Goal: Task Accomplishment & Management: Use online tool/utility

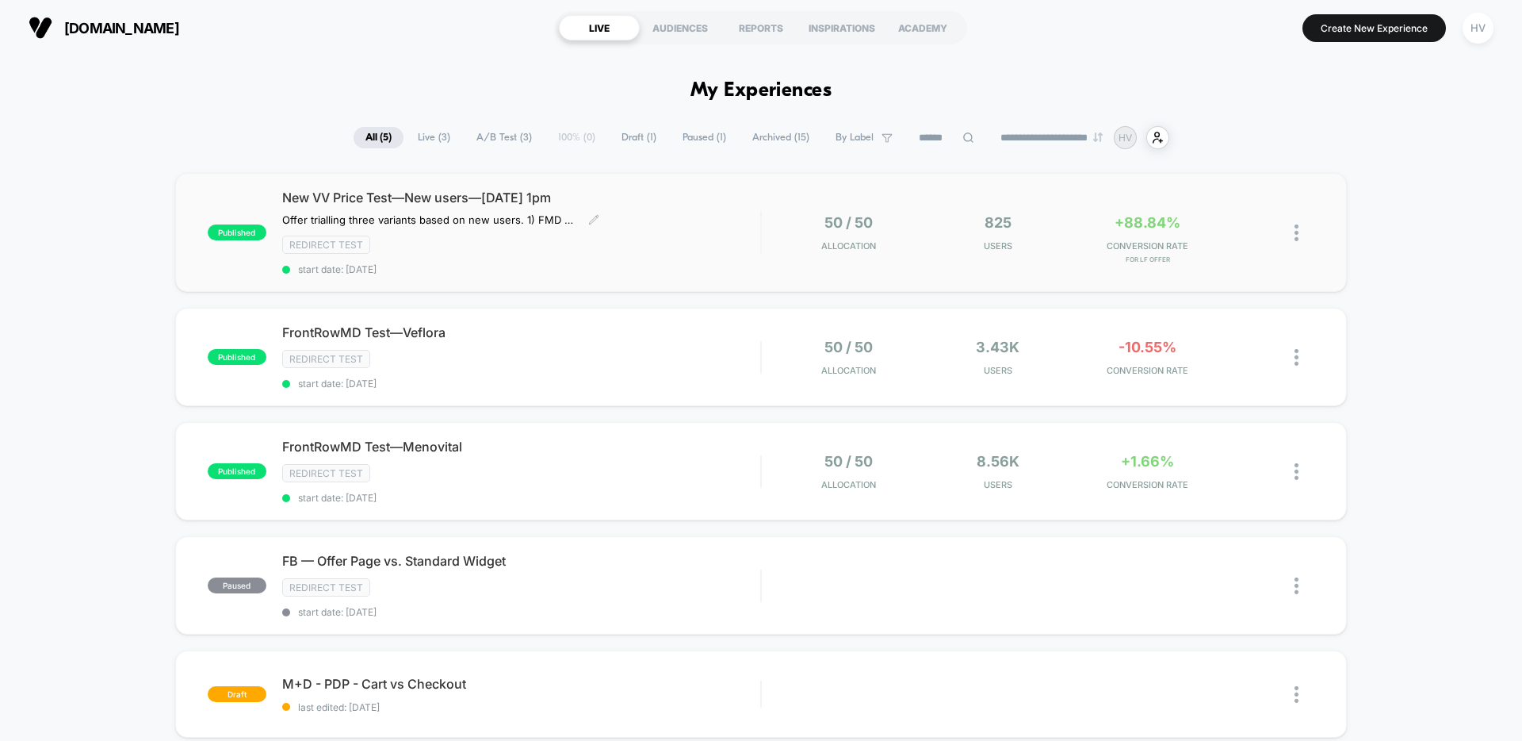
click at [730, 208] on div "New VV Price Test—New users—[DATE] 1pm Offer trialling three variants based on …" at bounding box center [521, 232] width 478 height 86
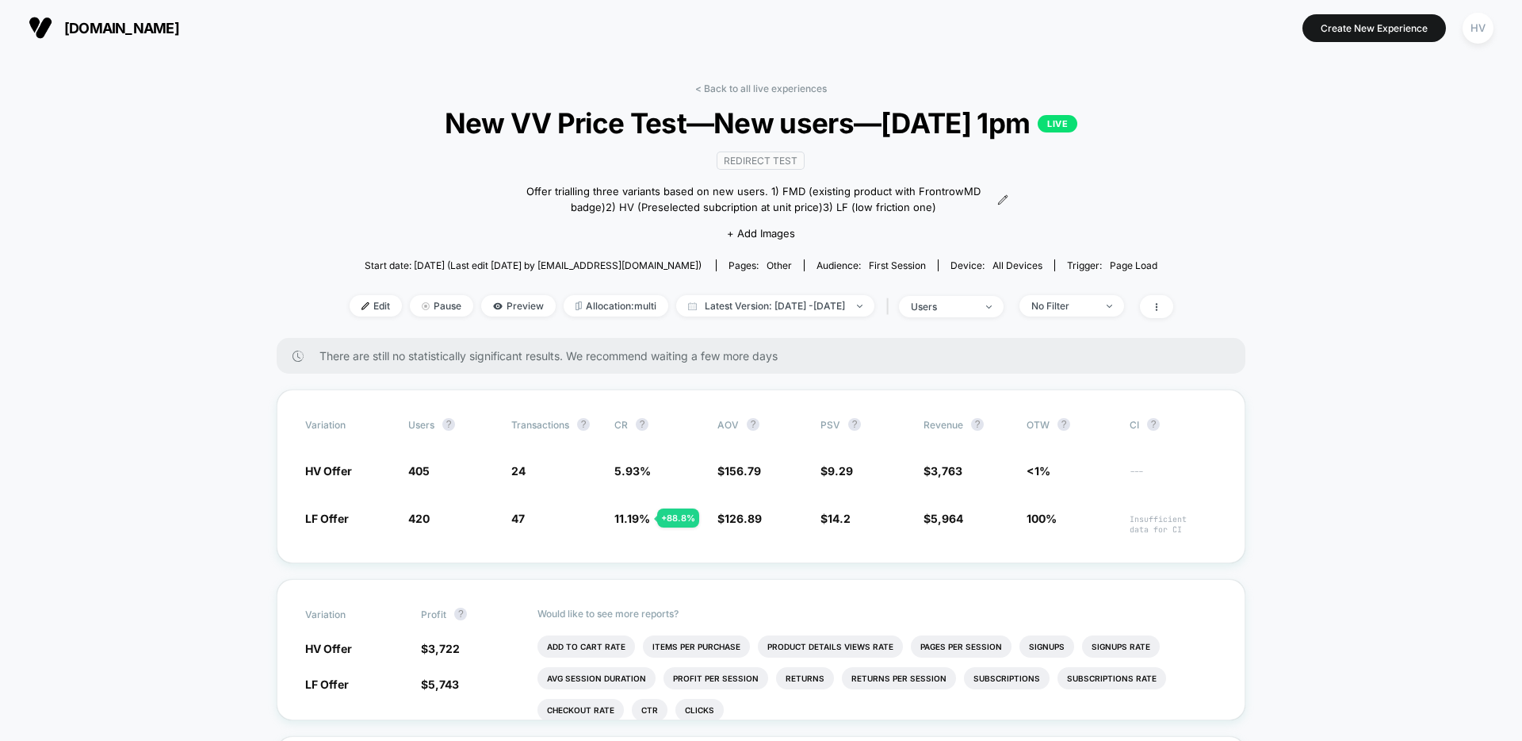
click at [40, 33] on img at bounding box center [41, 28] width 24 height 24
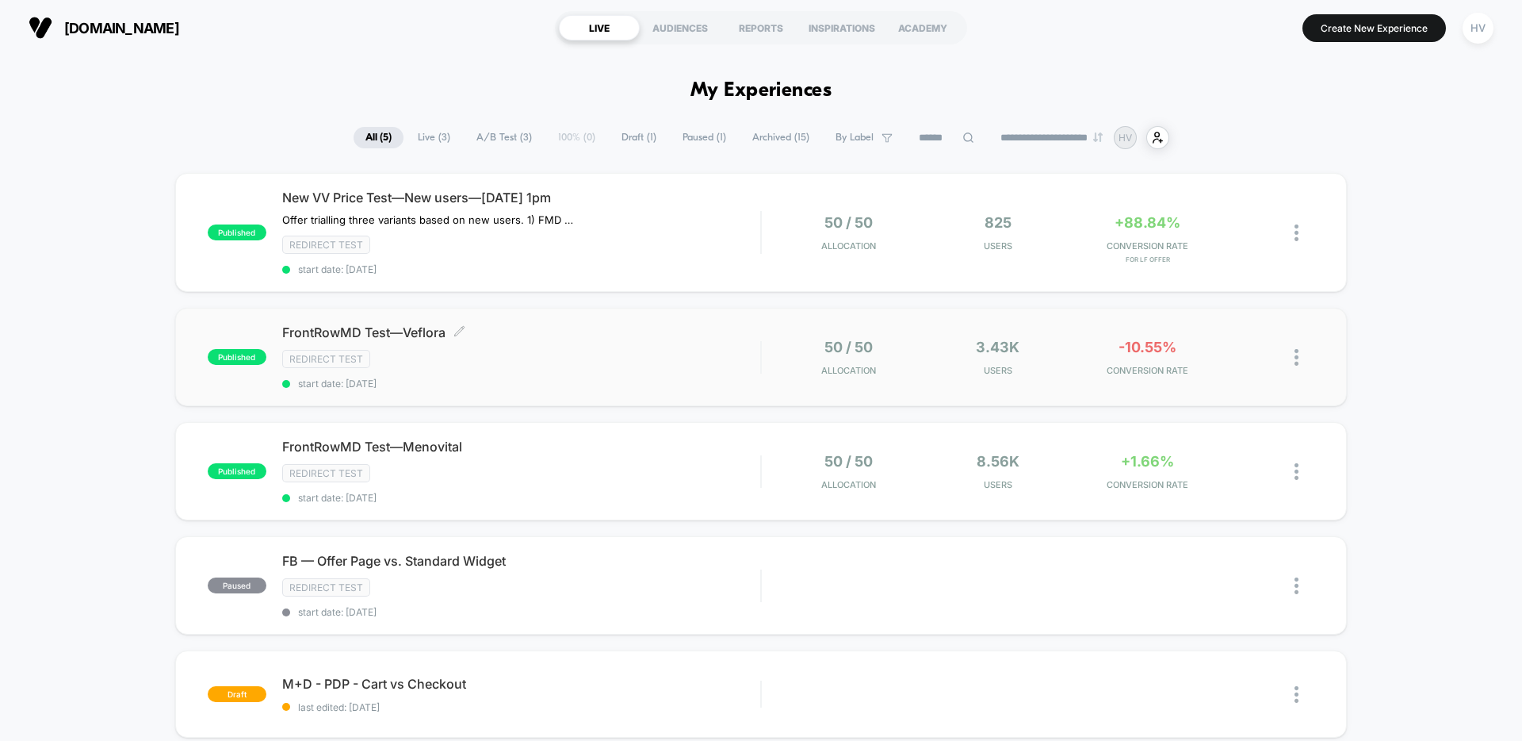
click at [624, 375] on div "FrontRowMD Test—Veflora Click to edit experience details Click to edit experien…" at bounding box center [521, 356] width 478 height 65
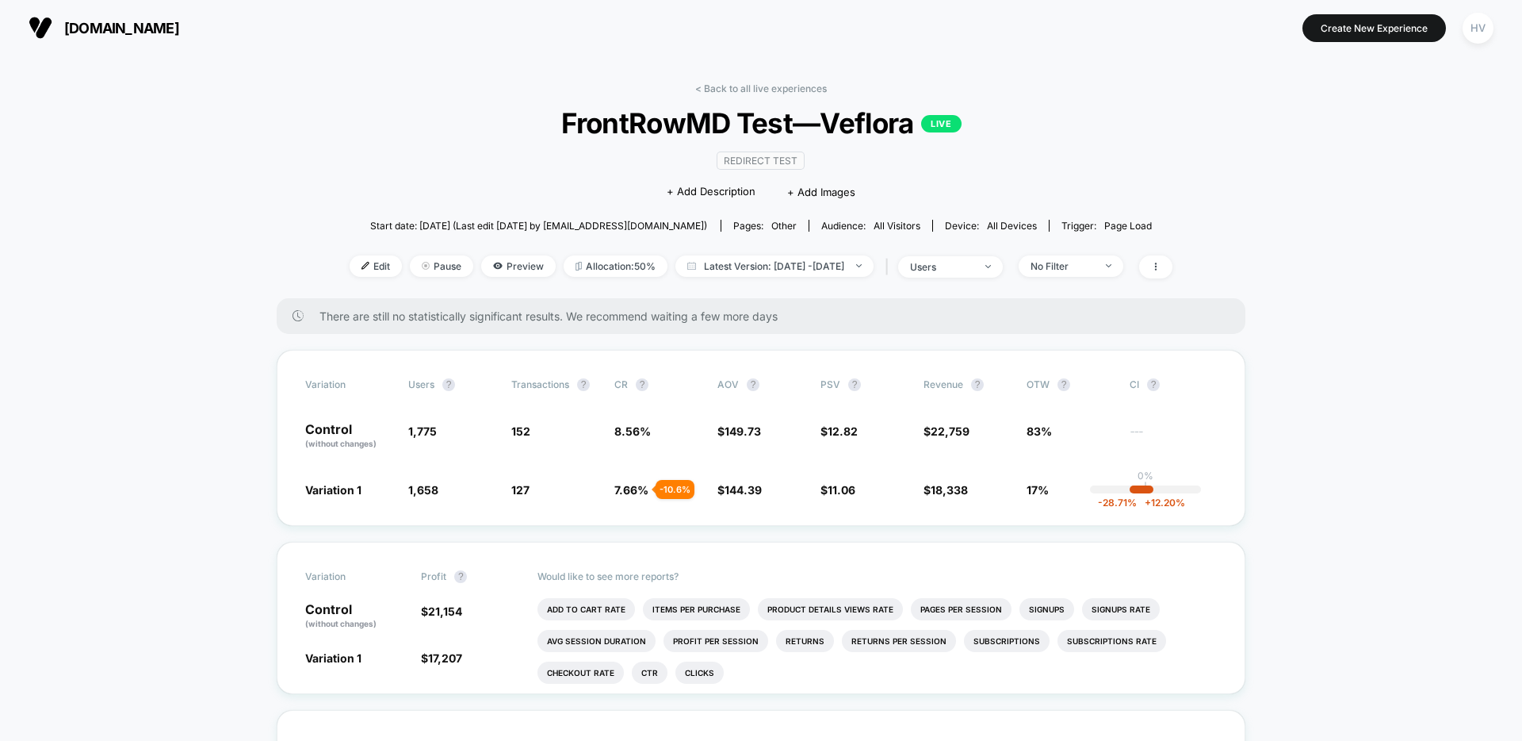
click at [71, 40] on section "[DOMAIN_NAME]" at bounding box center [266, 28] width 484 height 40
click at [71, 28] on span "[DOMAIN_NAME]" at bounding box center [121, 28] width 115 height 17
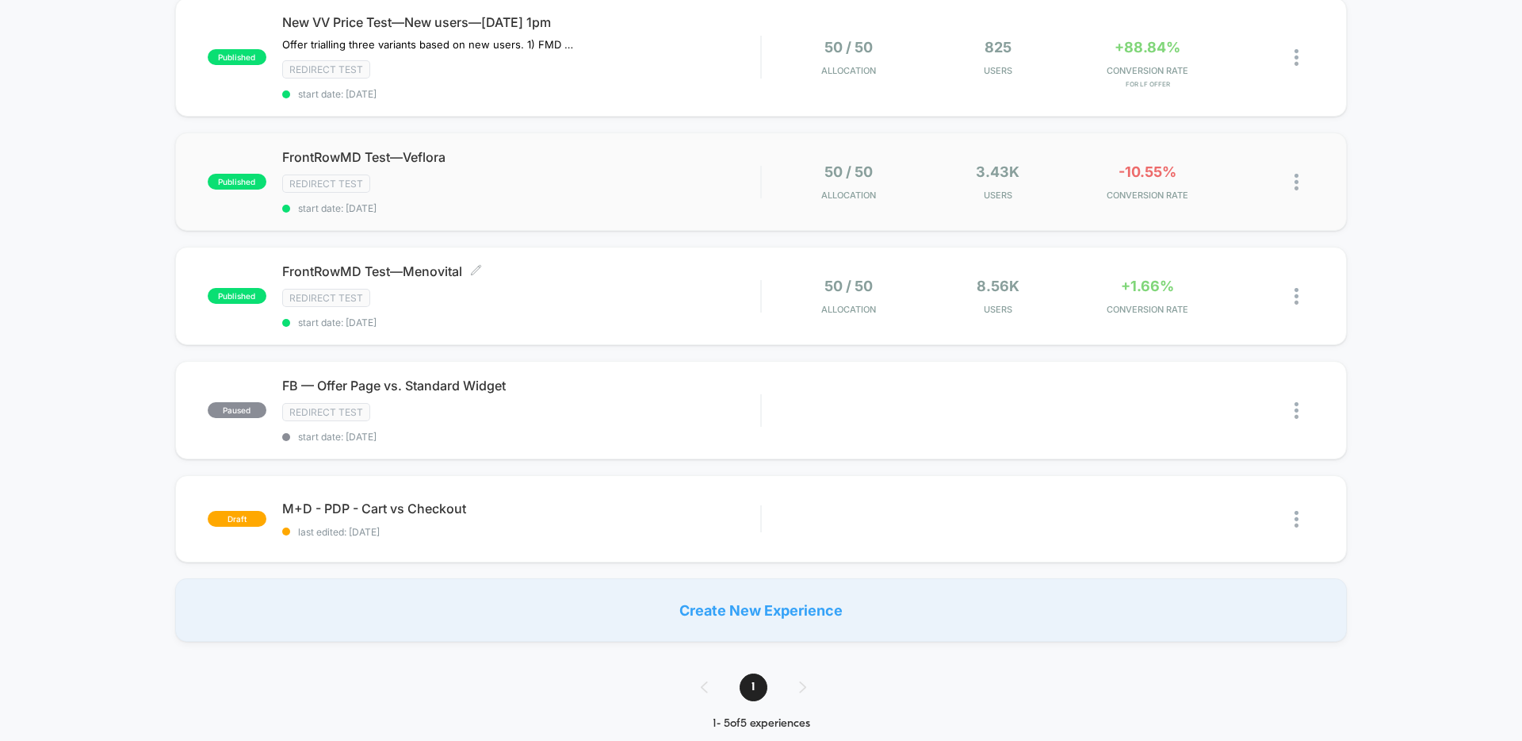
scroll to position [229, 0]
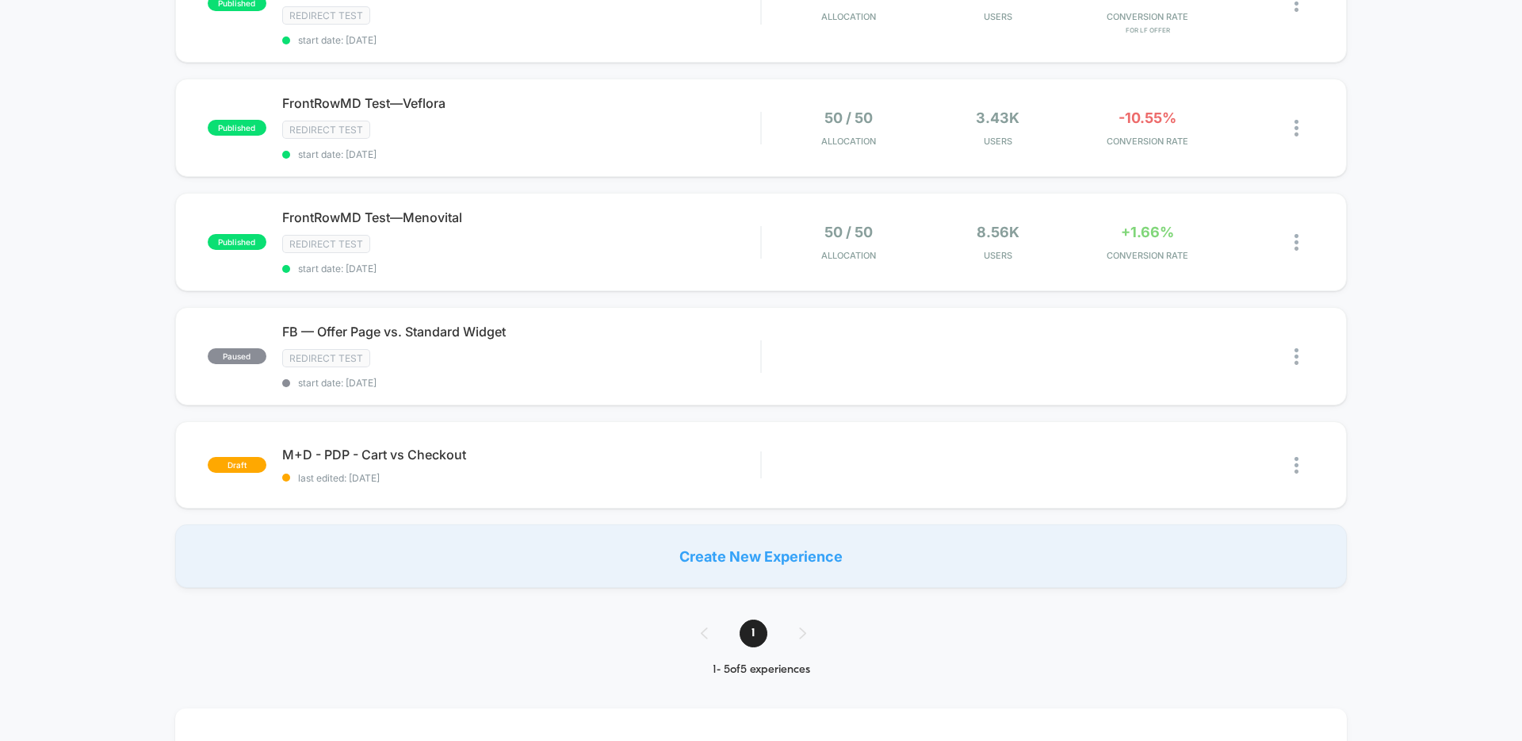
click at [790, 560] on div "Create New Experience" at bounding box center [761, 555] width 1172 height 63
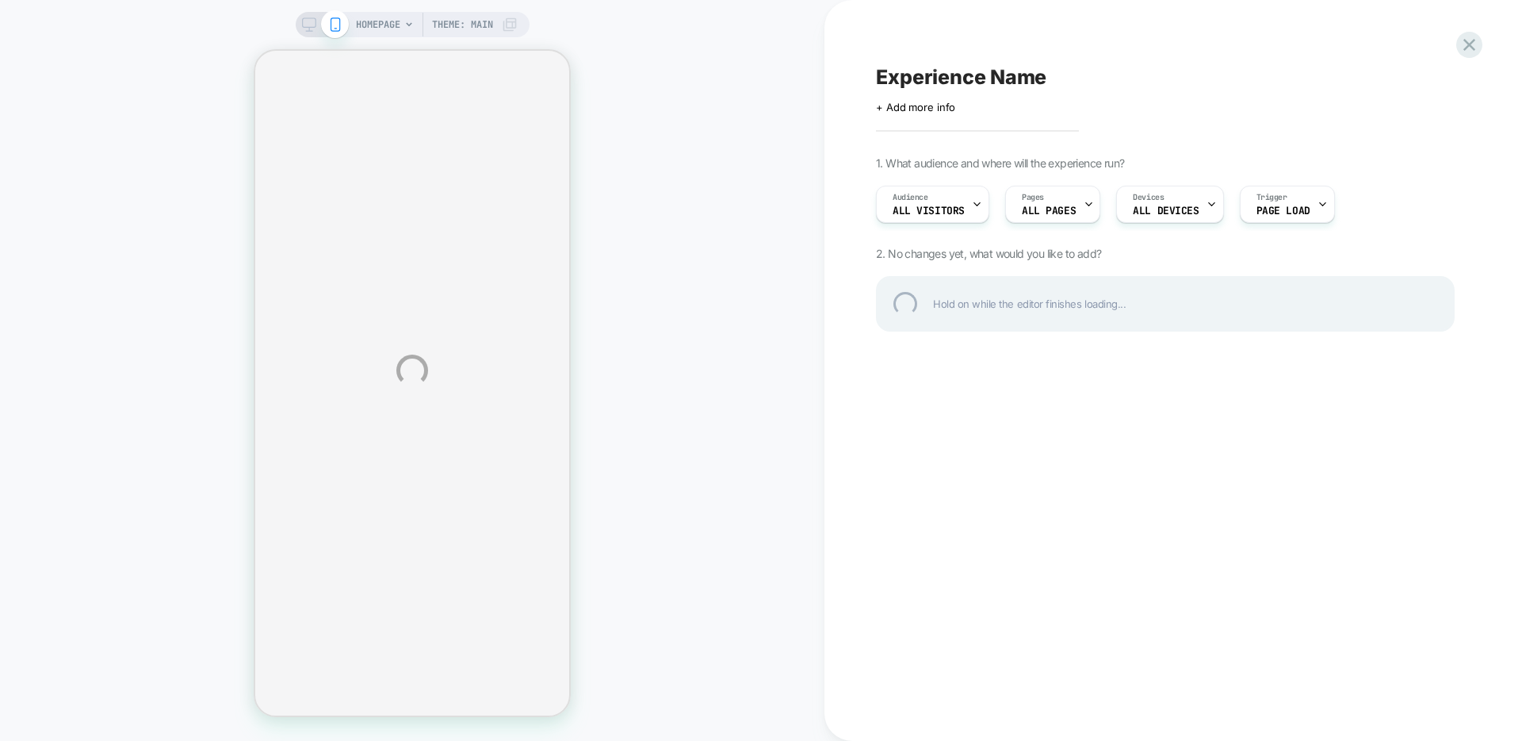
click at [142, 225] on div "HOMEPAGE Theme: MAIN Experience Name Click to edit experience details + Add mor…" at bounding box center [761, 370] width 1522 height 741
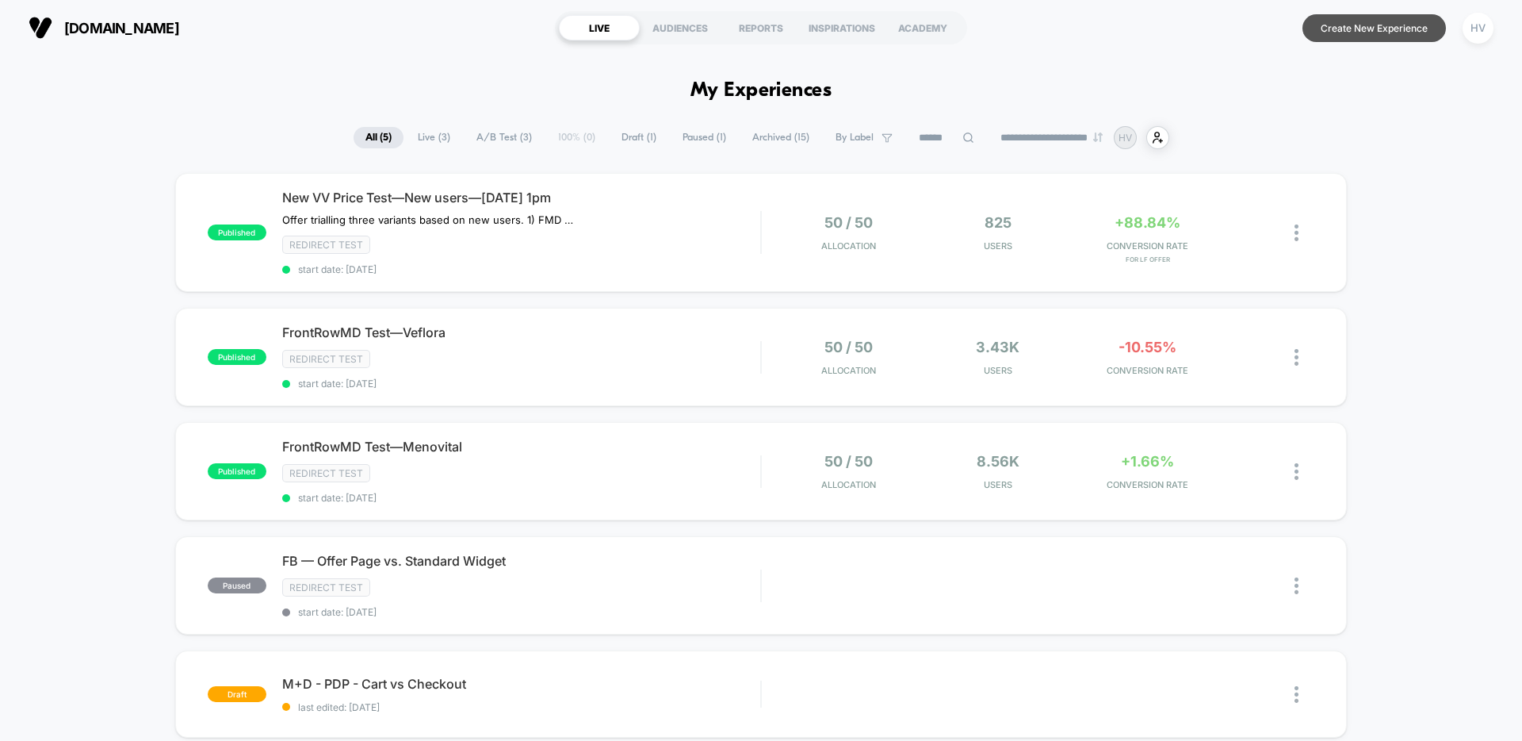
click at [1407, 29] on button "Create New Experience" at bounding box center [1375, 28] width 144 height 28
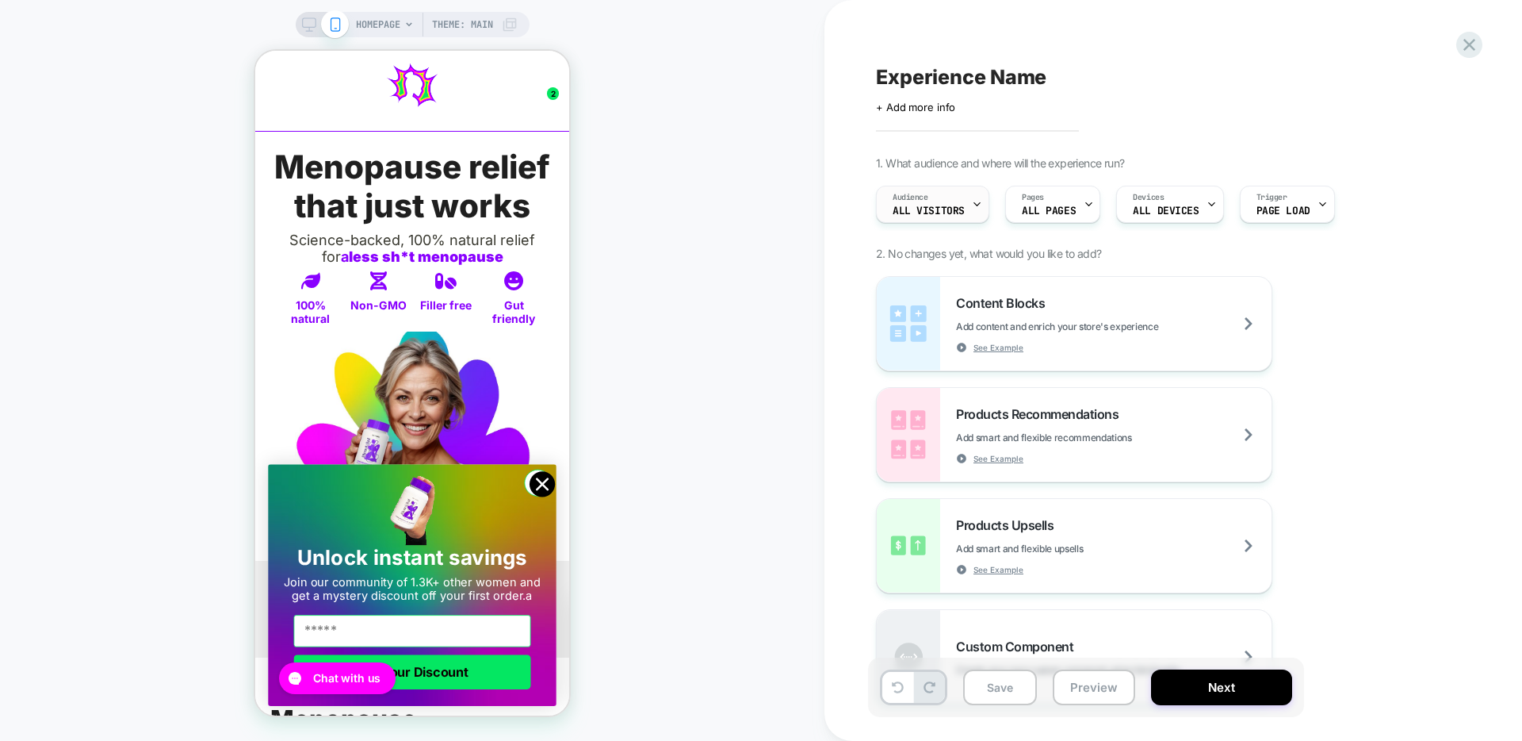
click at [953, 200] on div "Audience All Visitors" at bounding box center [929, 204] width 104 height 36
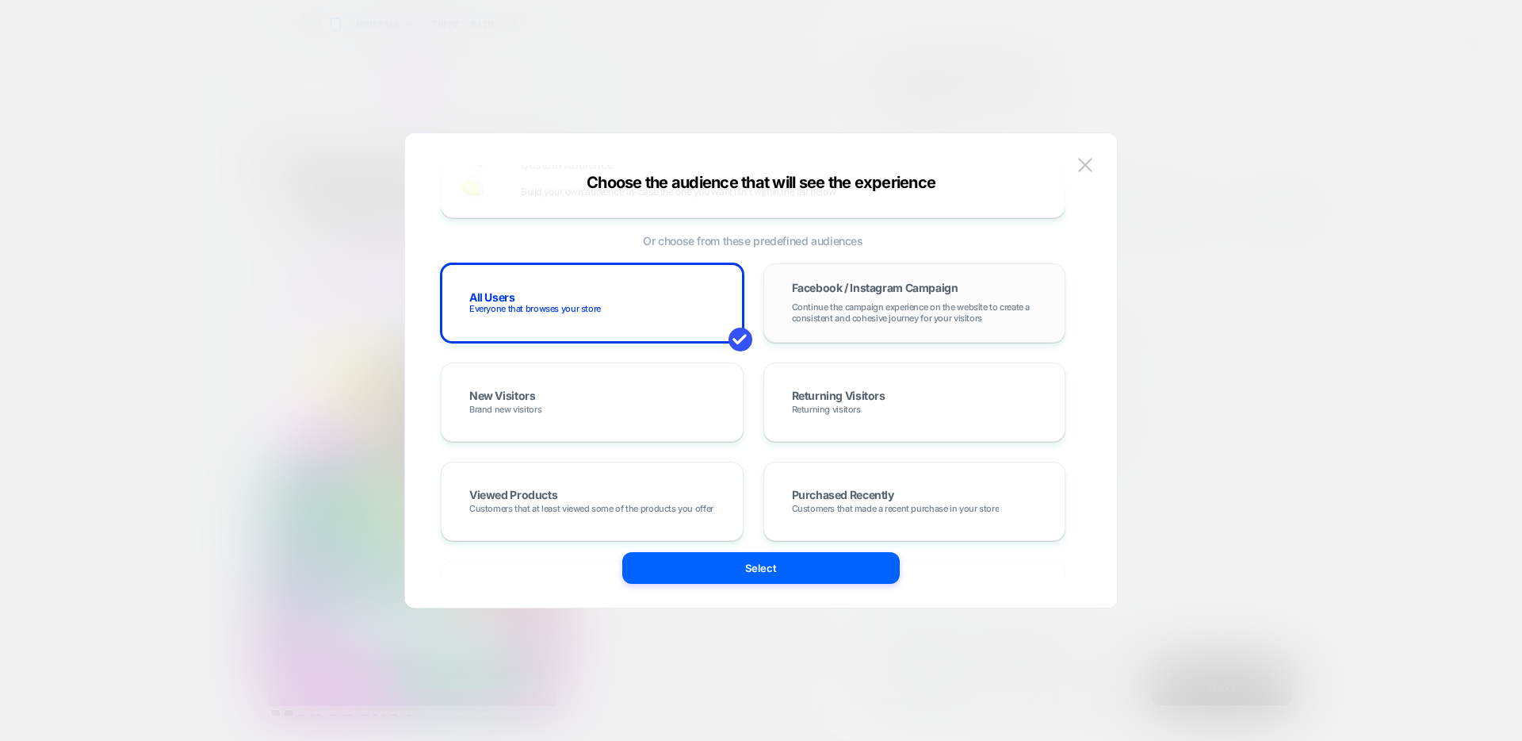
scroll to position [72, 0]
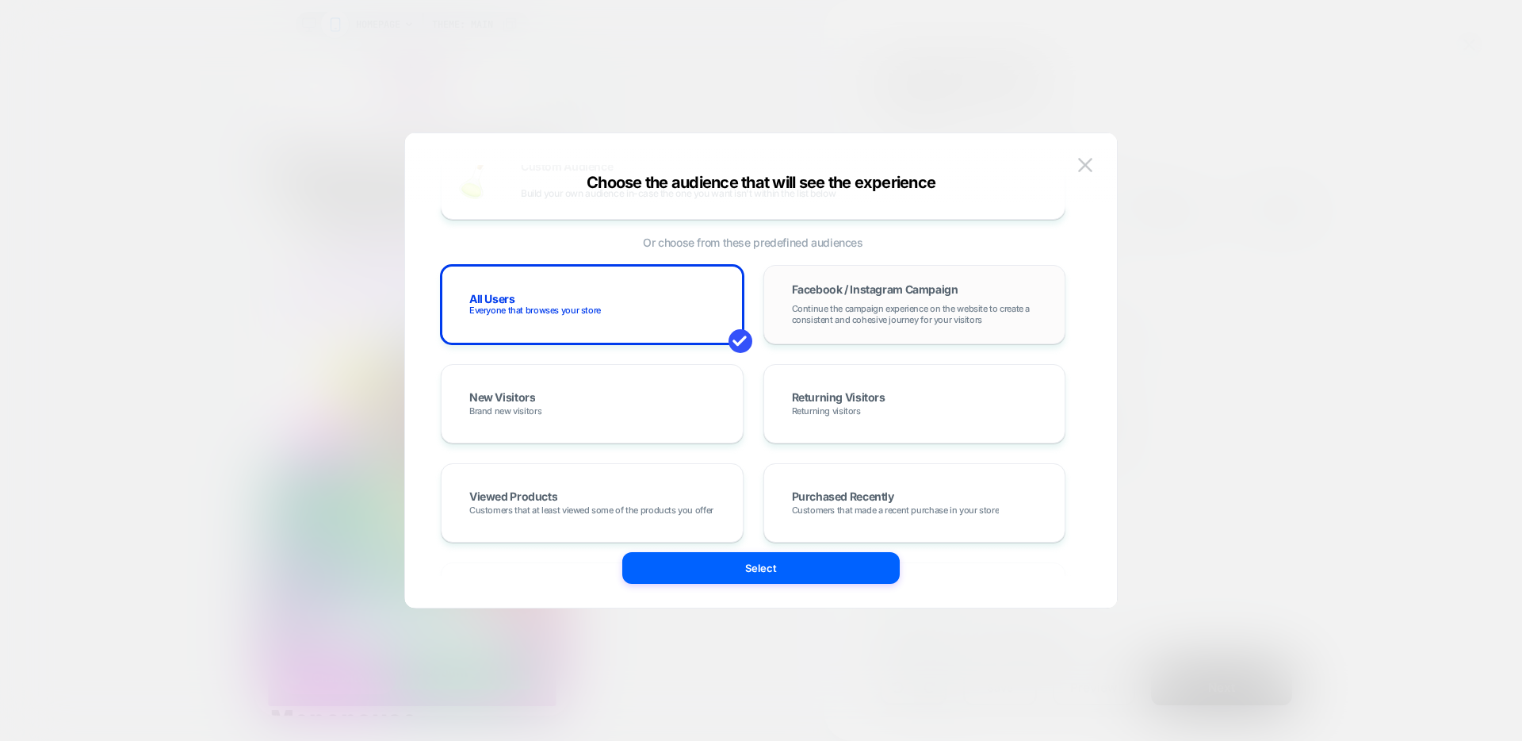
click at [882, 343] on div "Facebook / Instagram Campaign Continue the campaign experience on the website t…" at bounding box center [915, 304] width 303 height 79
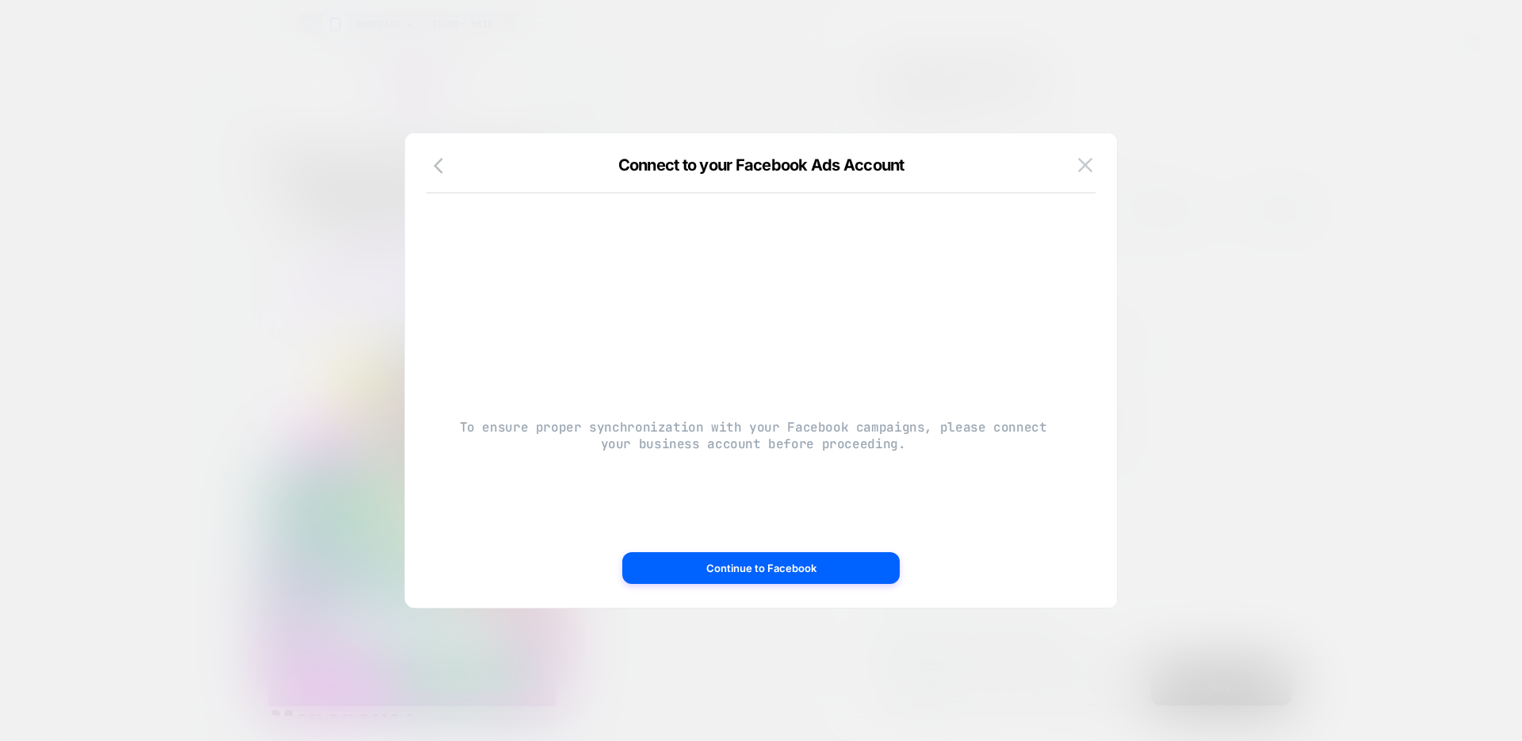
scroll to position [0, 0]
click at [436, 161] on icon "button" at bounding box center [443, 165] width 19 height 19
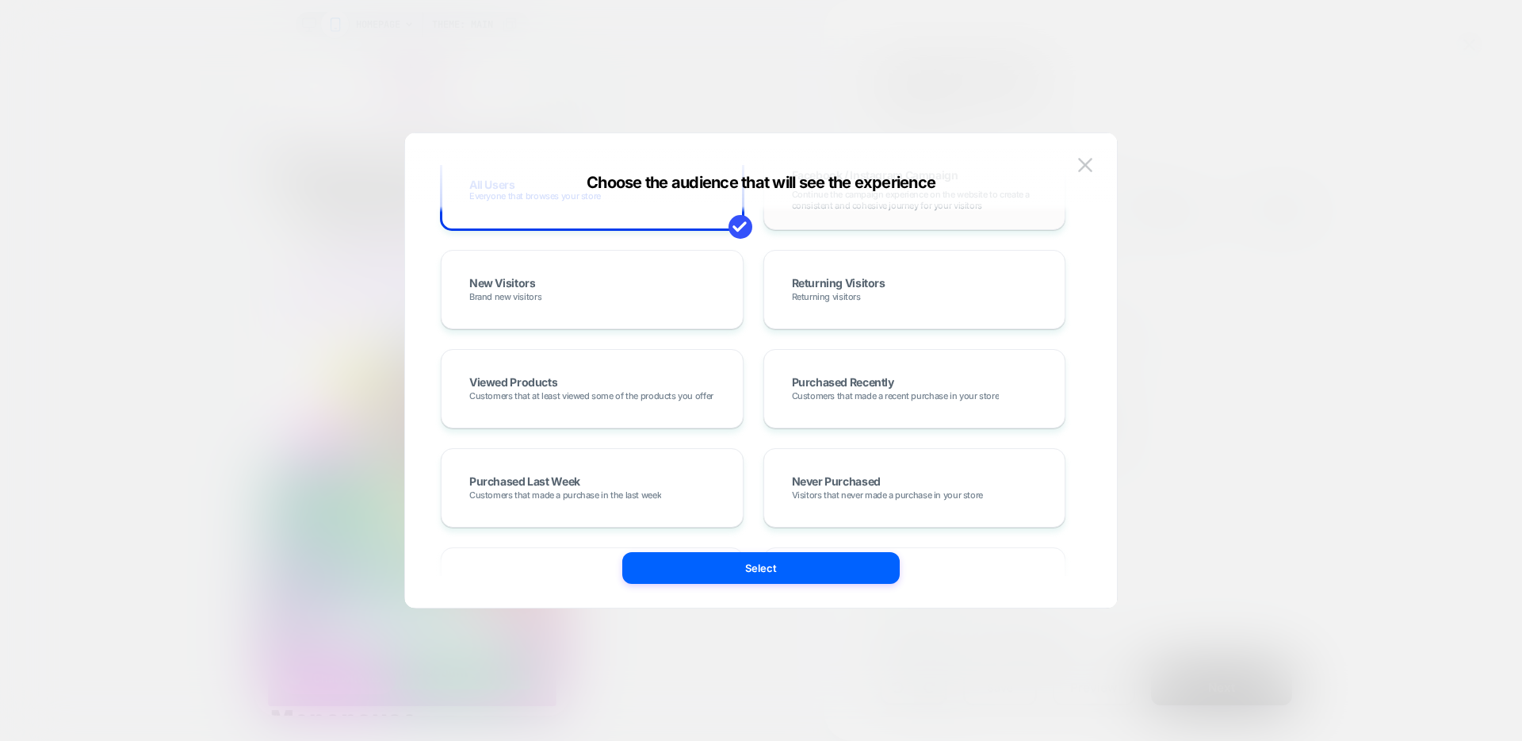
scroll to position [219, 0]
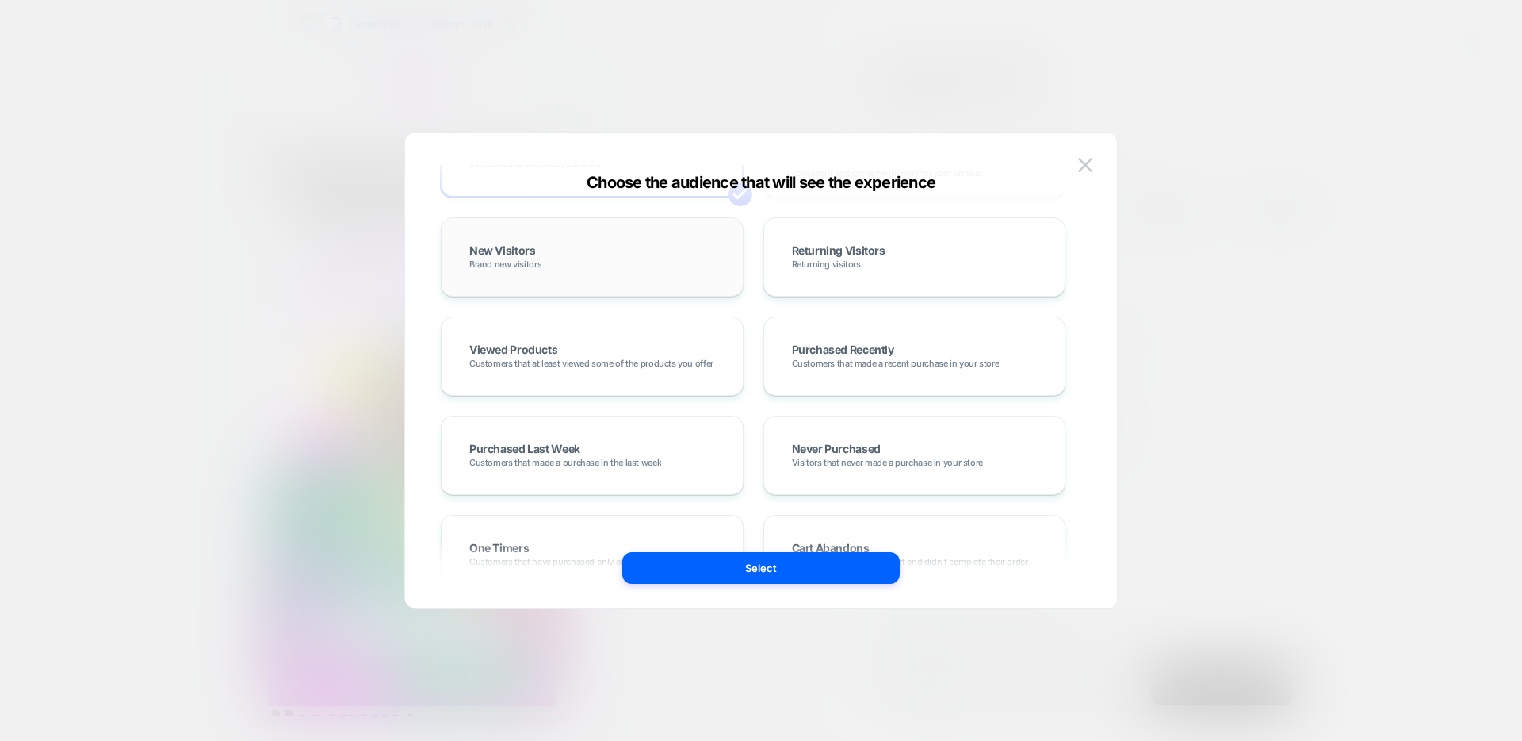
click at [646, 270] on div "New Visitors Brand new visitors" at bounding box center [592, 257] width 270 height 46
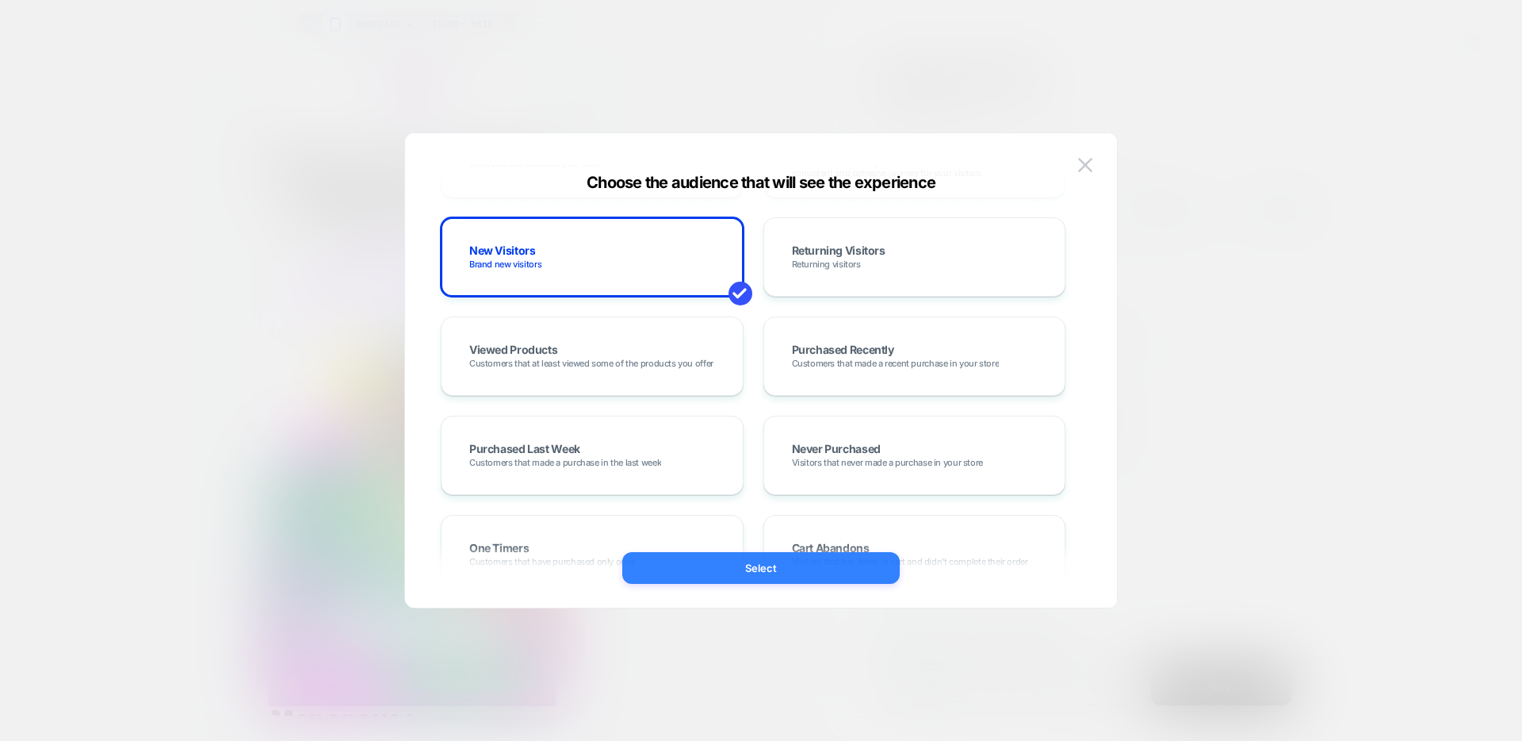
click at [825, 572] on button "Select" at bounding box center [760, 568] width 277 height 32
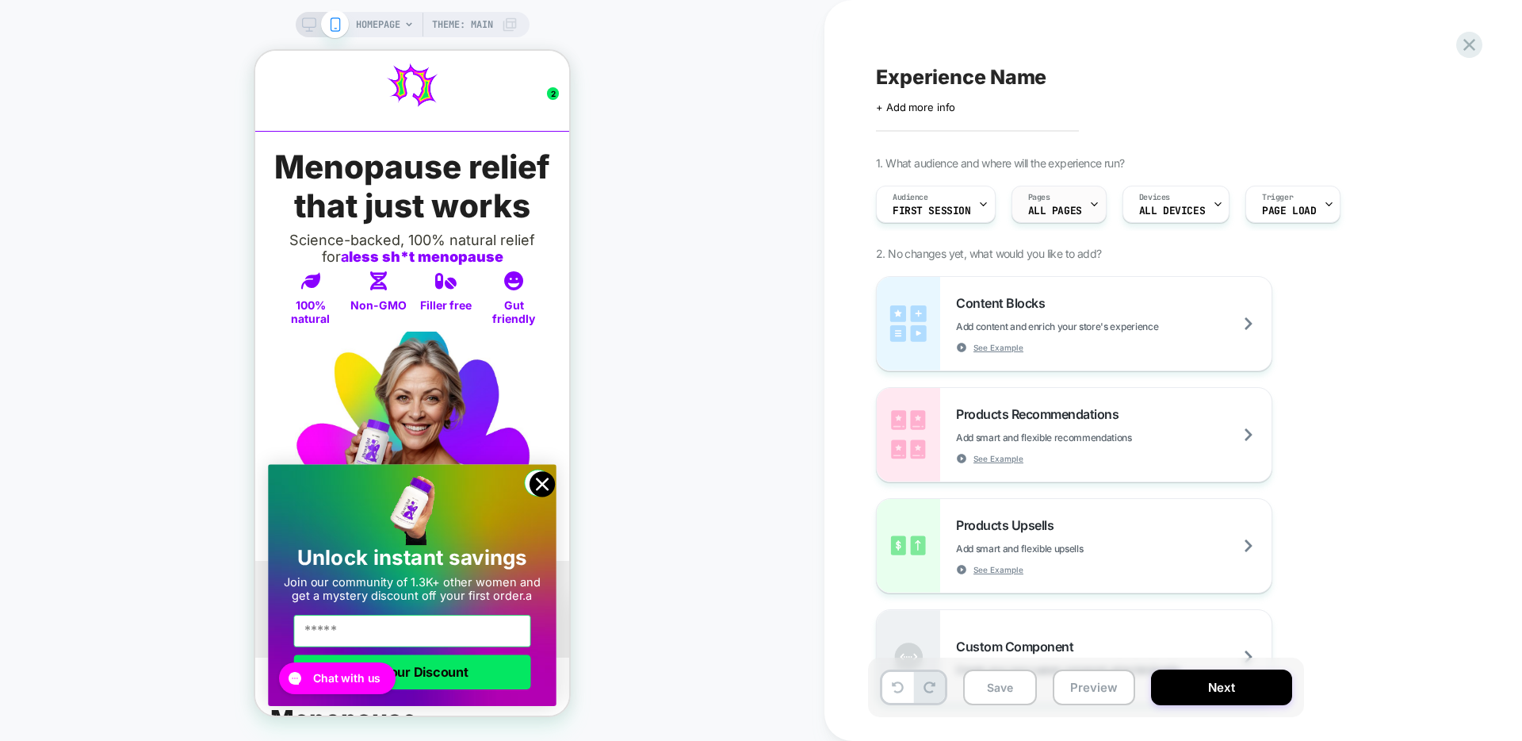
click at [1066, 216] on div "Pages ALL PAGES" at bounding box center [1055, 204] width 86 height 36
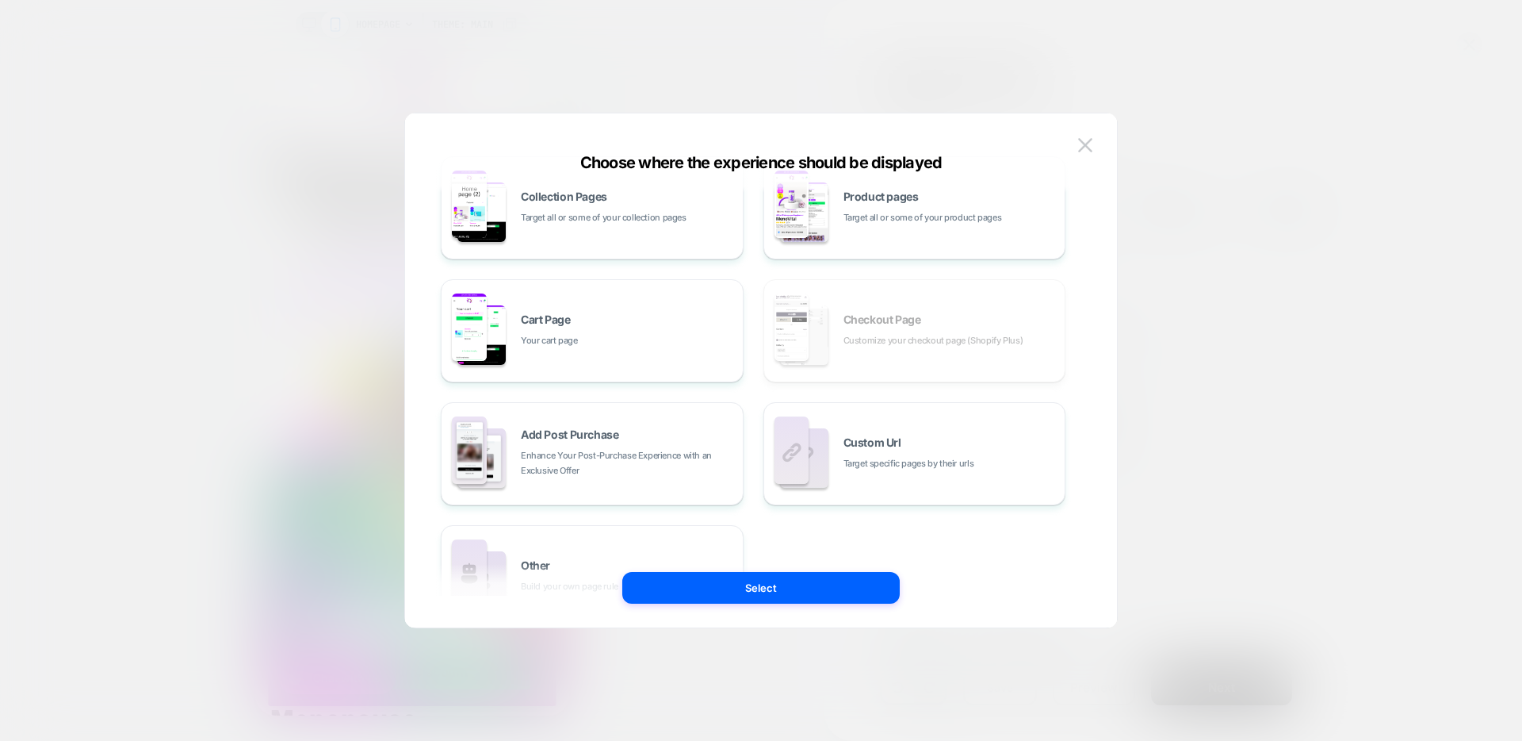
scroll to position [239, 0]
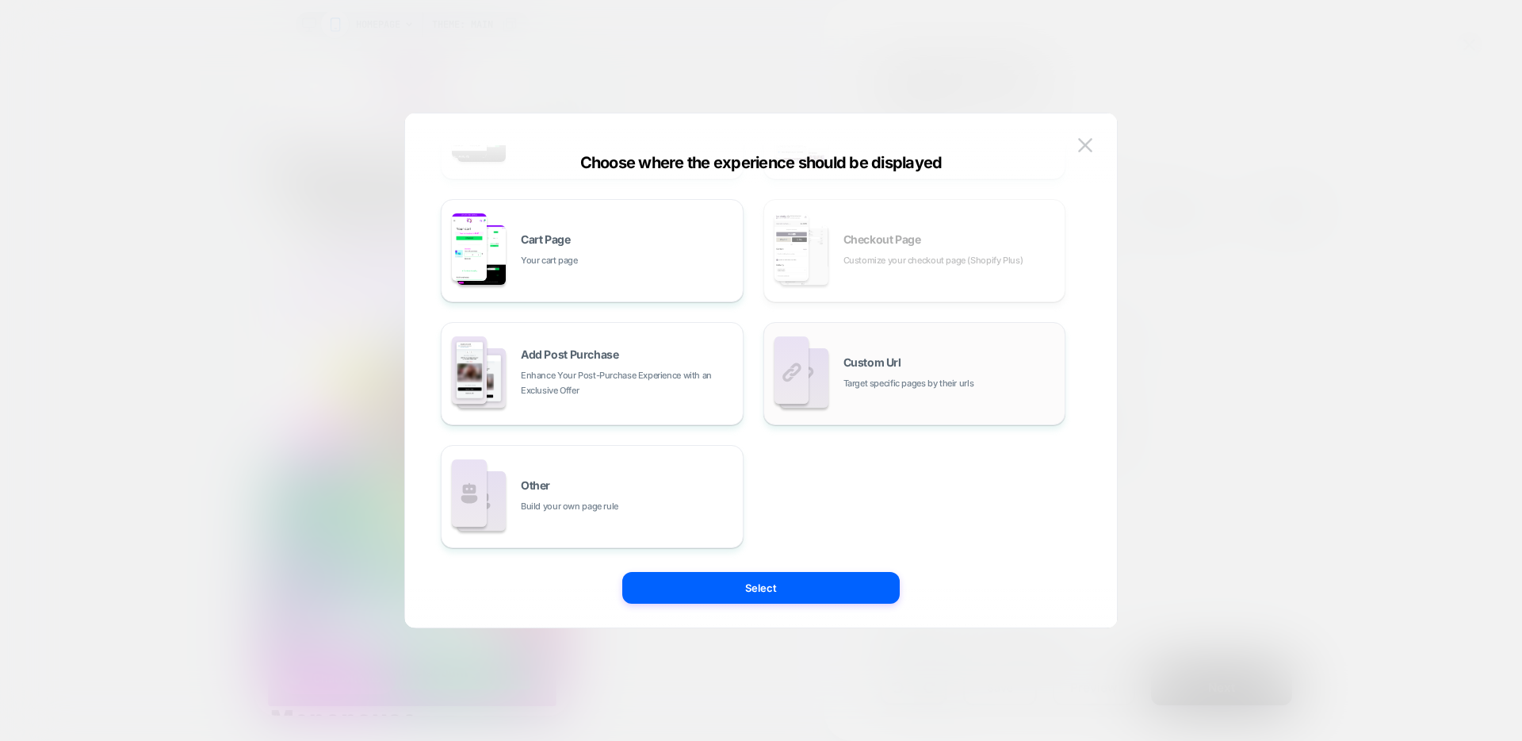
click at [846, 387] on span "Target specific pages by their urls" at bounding box center [909, 383] width 131 height 15
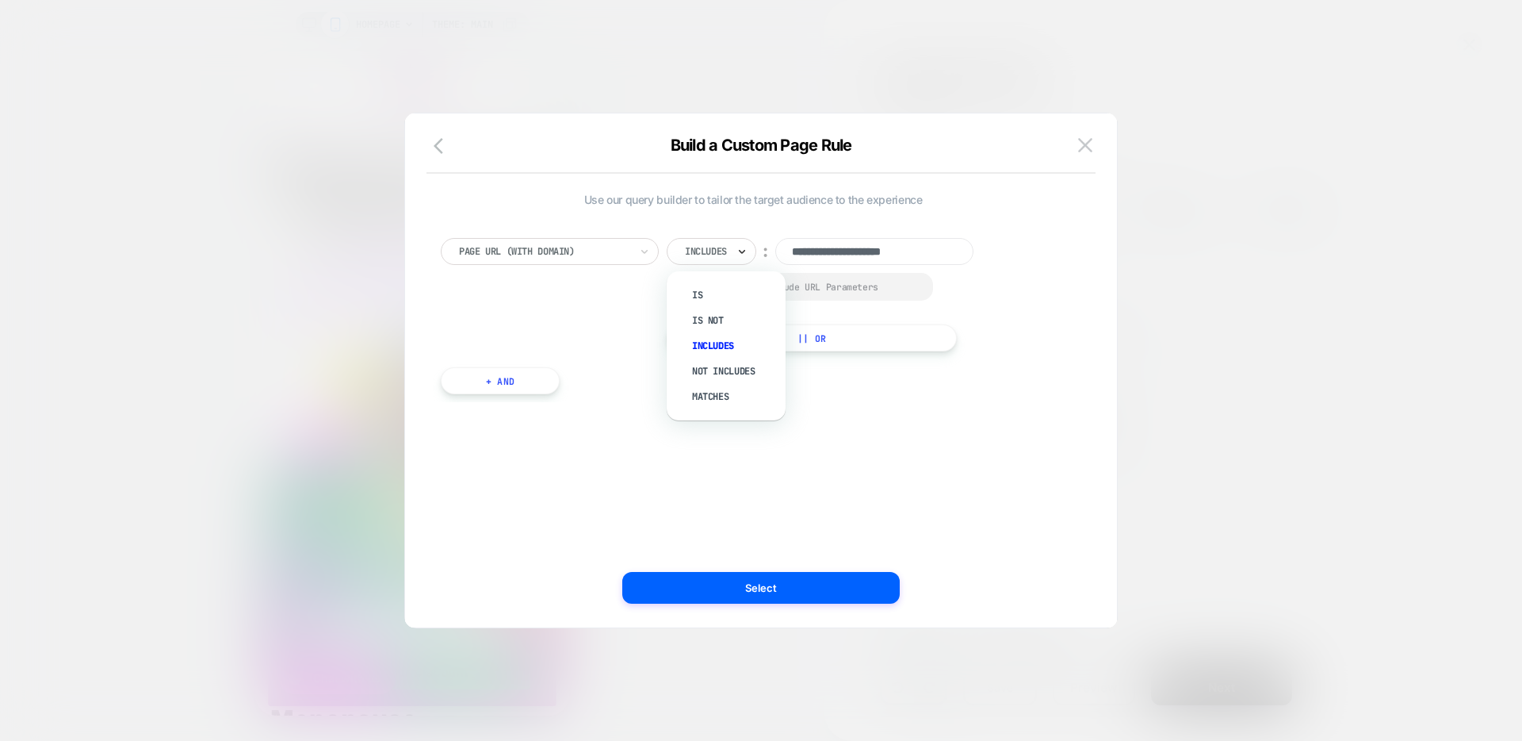
click at [738, 256] on icon at bounding box center [742, 251] width 11 height 16
click at [858, 251] on input "**********" at bounding box center [874, 251] width 198 height 27
click at [854, 243] on input "**********" at bounding box center [874, 251] width 198 height 27
paste input "**********"
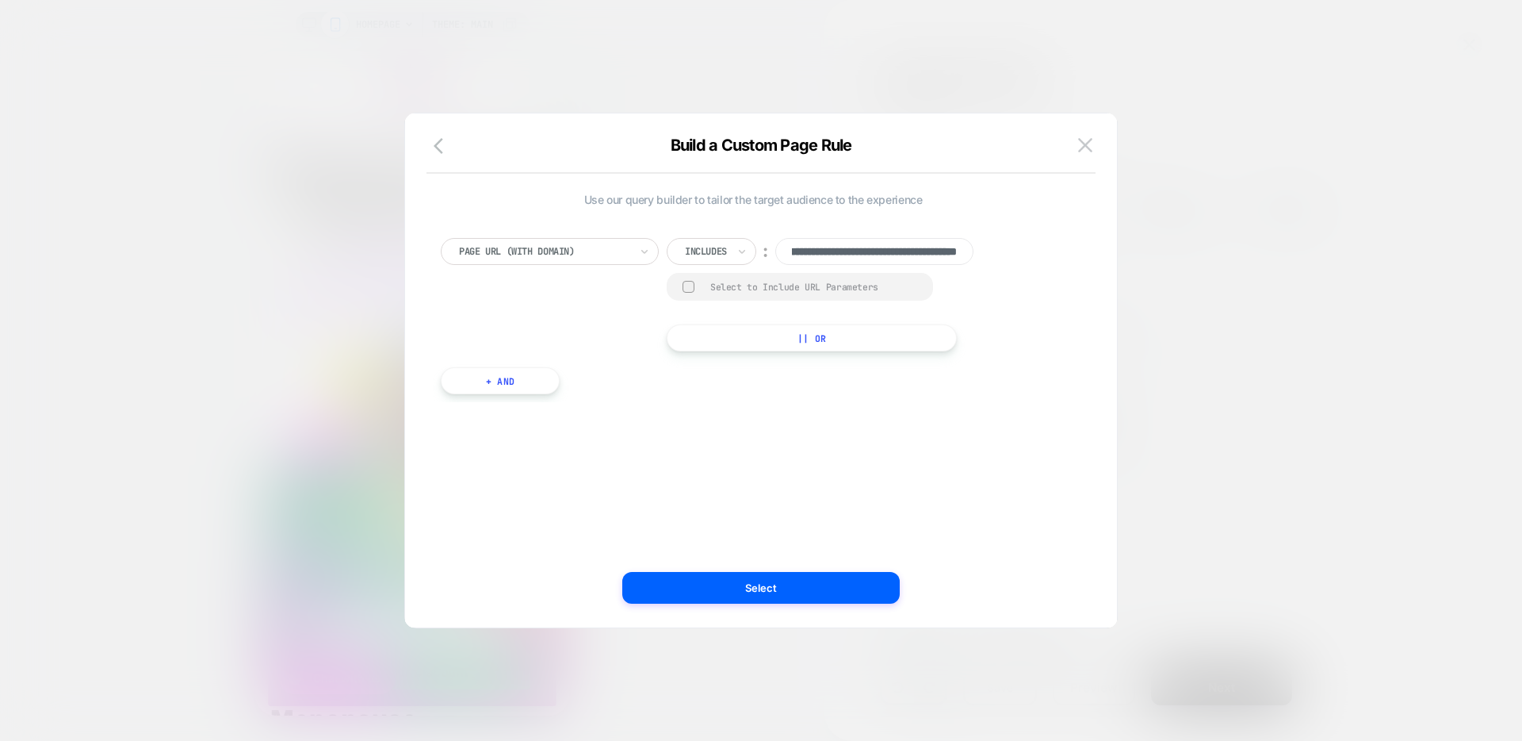
scroll to position [0, 121]
type input "**********"
click at [699, 285] on div "Select to Include URL Parameters" at bounding box center [800, 287] width 266 height 28
click at [730, 287] on div "Select to Include URL Parameters" at bounding box center [813, 287] width 207 height 12
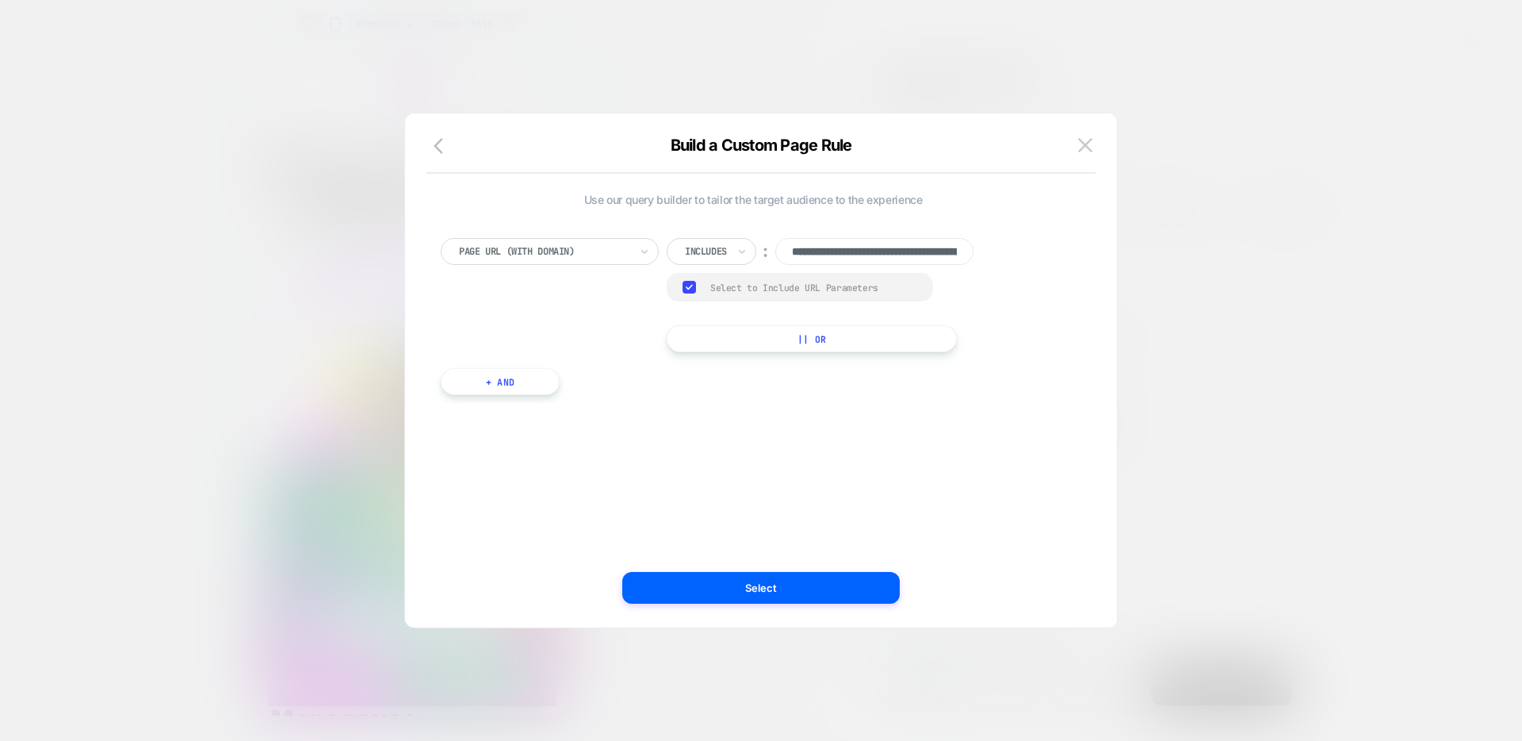
scroll to position [0, 121]
drag, startPoint x: 893, startPoint y: 249, endPoint x: 1012, endPoint y: 249, distance: 119.7
click at [1012, 249] on div "**********" at bounding box center [753, 295] width 625 height 114
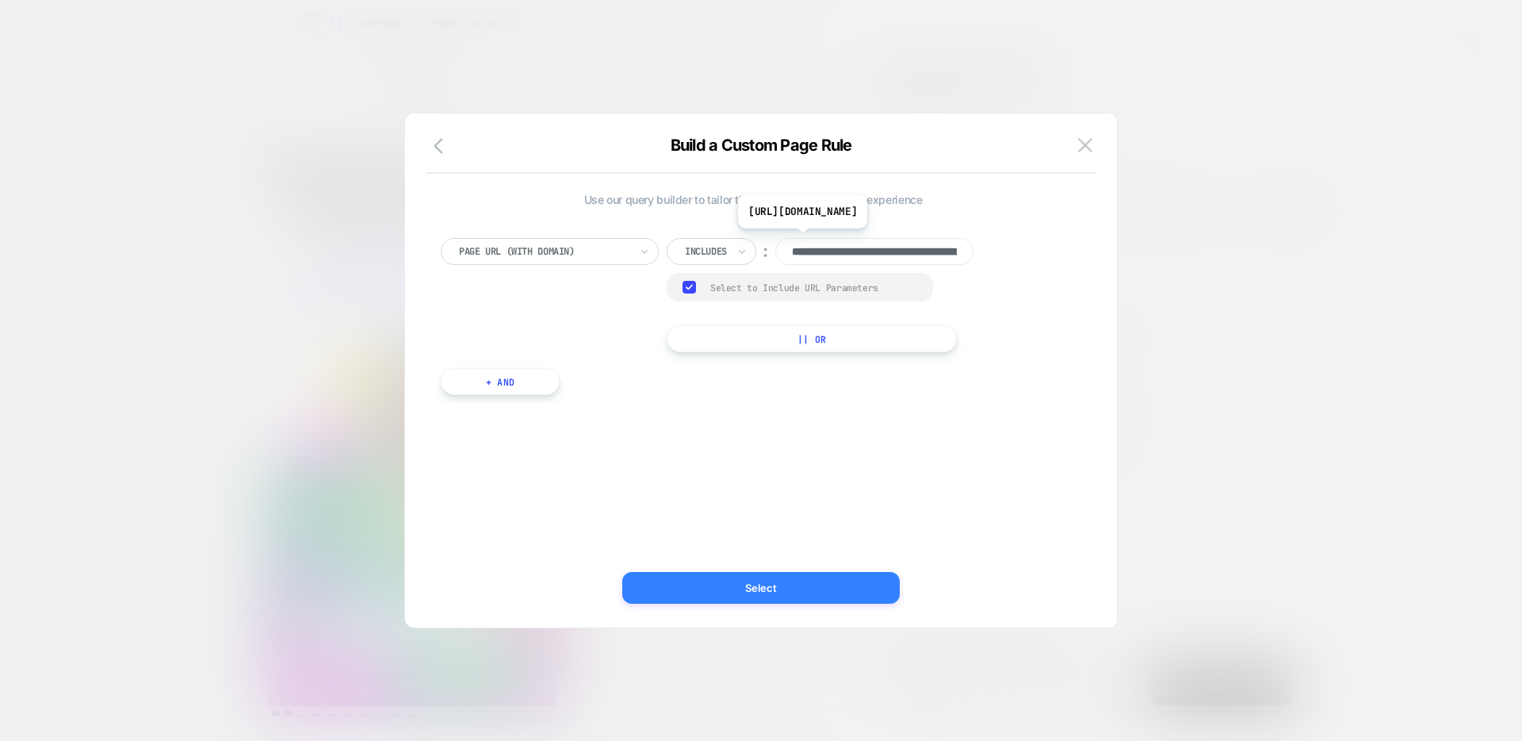
click at [845, 592] on button "Select" at bounding box center [760, 588] width 277 height 32
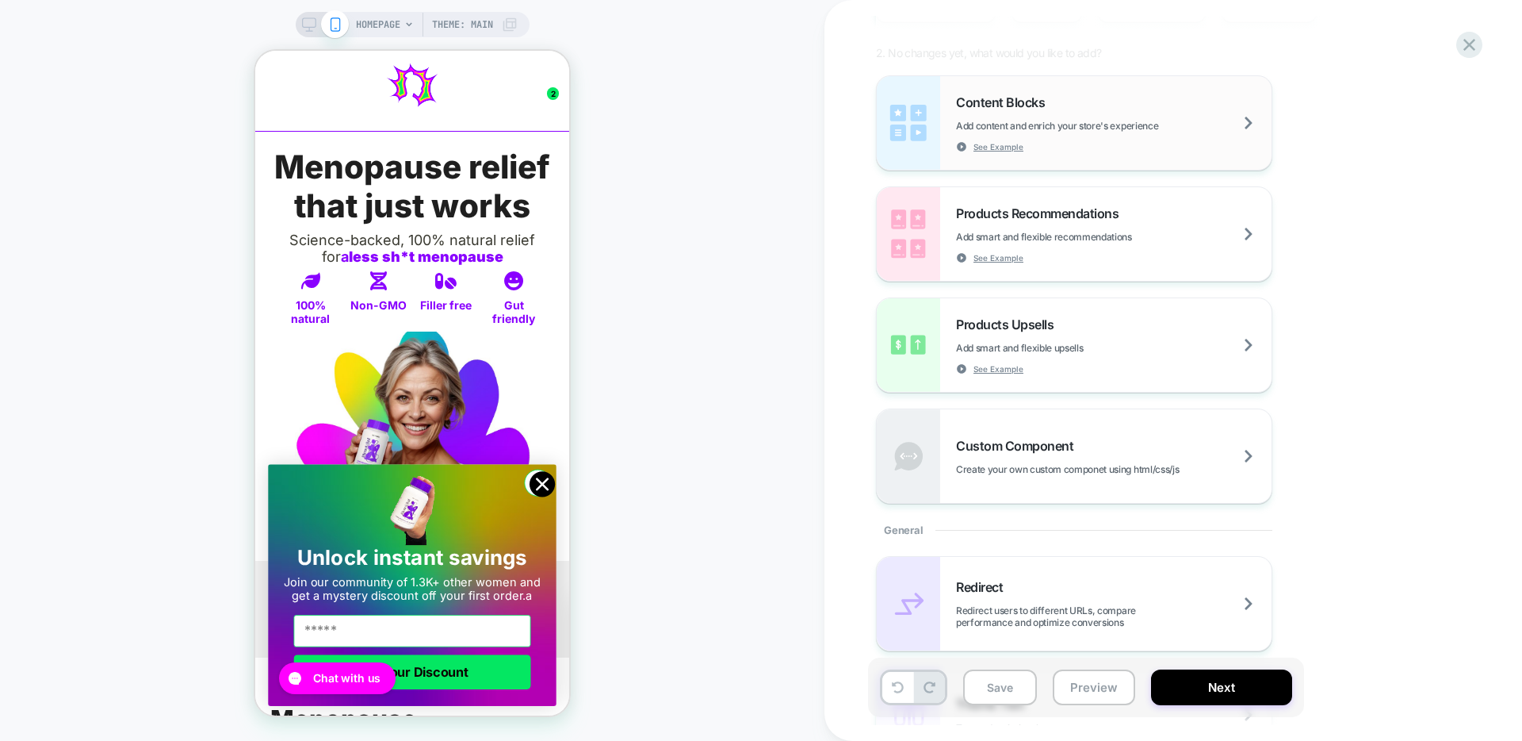
scroll to position [202, 0]
click at [1155, 605] on span "Redirect users to different URLs, compare performance and optimize conversions" at bounding box center [1114, 615] width 316 height 24
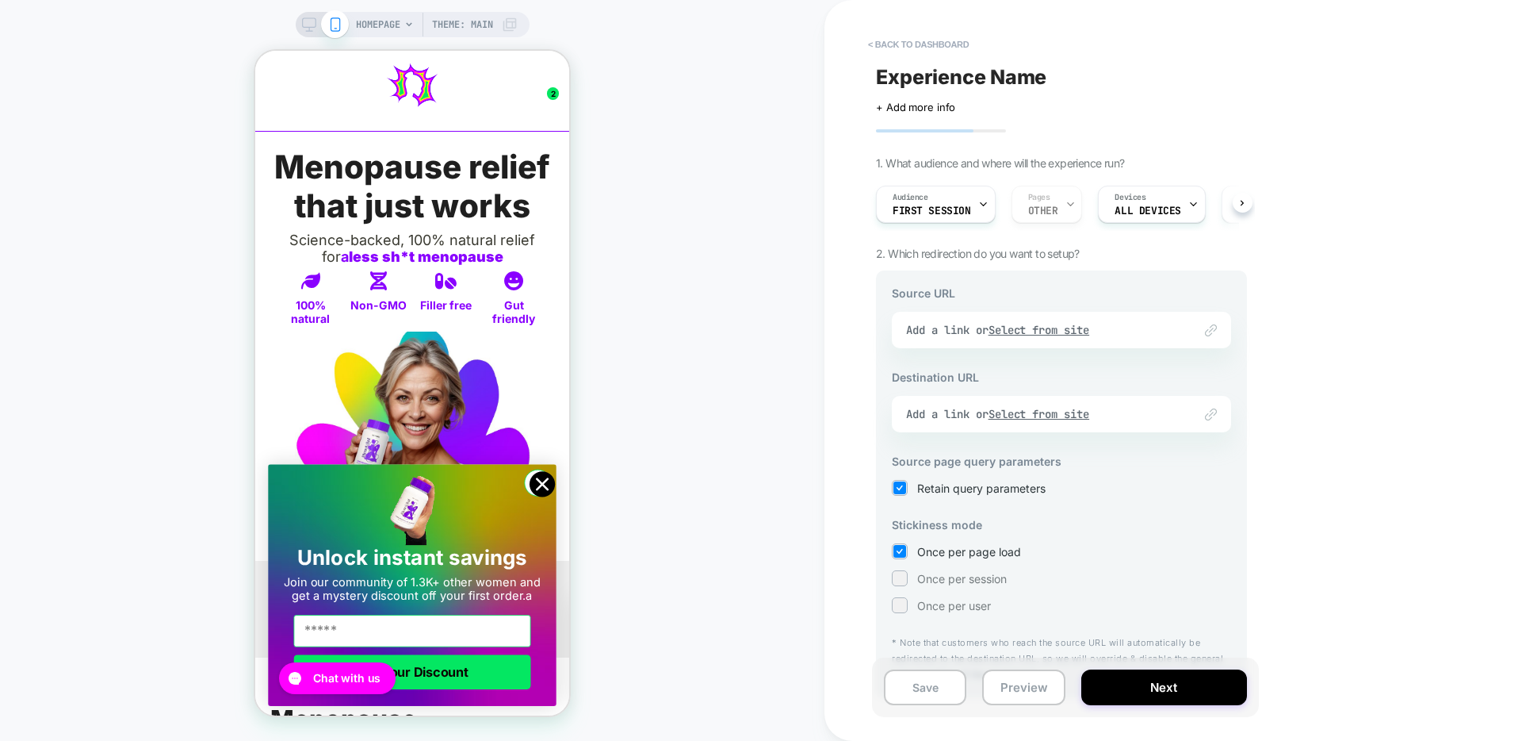
click at [1045, 330] on div "Link to Add a link or Select from site" at bounding box center [1061, 330] width 339 height 36
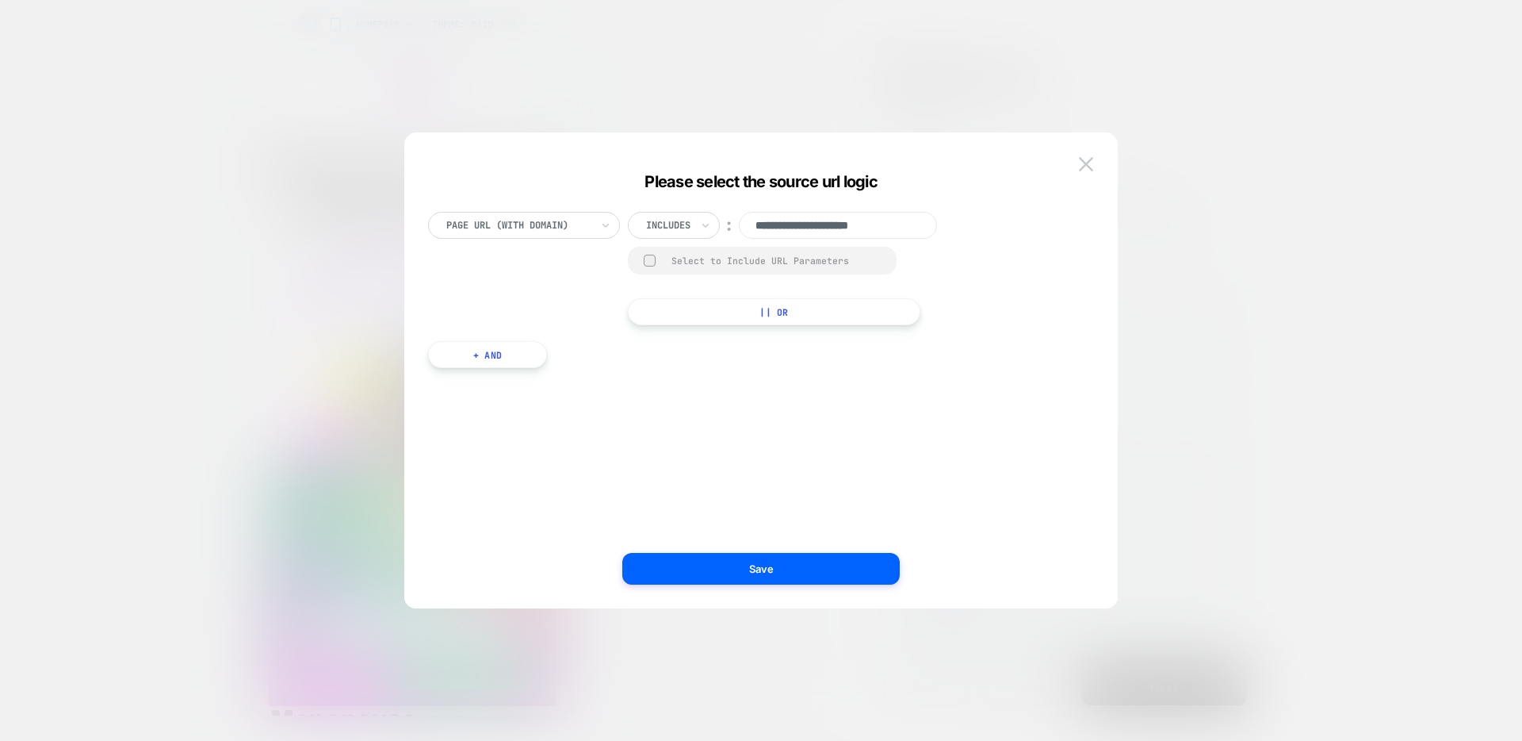
paste input "**********"
type input "**********"
click at [769, 267] on div "Select to Include URL Parameters" at bounding box center [762, 261] width 269 height 28
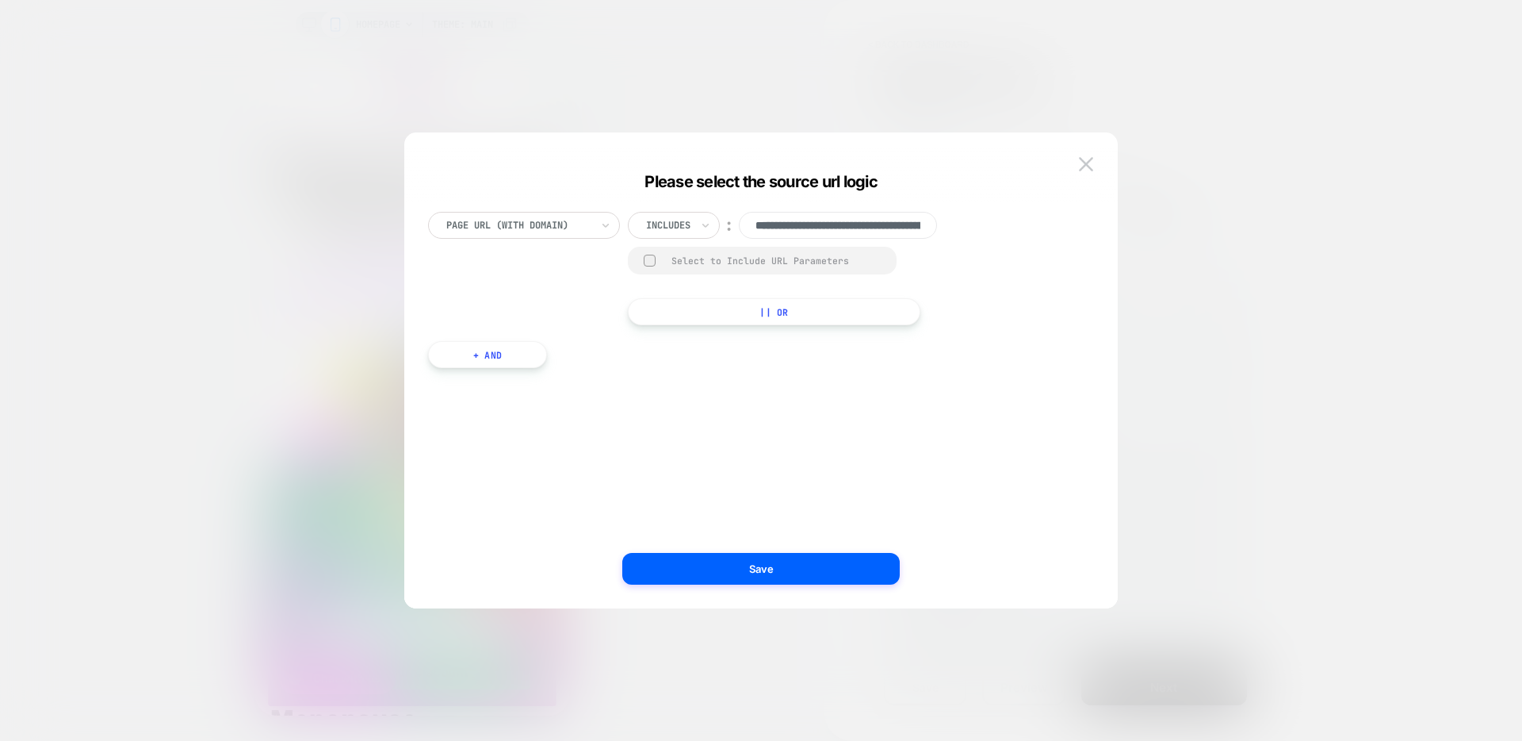
click at [690, 262] on div "Select to Include URL Parameters" at bounding box center [776, 261] width 209 height 12
click at [739, 568] on button "Save" at bounding box center [760, 569] width 277 height 32
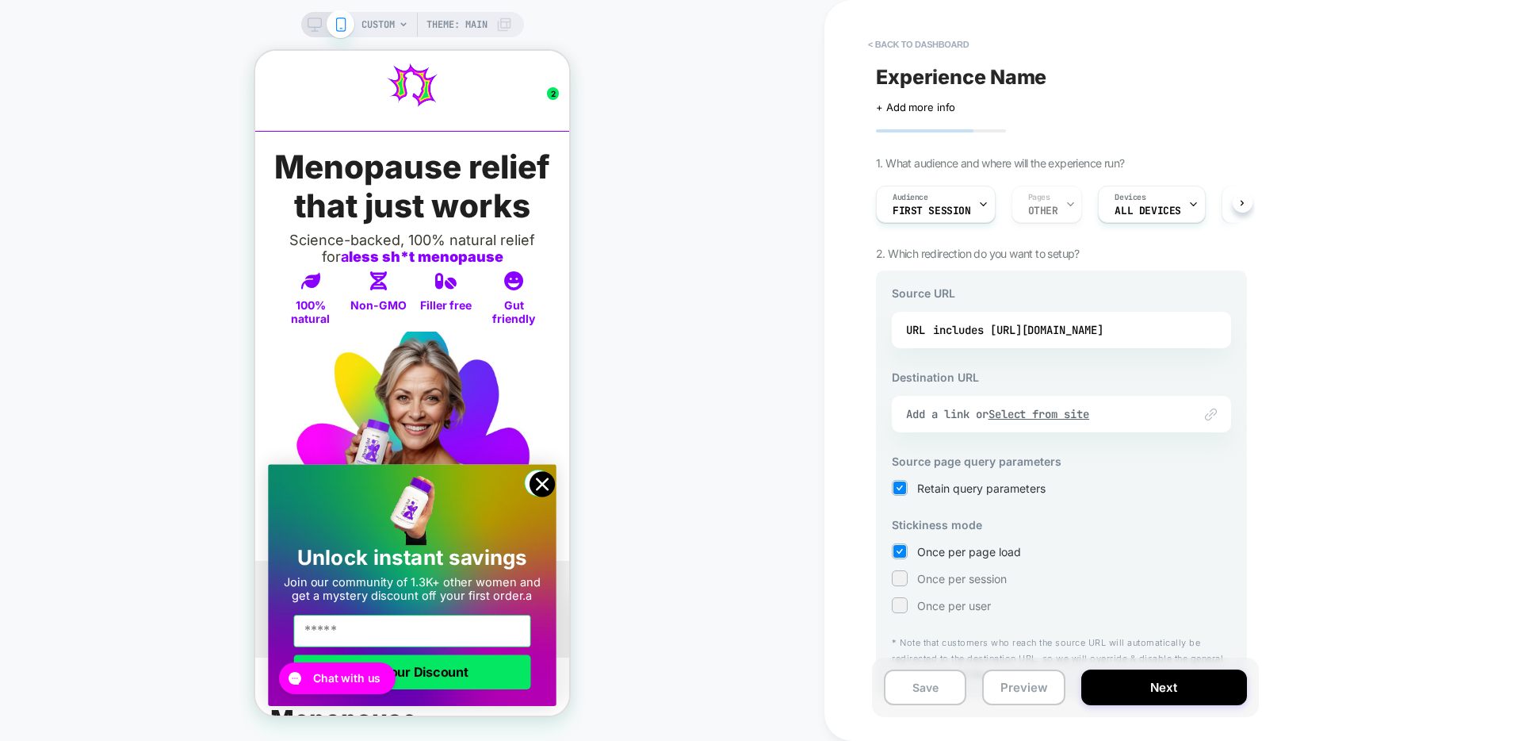
click at [1208, 413] on img at bounding box center [1211, 414] width 12 height 12
click at [1058, 409] on u "Select from site" at bounding box center [1039, 414] width 101 height 14
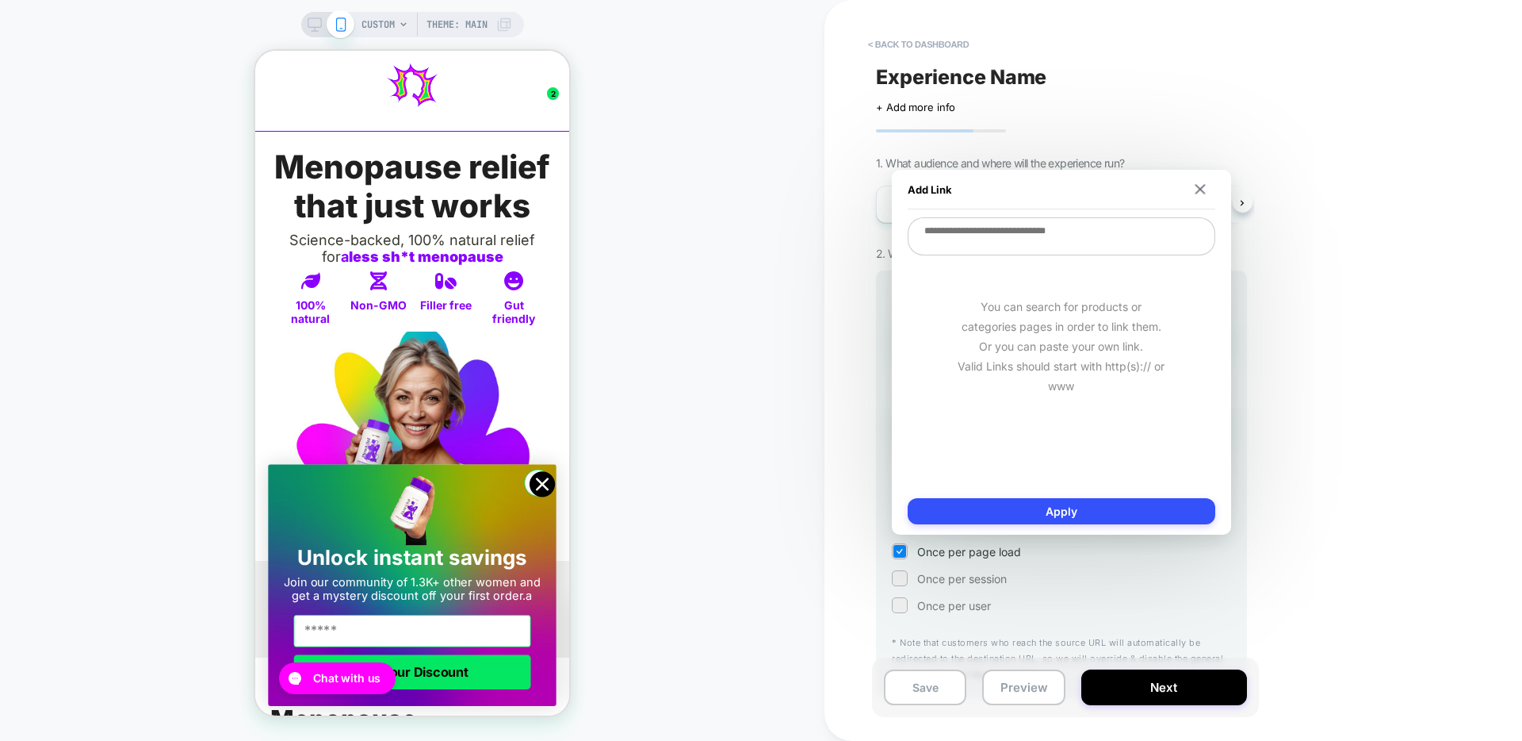
click at [1008, 237] on textarea at bounding box center [1062, 236] width 308 height 38
paste textarea "**********"
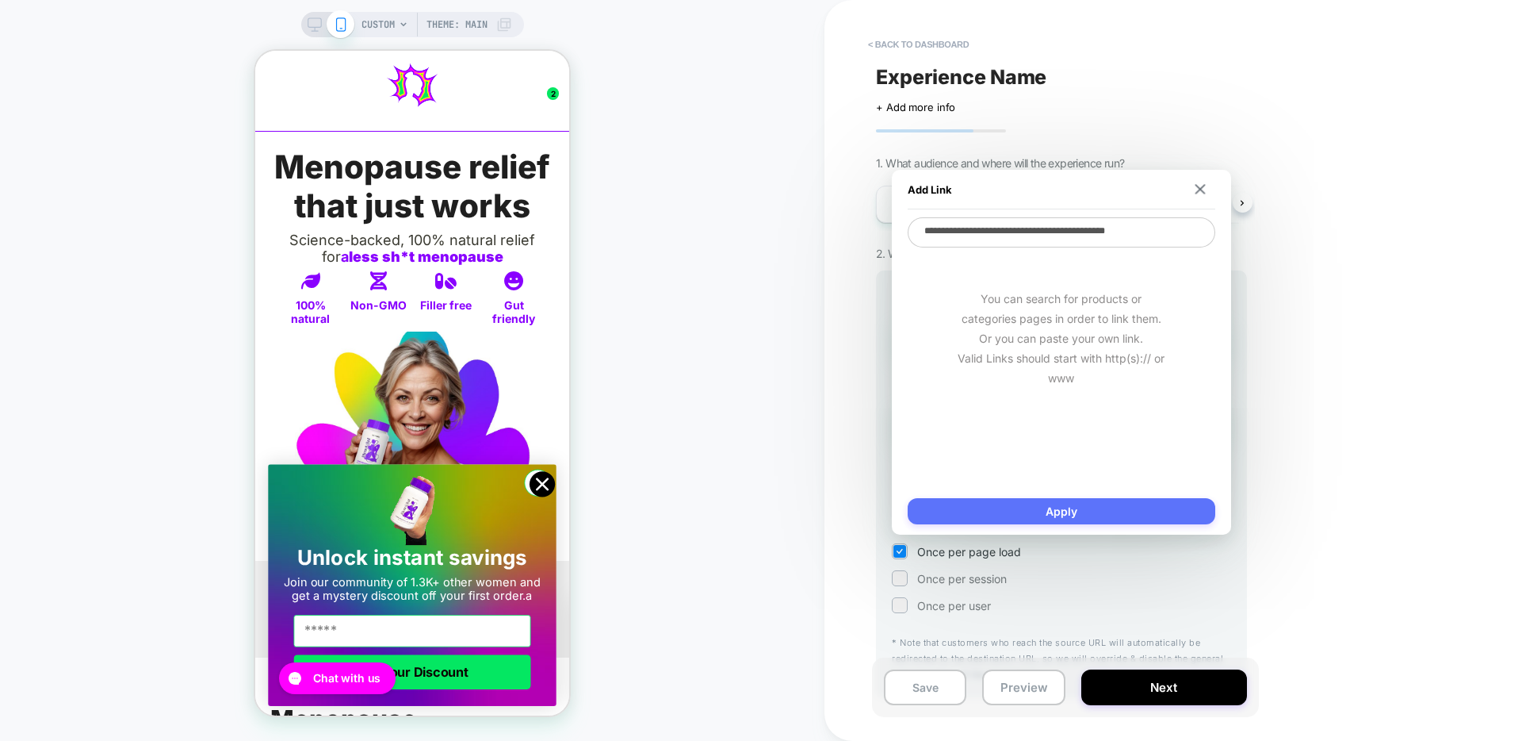
type textarea "**********"
click at [1040, 516] on button "Apply" at bounding box center [1062, 511] width 308 height 26
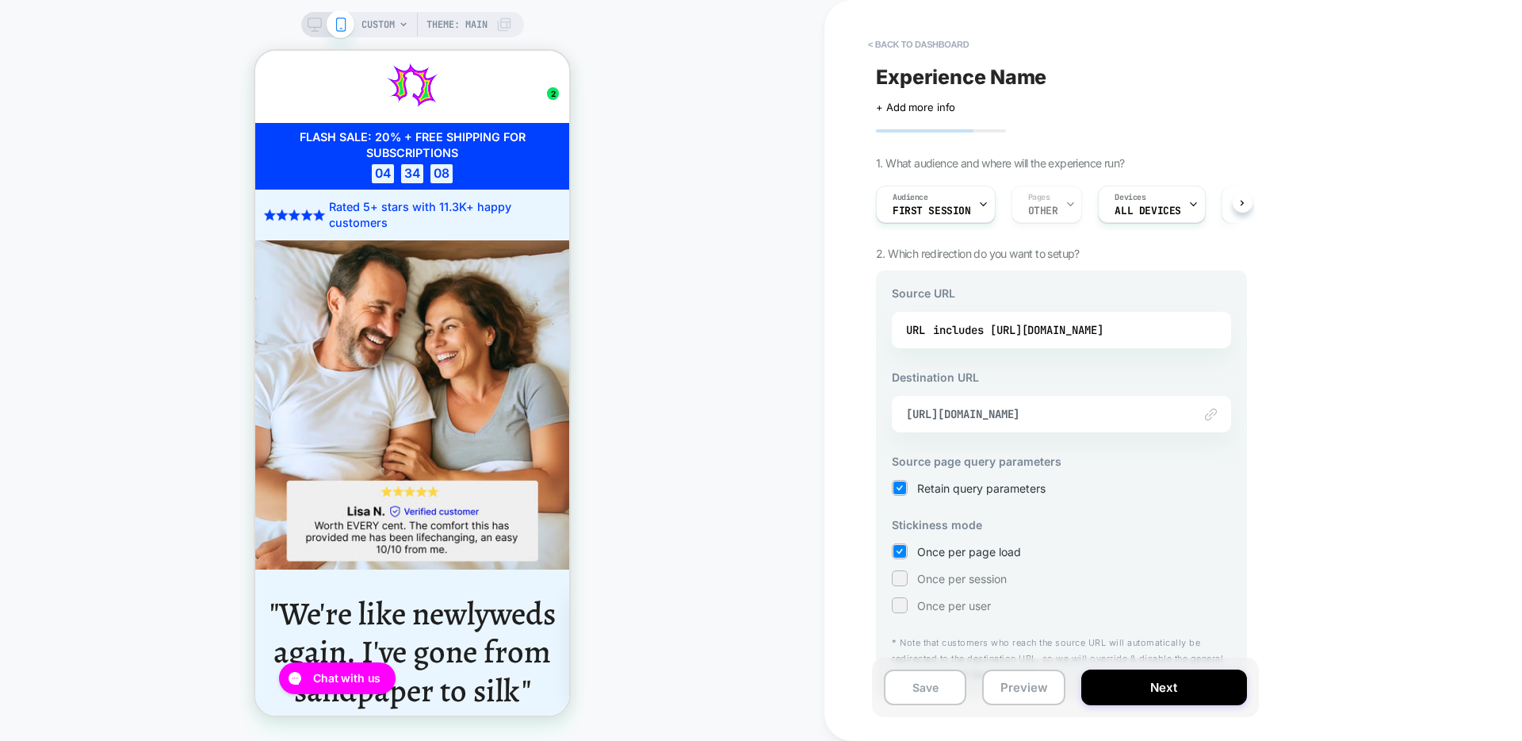
scroll to position [36, 0]
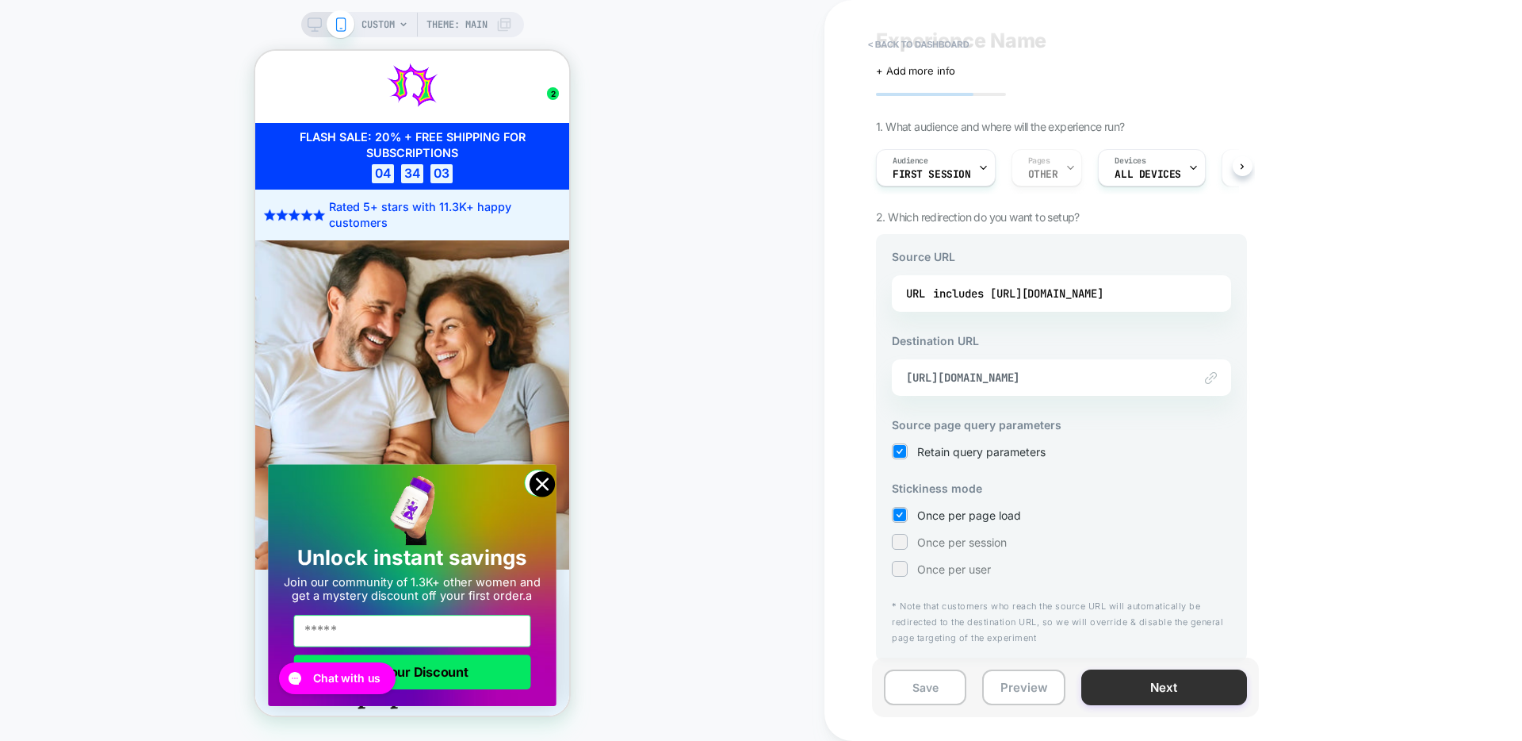
click at [1200, 685] on button "Next" at bounding box center [1164, 687] width 166 height 36
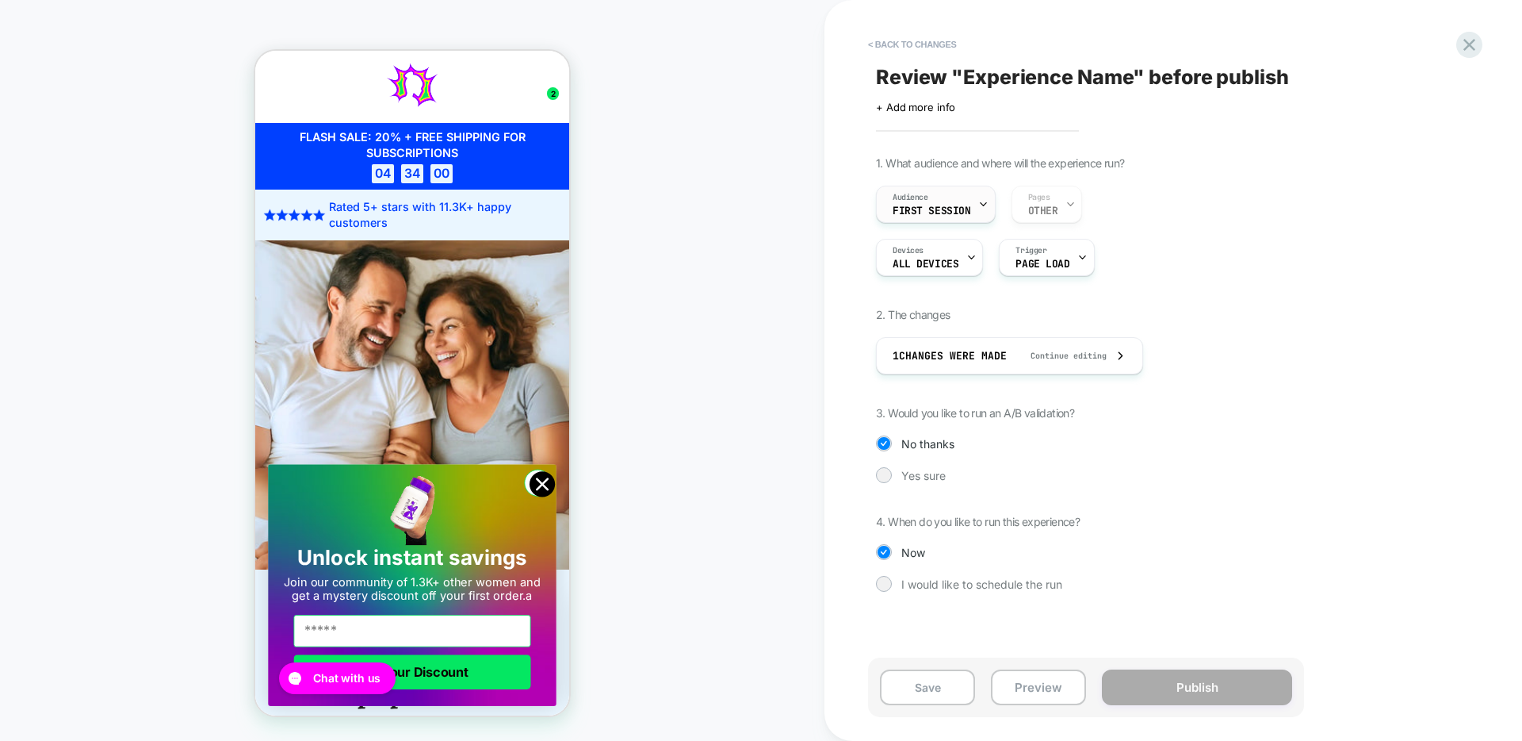
click at [946, 197] on div "Audience First Session" at bounding box center [932, 204] width 110 height 36
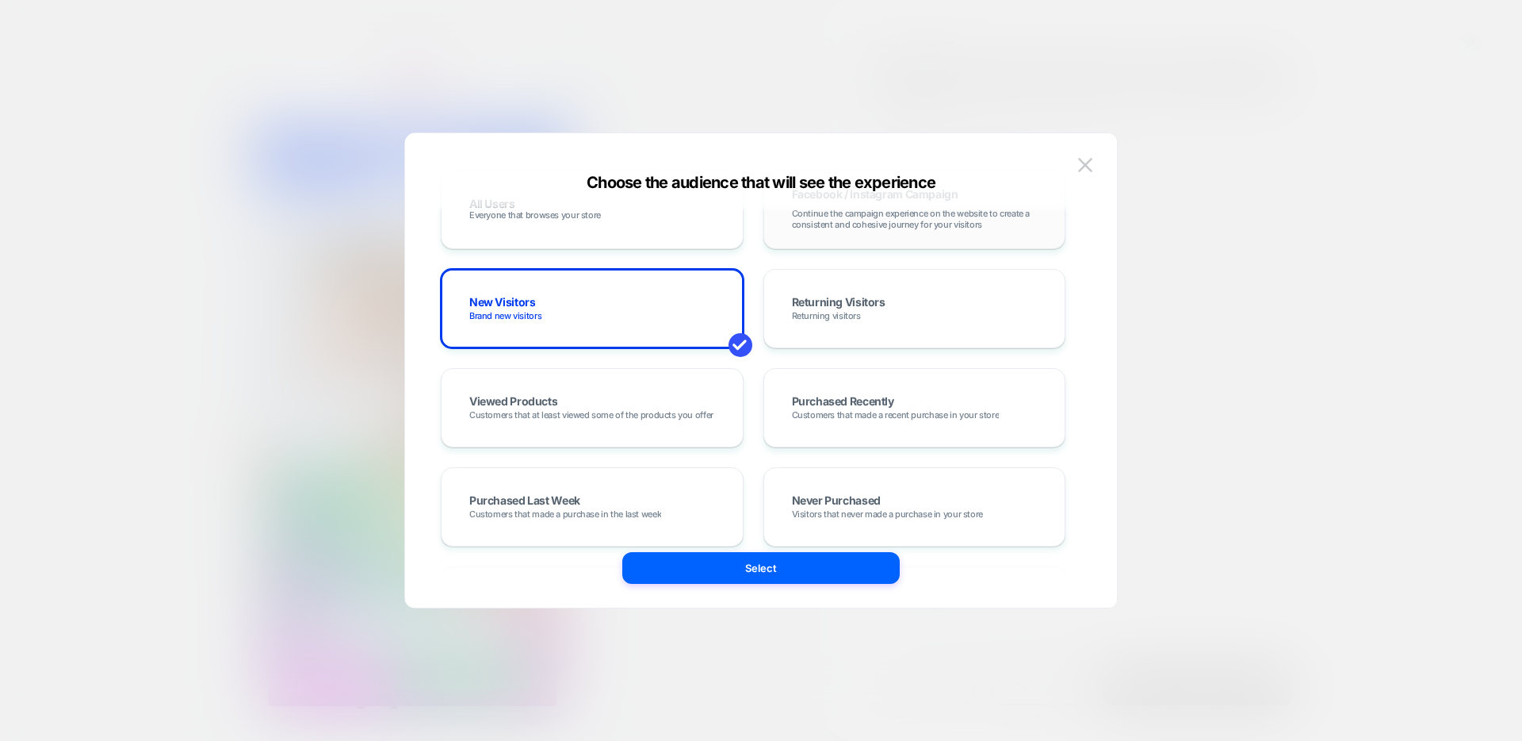
scroll to position [0, 0]
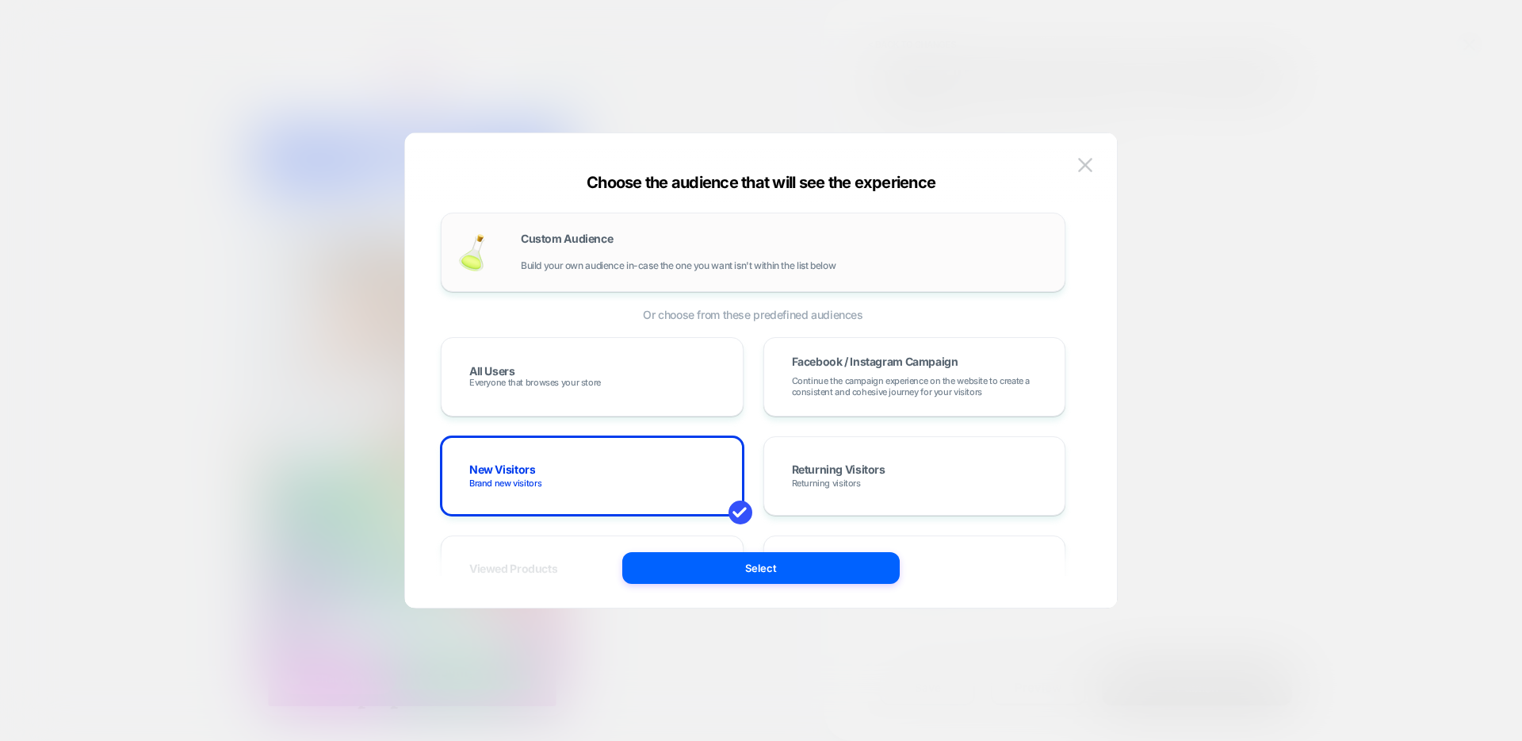
click at [711, 262] on span "Build your own audience in-case the one you want isn't within the list below" at bounding box center [678, 265] width 315 height 11
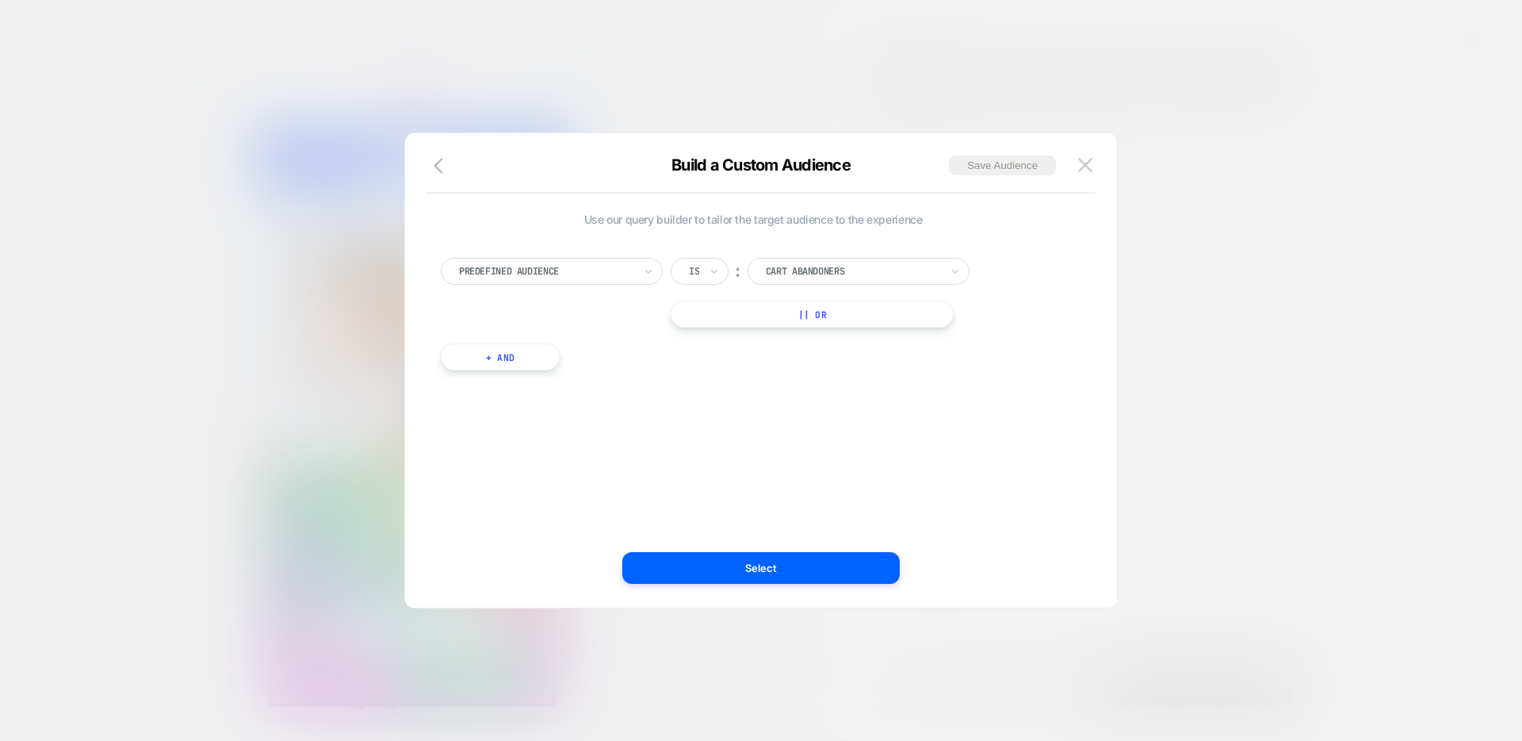
click at [598, 273] on div at bounding box center [546, 271] width 174 height 14
click at [781, 267] on div at bounding box center [853, 271] width 174 height 14
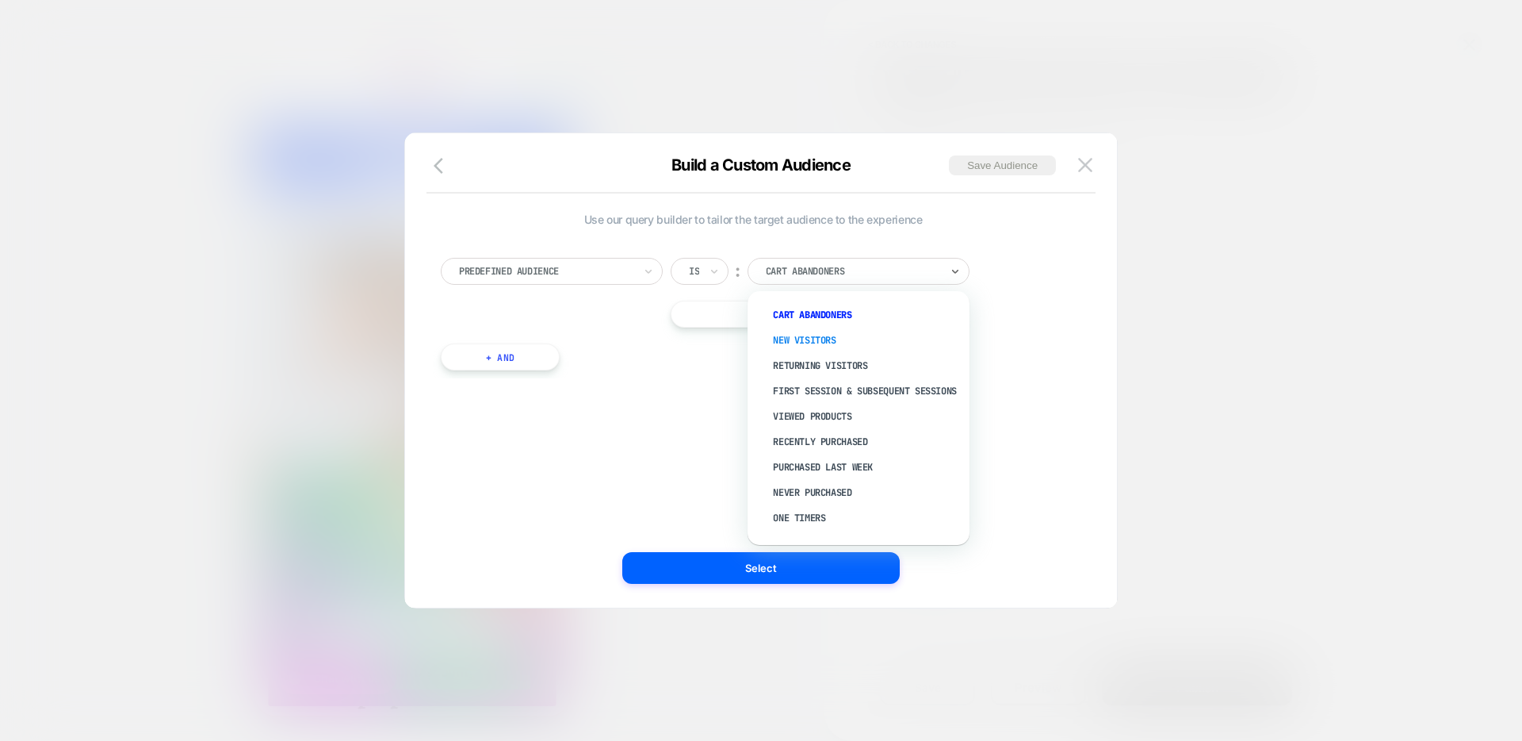
click at [828, 341] on div "New Visitors" at bounding box center [867, 339] width 206 height 25
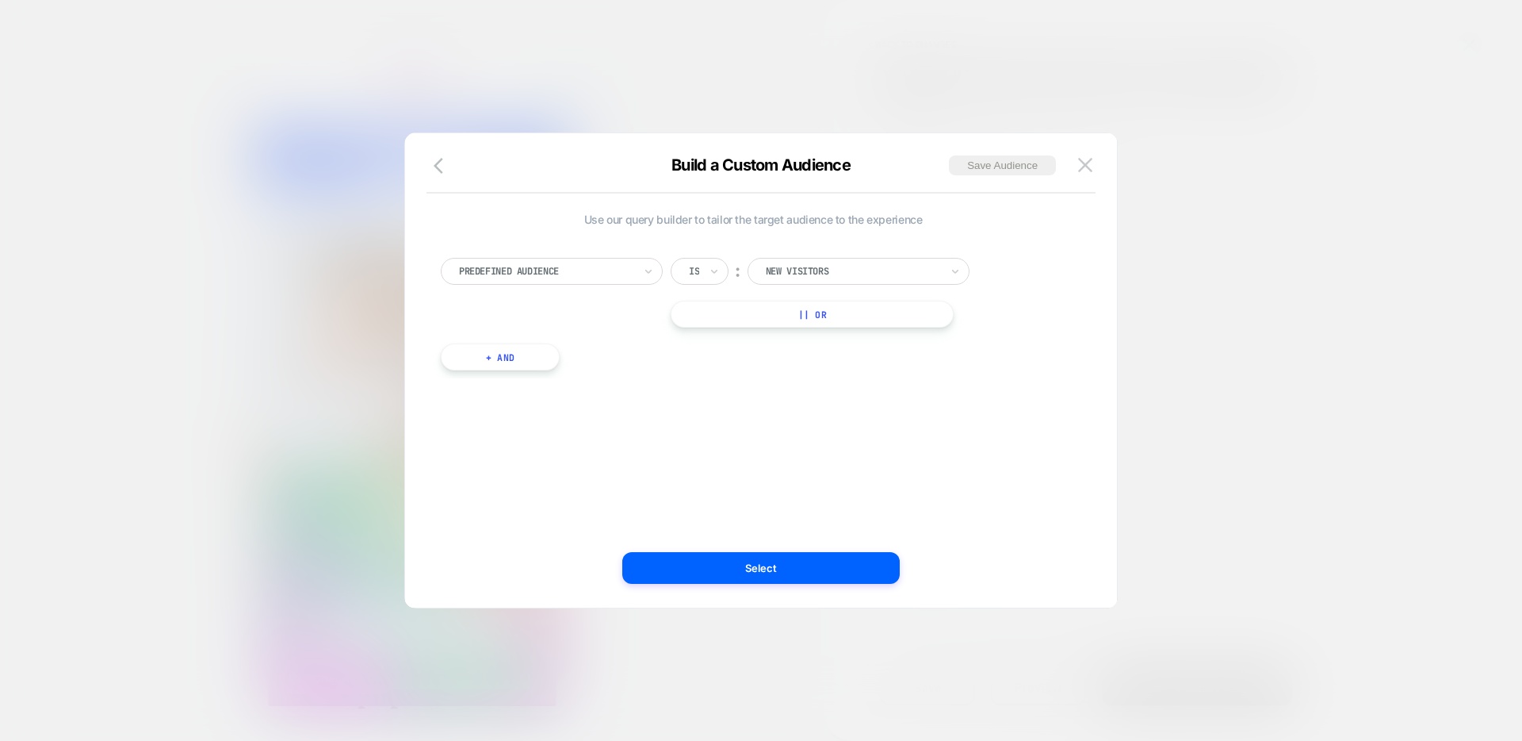
click at [519, 356] on button "+ And" at bounding box center [500, 356] width 119 height 27
click at [557, 370] on div at bounding box center [586, 373] width 174 height 14
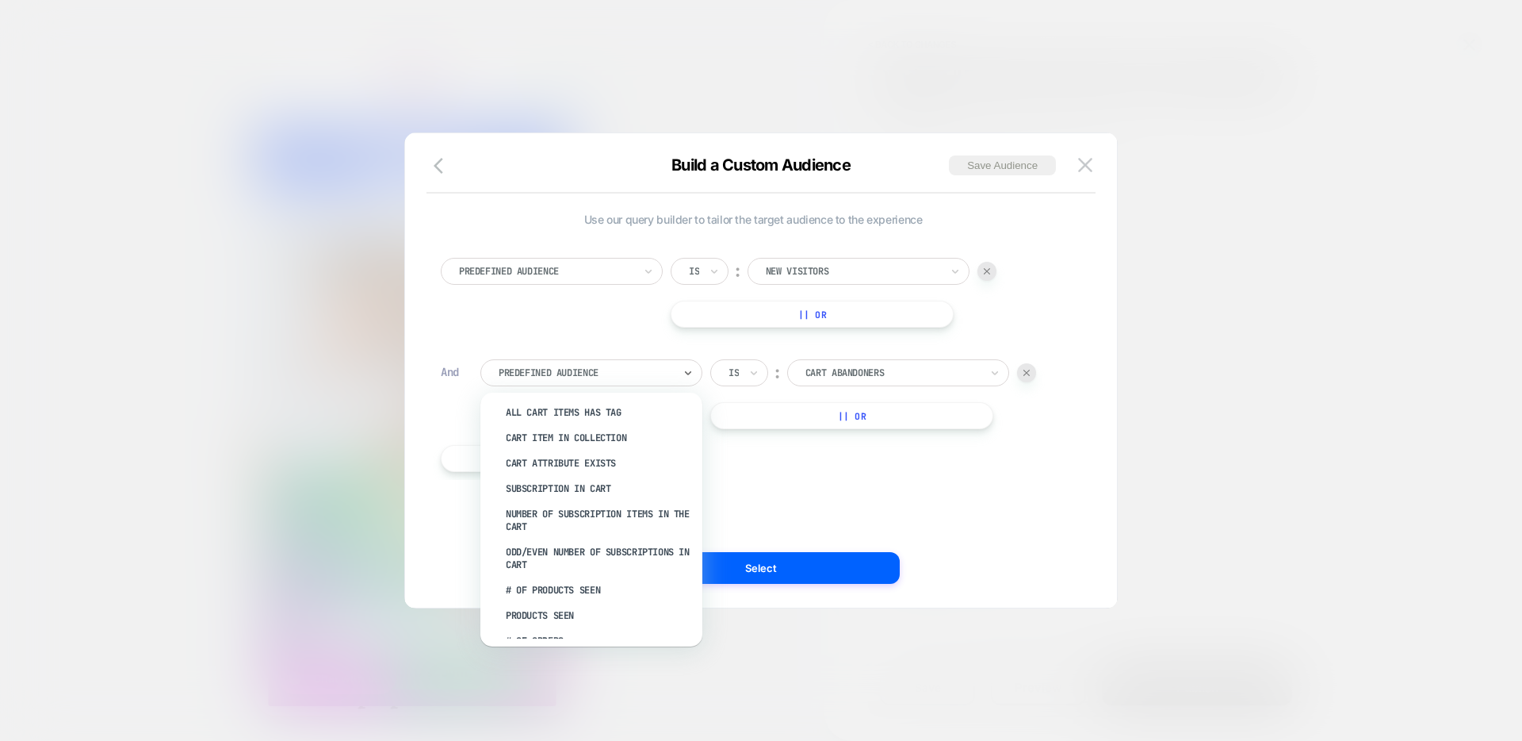
scroll to position [275, 0]
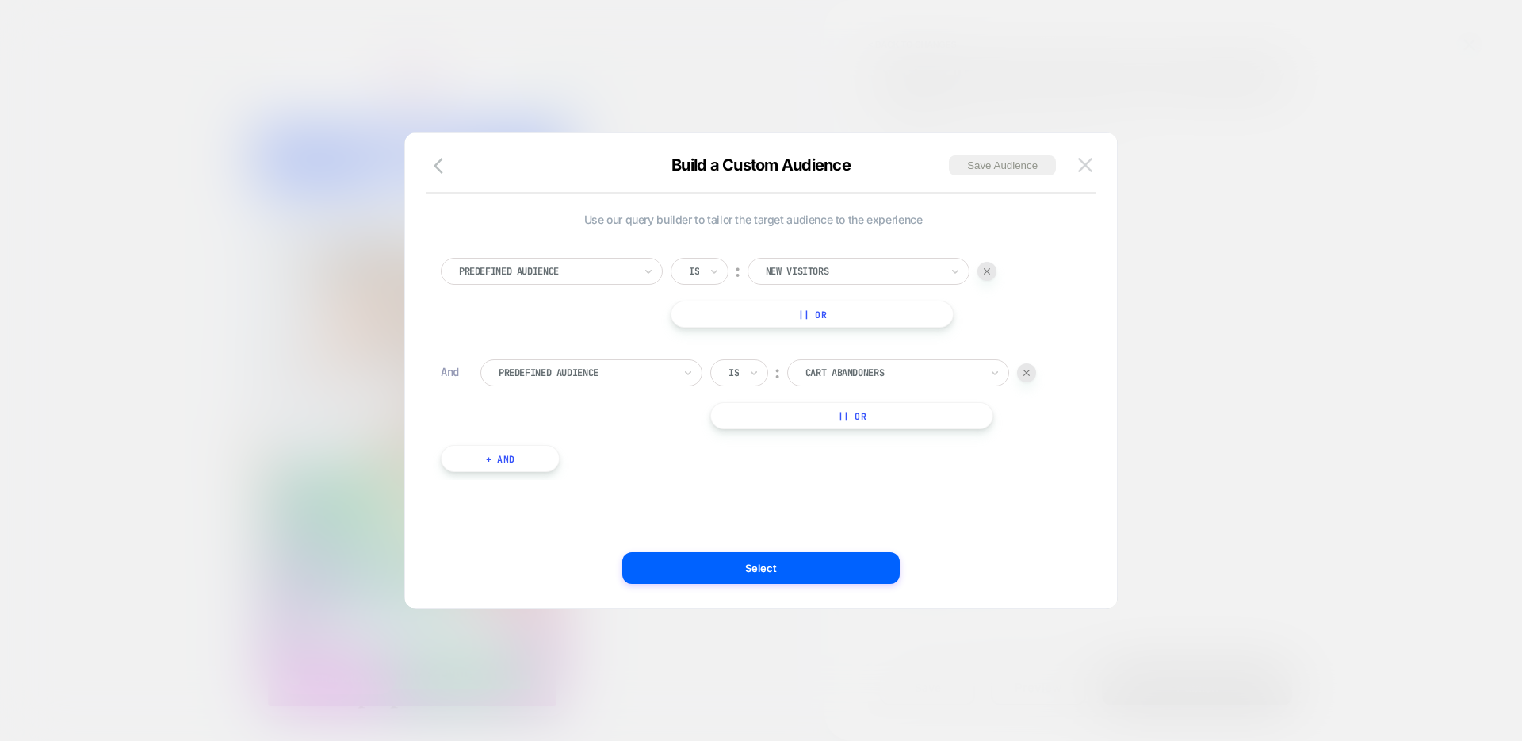
click at [1097, 166] on button at bounding box center [1086, 165] width 24 height 24
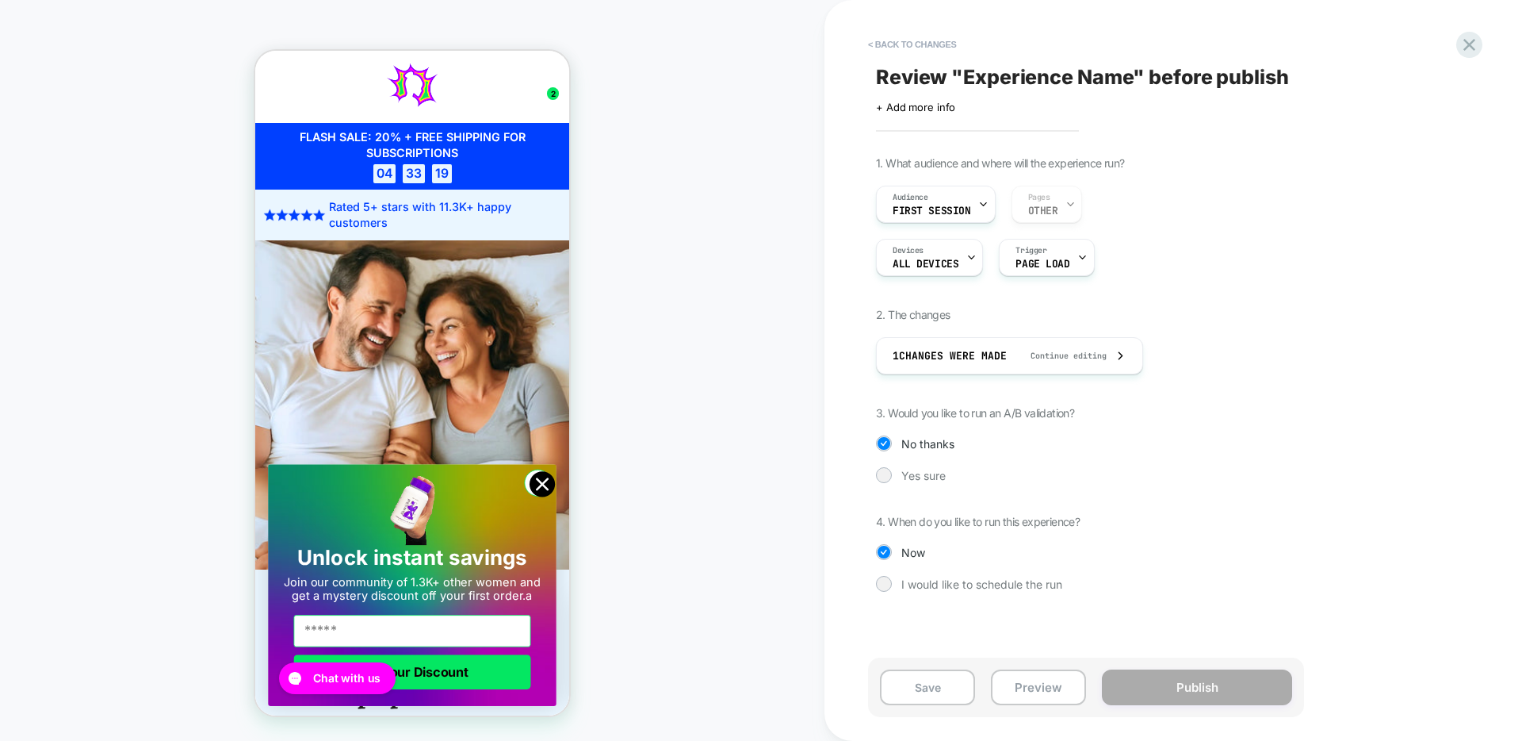
click at [927, 487] on div "1. What audience and where will the experience run? Audience First Session Page…" at bounding box center [1165, 385] width 579 height 459
click at [927, 480] on span "Yes sure" at bounding box center [923, 475] width 44 height 13
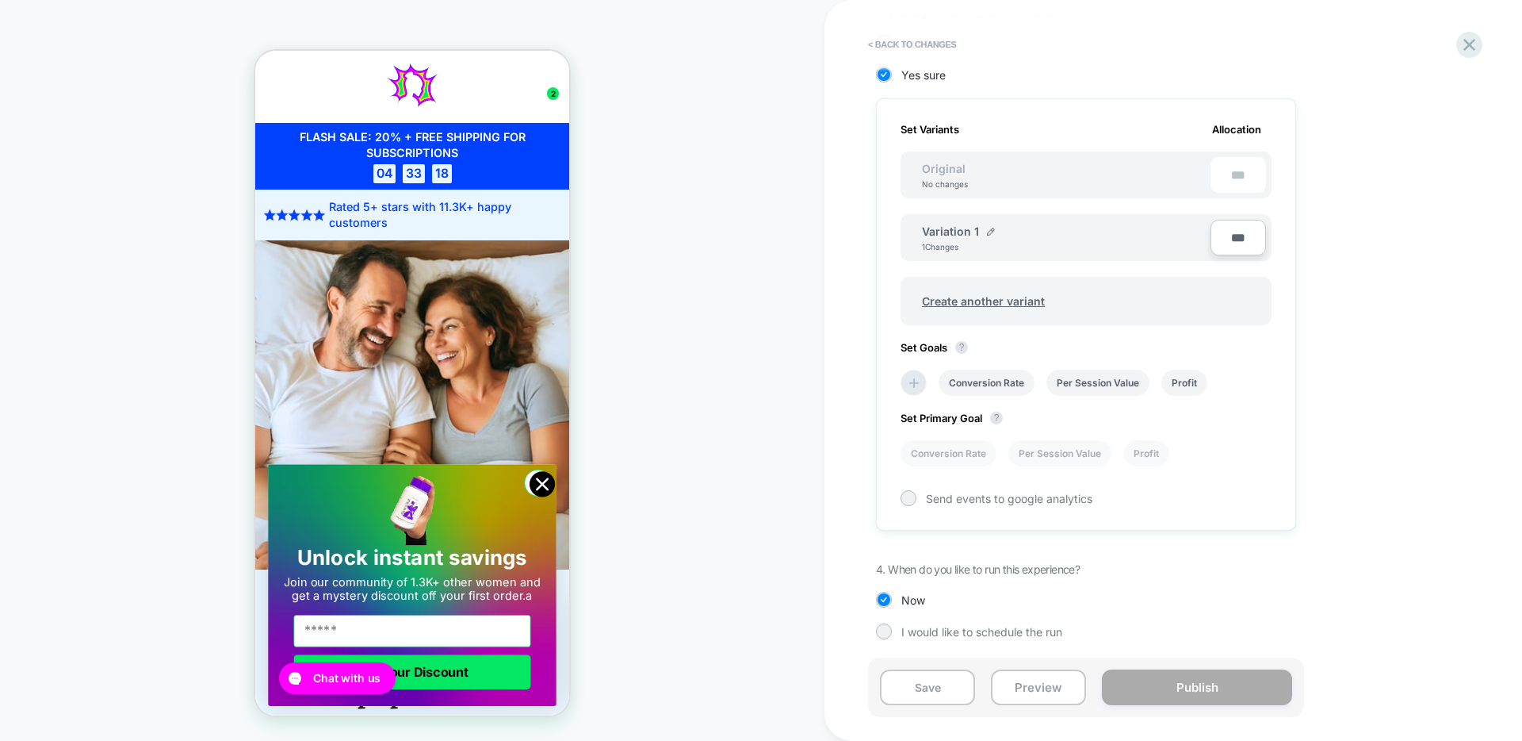
scroll to position [402, 0]
click at [986, 382] on li "Conversion Rate" at bounding box center [987, 381] width 96 height 26
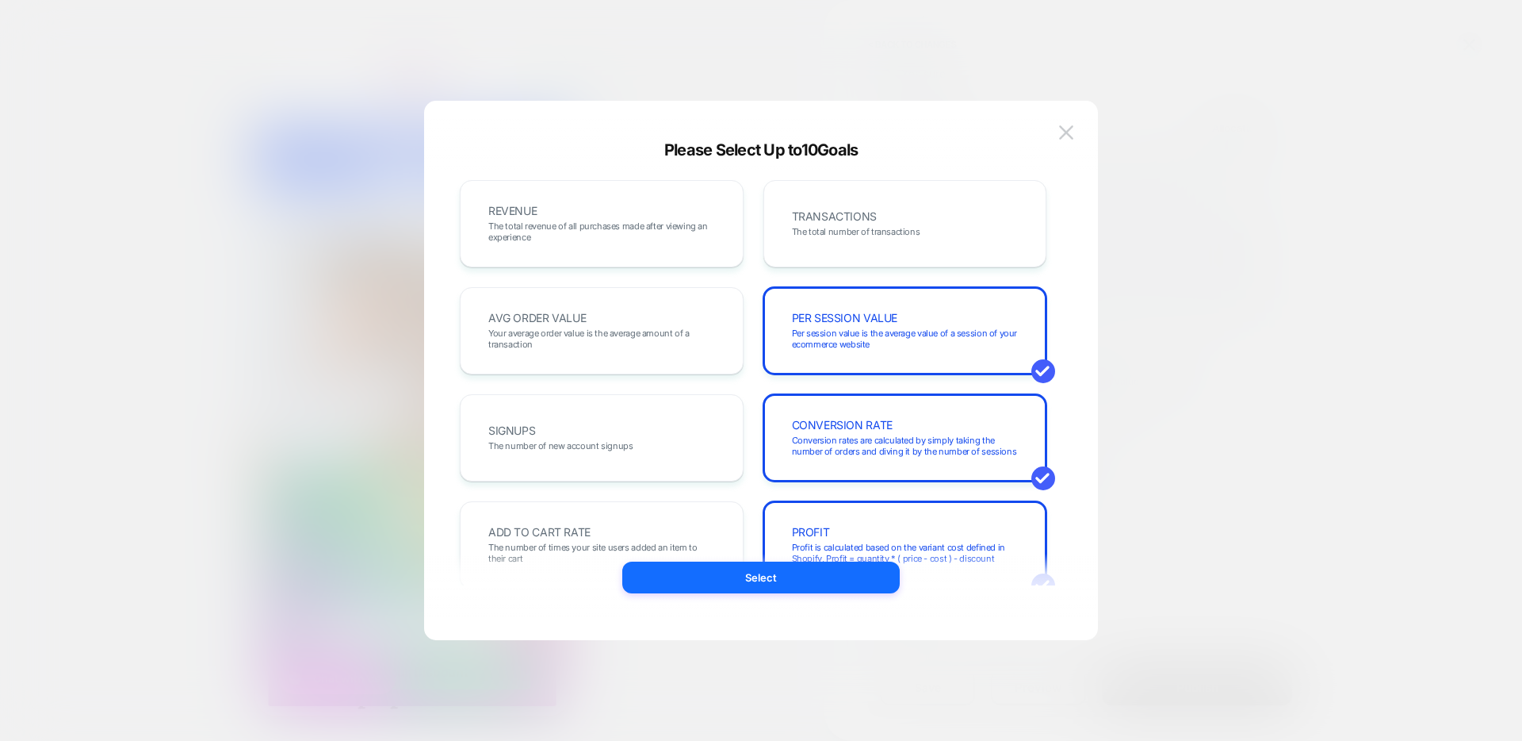
click at [1193, 345] on div at bounding box center [761, 370] width 1522 height 741
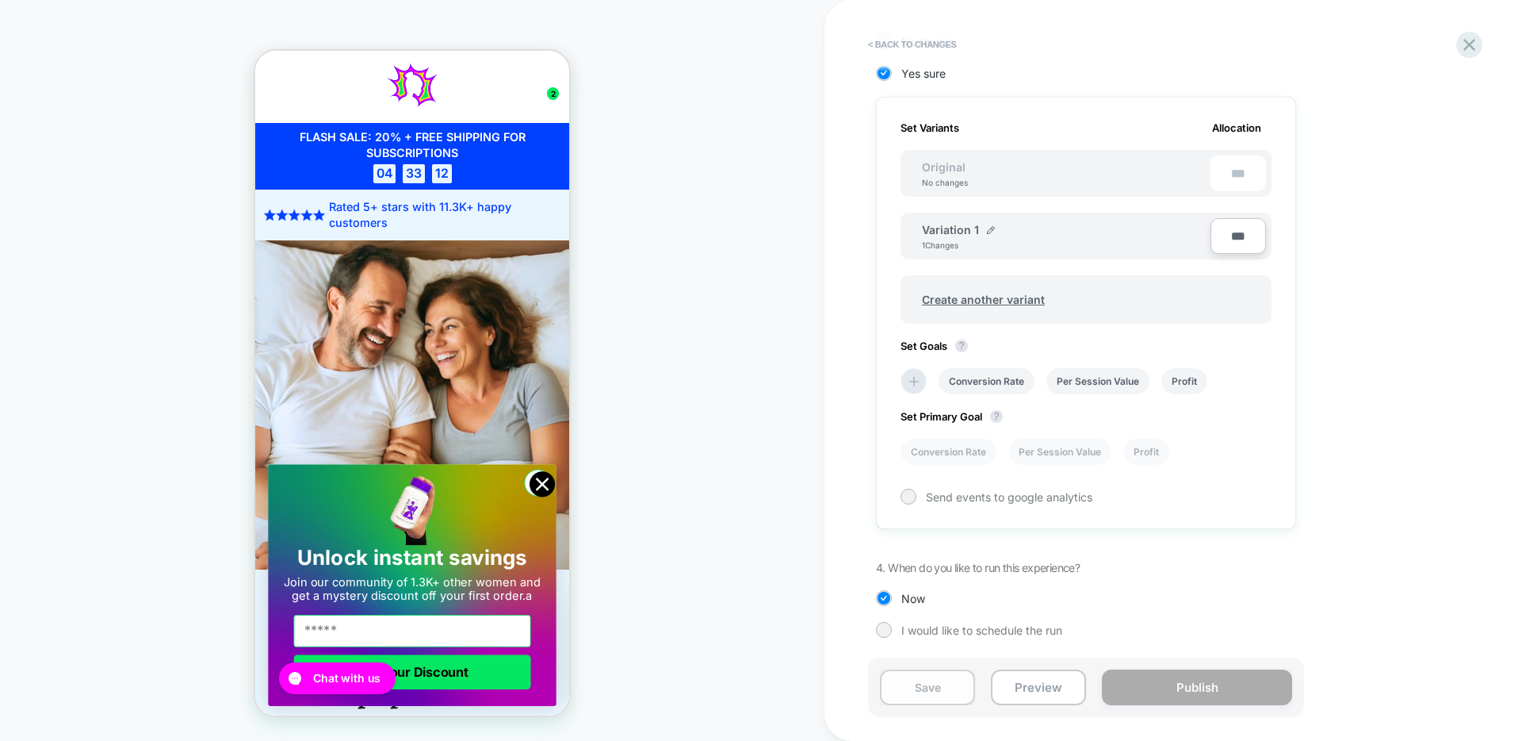
click at [957, 692] on button "Save" at bounding box center [927, 687] width 95 height 36
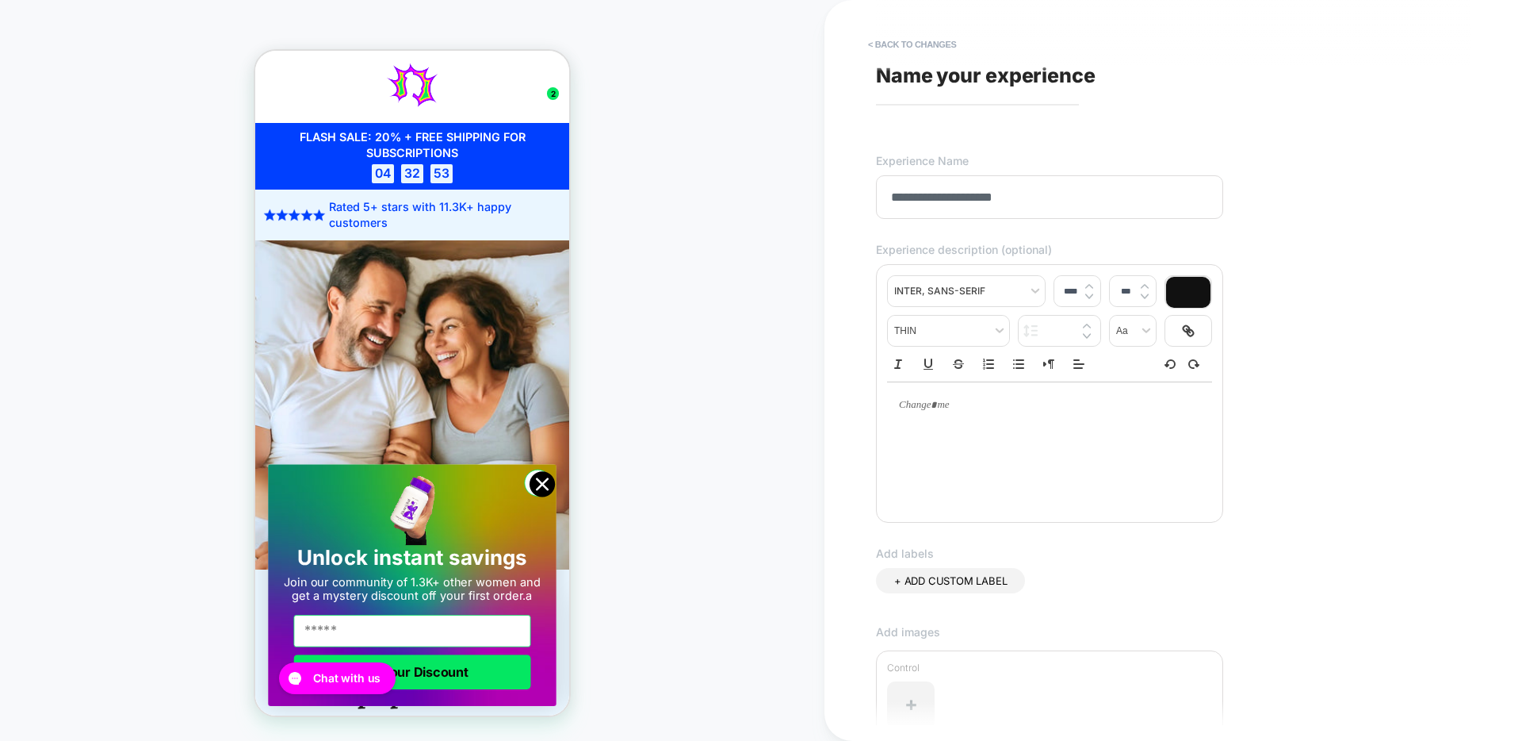
scroll to position [272, 0]
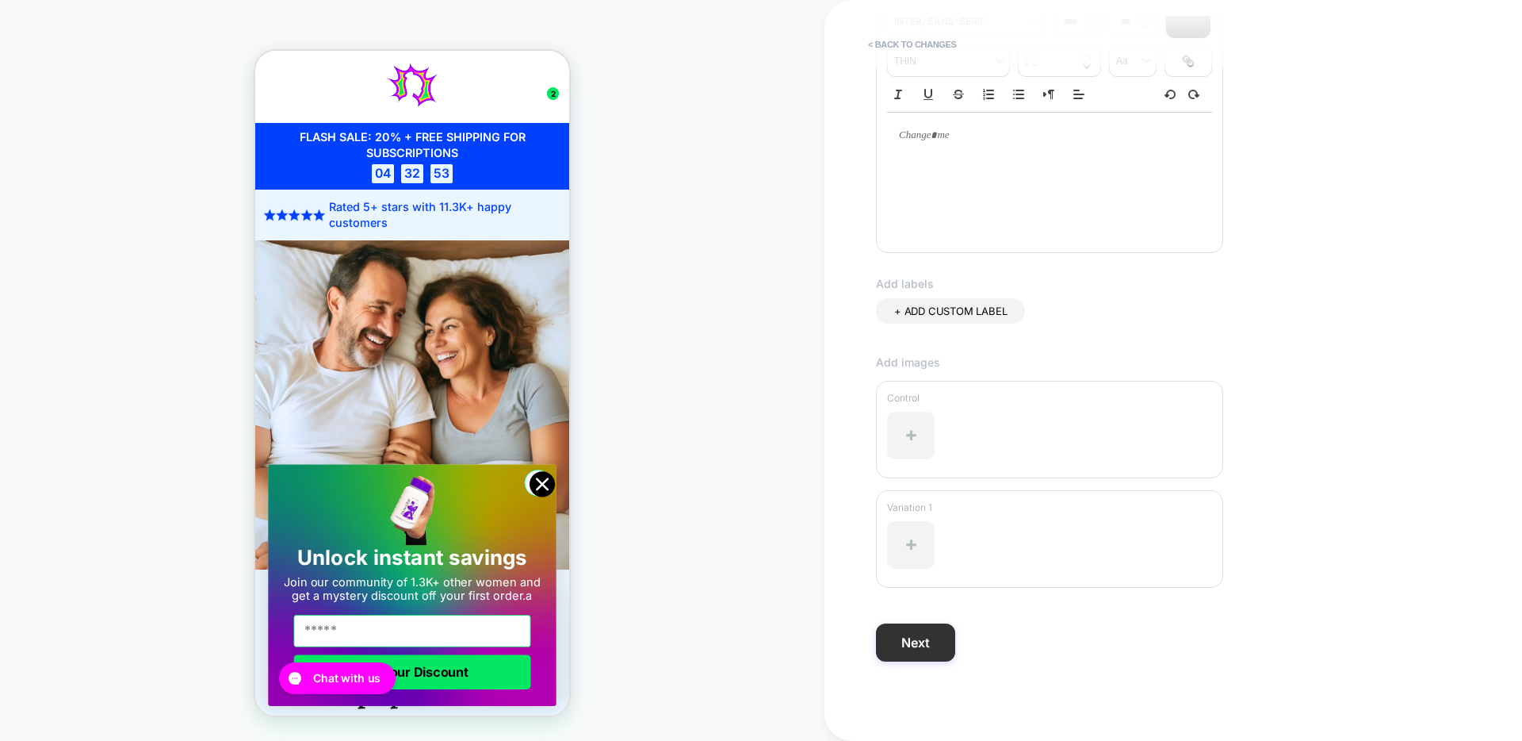
type input "**********"
click at [925, 643] on button "Next" at bounding box center [915, 642] width 79 height 38
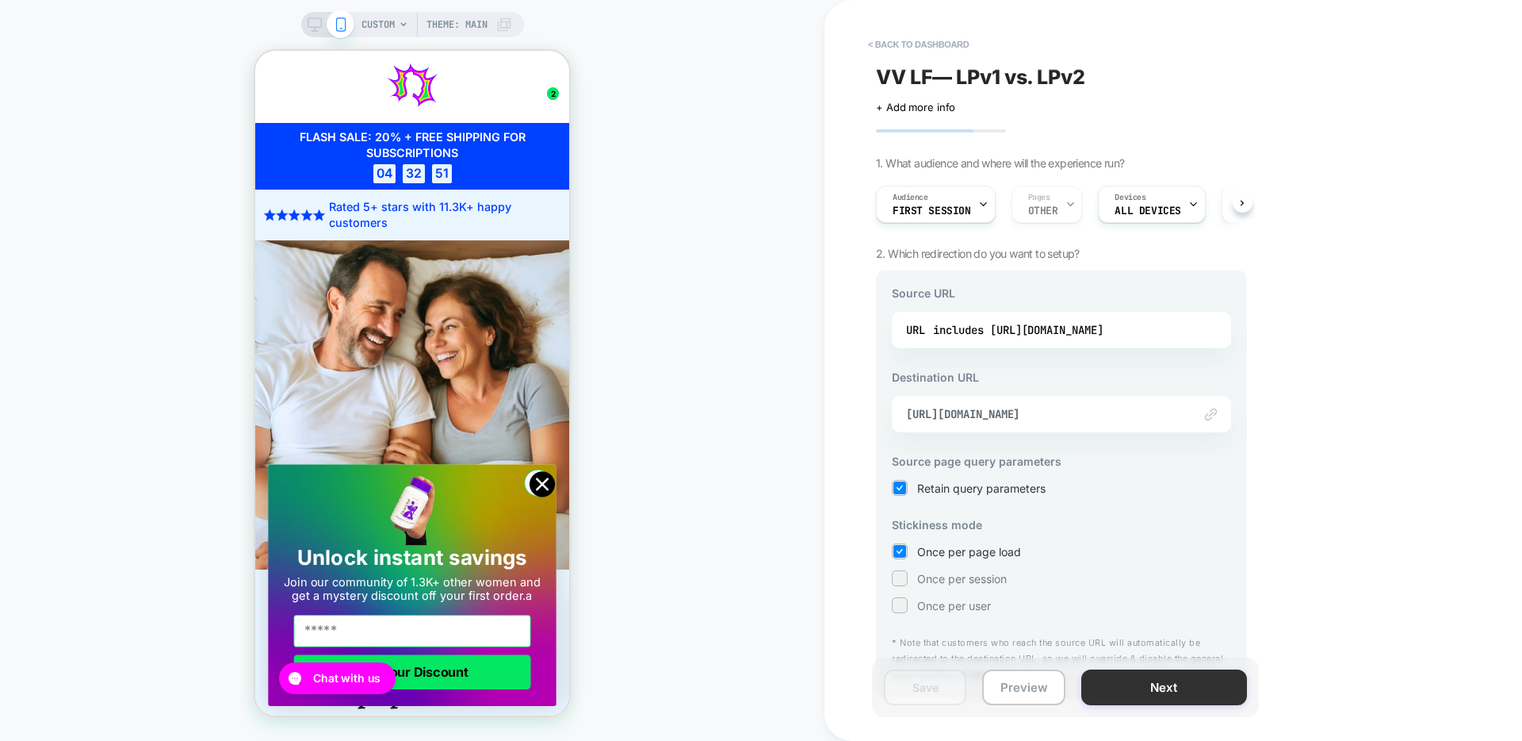
click at [1158, 680] on button "Next" at bounding box center [1164, 687] width 166 height 36
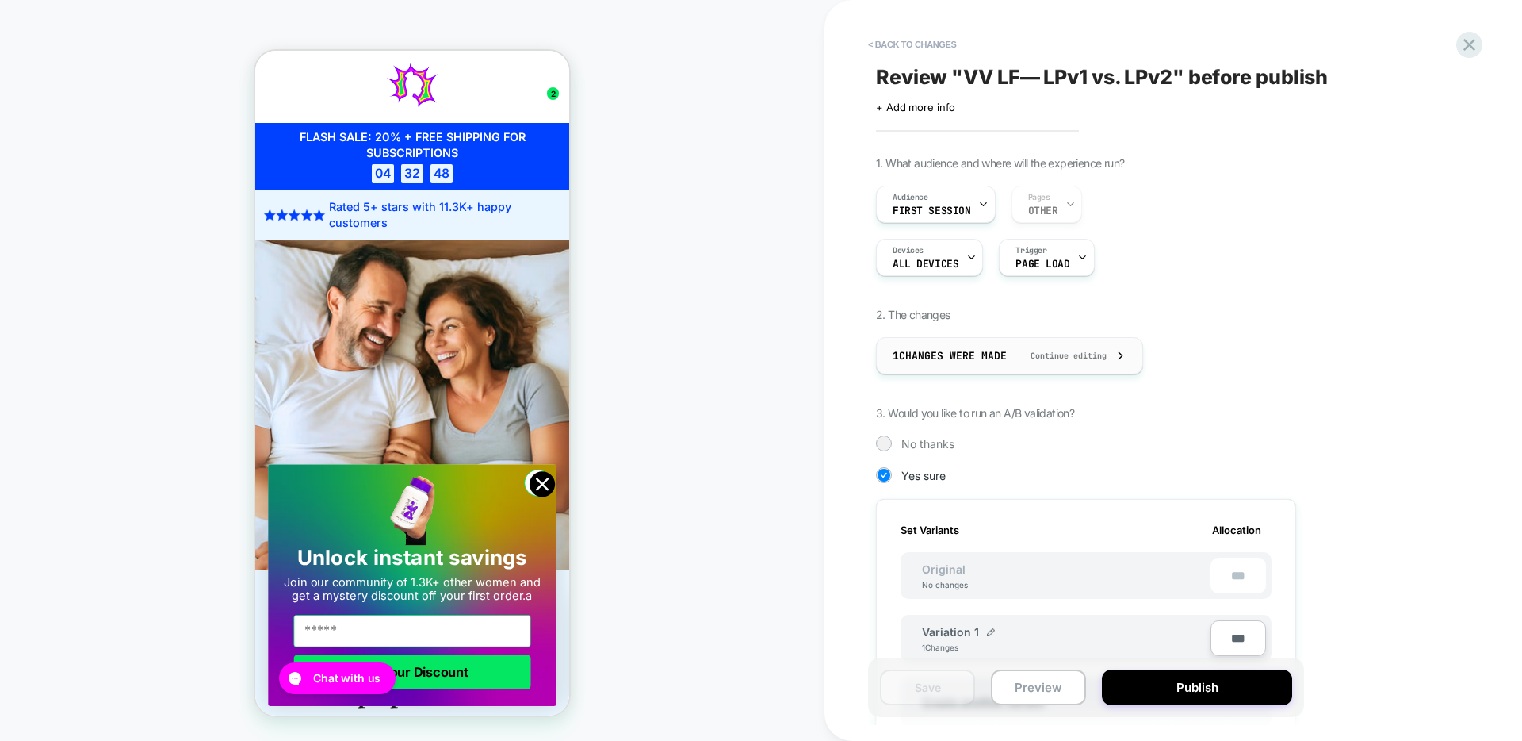
click at [1027, 349] on div "1 Changes were made Continue editing" at bounding box center [1010, 356] width 234 height 36
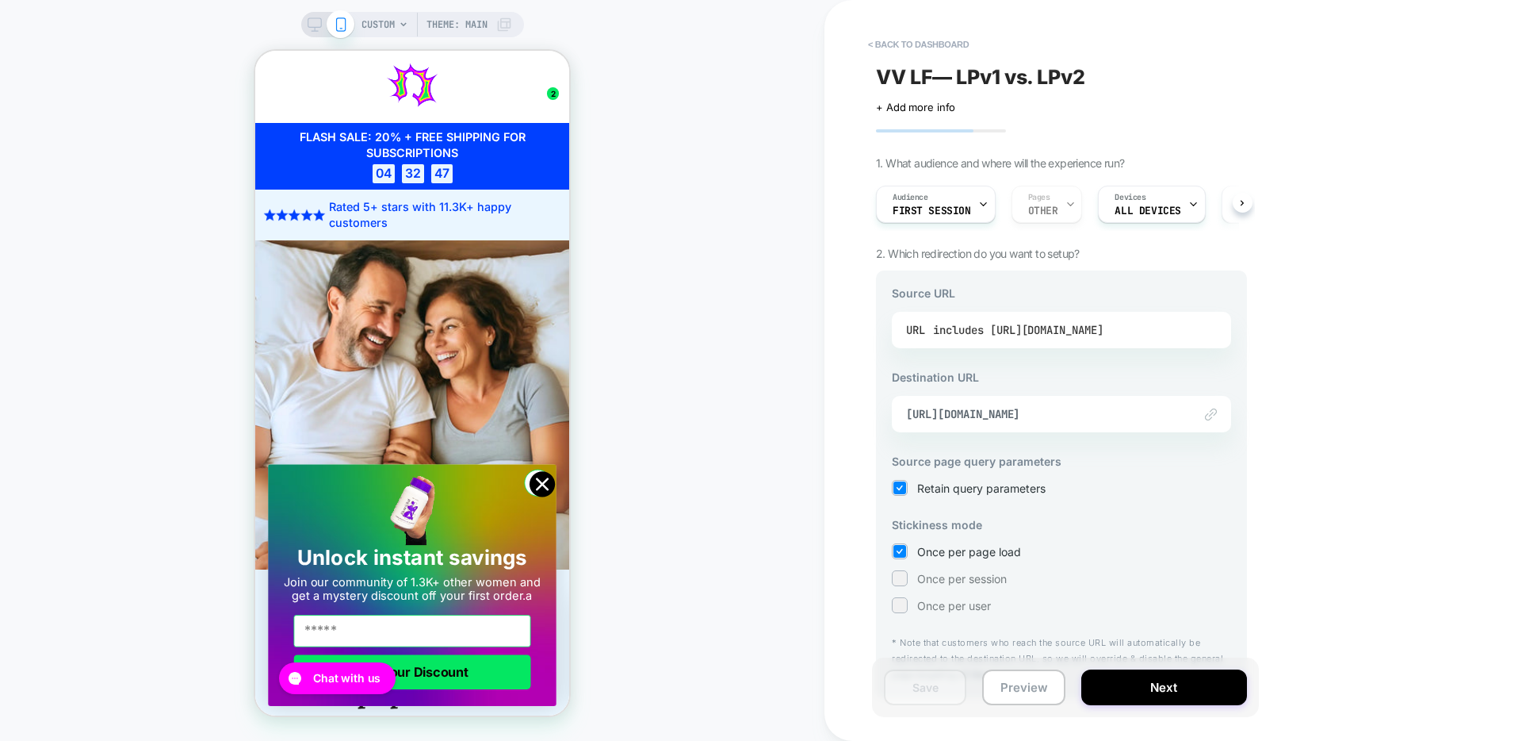
click at [1051, 328] on div "includes [URL][DOMAIN_NAME]" at bounding box center [1018, 330] width 170 height 24
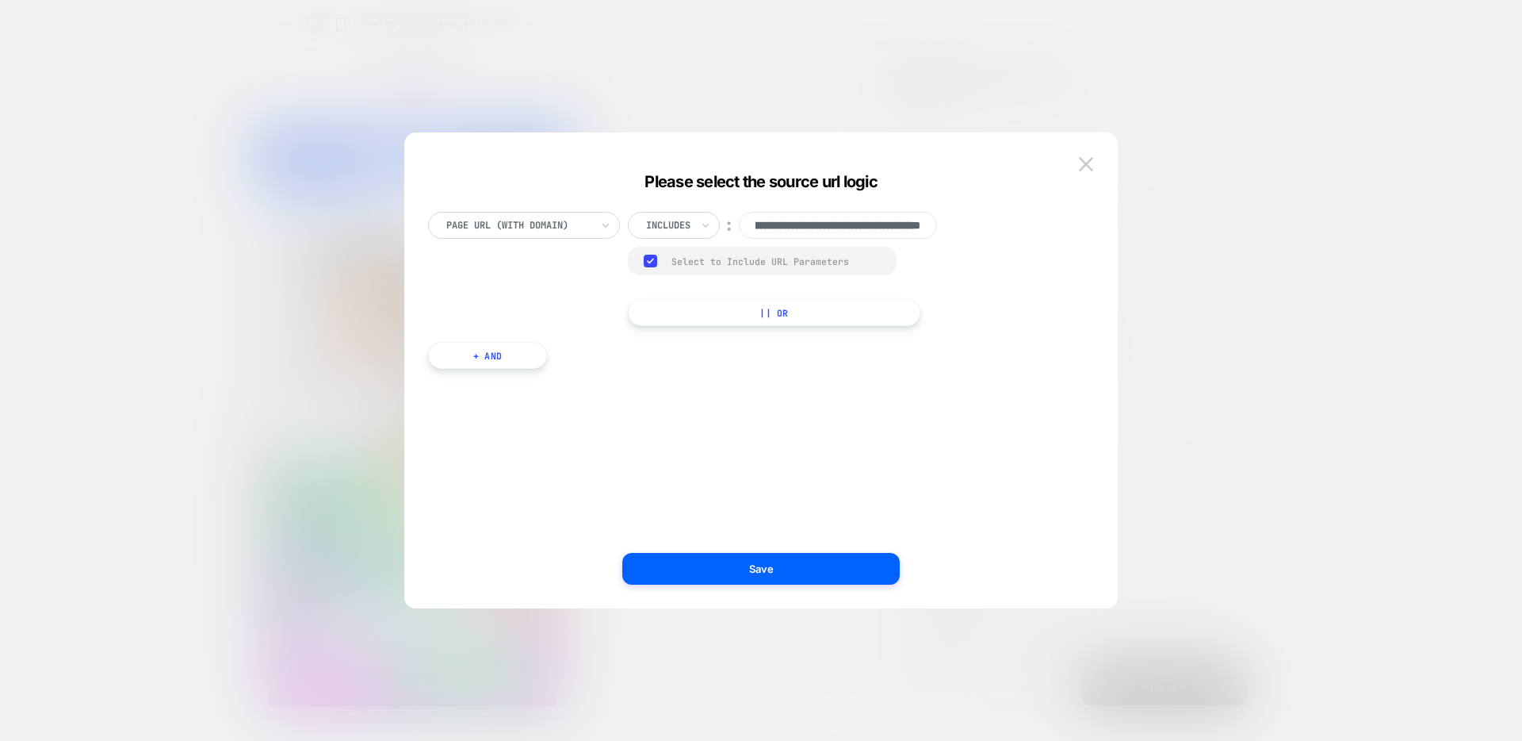
scroll to position [0, 0]
click at [1137, 161] on div at bounding box center [761, 370] width 1522 height 741
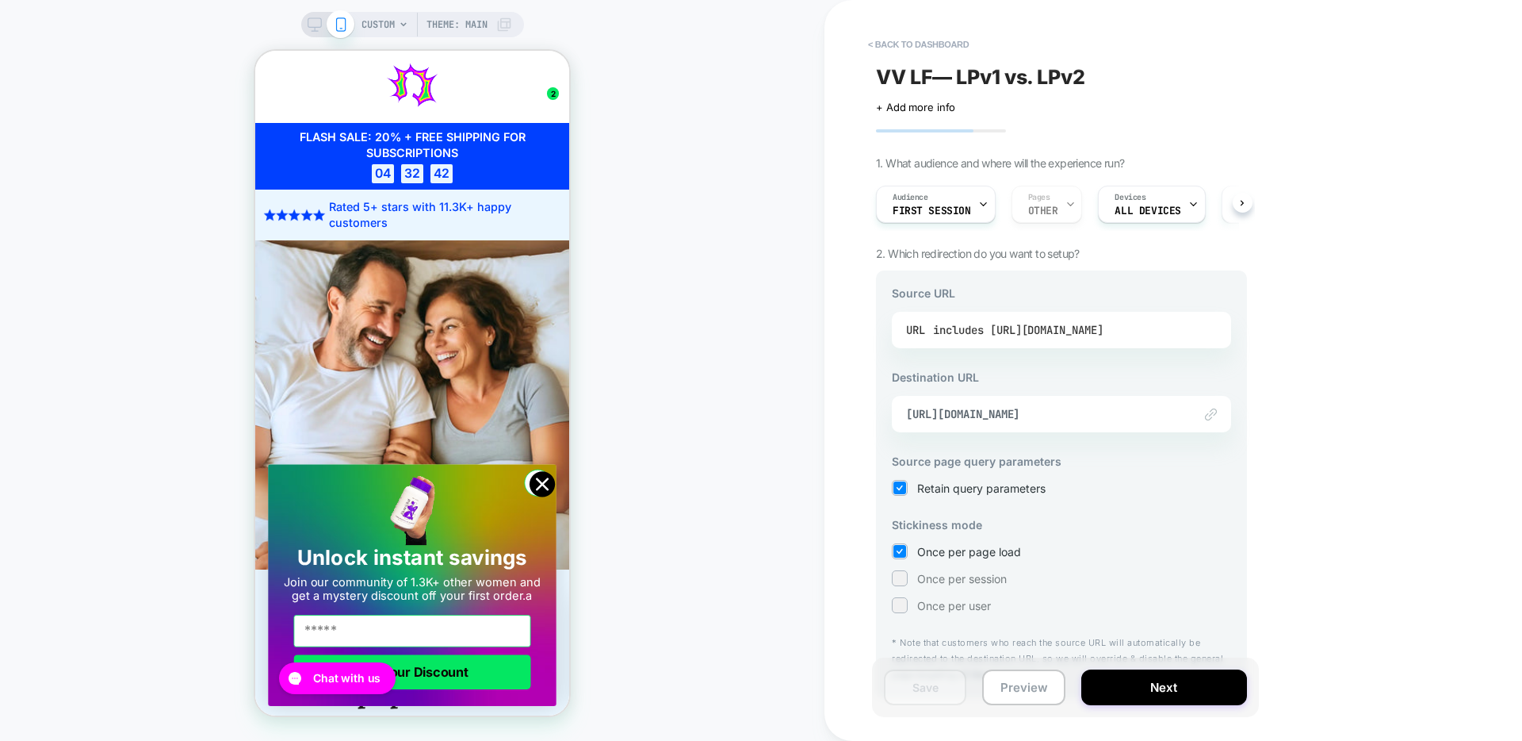
click at [1002, 321] on div "includes [URL][DOMAIN_NAME]" at bounding box center [1018, 330] width 170 height 24
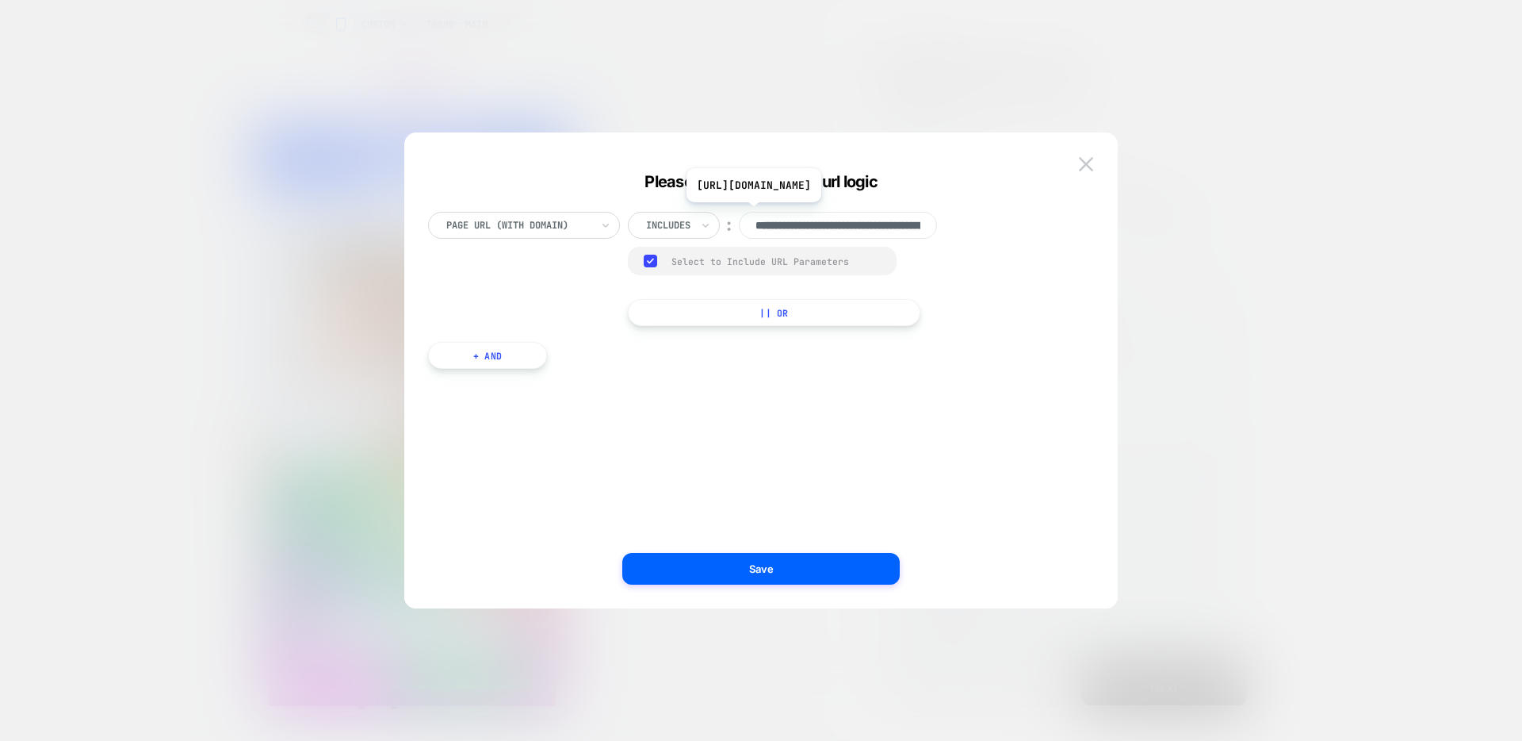
scroll to position [0, 141]
click at [805, 225] on input "**********" at bounding box center [838, 225] width 198 height 27
drag, startPoint x: 898, startPoint y: 226, endPoint x: 939, endPoint y: 228, distance: 40.5
click at [939, 228] on div "**********" at bounding box center [796, 225] width 336 height 27
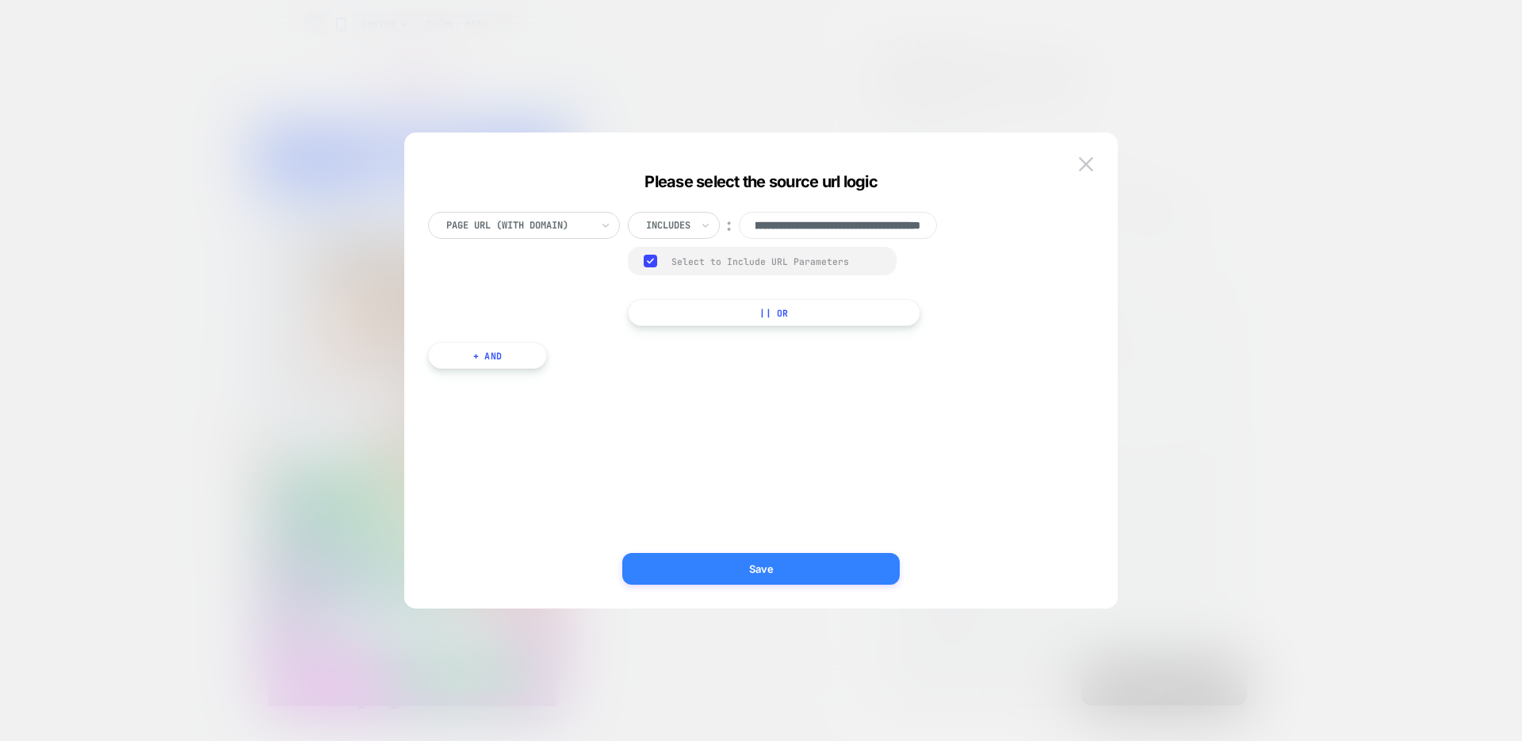
type input "**********"
click at [794, 561] on button "Save" at bounding box center [760, 569] width 277 height 32
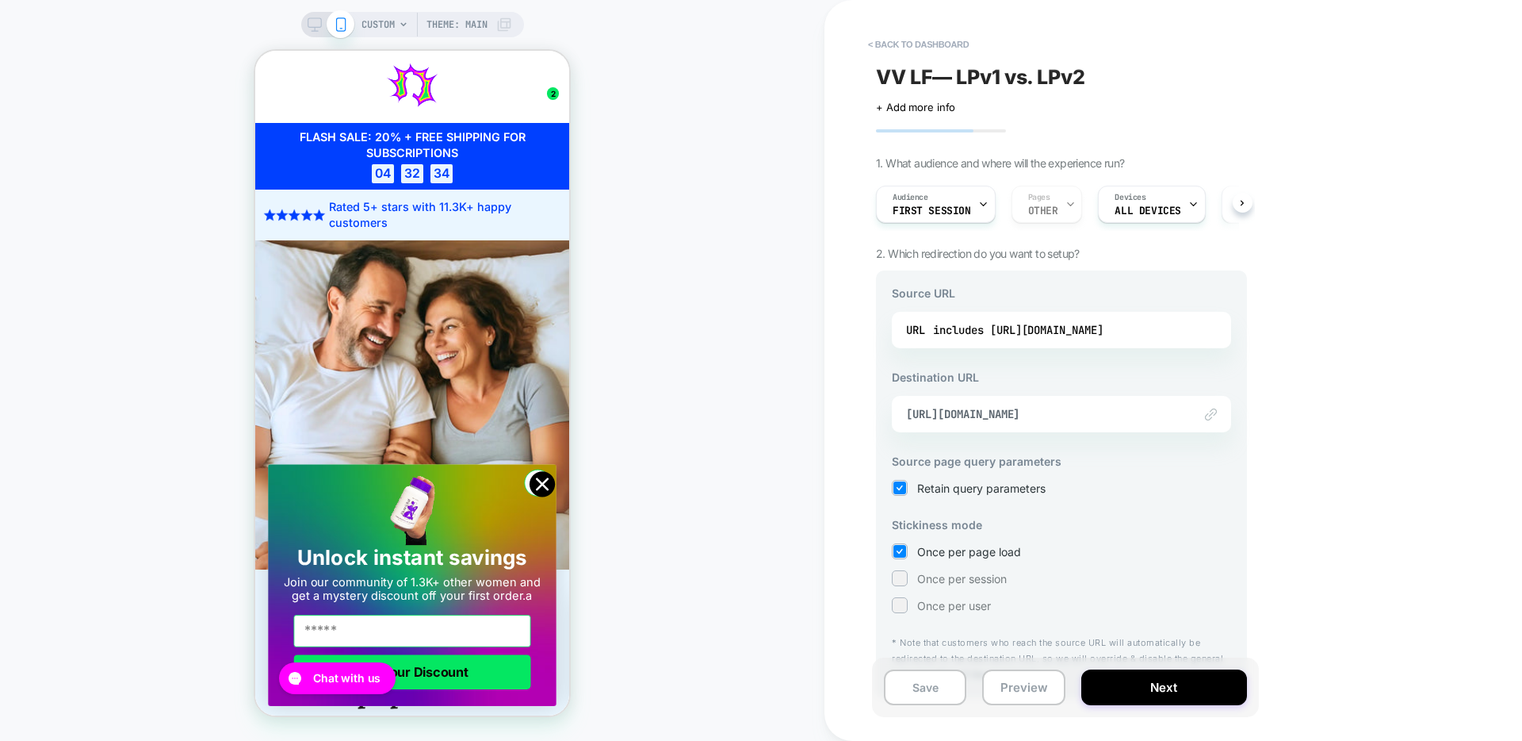
click at [1097, 410] on span "[URL][DOMAIN_NAME]" at bounding box center [1041, 414] width 271 height 14
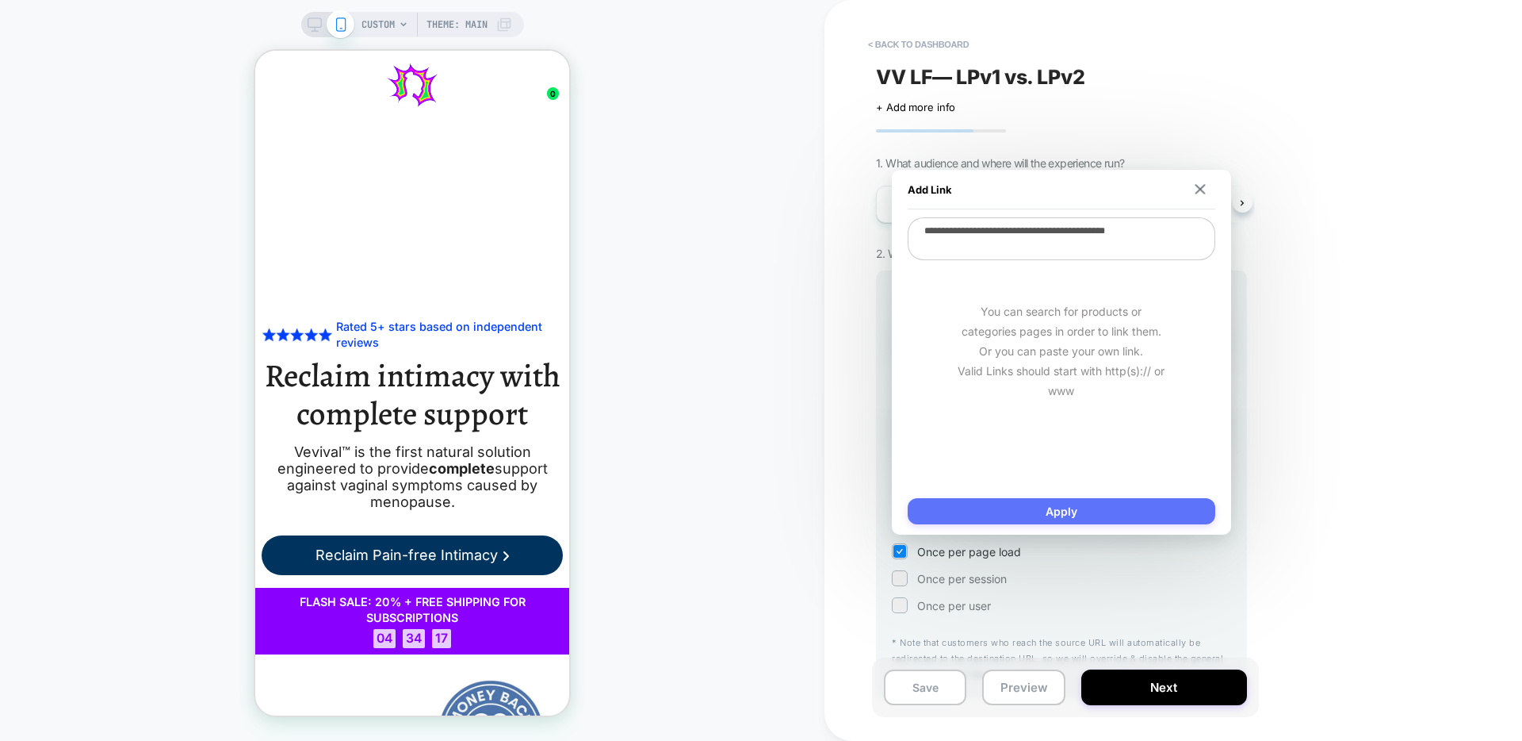
click at [1119, 518] on button "Apply" at bounding box center [1062, 511] width 308 height 26
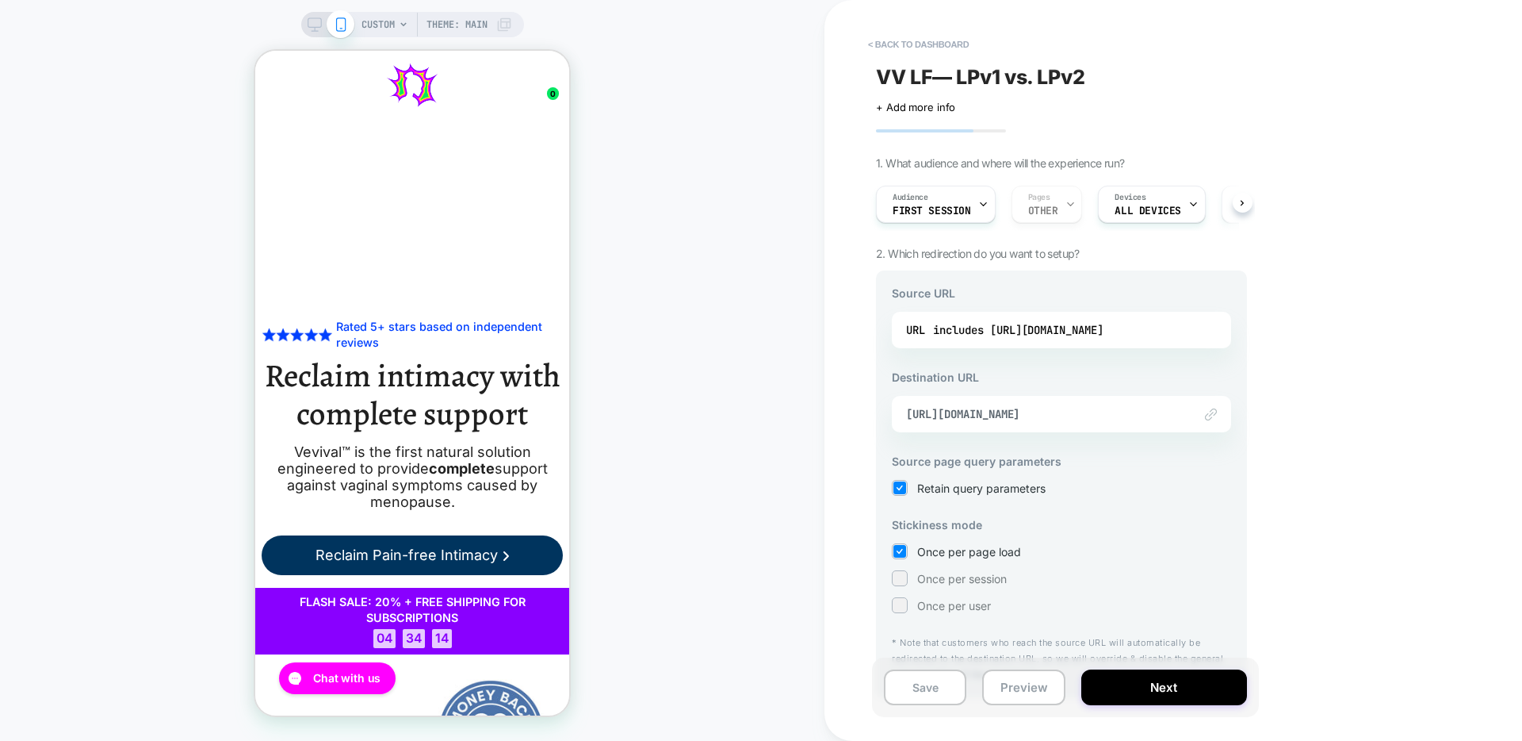
click at [394, 26] on div "CUSTOM Theme: MAIN" at bounding box center [437, 24] width 151 height 25
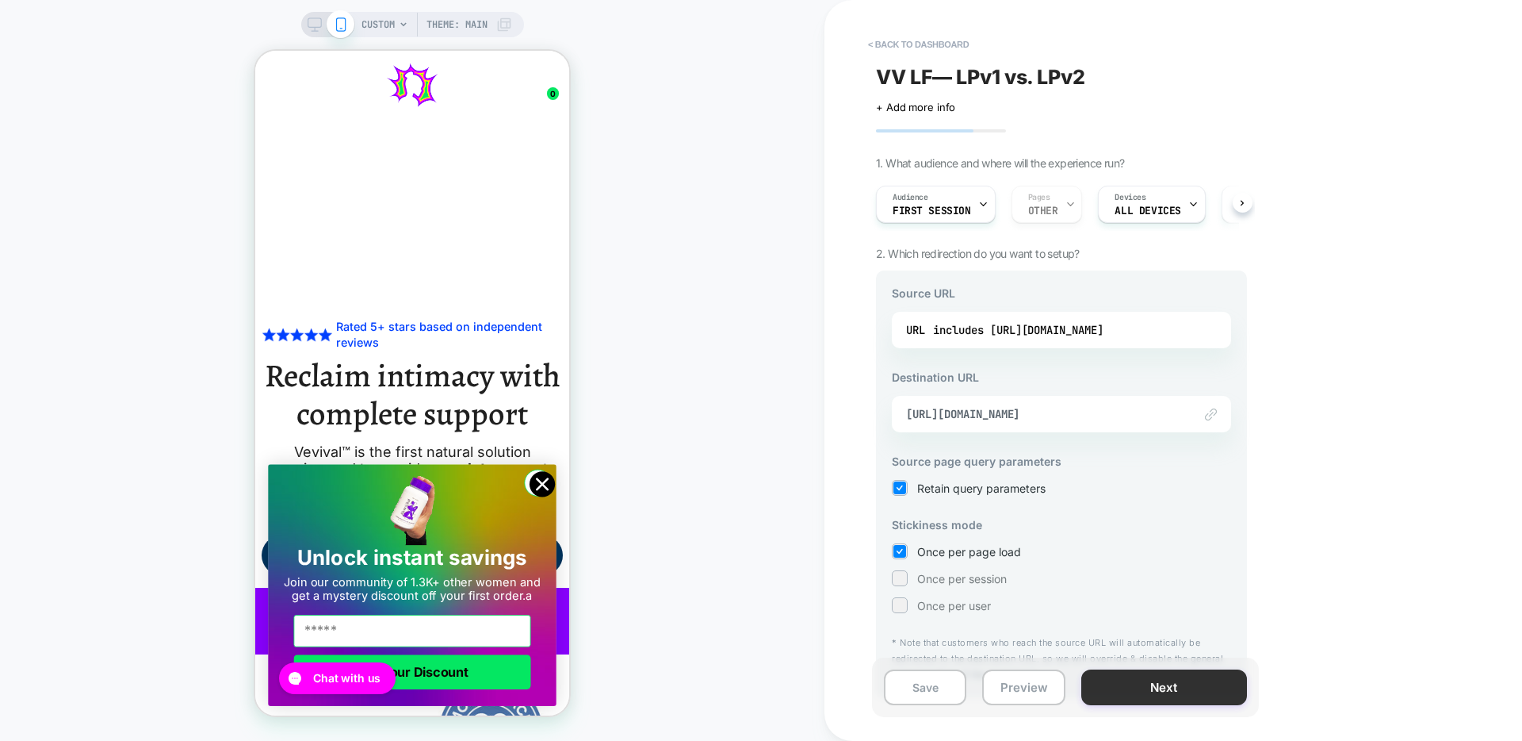
click at [1171, 683] on button "Next" at bounding box center [1164, 687] width 166 height 36
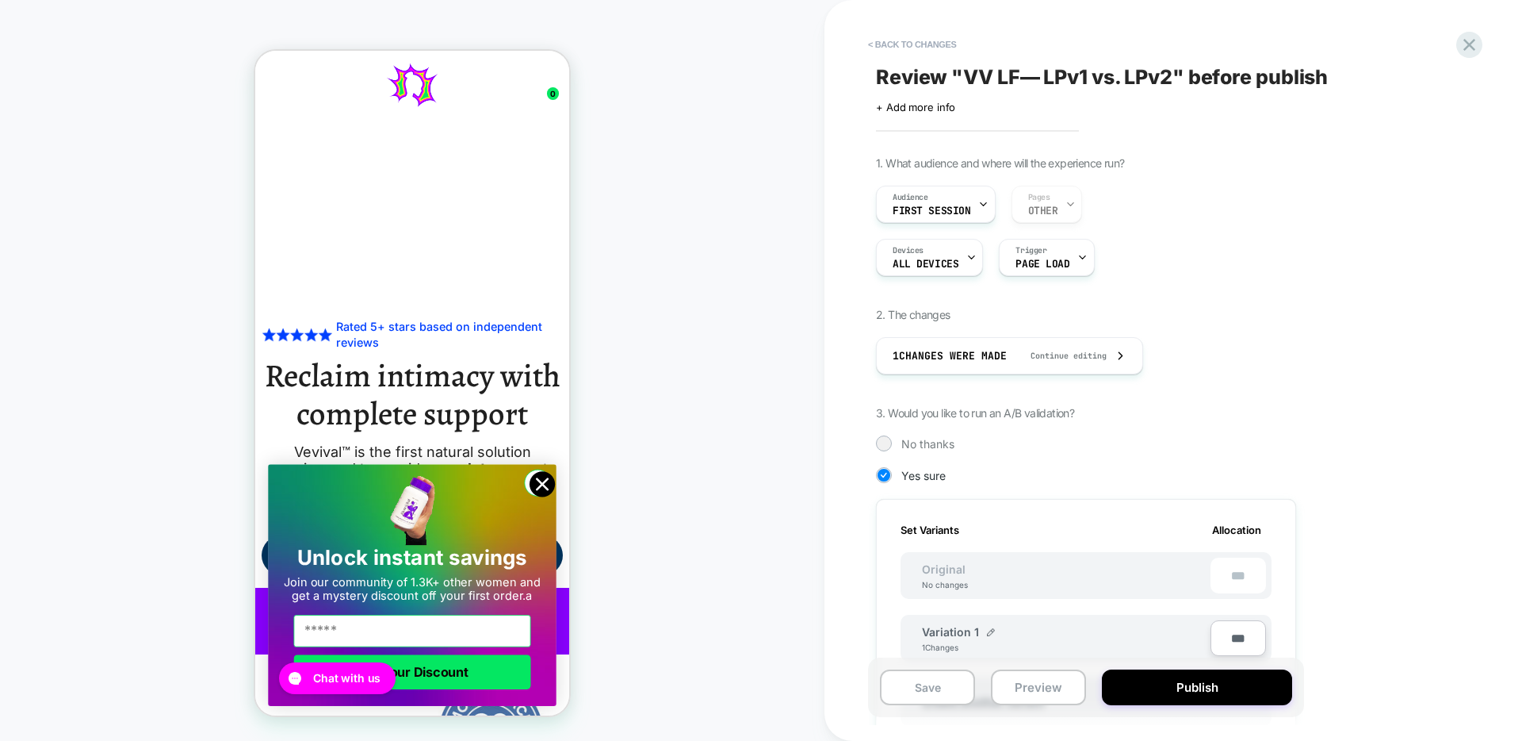
click at [1171, 683] on button "Publish" at bounding box center [1197, 687] width 190 height 36
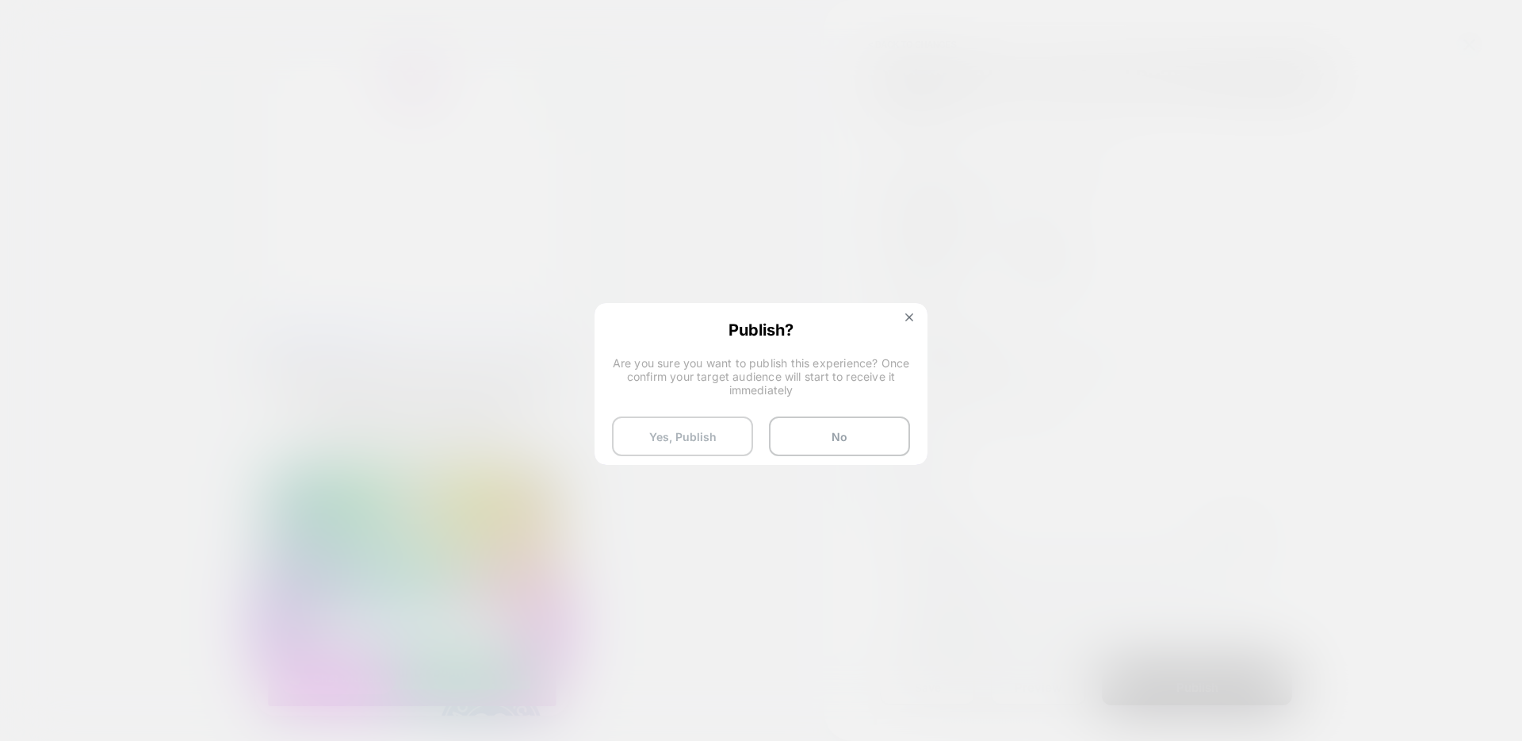
click at [727, 429] on button "Yes, Publish" at bounding box center [682, 436] width 141 height 40
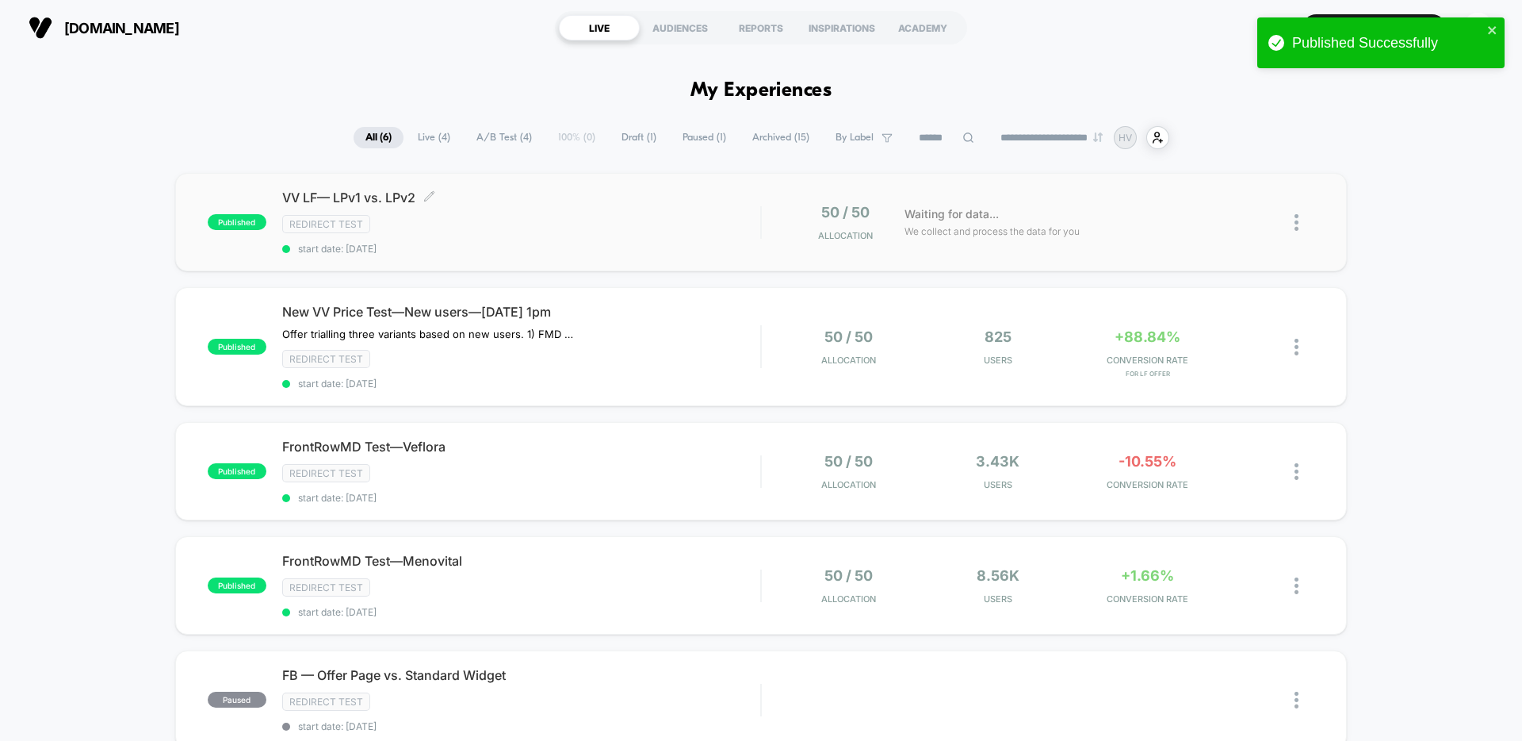
click at [420, 208] on div "VV LF— LPv1 vs. LPv2 Click to edit experience details Click to edit experience …" at bounding box center [521, 221] width 478 height 65
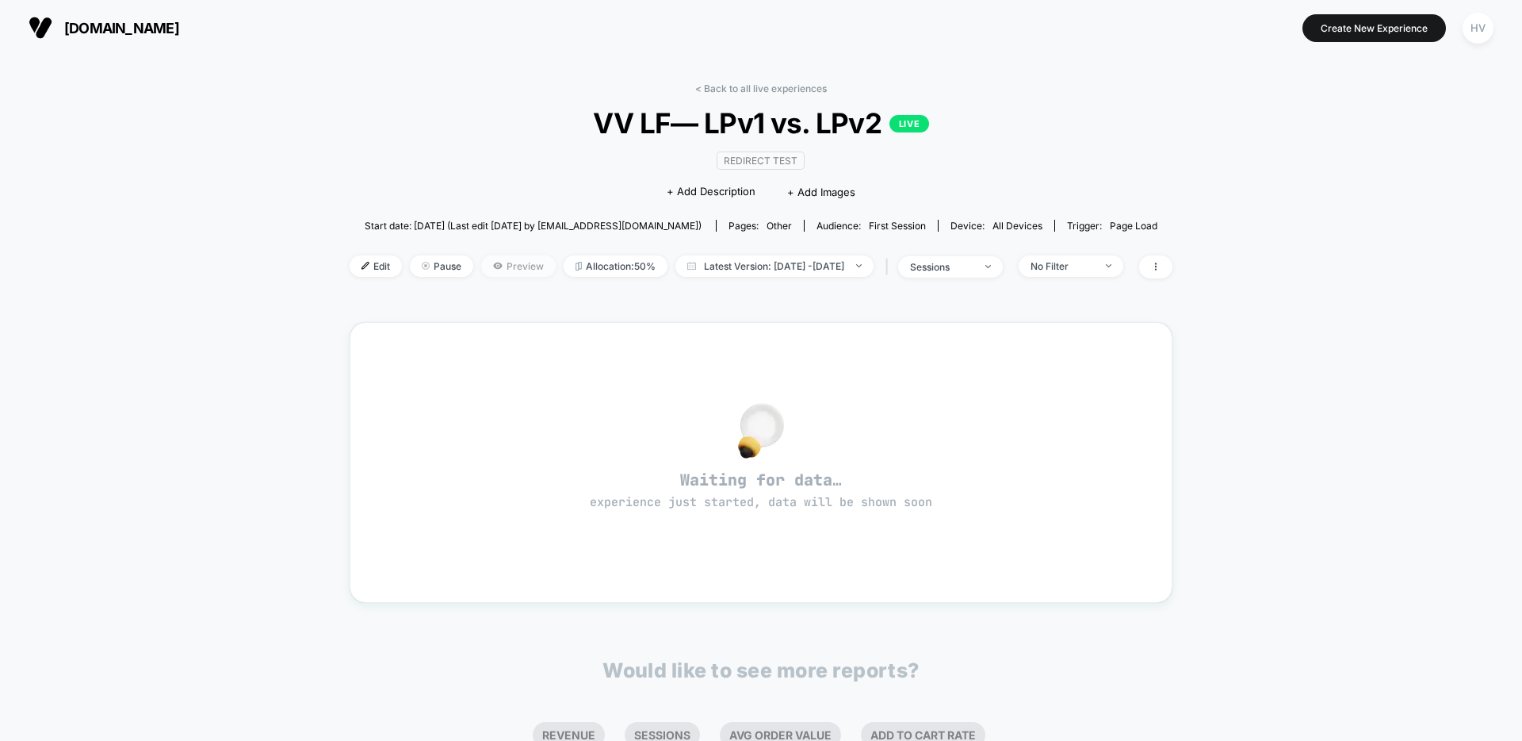
click at [483, 269] on span "Preview" at bounding box center [518, 265] width 75 height 21
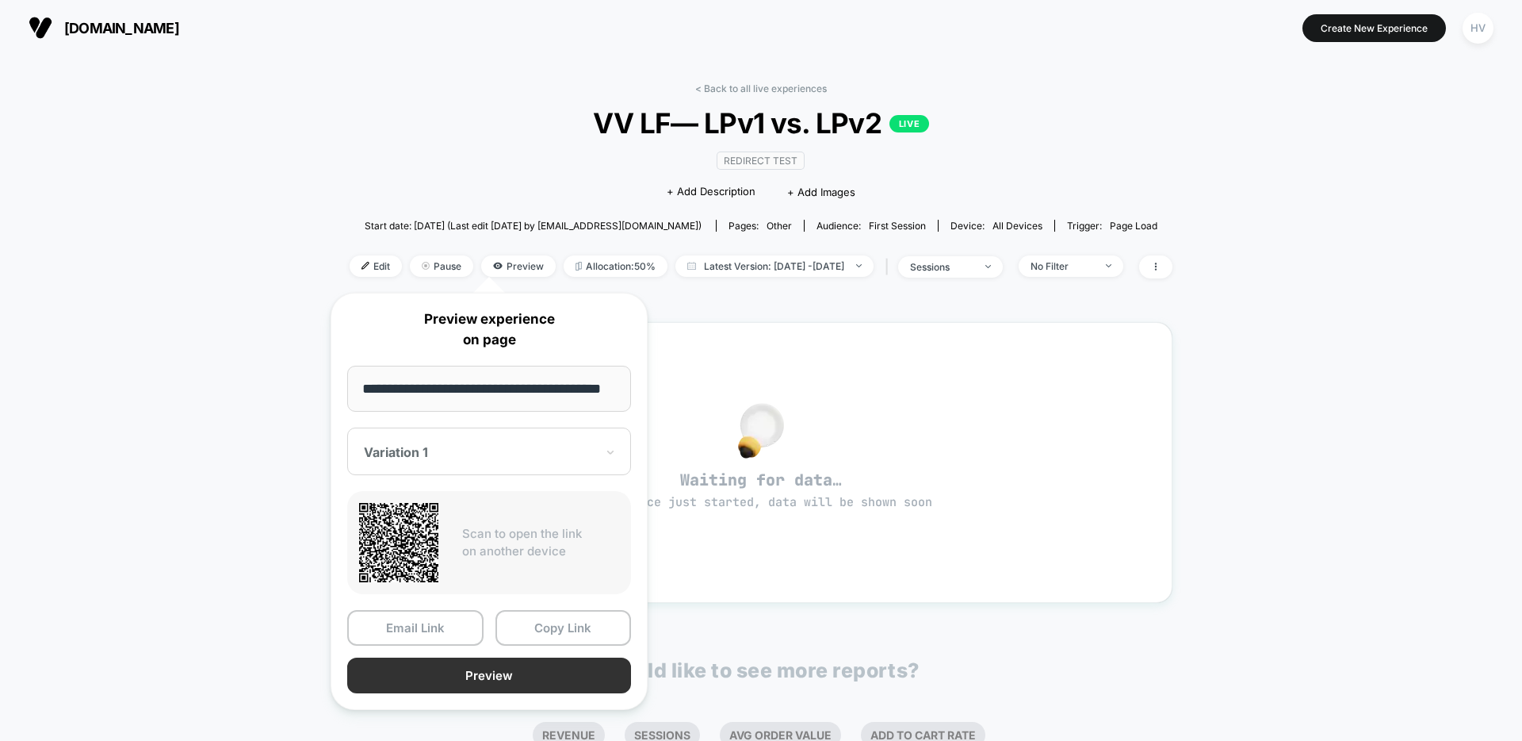
click at [486, 664] on button "Preview" at bounding box center [489, 675] width 284 height 36
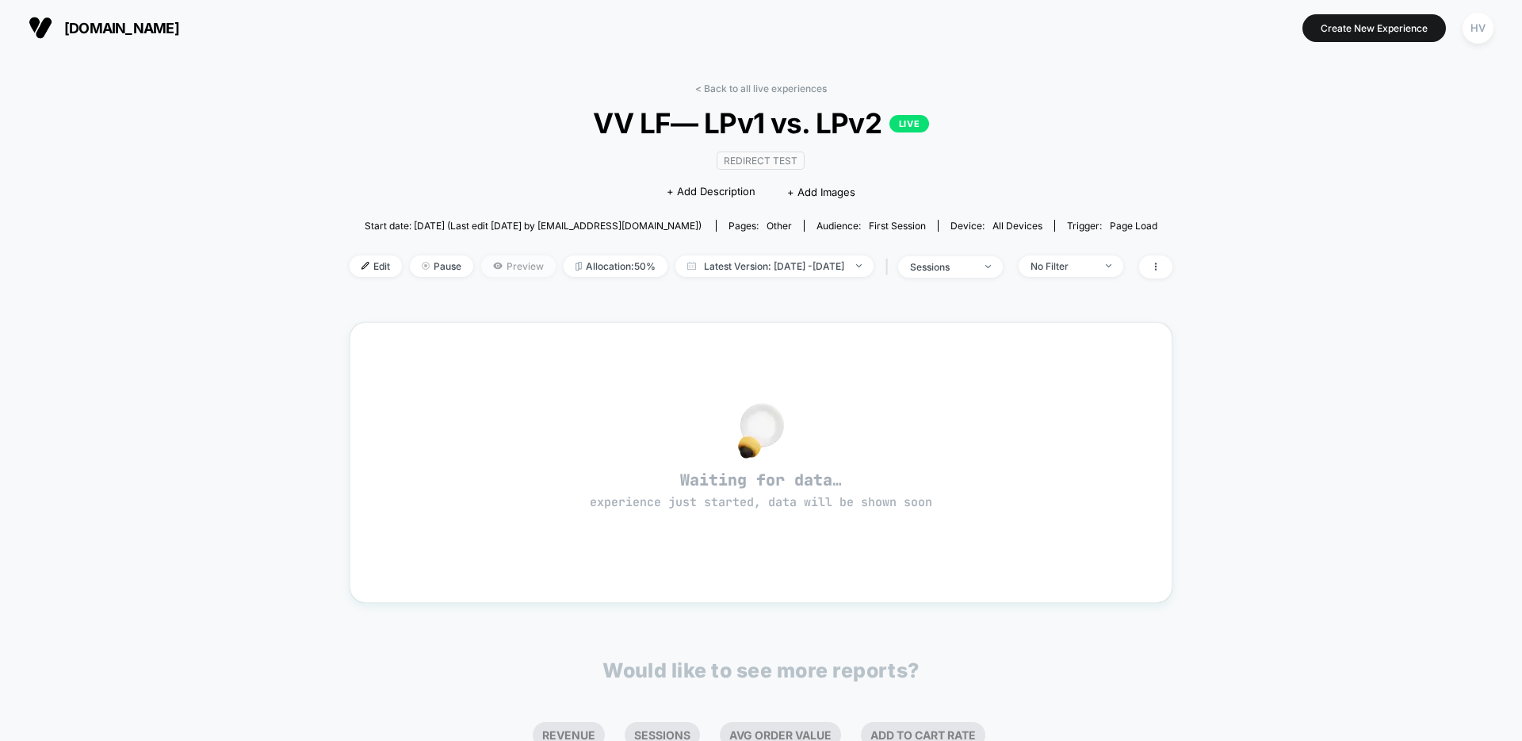
click at [481, 260] on span "Preview" at bounding box center [518, 265] width 75 height 21
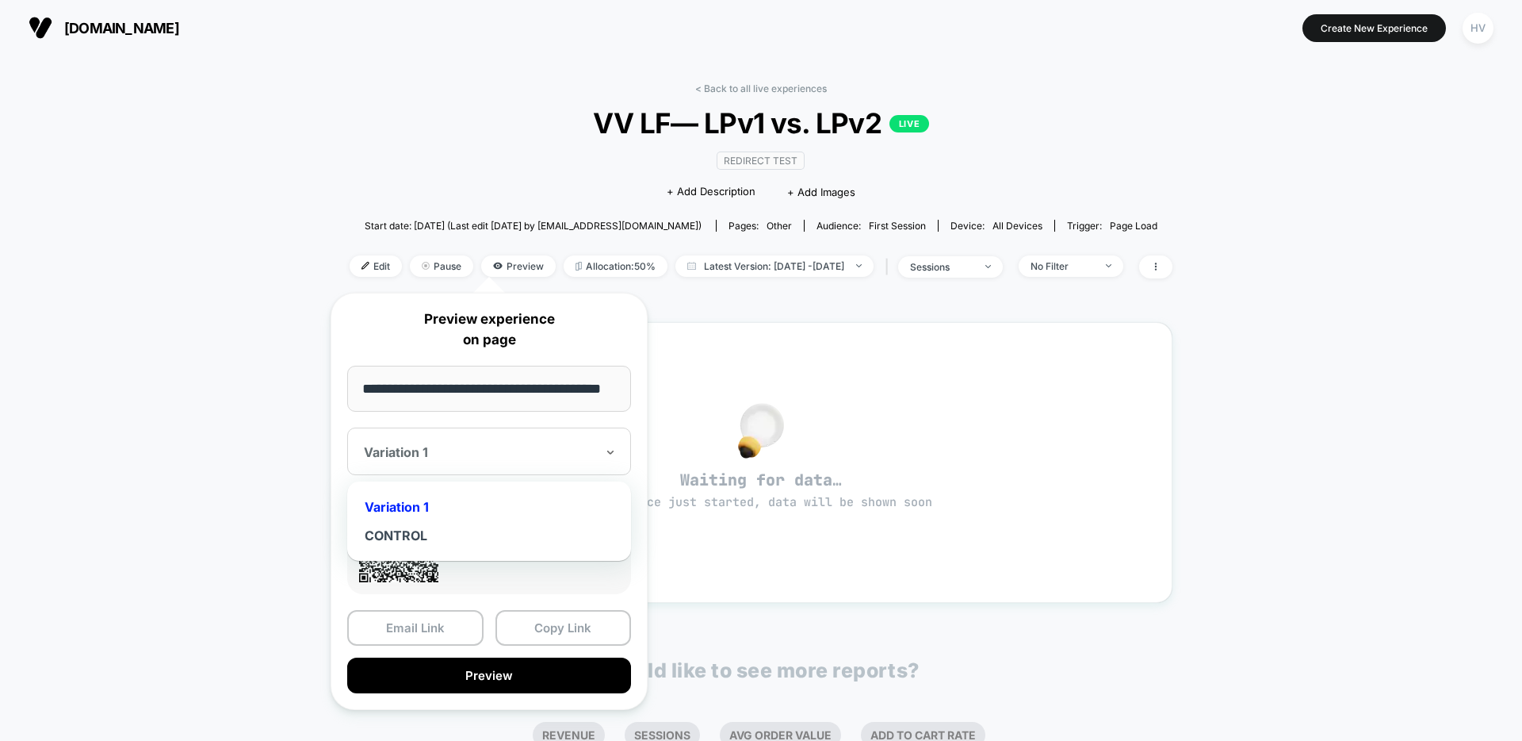
click at [489, 466] on div "Variation 1" at bounding box center [489, 451] width 284 height 48
click at [475, 538] on div "CONTROL" at bounding box center [489, 535] width 268 height 29
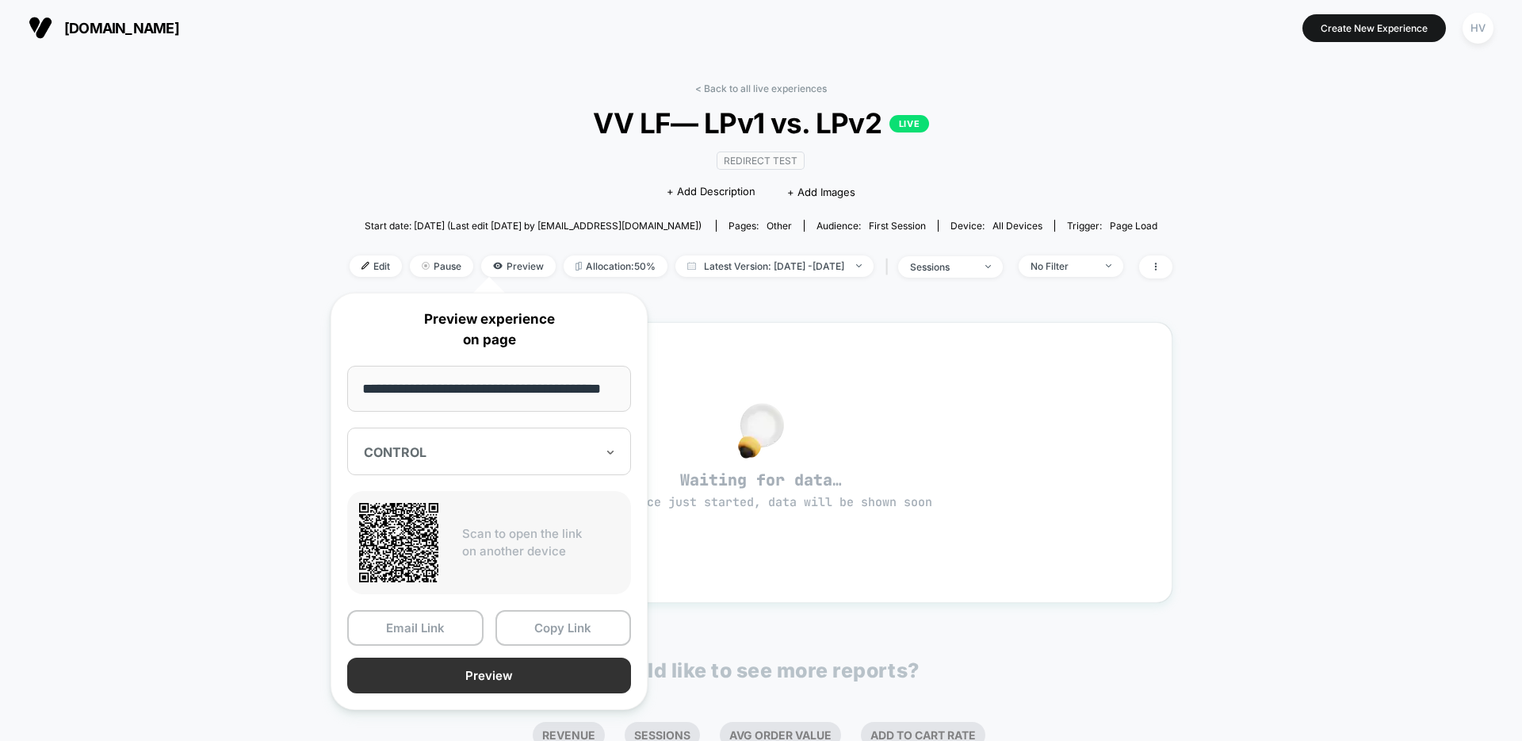
click at [527, 682] on button "Preview" at bounding box center [489, 675] width 284 height 36
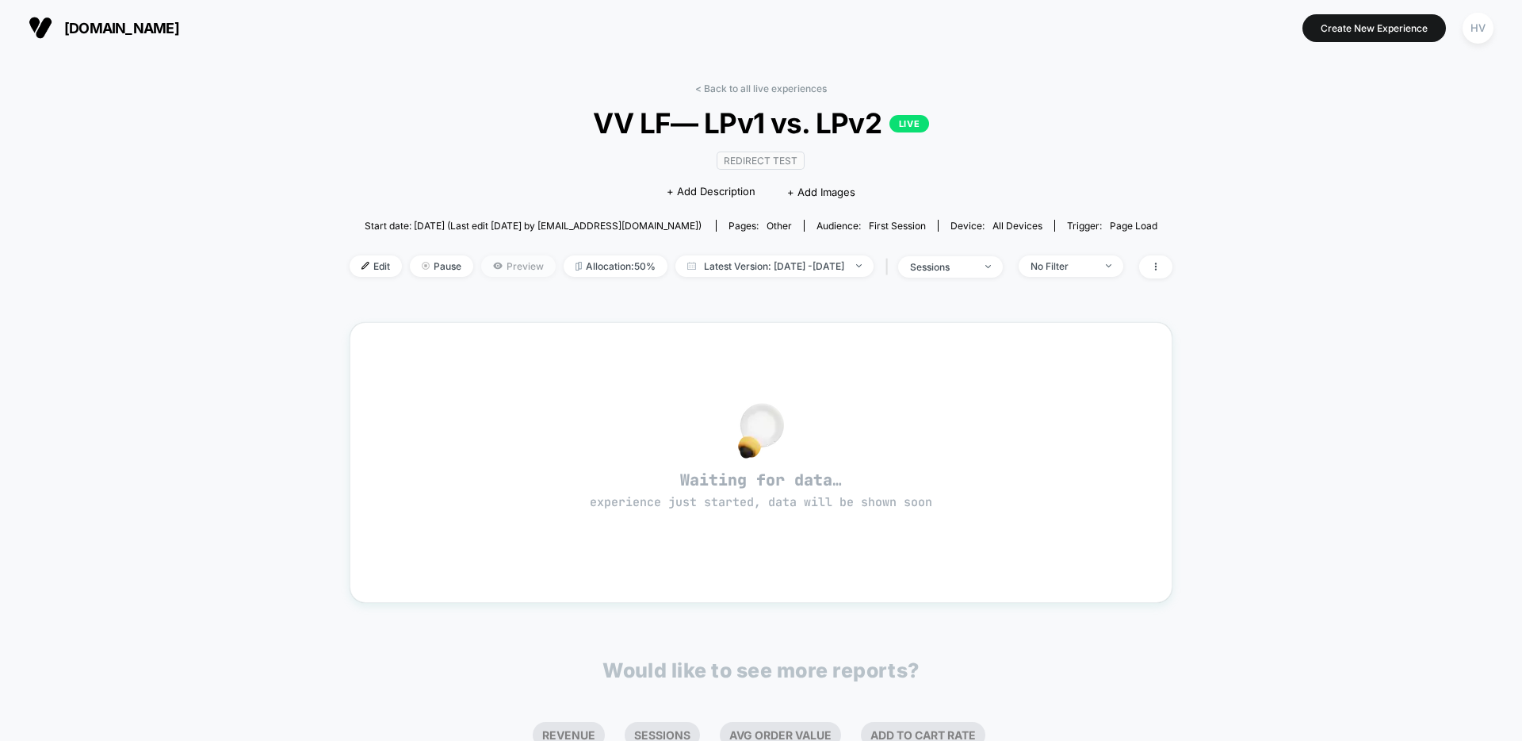
click at [481, 260] on span "Preview" at bounding box center [518, 265] width 75 height 21
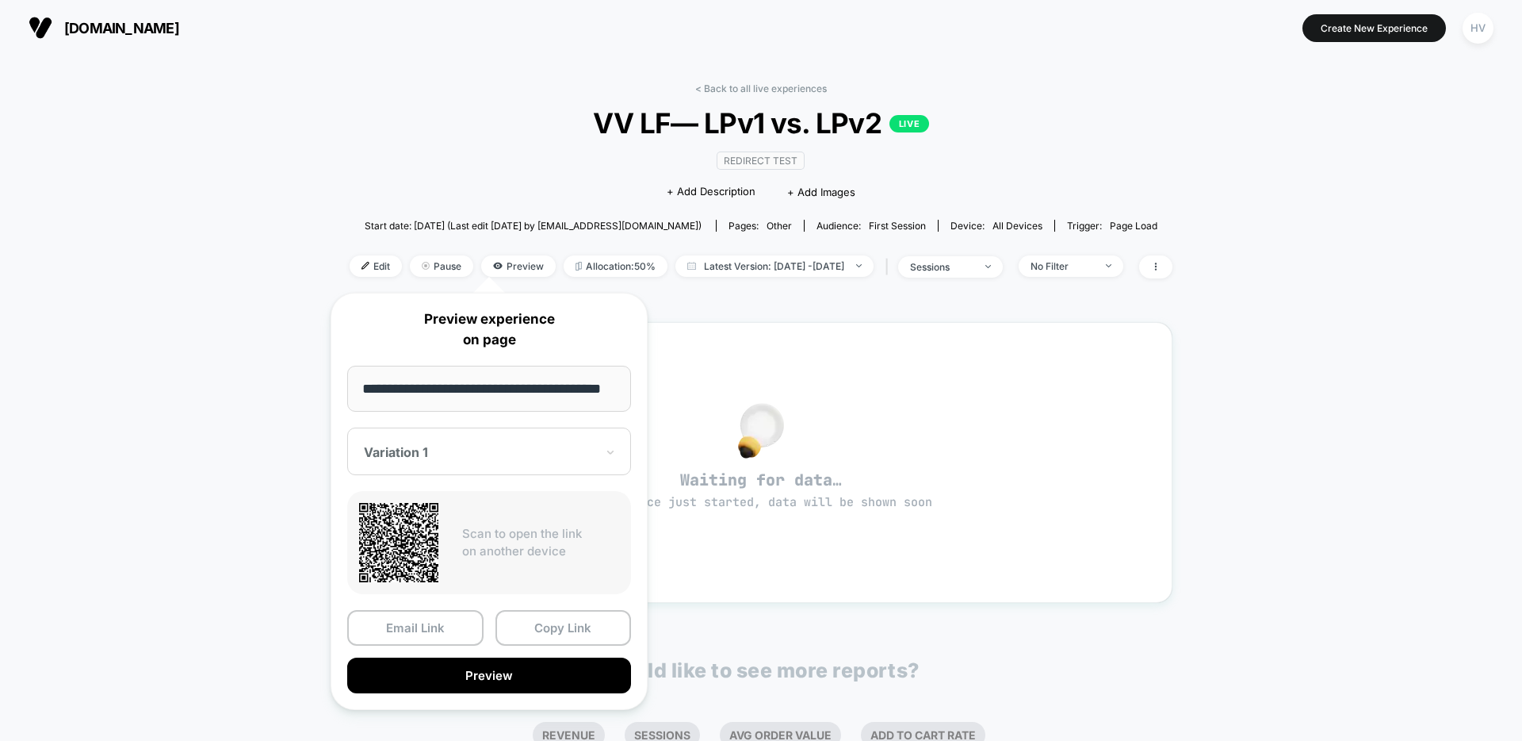
click at [491, 450] on div at bounding box center [480, 452] width 232 height 16
click at [488, 536] on div "CONTROL" at bounding box center [489, 535] width 268 height 29
click at [484, 463] on div "CONTROL" at bounding box center [489, 451] width 284 height 48
click at [467, 499] on div "Variation 1" at bounding box center [489, 506] width 268 height 29
click at [500, 672] on button "Preview" at bounding box center [489, 675] width 284 height 36
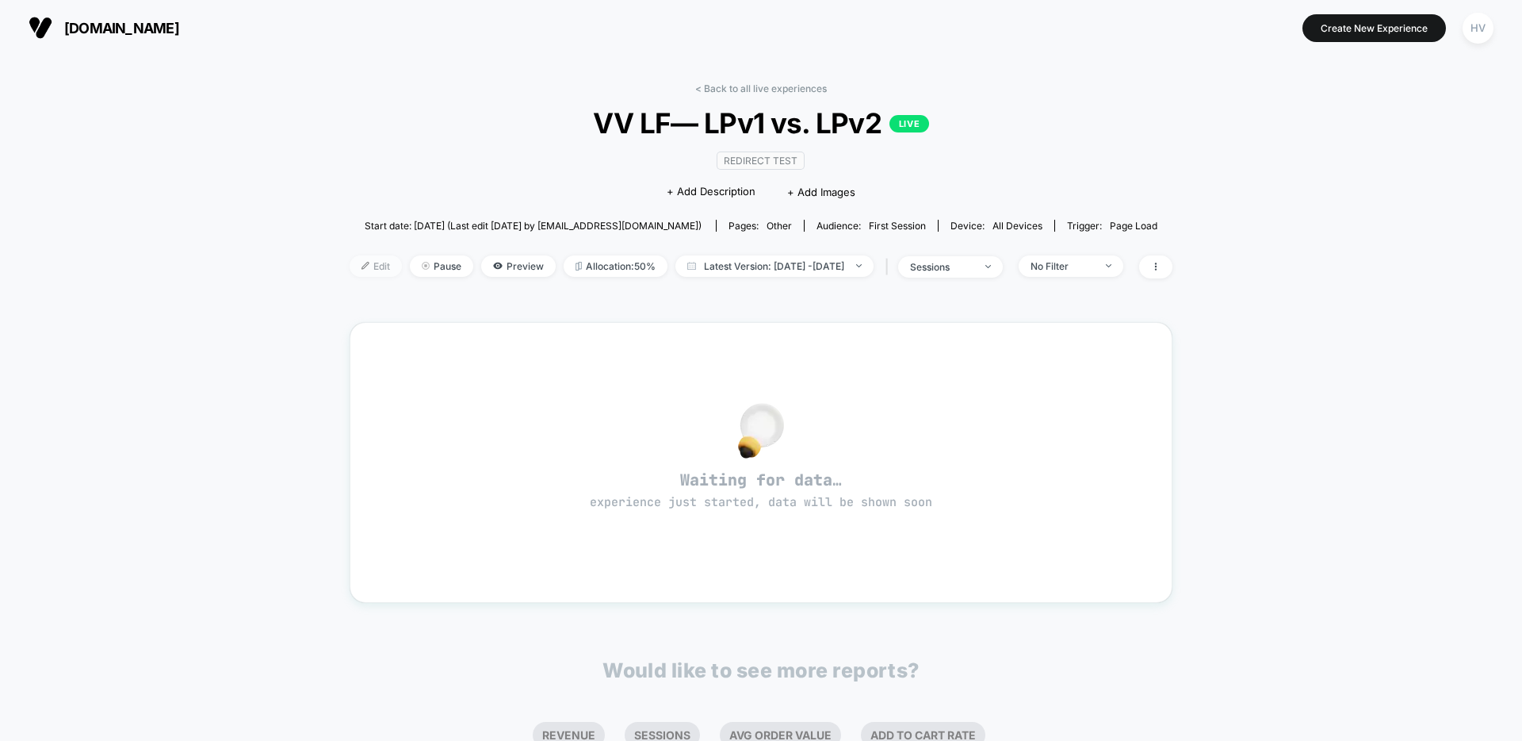
click at [350, 263] on span "Edit" at bounding box center [376, 265] width 52 height 21
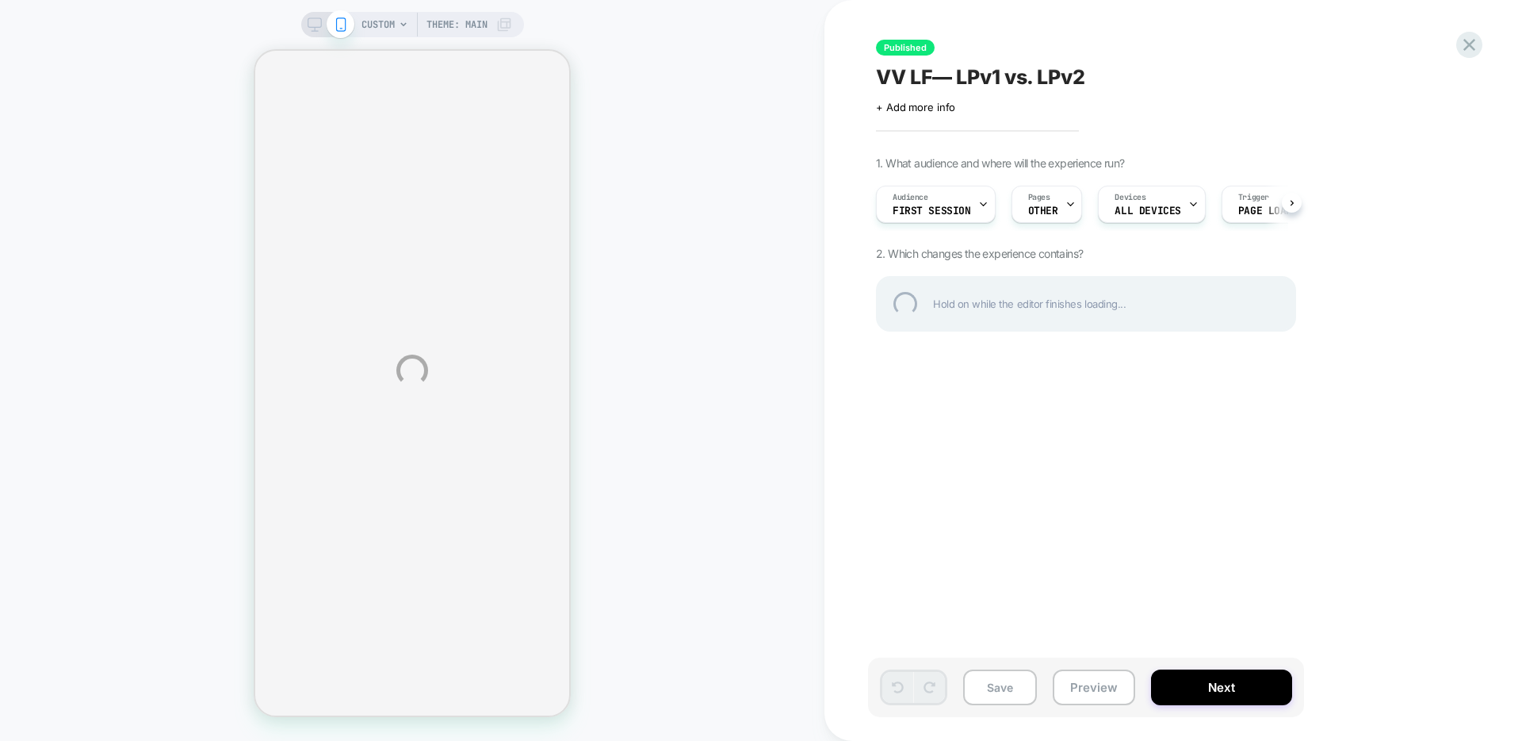
click at [1051, 209] on div "CUSTOM Theme: MAIN Published VV LF— LPv1 vs. LPv2 Click to edit experience deta…" at bounding box center [761, 370] width 1522 height 741
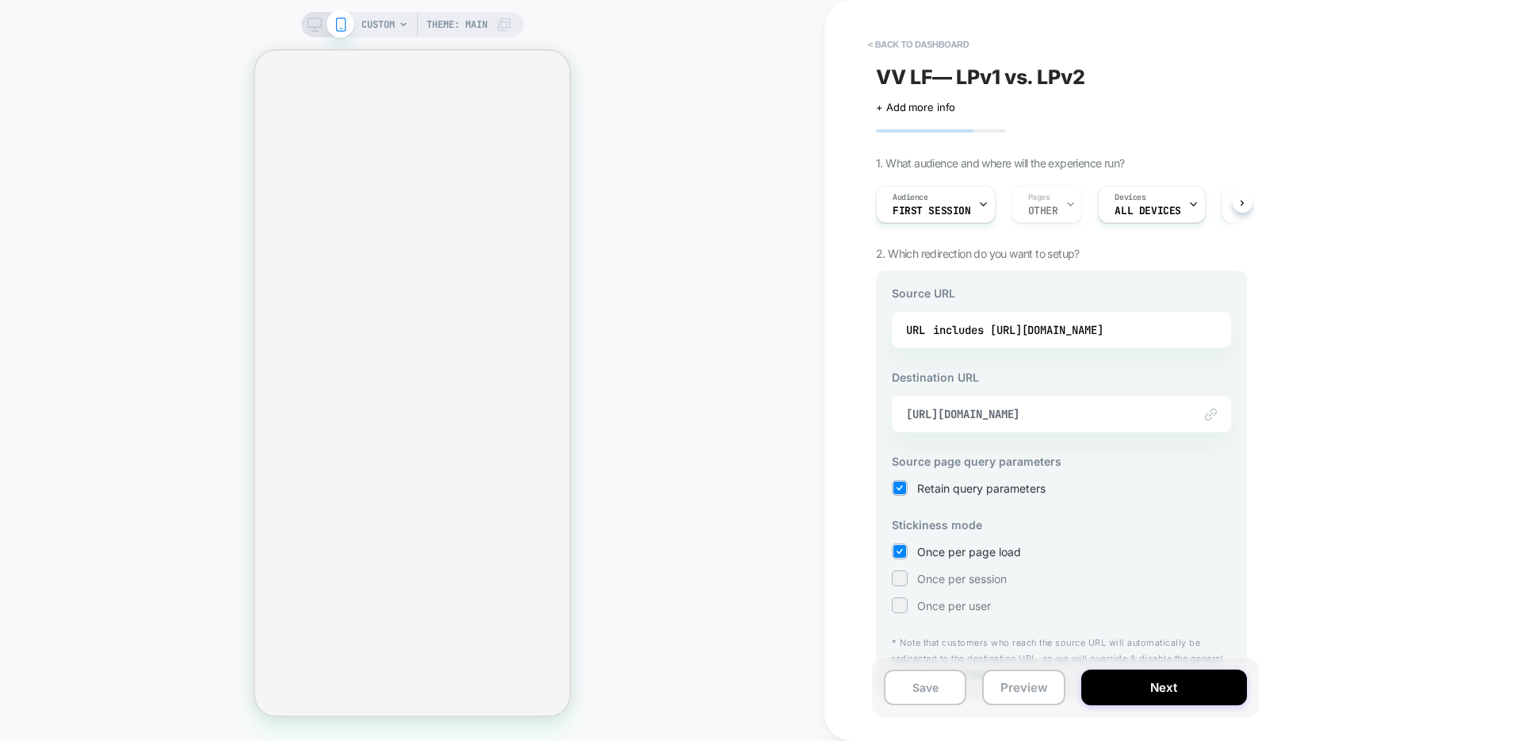
click at [1051, 208] on div "Audience First Session Pages OTHER Devices ALL DEVICES Trigger Page Load" at bounding box center [1053, 204] width 371 height 53
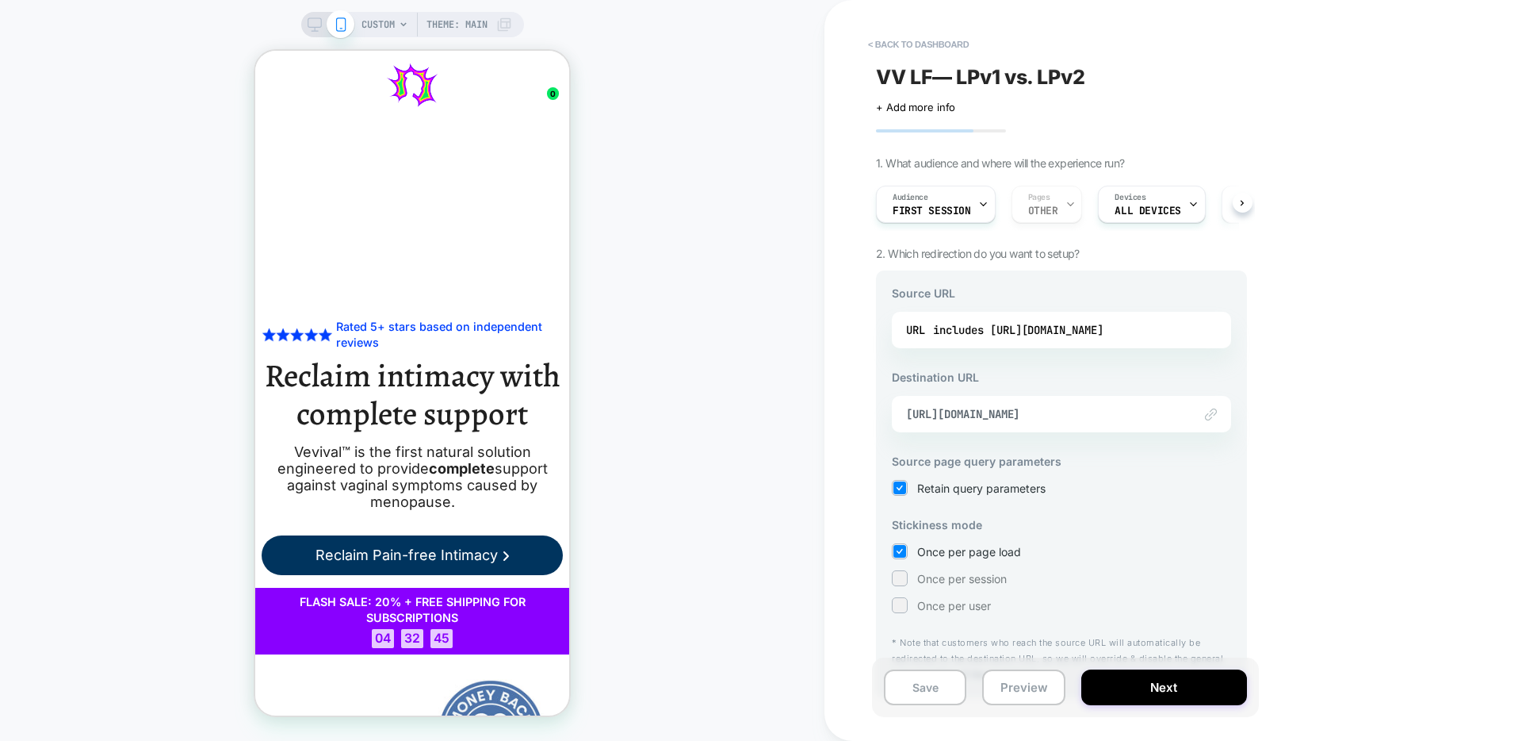
click at [1075, 213] on div "Audience First Session Pages OTHER Devices ALL DEVICES Trigger Page Load" at bounding box center [1053, 204] width 371 height 53
click at [1062, 201] on div "Audience First Session Pages OTHER Devices ALL DEVICES Trigger Page Load" at bounding box center [1053, 204] width 371 height 53
click at [1082, 322] on div "includes [URL][DOMAIN_NAME]" at bounding box center [1018, 330] width 170 height 24
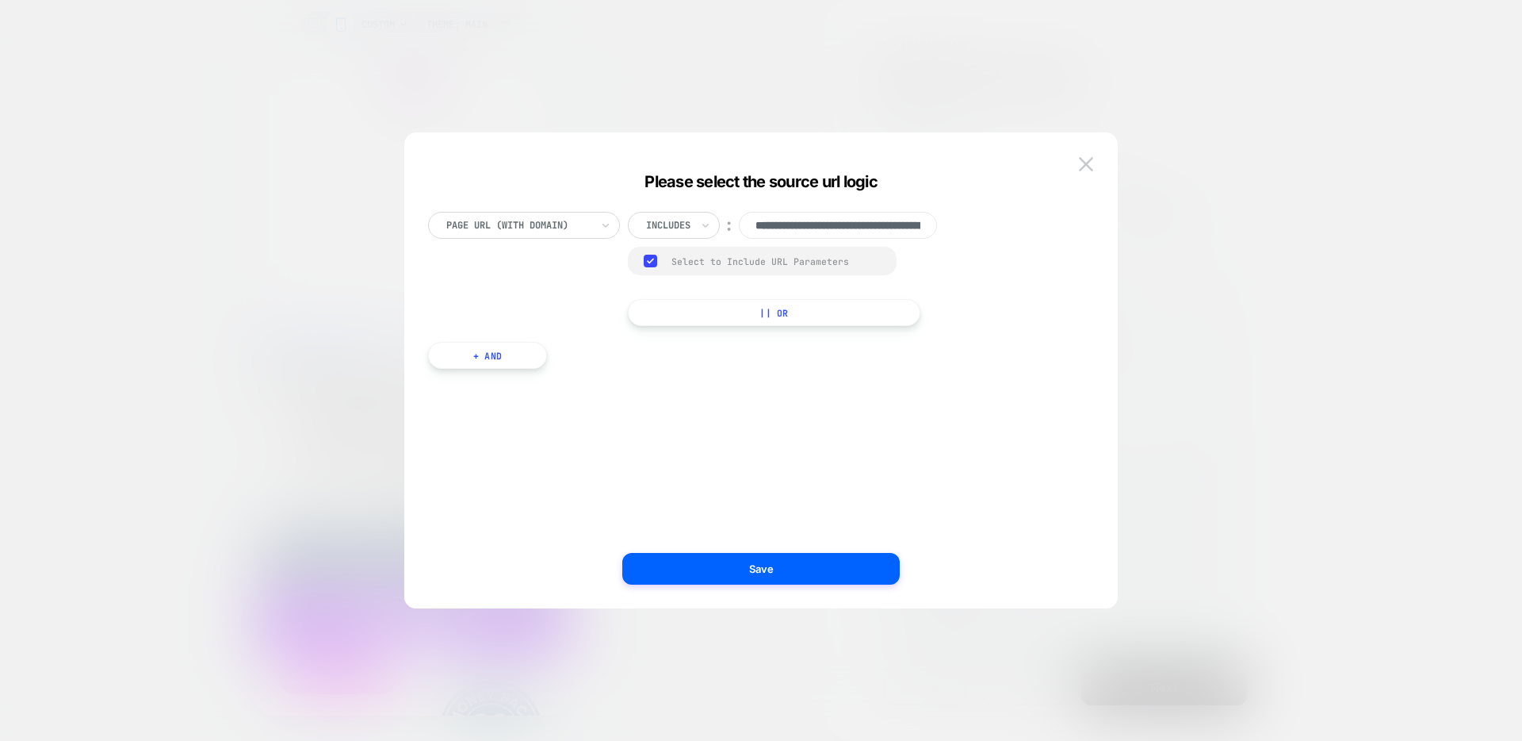
scroll to position [0, 121]
click at [863, 230] on input "**********" at bounding box center [838, 225] width 198 height 27
click at [810, 575] on button "Save" at bounding box center [760, 569] width 277 height 32
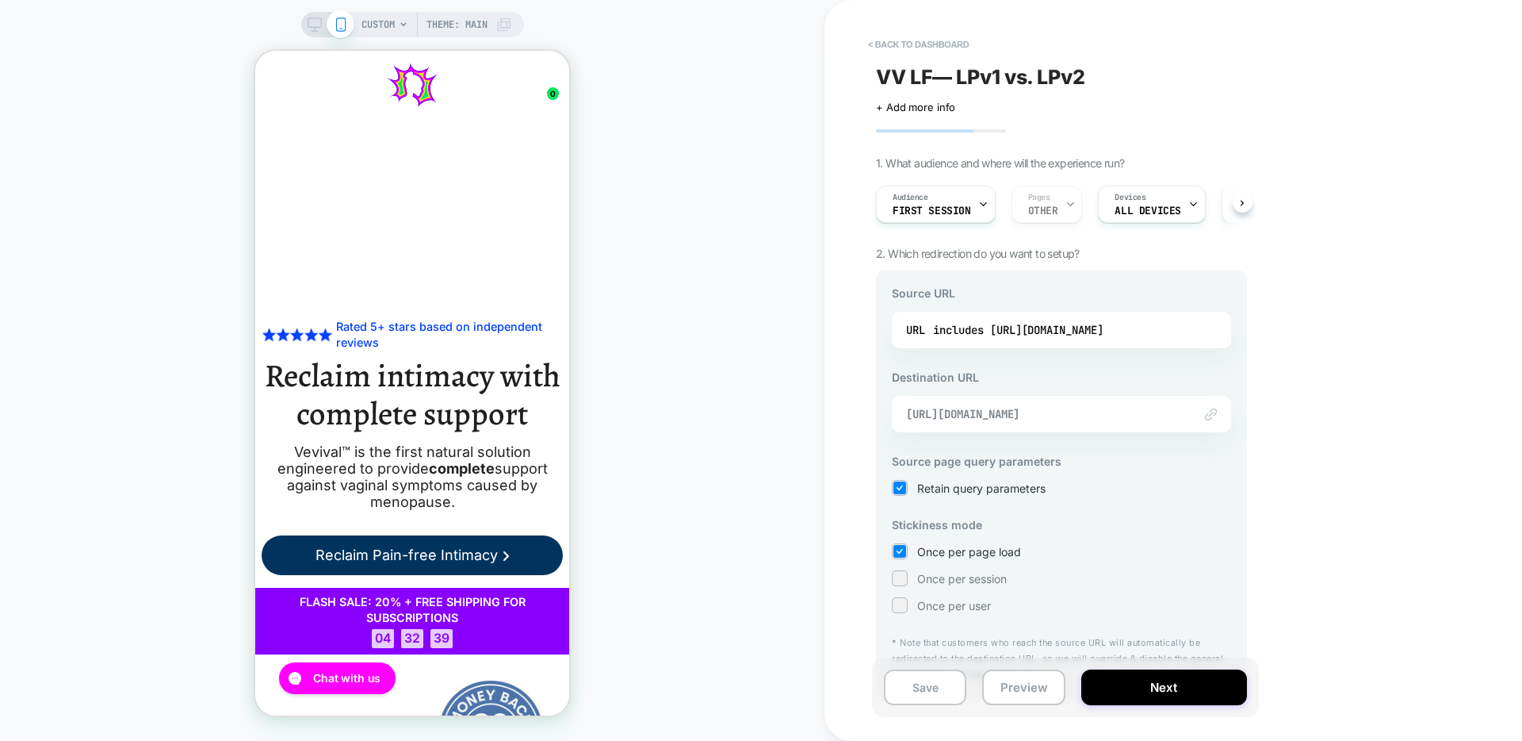
click at [981, 415] on span "[URL][DOMAIN_NAME]" at bounding box center [1041, 414] width 271 height 14
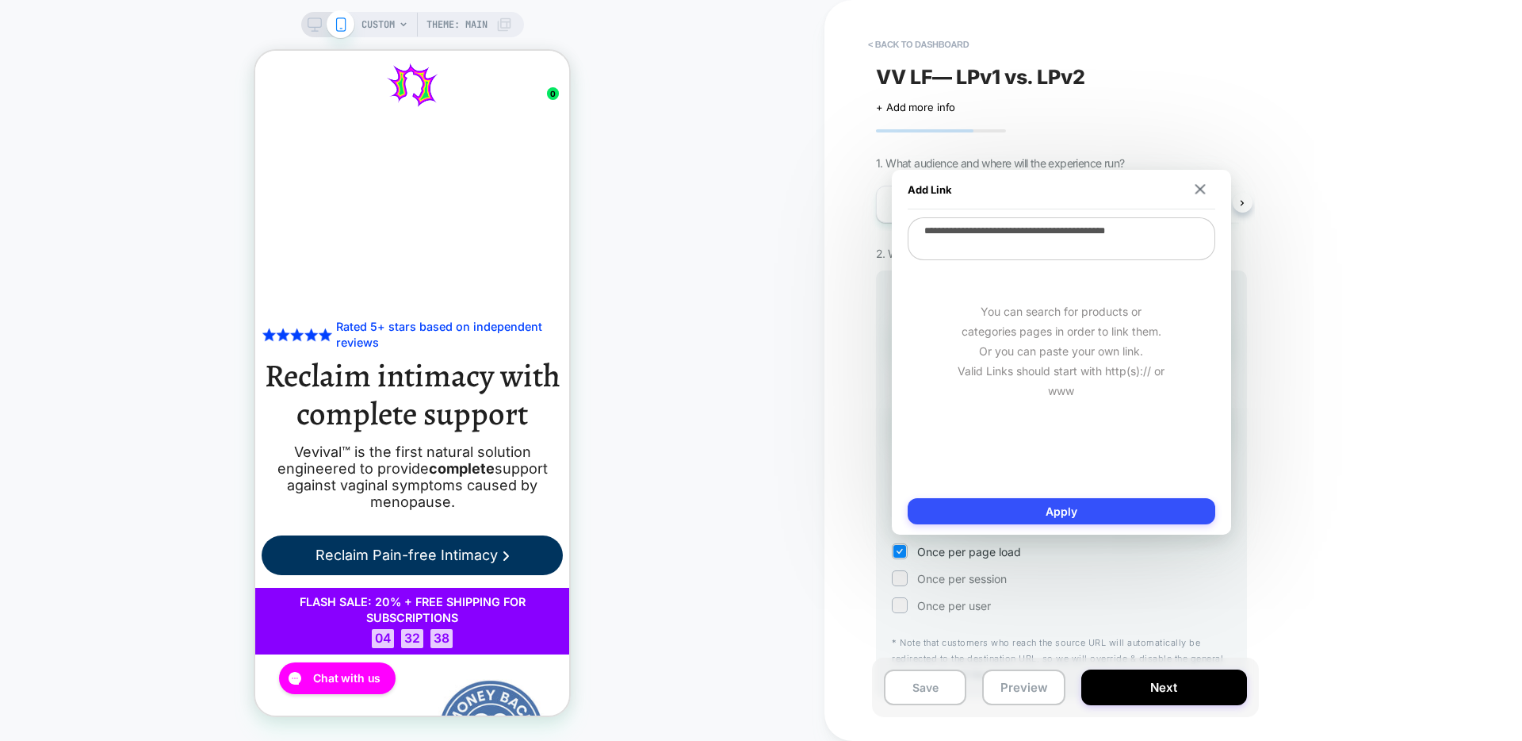
type textarea "*"
click at [1103, 516] on button "Apply" at bounding box center [1062, 511] width 308 height 26
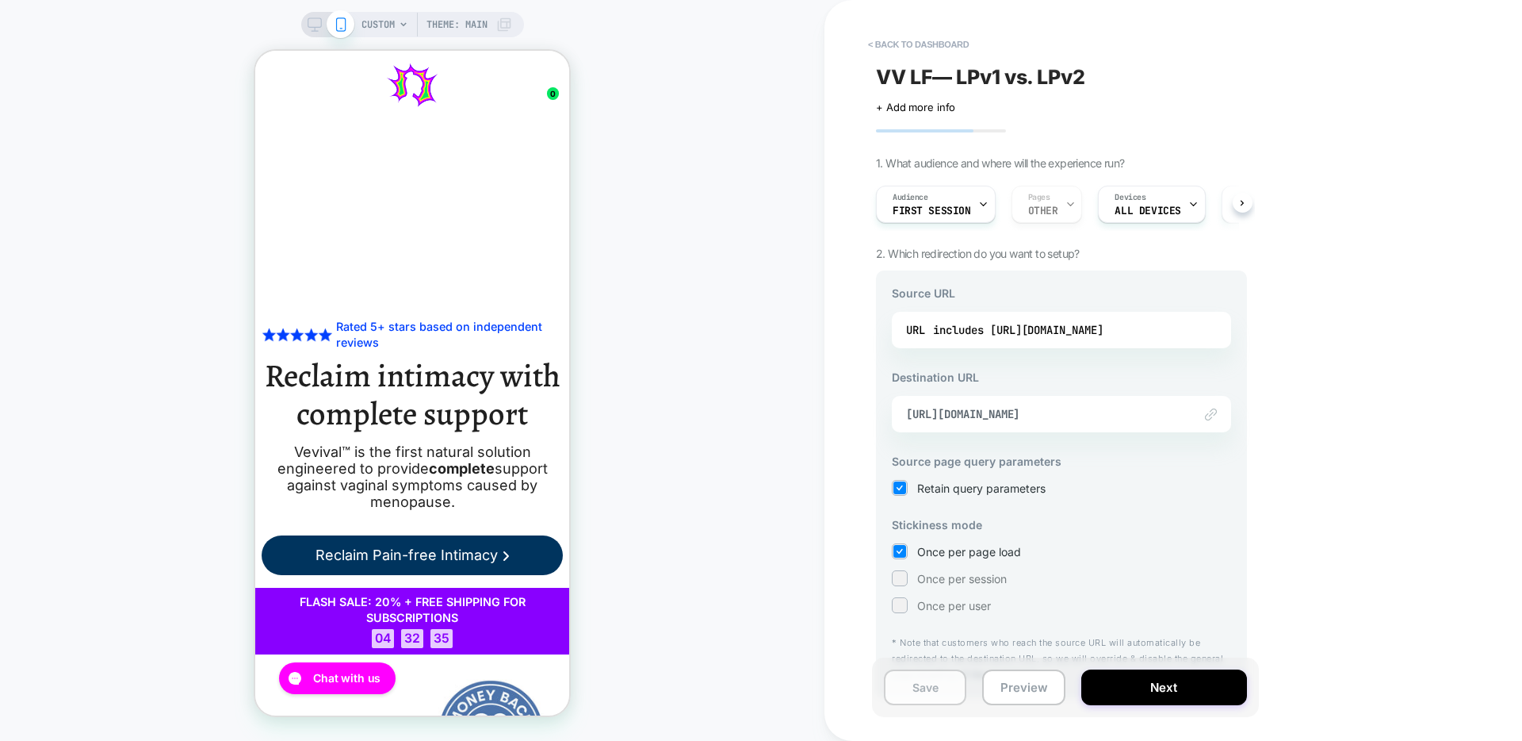
click at [913, 688] on button "Save" at bounding box center [925, 687] width 82 height 36
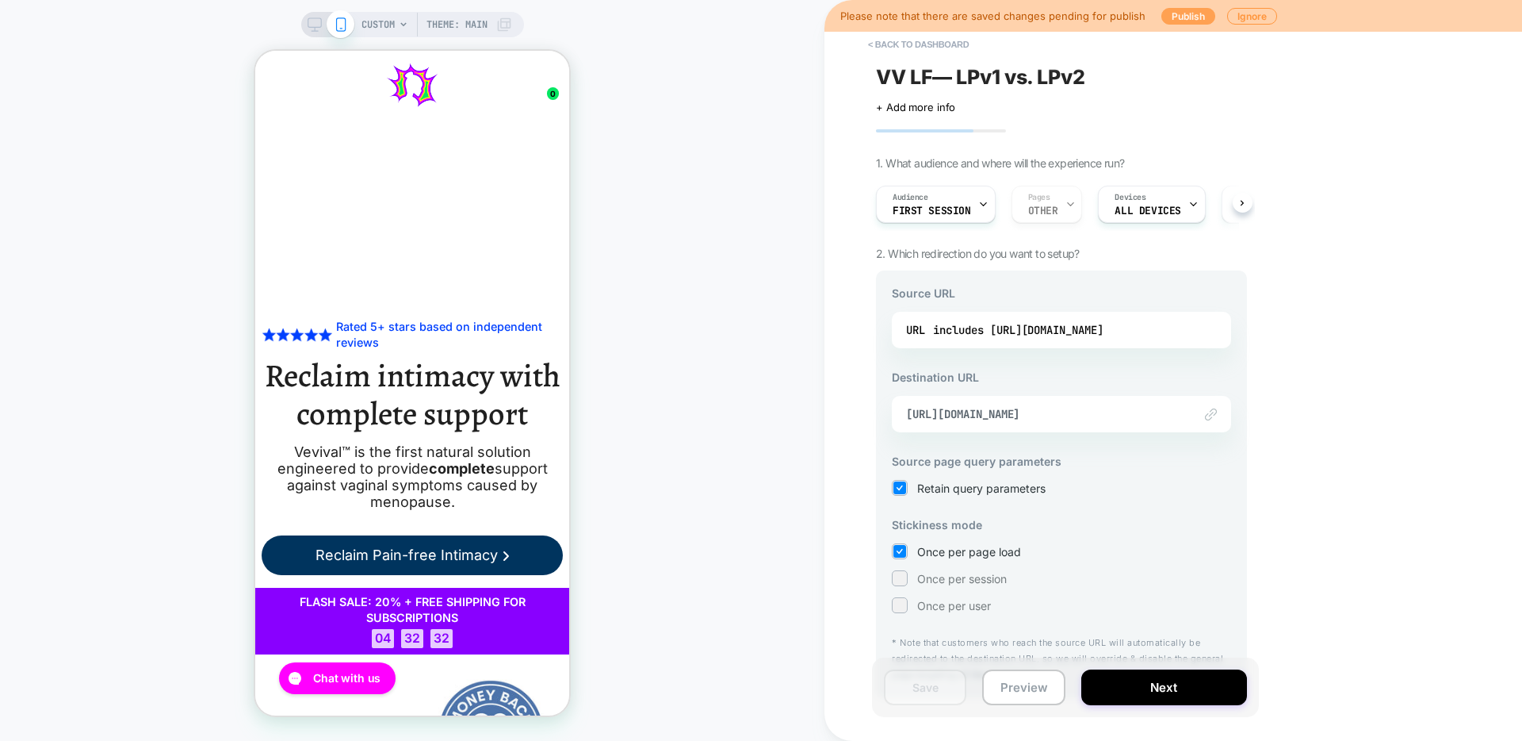
click at [1190, 17] on button "Publish" at bounding box center [1189, 16] width 54 height 17
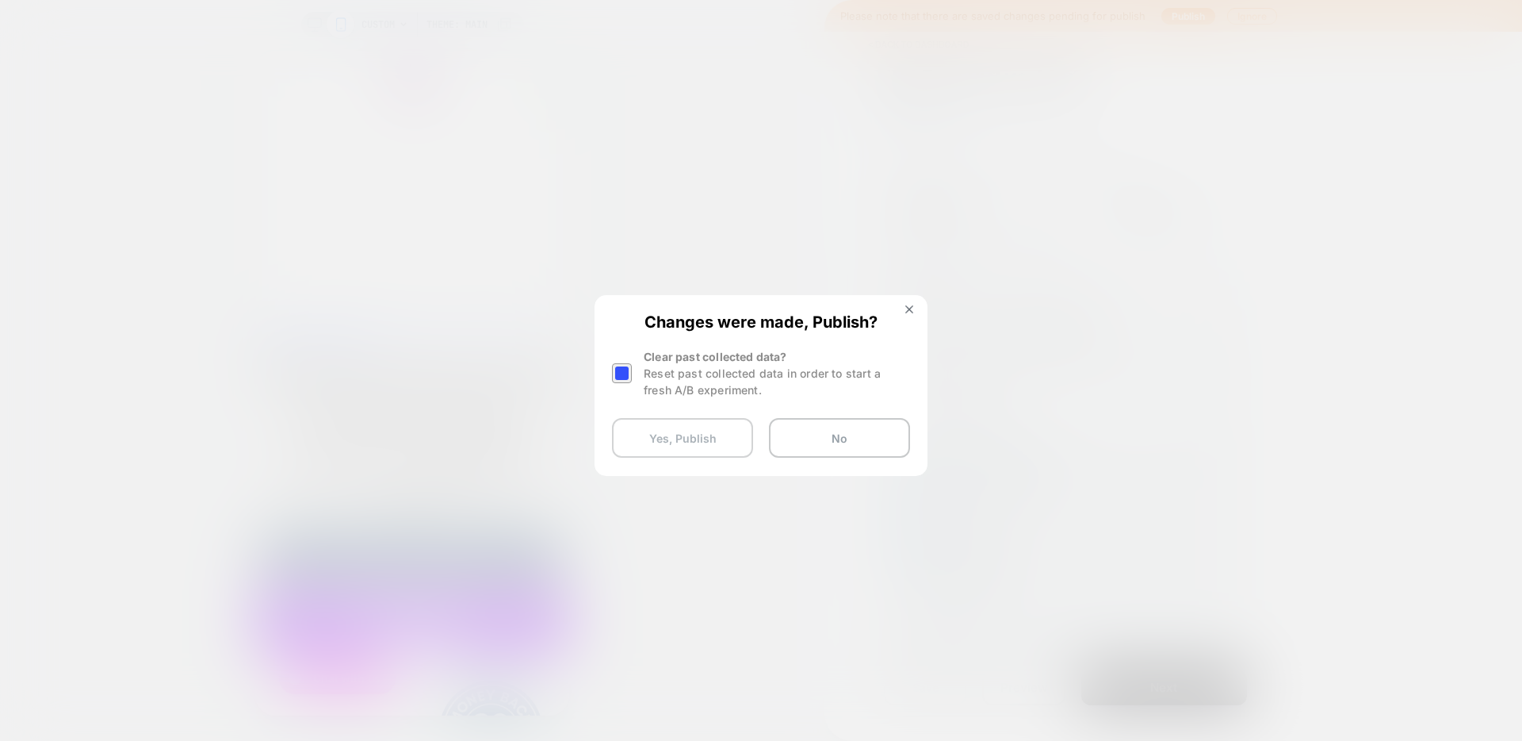
click at [729, 441] on button "Yes, Publish" at bounding box center [682, 438] width 141 height 40
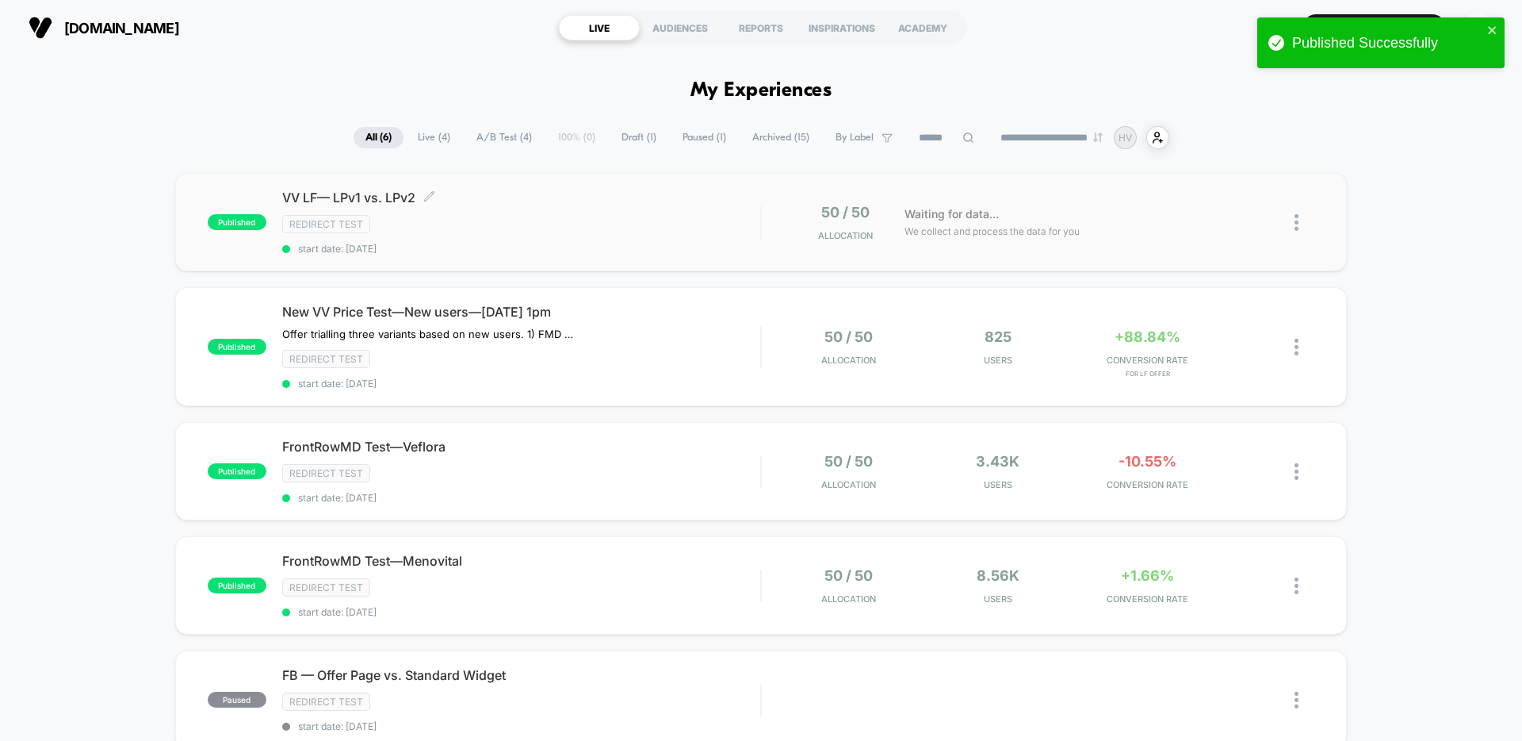
click at [347, 198] on span "VV LF— LPv1 vs. LPv2 Click to edit experience details" at bounding box center [521, 197] width 478 height 16
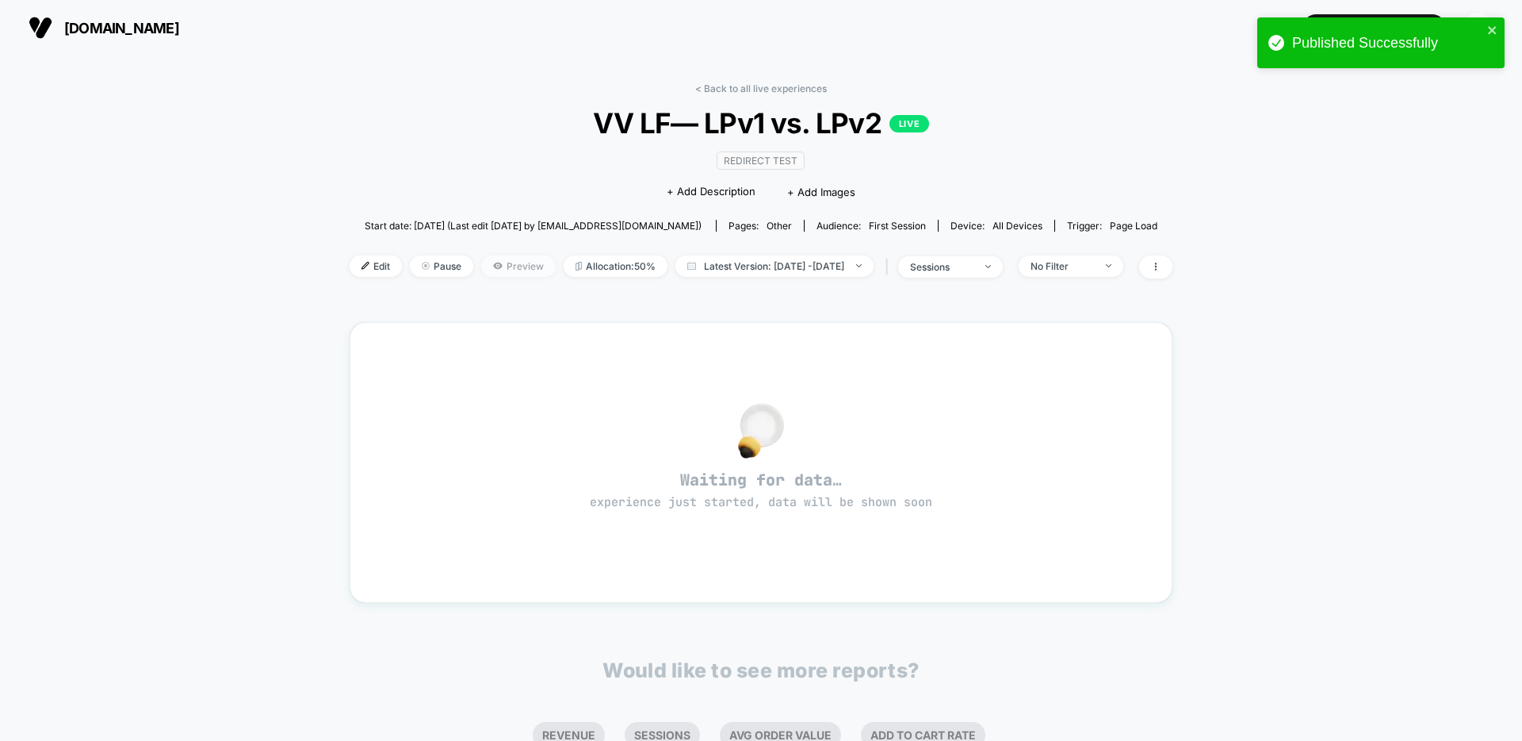
click at [481, 271] on span "Preview" at bounding box center [518, 265] width 75 height 21
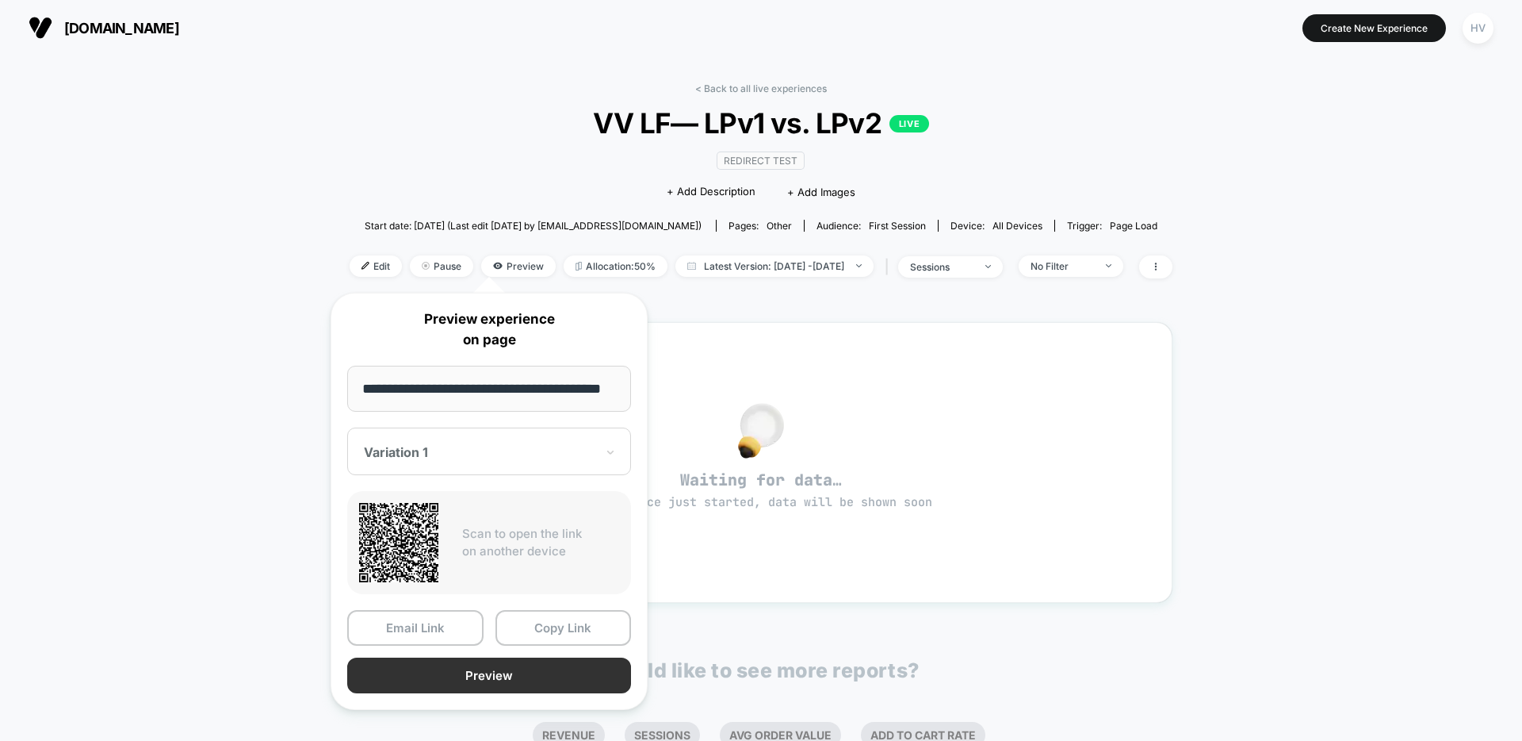
click at [520, 687] on button "Preview" at bounding box center [489, 675] width 284 height 36
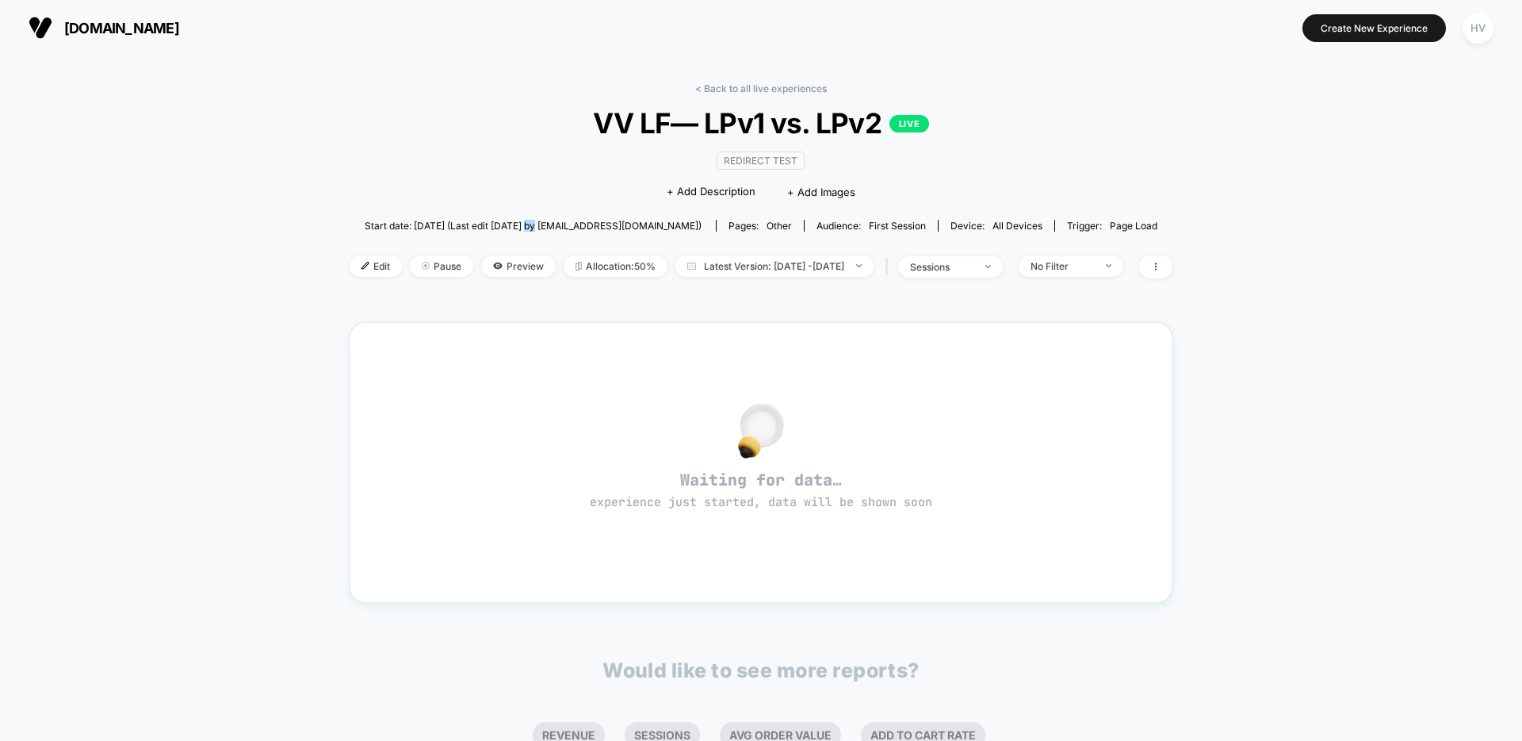
drag, startPoint x: 540, startPoint y: 226, endPoint x: 519, endPoint y: 223, distance: 20.9
click at [536, 228] on span "Start date: [DATE] (Last edit [DATE] by [EMAIL_ADDRESS][DOMAIN_NAME])" at bounding box center [533, 226] width 337 height 12
click at [123, 3] on div "[DOMAIN_NAME] Create New Experience HV" at bounding box center [761, 27] width 1522 height 55
click at [48, 18] on img at bounding box center [41, 28] width 24 height 24
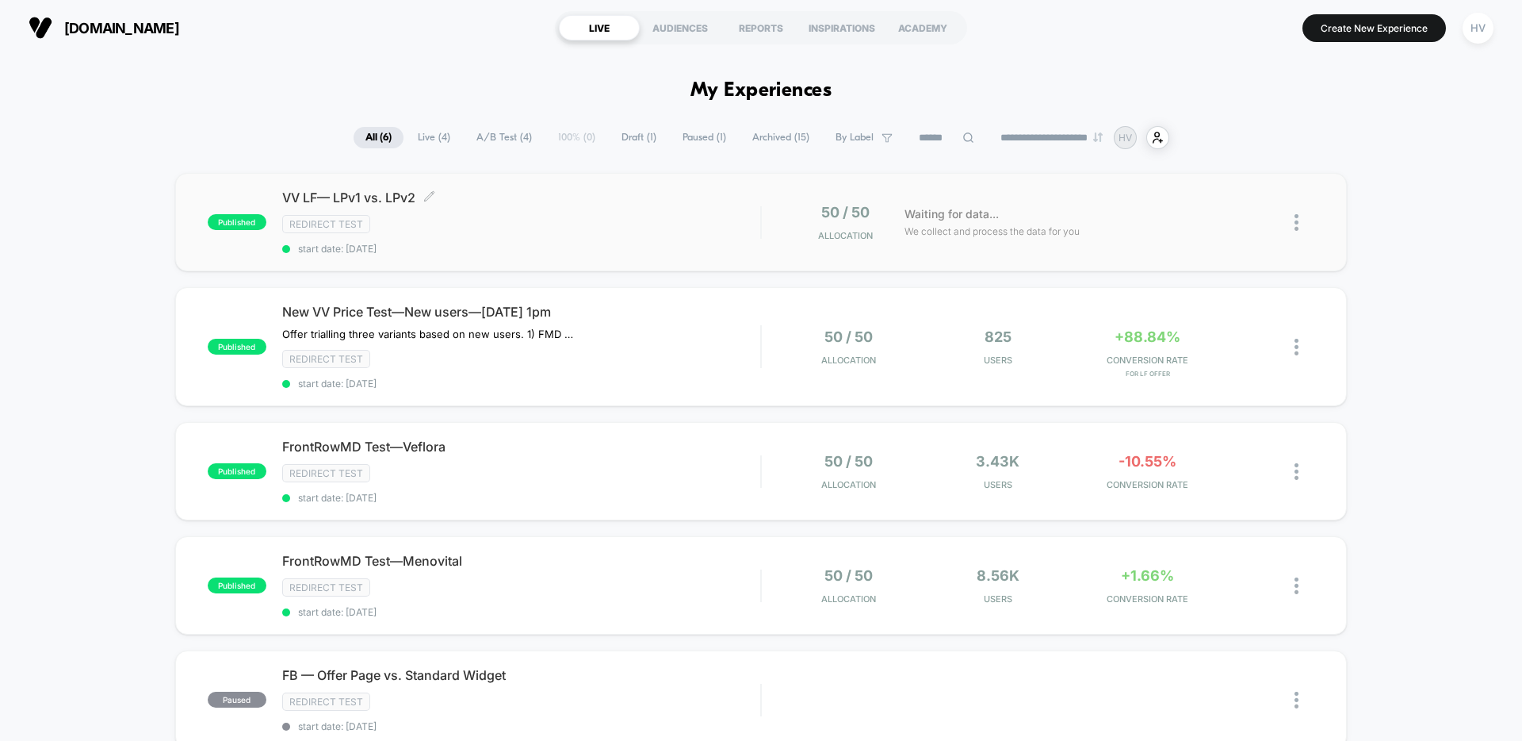
click at [621, 214] on div "VV LF— LPv1 vs. LPv2 Click to edit experience details Click to edit experience …" at bounding box center [521, 221] width 478 height 65
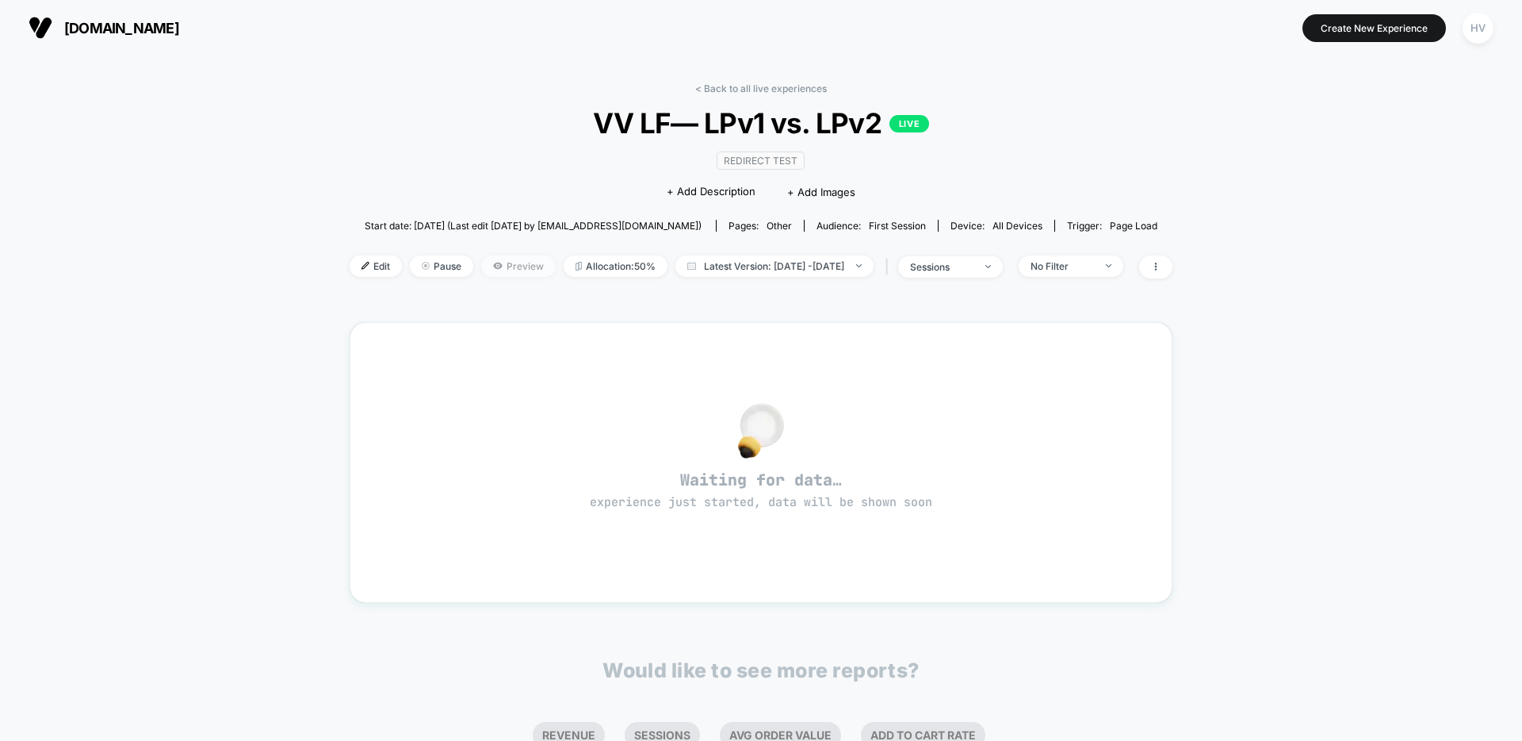
click at [481, 270] on span "Preview" at bounding box center [518, 265] width 75 height 21
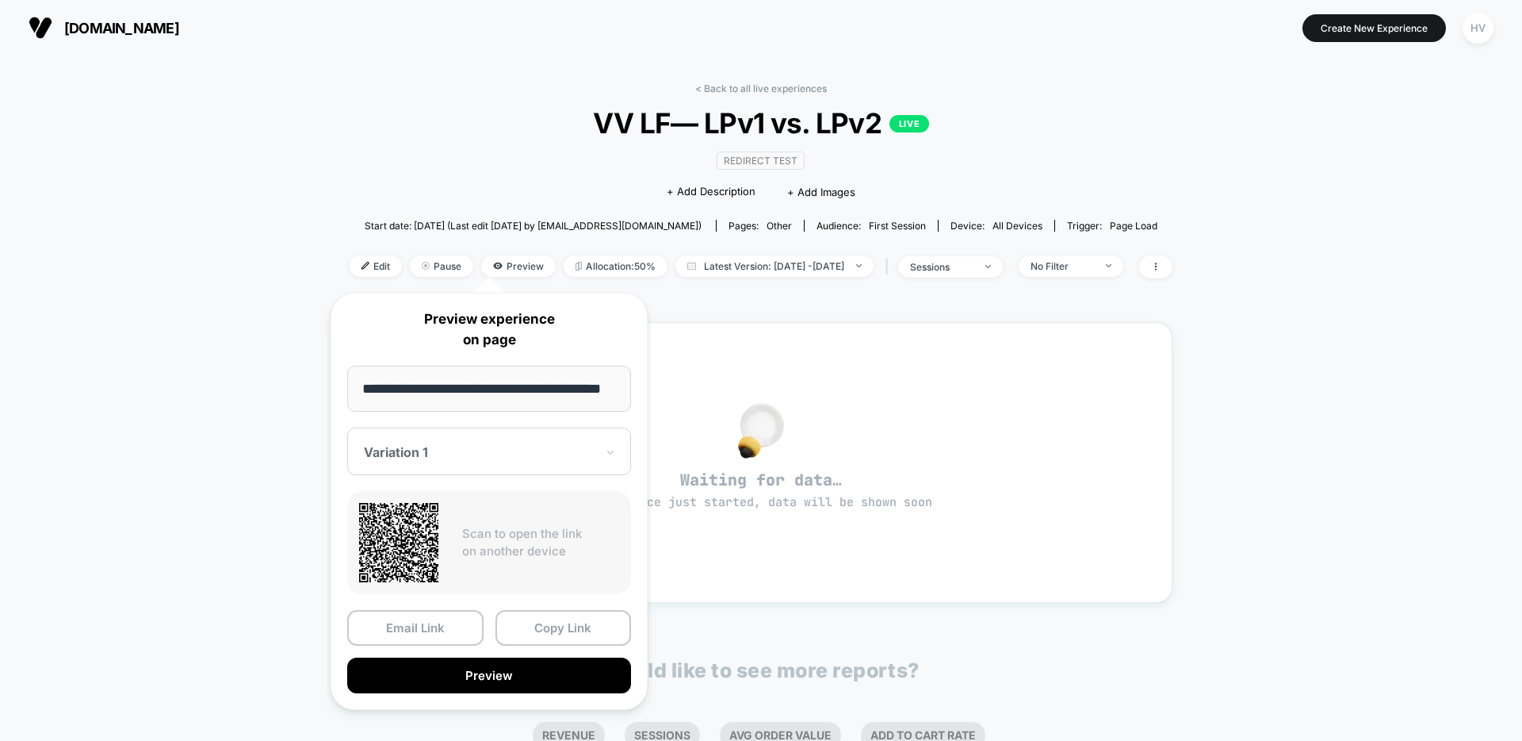
click at [574, 397] on input "**********" at bounding box center [489, 389] width 284 height 46
click at [543, 460] on div at bounding box center [480, 452] width 232 height 16
click at [491, 550] on div "Variation 1 CONTROL" at bounding box center [489, 520] width 268 height 63
click at [491, 538] on div "CONTROL" at bounding box center [489, 535] width 268 height 29
click at [511, 460] on div at bounding box center [480, 452] width 232 height 16
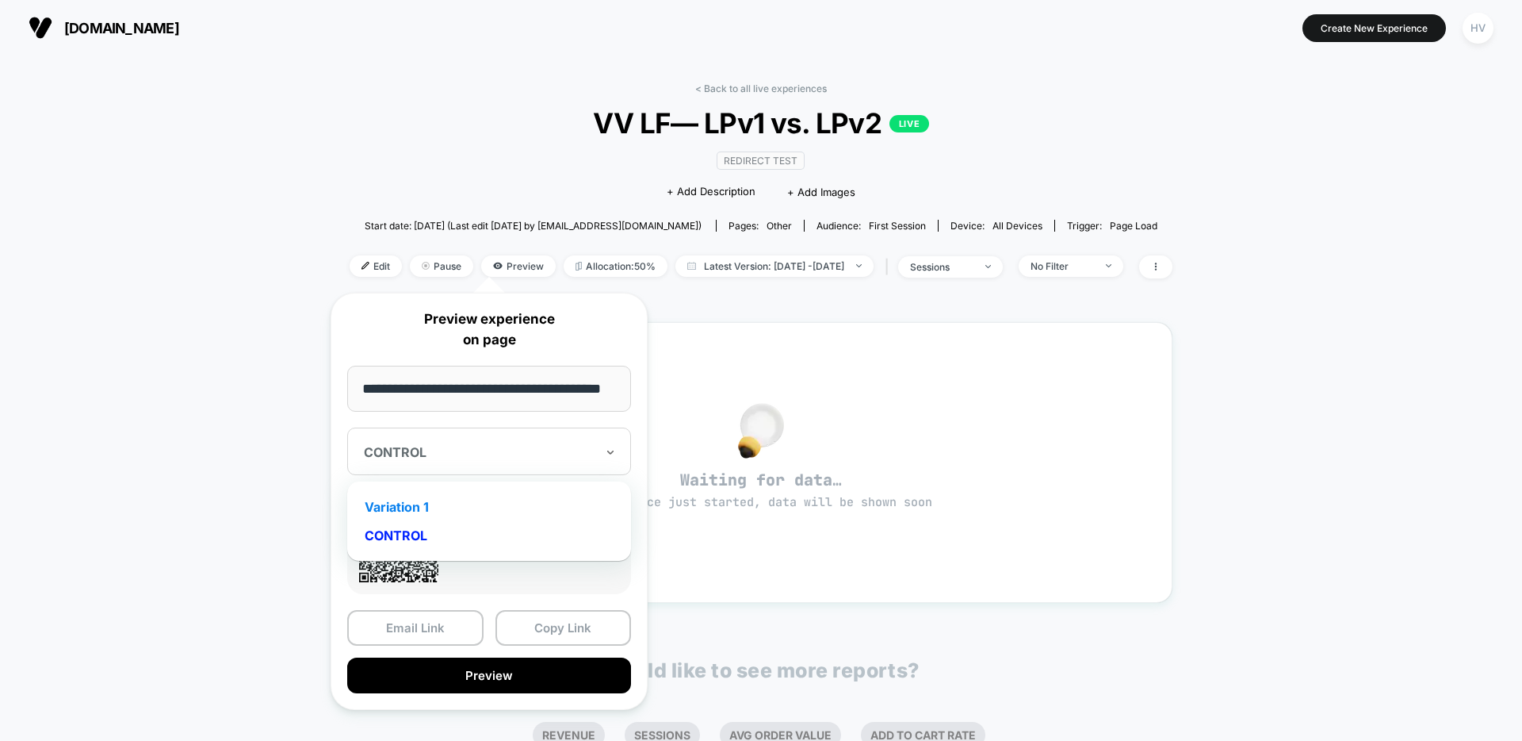
click at [501, 493] on div "Variation 1" at bounding box center [489, 506] width 268 height 29
click at [556, 633] on button "Copy Link" at bounding box center [564, 628] width 136 height 36
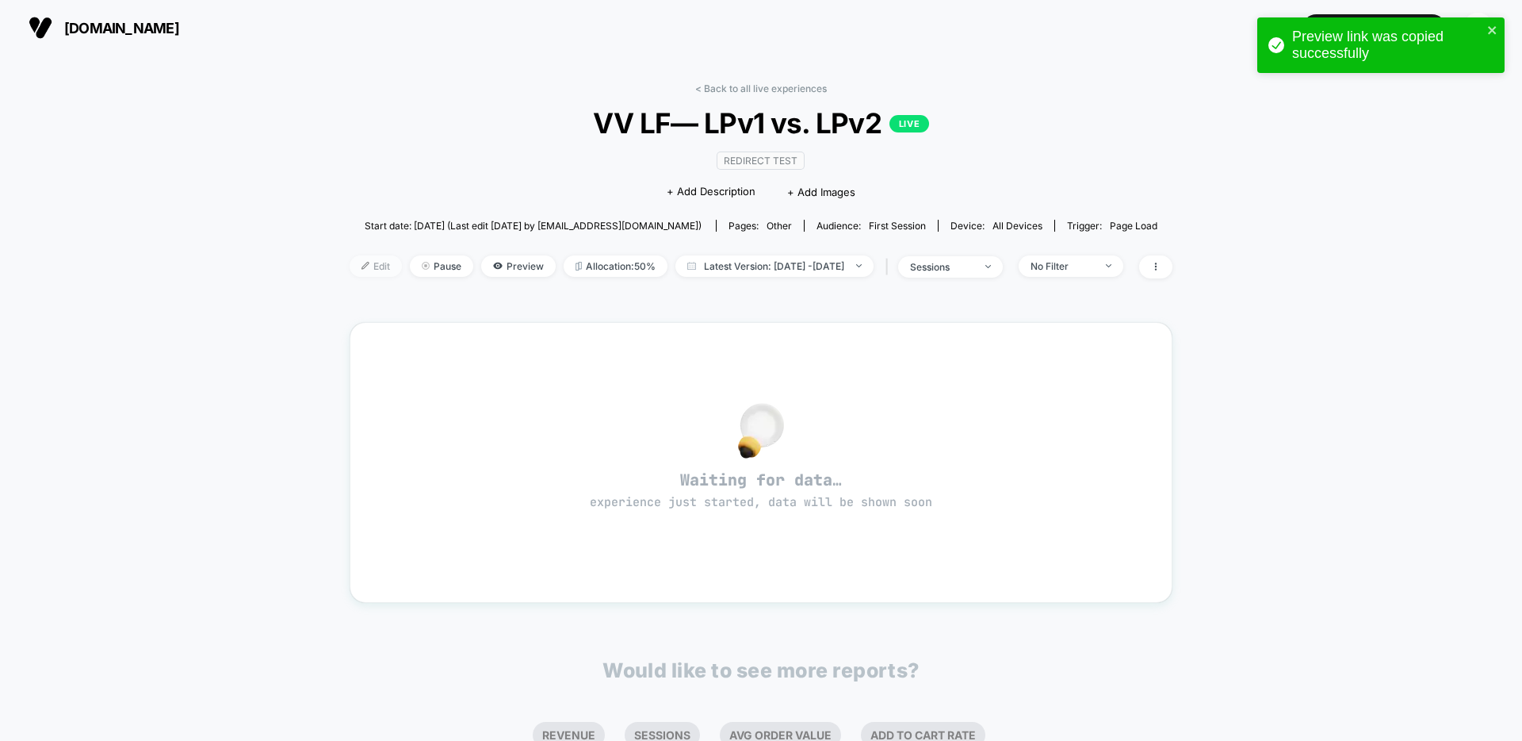
click at [352, 263] on span "Edit" at bounding box center [376, 265] width 52 height 21
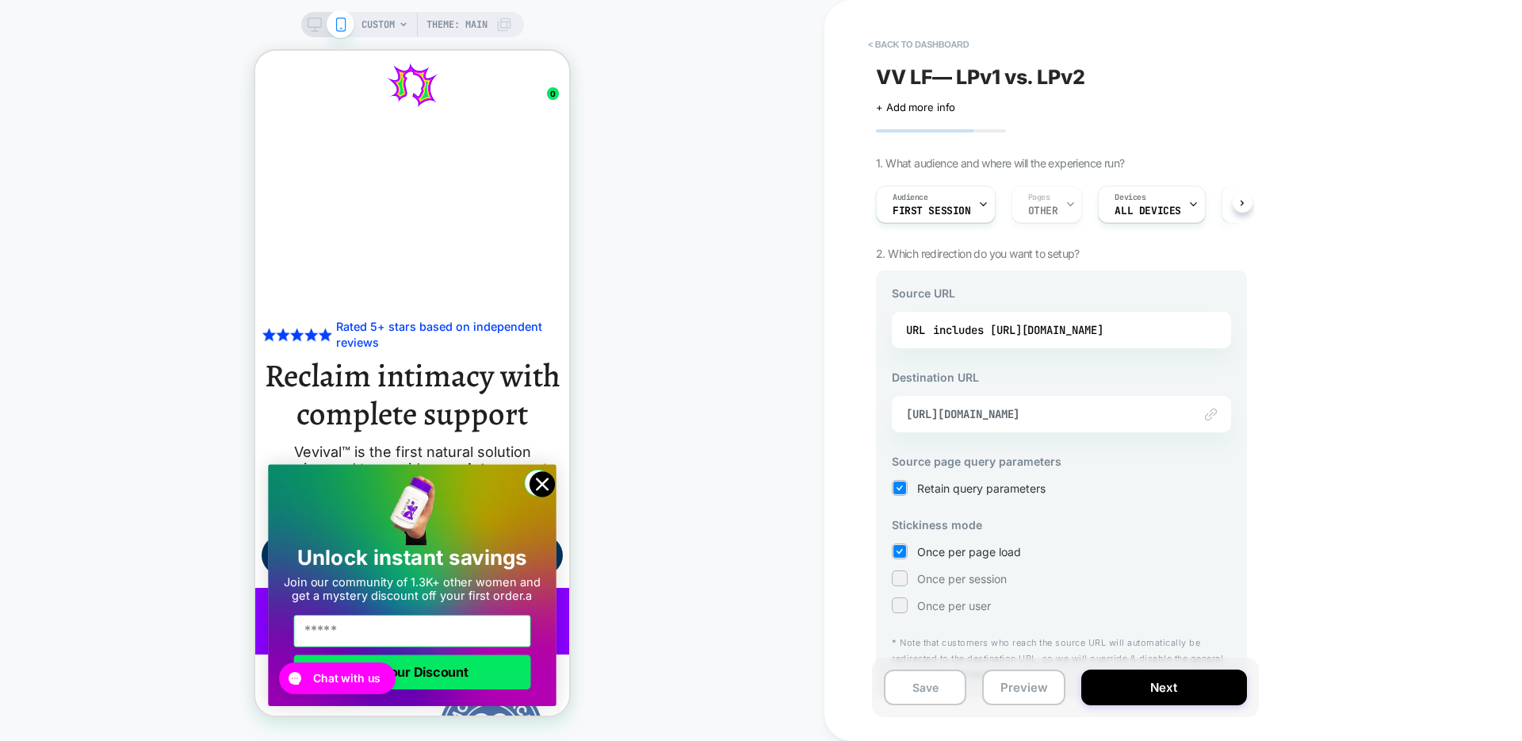
click at [67, 20] on div "CUSTOM Theme: MAIN" at bounding box center [412, 370] width 825 height 709
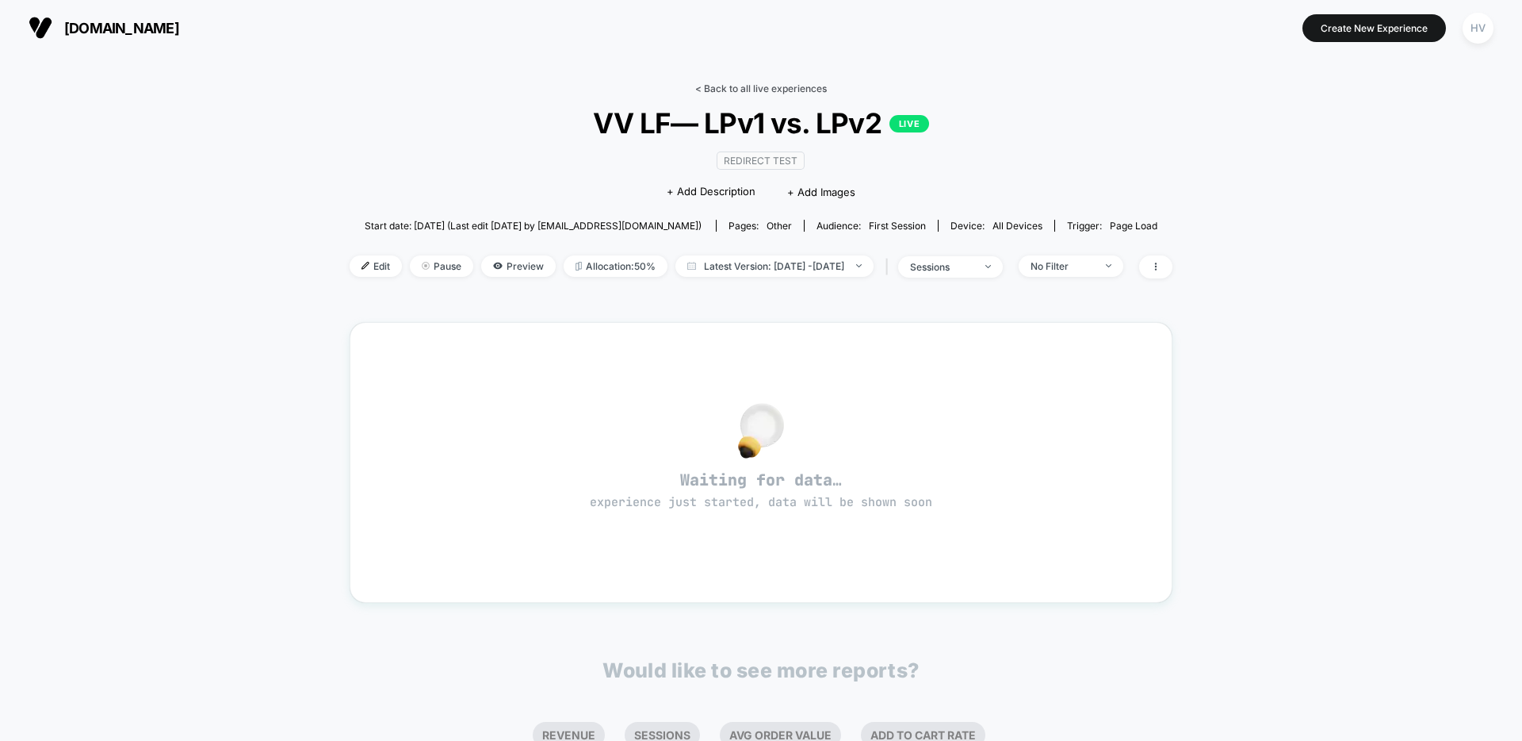
click at [778, 87] on link "< Back to all live experiences" at bounding box center [761, 88] width 132 height 12
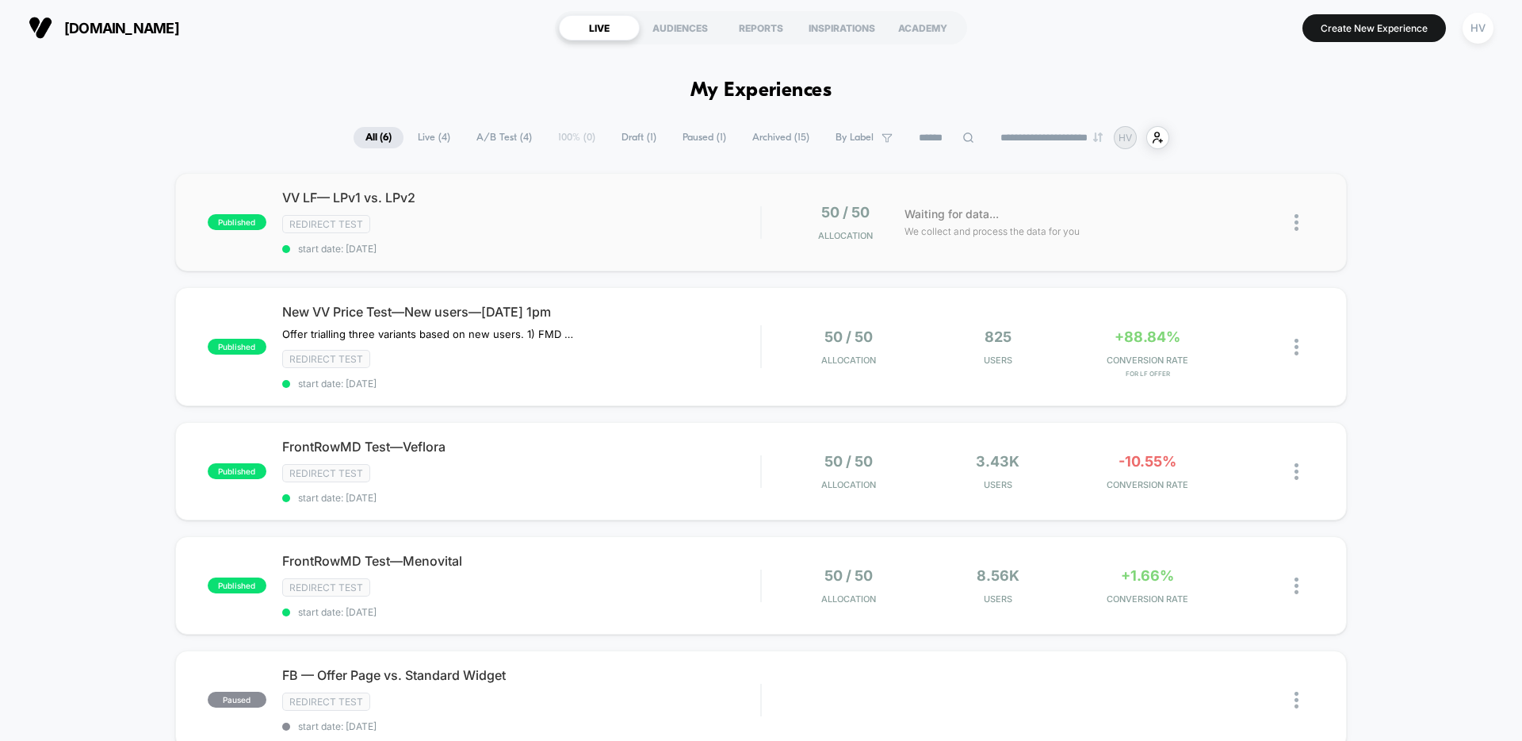
click at [1297, 222] on img at bounding box center [1297, 222] width 4 height 17
click at [771, 211] on div "50 / 50 Allocation Waiting for data... We collect and process the data for you" at bounding box center [1038, 222] width 553 height 37
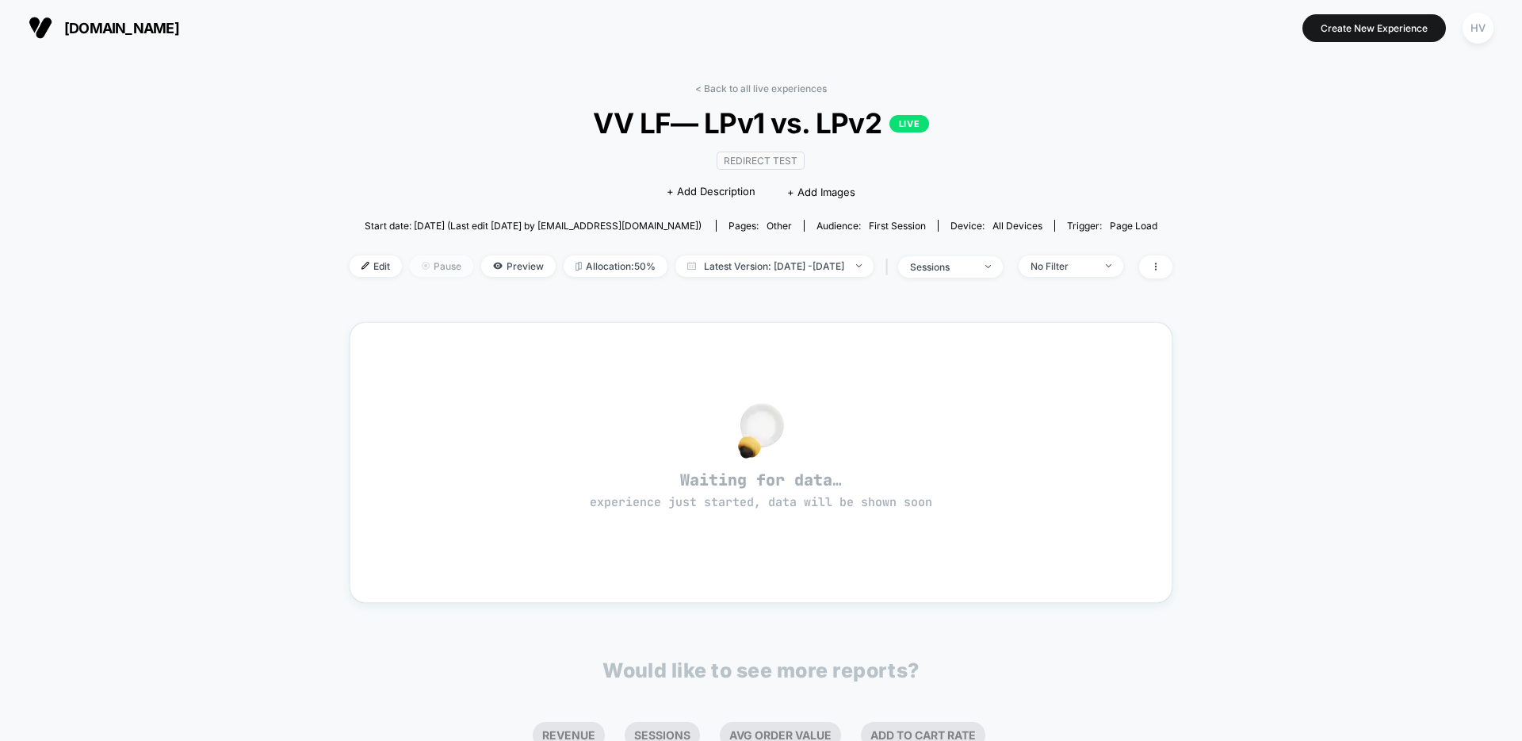
click at [410, 266] on span "Pause" at bounding box center [441, 265] width 63 height 21
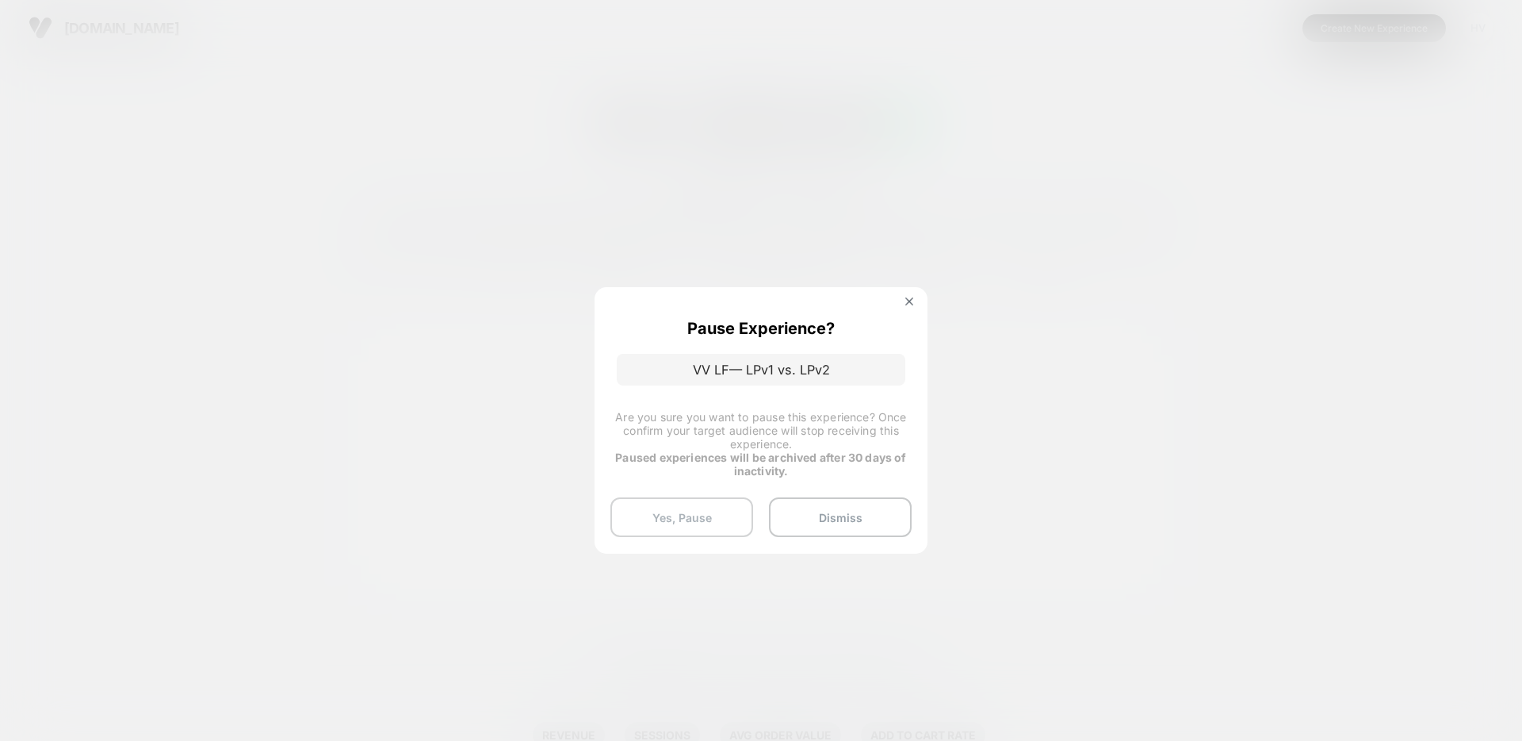
click at [727, 522] on button "Yes, Pause" at bounding box center [681, 517] width 143 height 40
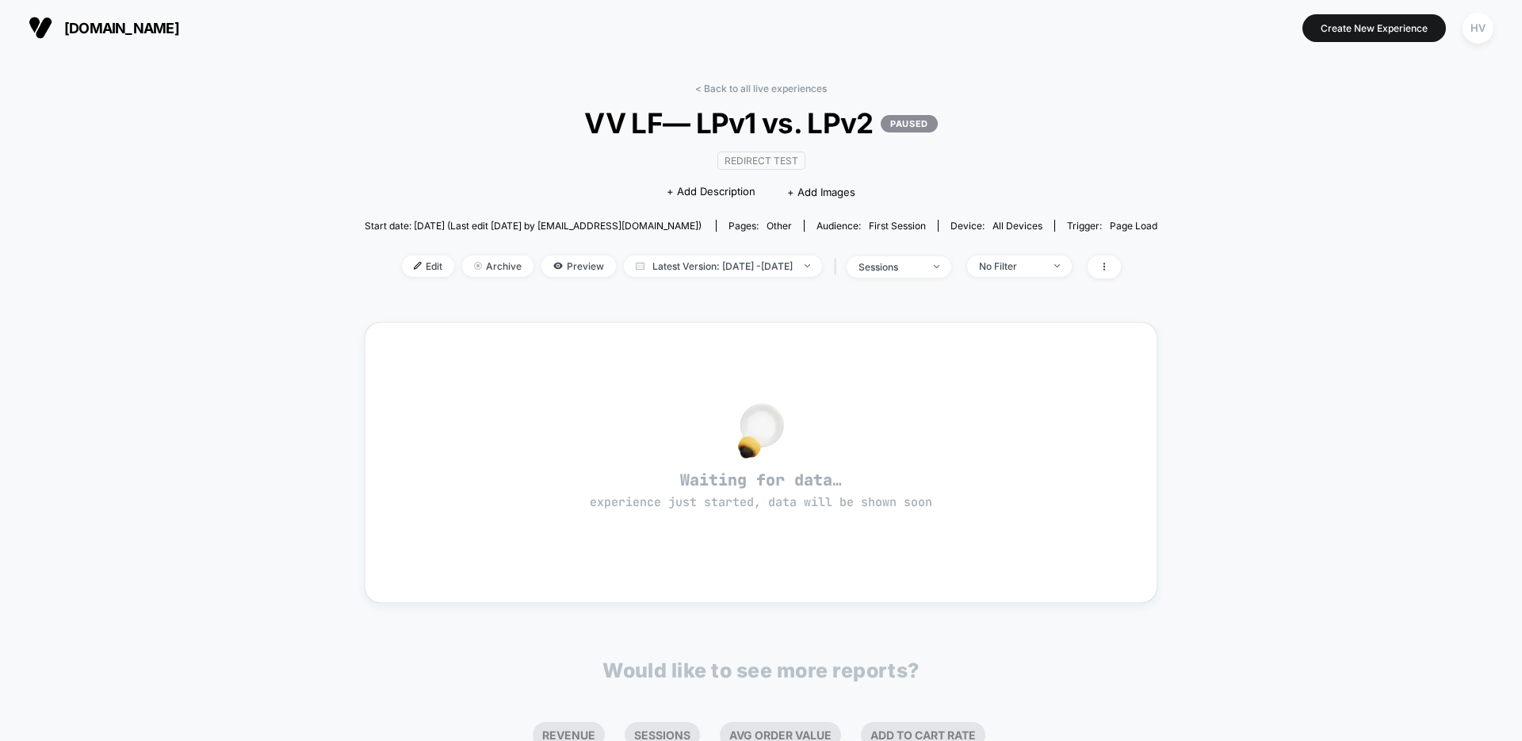
click at [53, 33] on button "[DOMAIN_NAME]" at bounding box center [104, 27] width 160 height 25
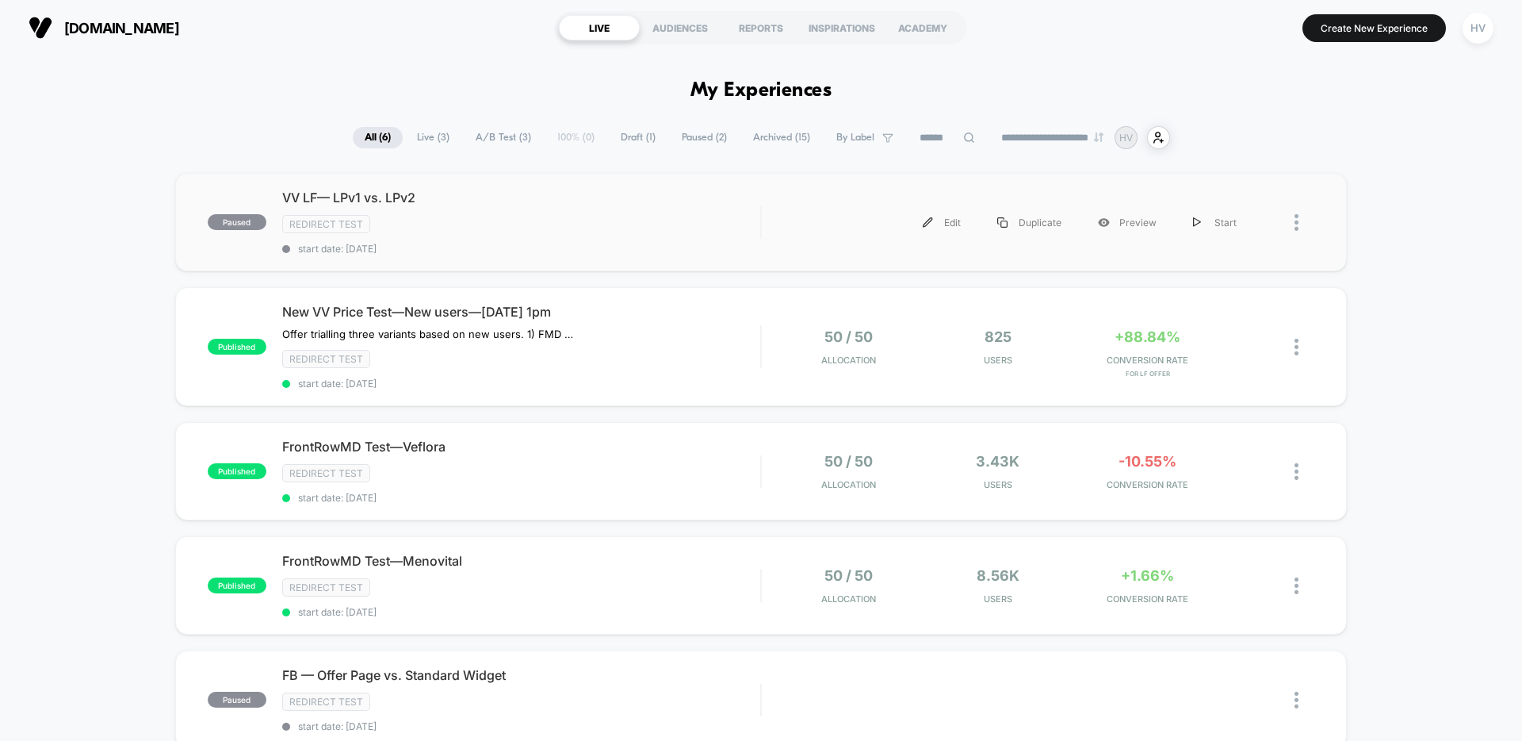
click at [1299, 219] on div at bounding box center [1305, 223] width 20 height 36
click at [1219, 310] on div "Archive" at bounding box center [1215, 315] width 143 height 36
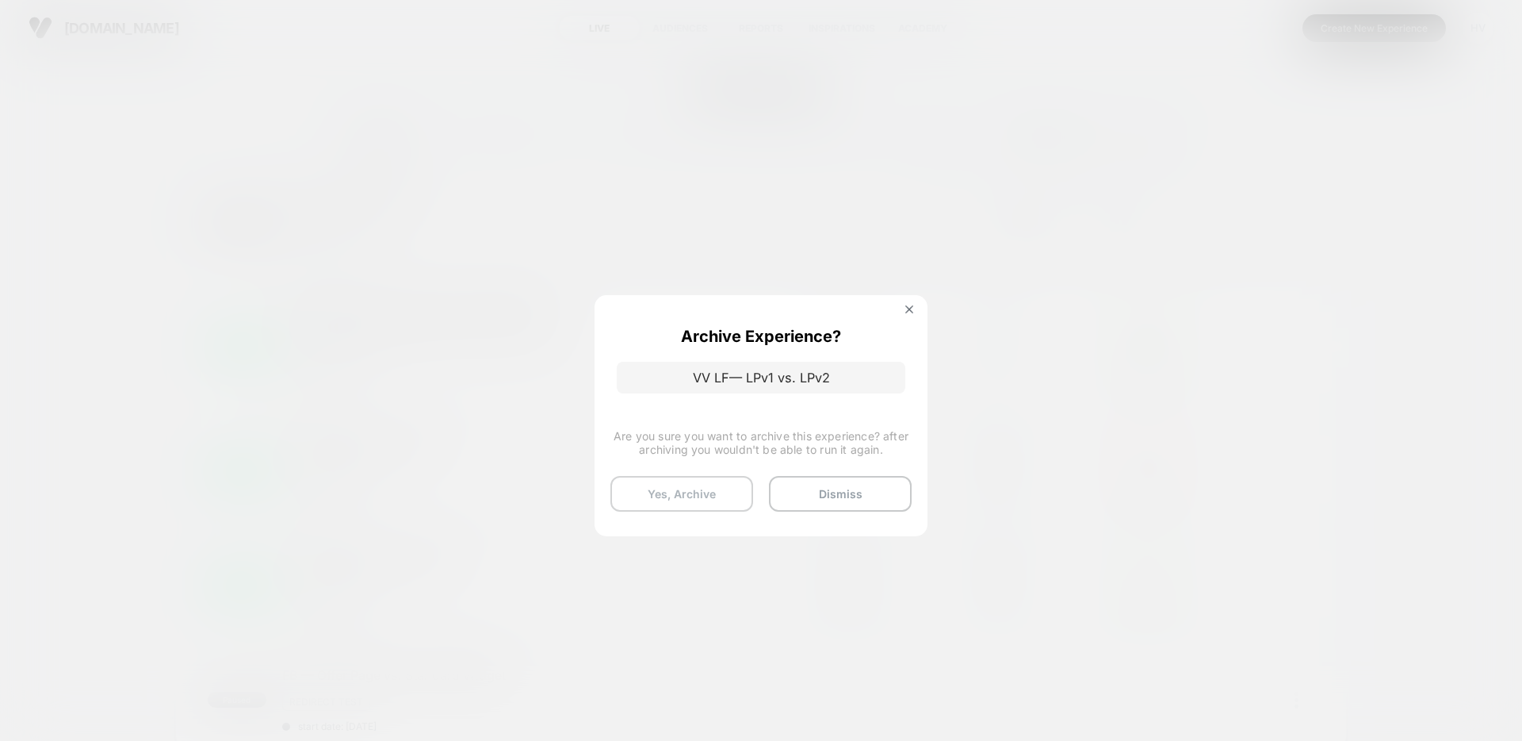
click at [661, 492] on button "Yes, Archive" at bounding box center [681, 494] width 143 height 36
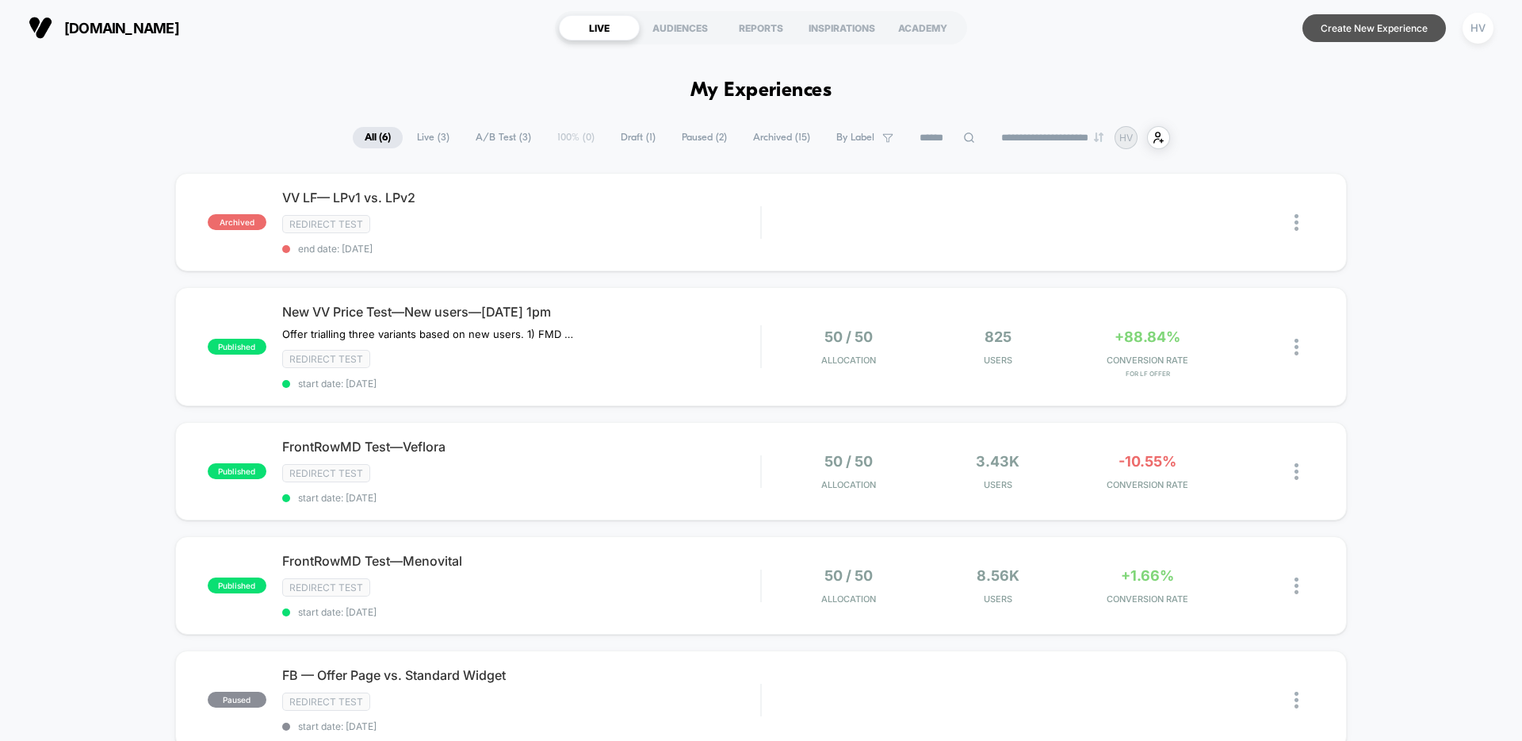
click at [1407, 34] on button "Create New Experience" at bounding box center [1375, 28] width 144 height 28
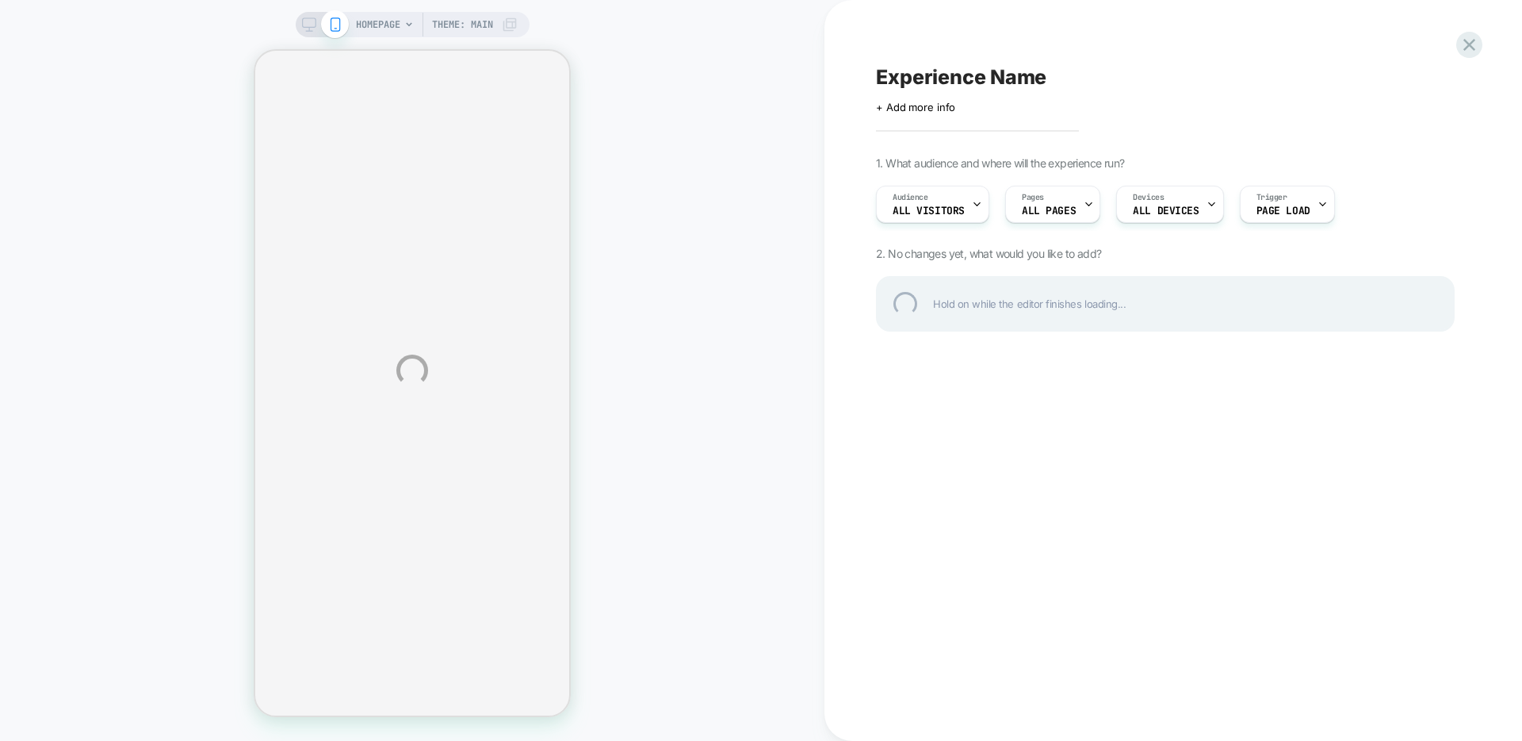
click at [943, 202] on div "HOMEPAGE Theme: MAIN Experience Name Click to edit experience details + Add mor…" at bounding box center [761, 370] width 1522 height 741
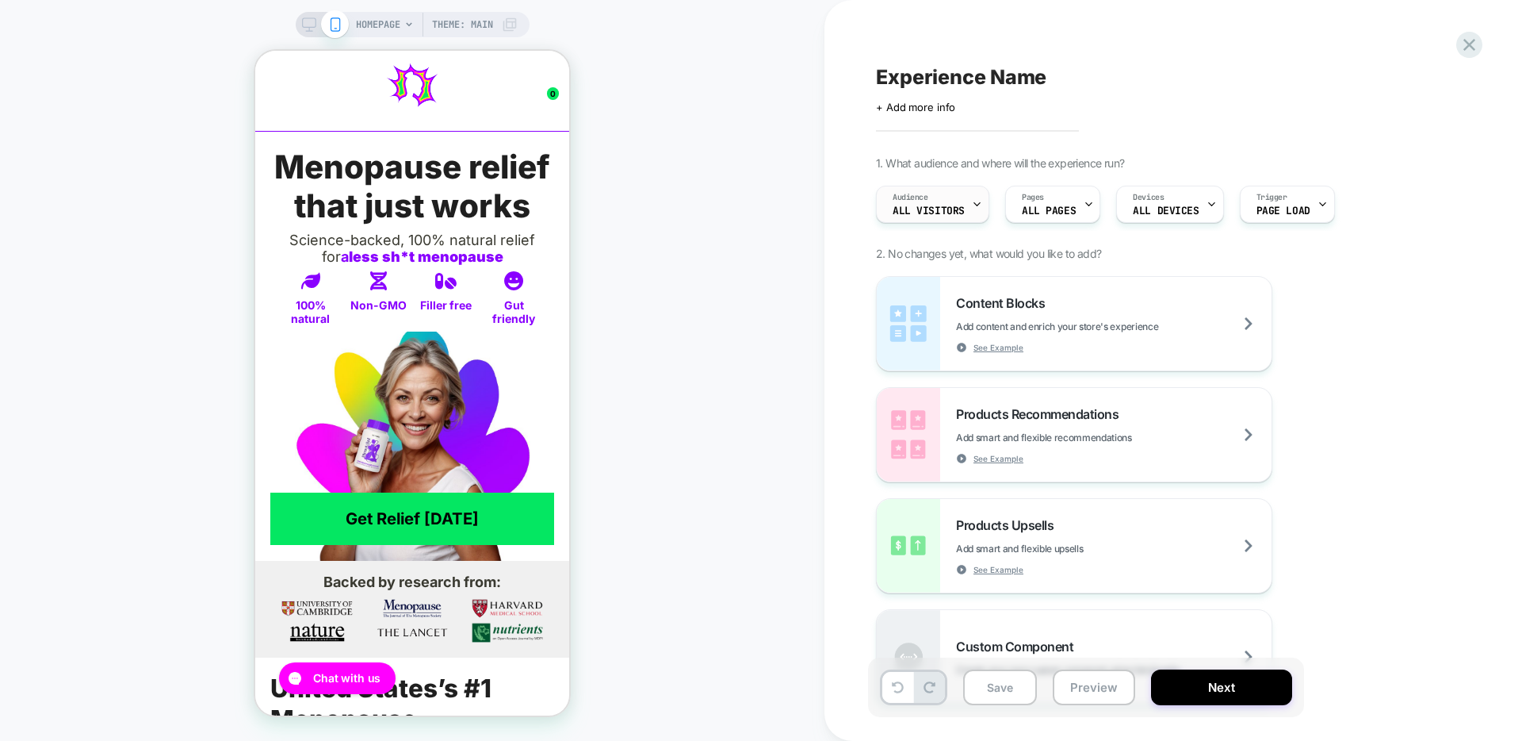
click at [906, 212] on span "All Visitors" at bounding box center [929, 210] width 72 height 11
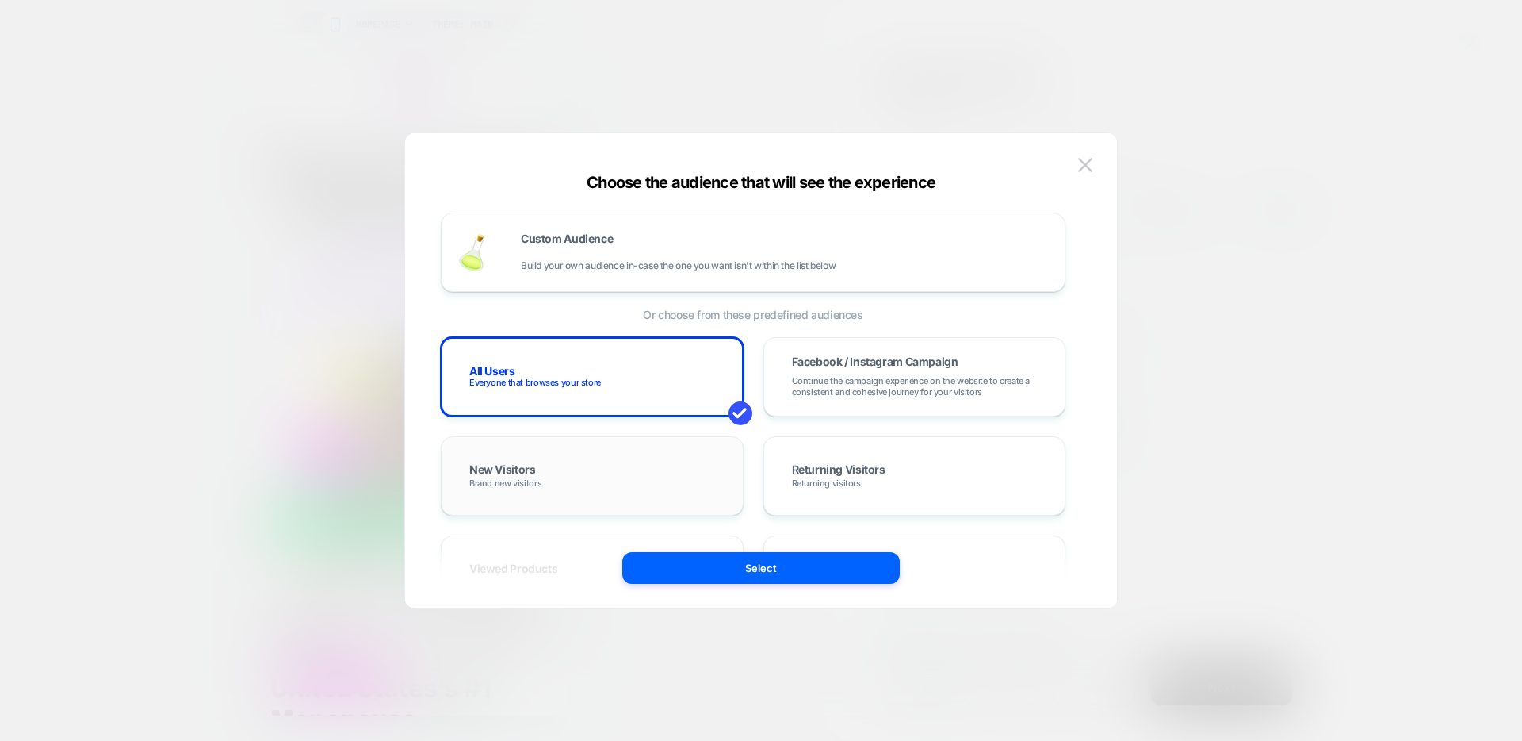
click at [635, 489] on div "New Visitors Brand new visitors" at bounding box center [592, 476] width 270 height 46
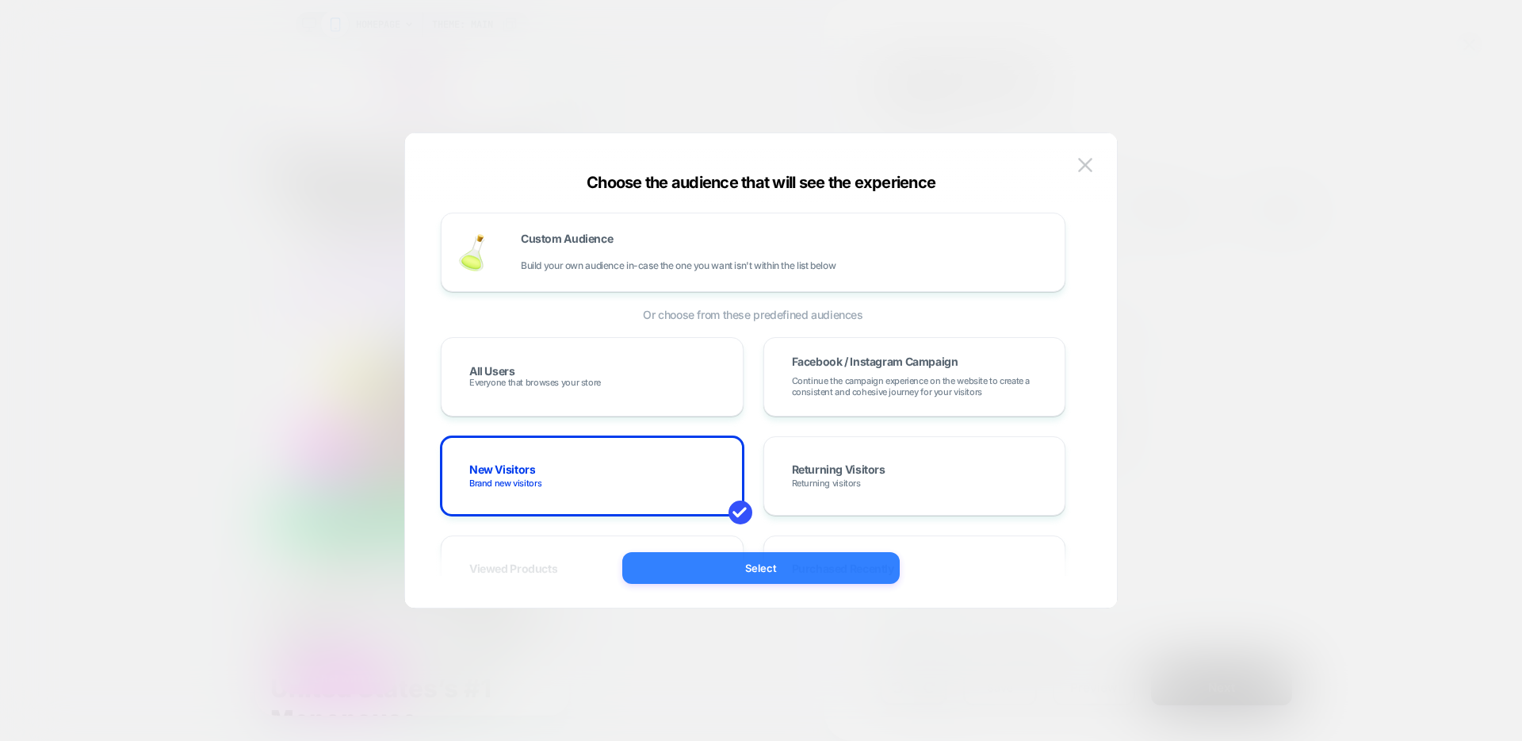
click at [821, 568] on button "Select" at bounding box center [760, 568] width 277 height 32
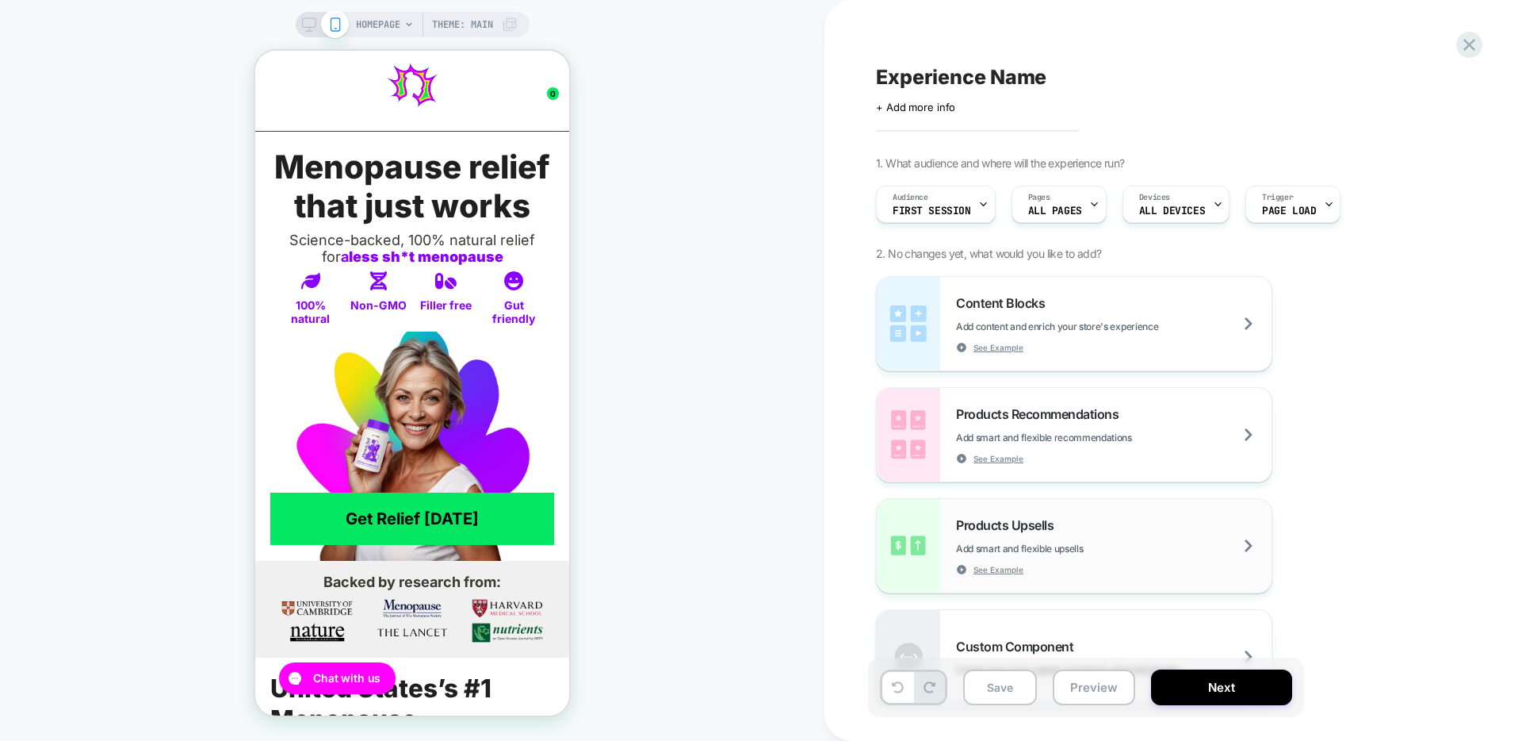
scroll to position [243, 0]
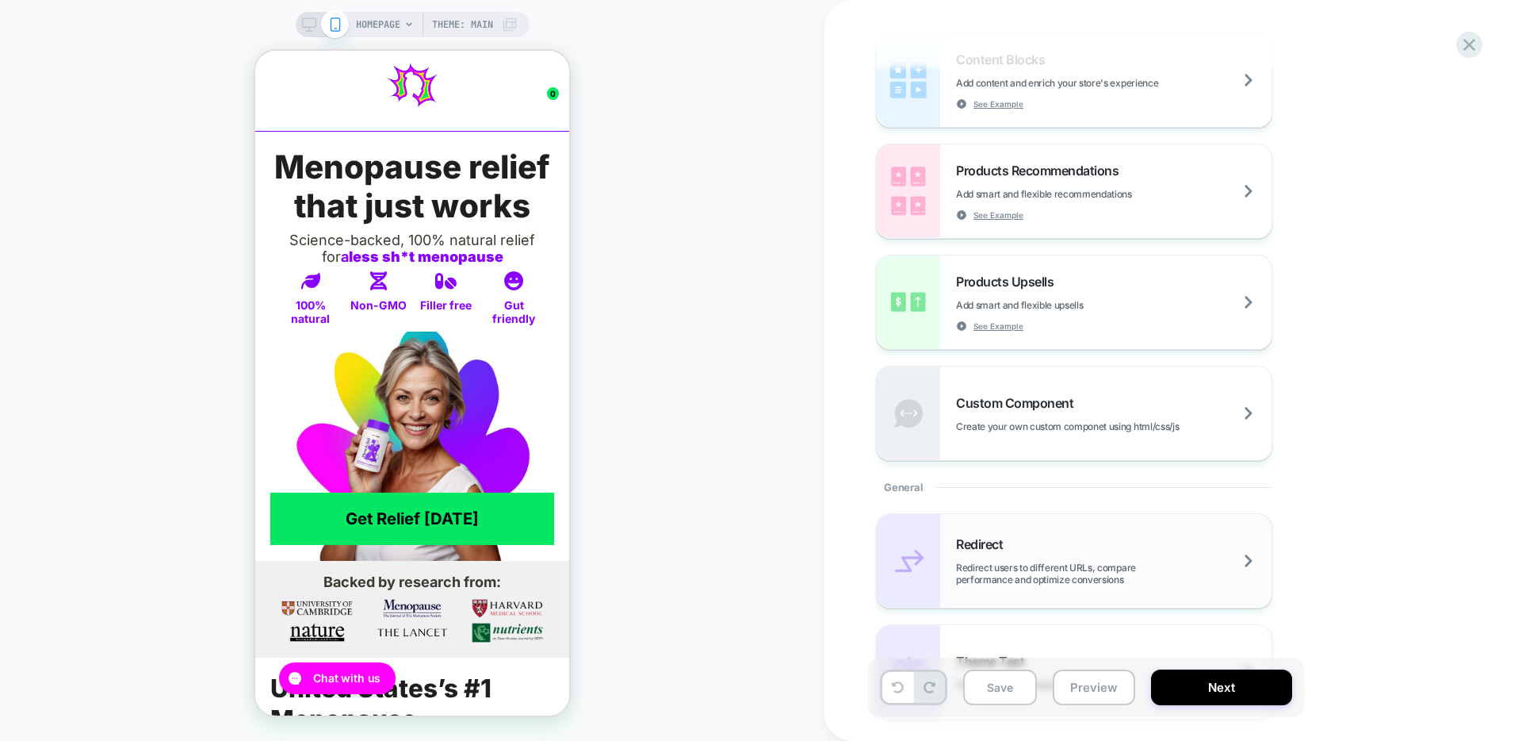
click at [1010, 585] on div "Redirect Redirect users to different URLs, compare performance and optimize con…" at bounding box center [1074, 561] width 395 height 94
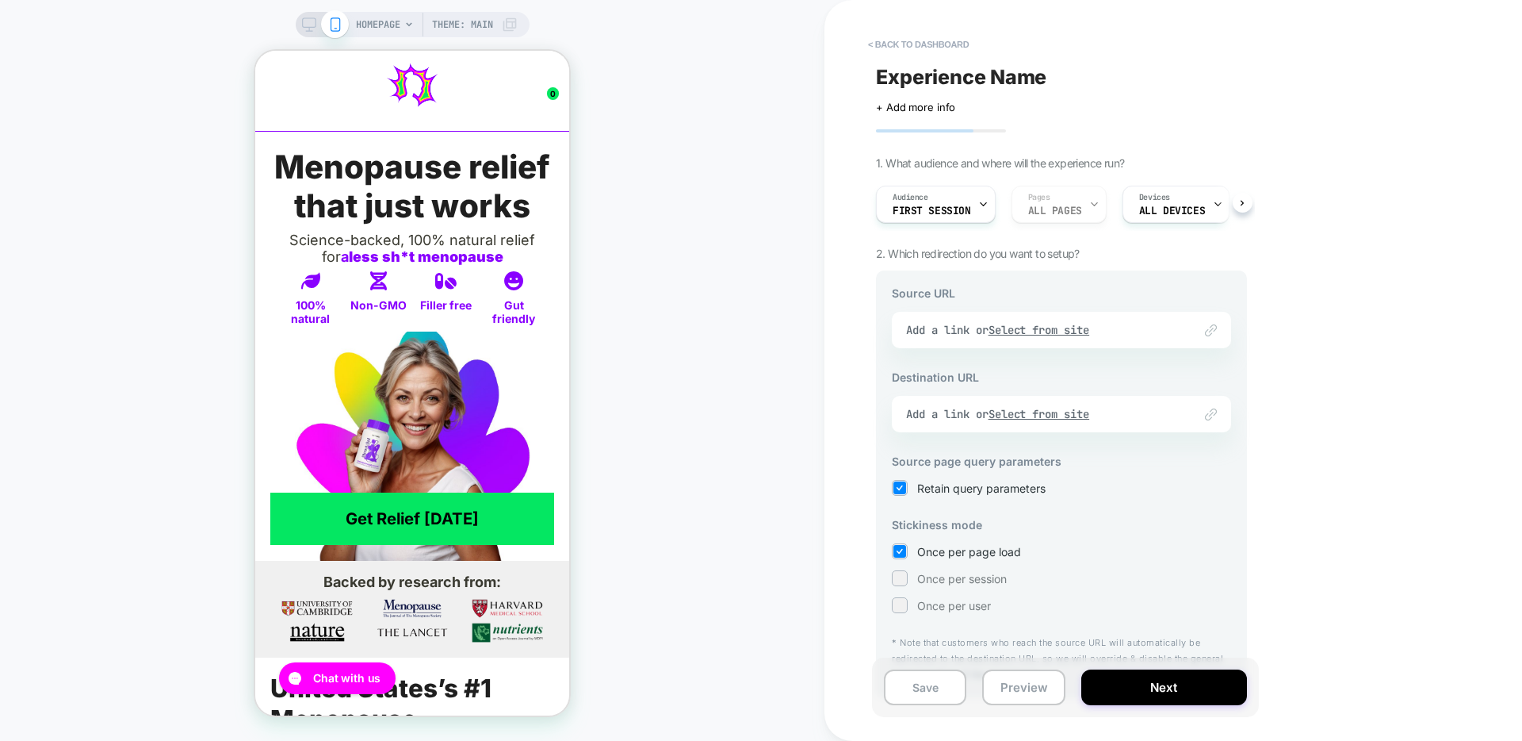
click at [1042, 324] on div "Link to Add a link or Select from site" at bounding box center [1061, 330] width 339 height 36
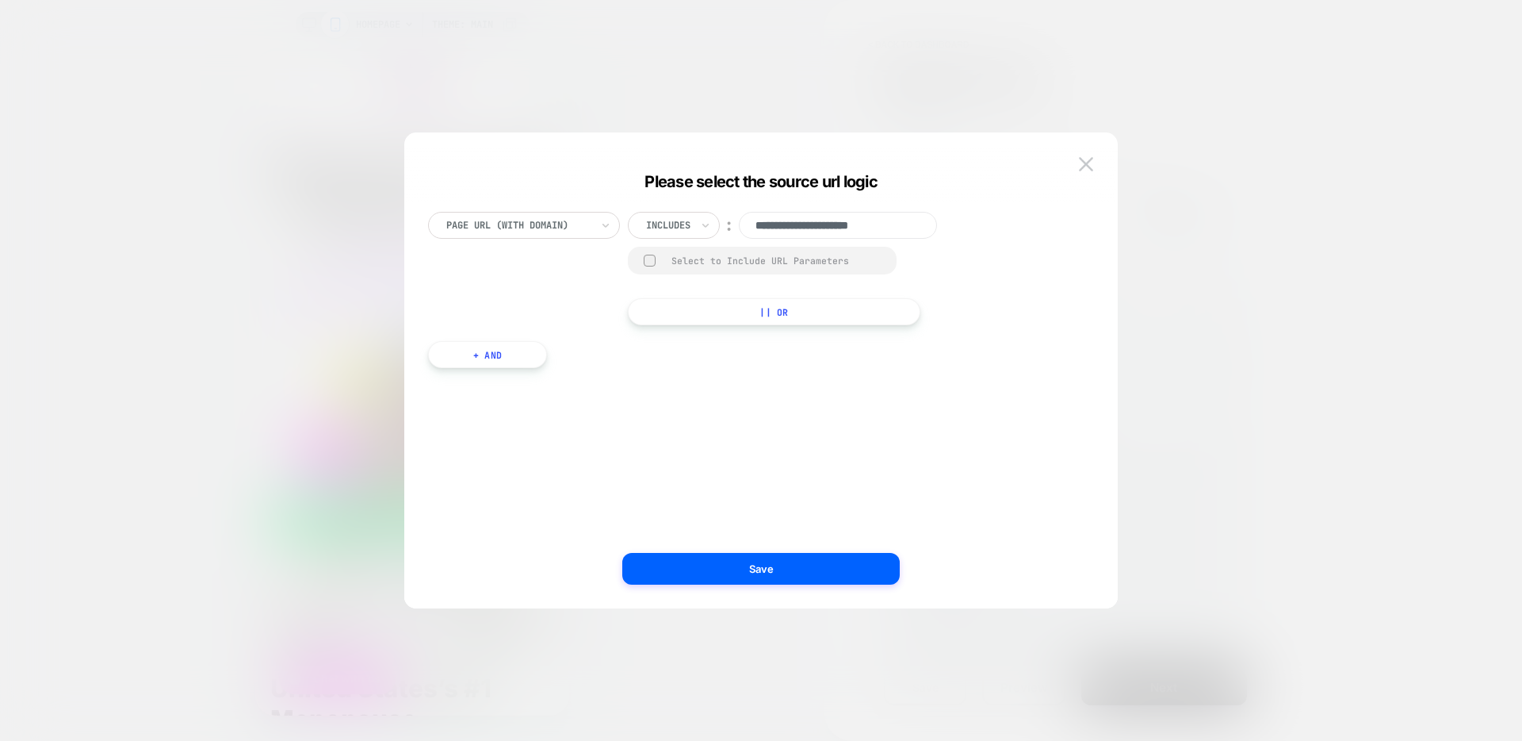
paste input "**********"
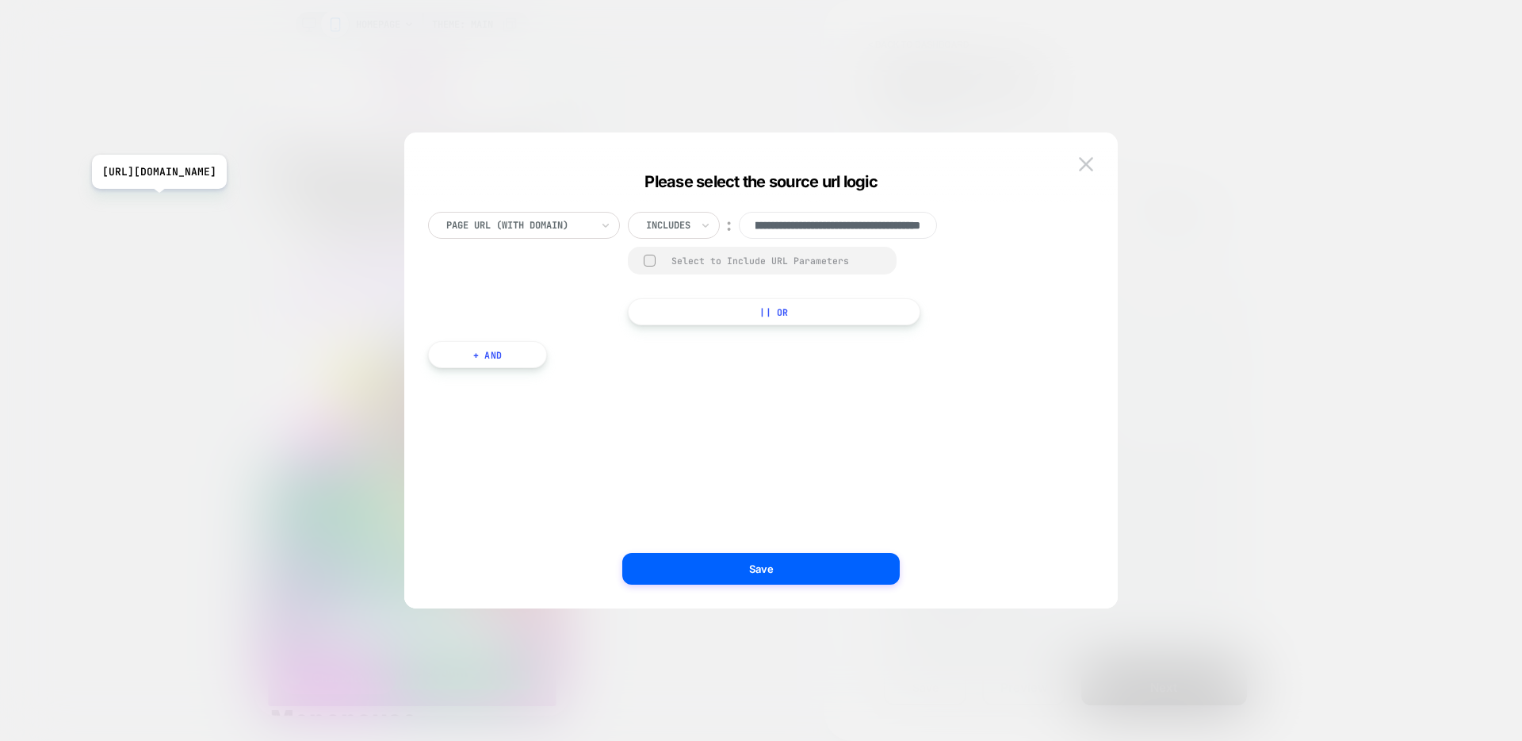
scroll to position [0, 0]
click at [834, 219] on input "**********" at bounding box center [838, 225] width 198 height 27
paste input
type input "**********"
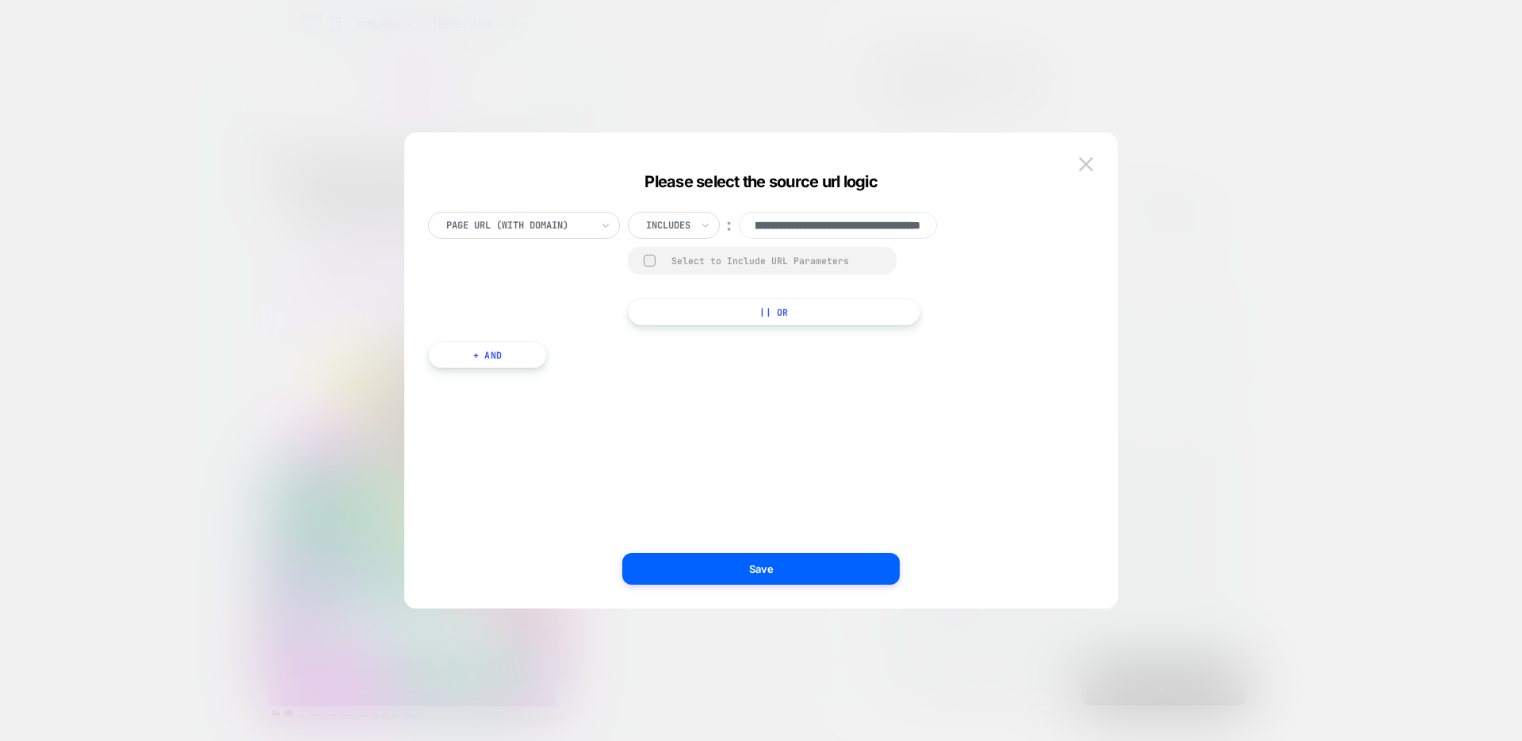
click at [801, 260] on div "Select to Include URL Parameters" at bounding box center [776, 261] width 209 height 12
click at [800, 573] on button "Save" at bounding box center [760, 569] width 277 height 32
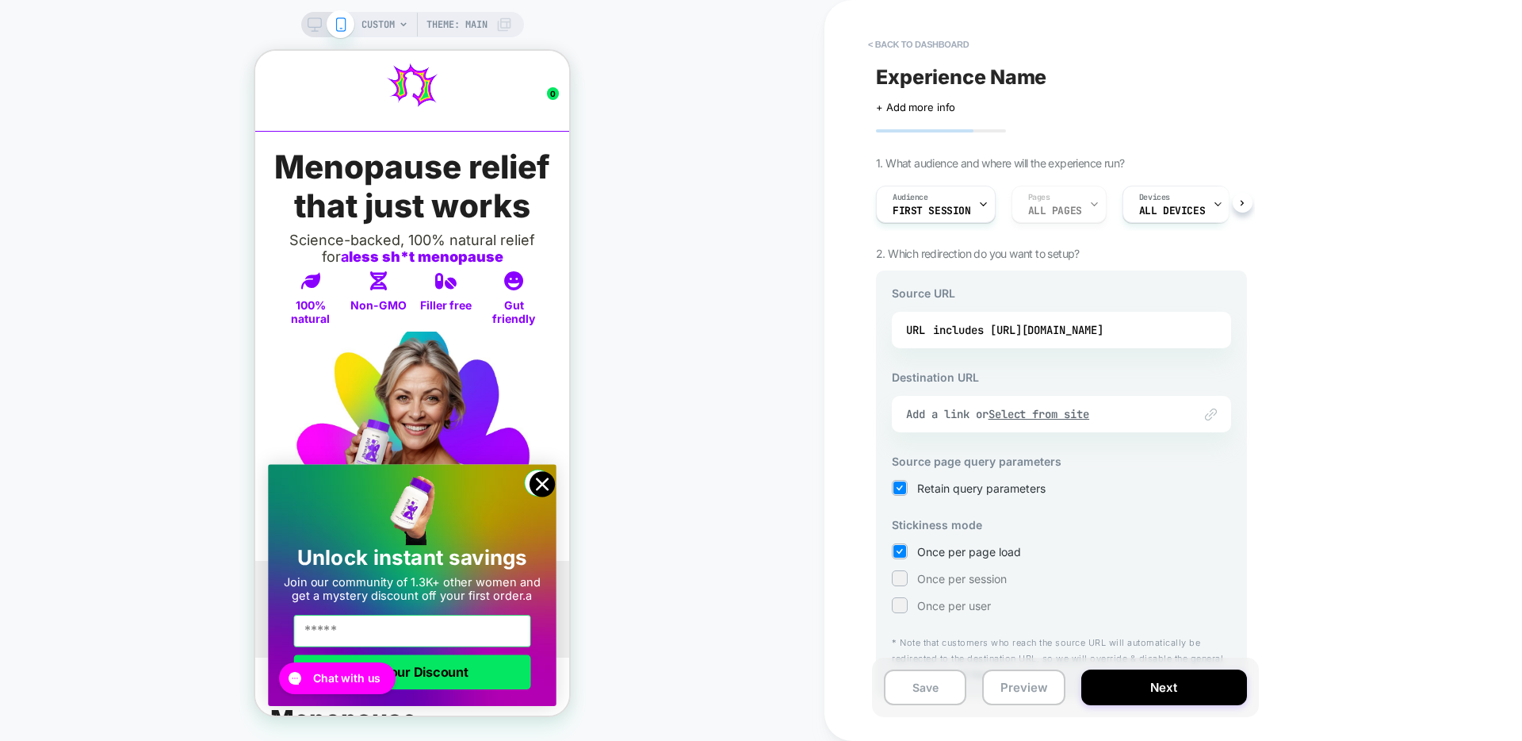
click at [1205, 416] on img at bounding box center [1211, 414] width 12 height 12
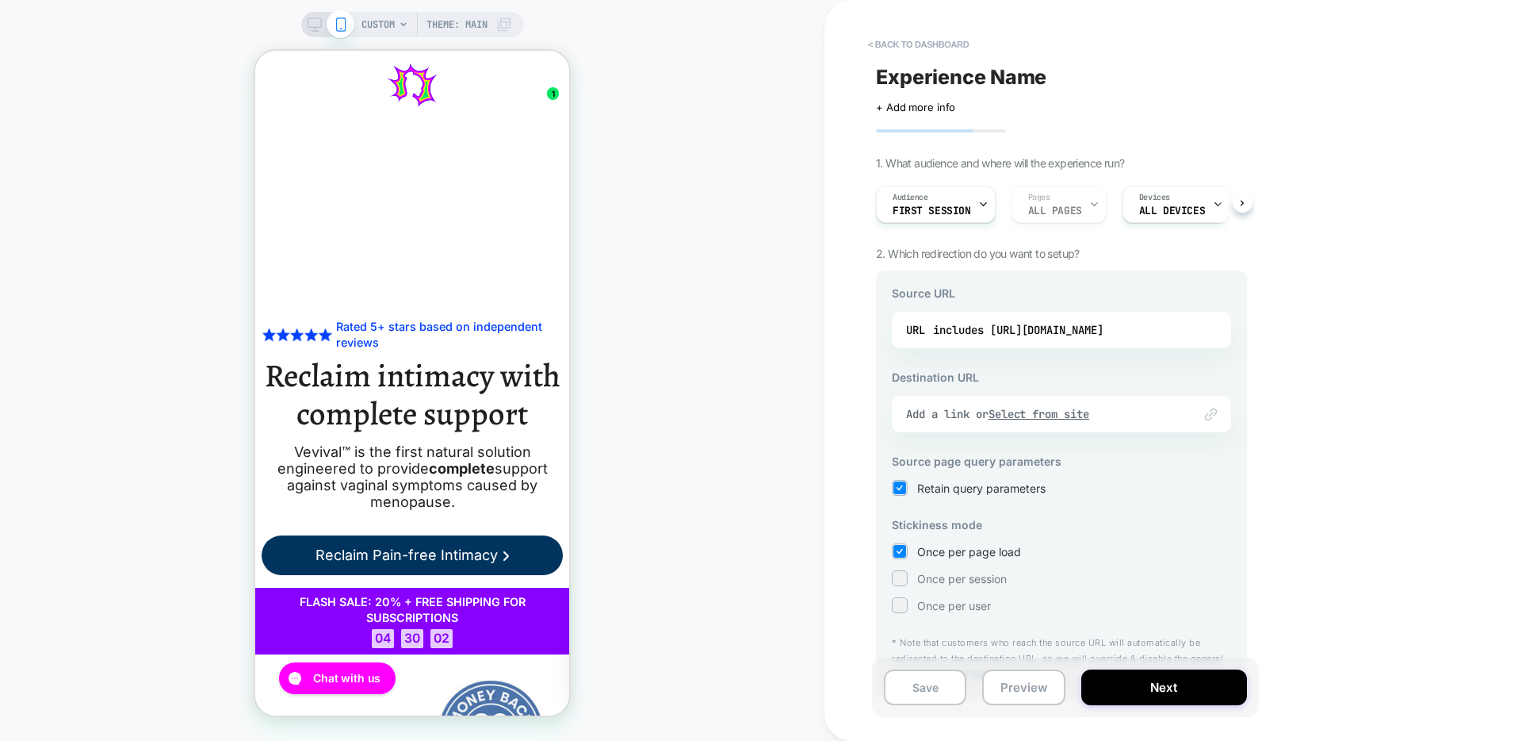
click at [1215, 411] on img at bounding box center [1211, 414] width 12 height 12
click at [1084, 409] on u "Select from site" at bounding box center [1039, 414] width 101 height 14
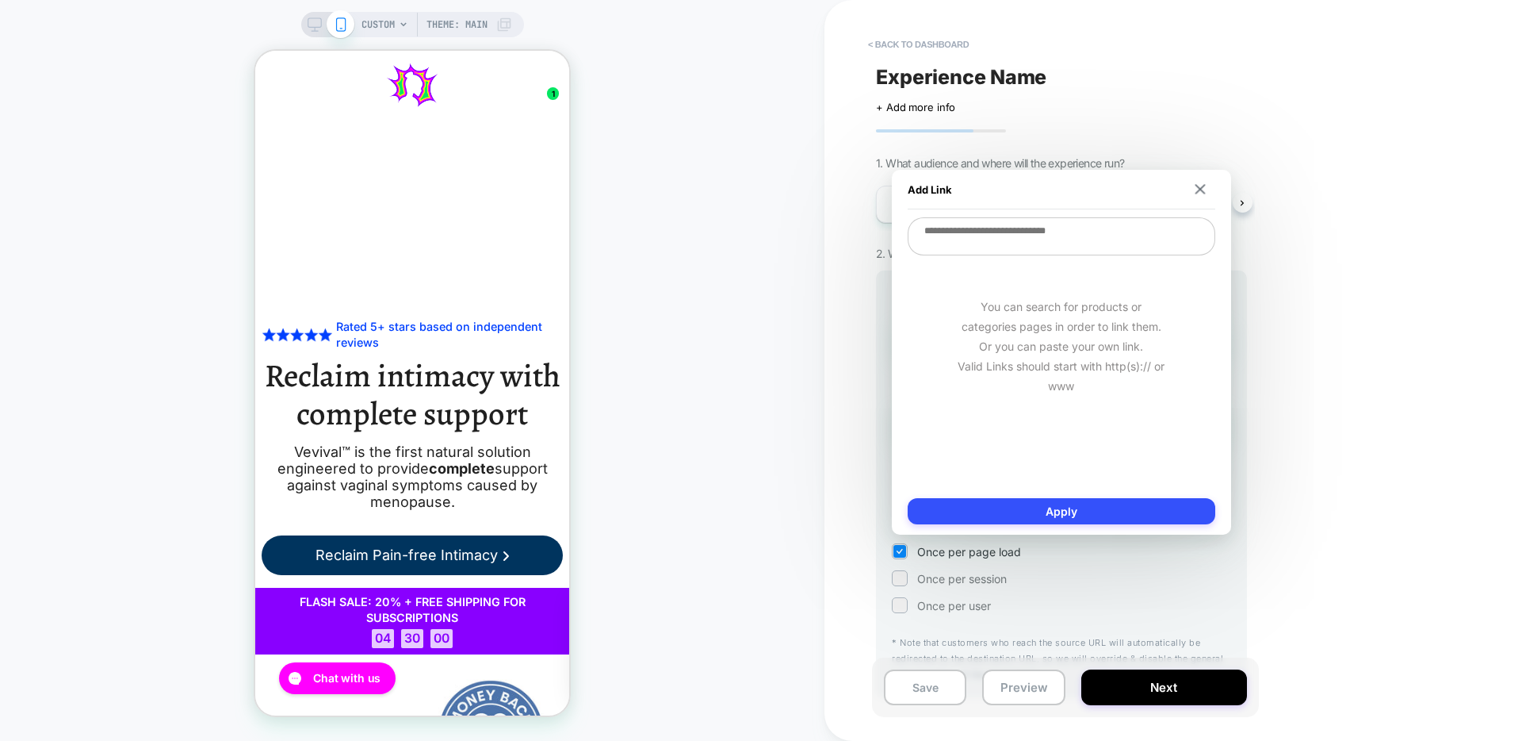
click at [1044, 238] on textarea at bounding box center [1062, 236] width 308 height 38
paste textarea "**********"
type textarea "*"
type textarea "**********"
type textarea "*"
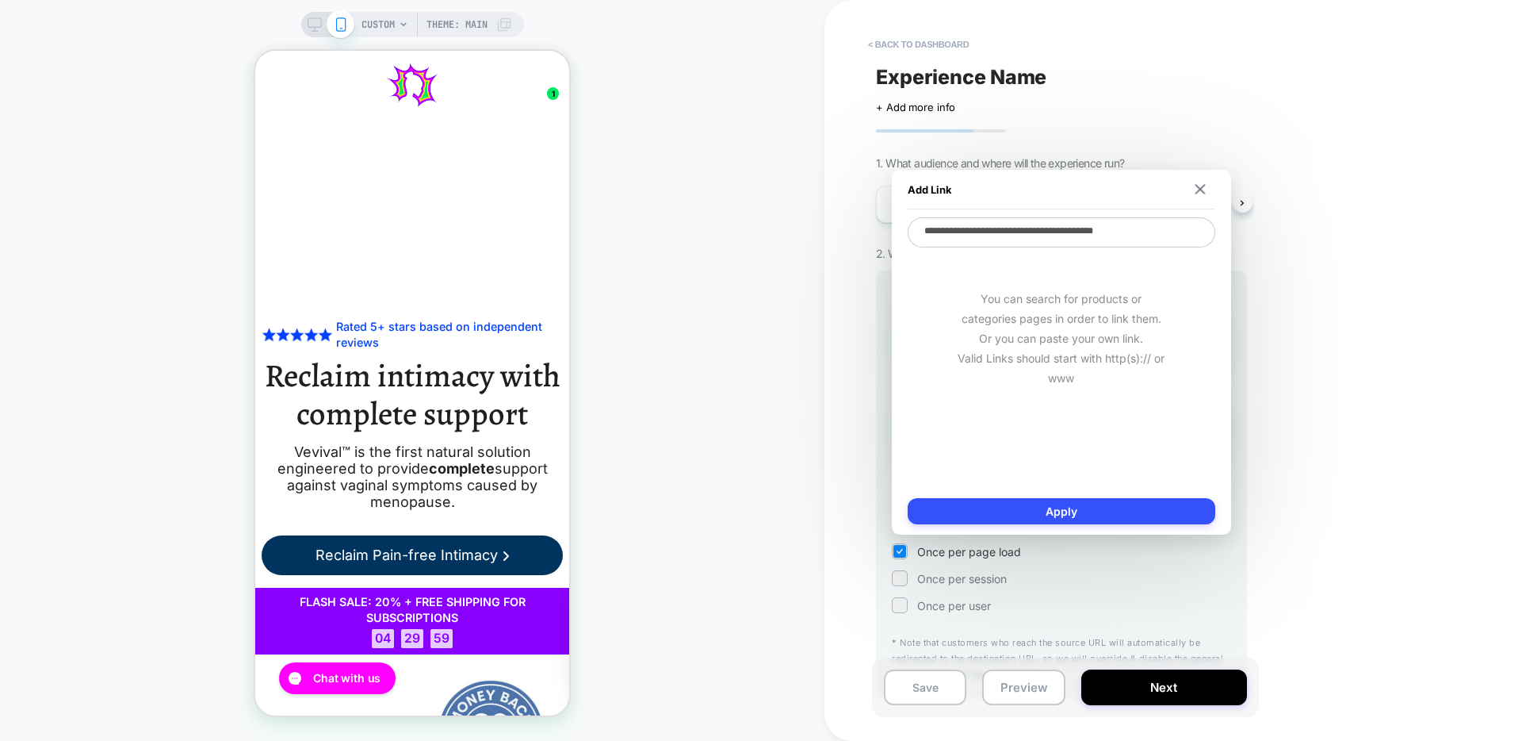
type textarea "**********"
type textarea "*"
type textarea "**********"
type textarea "*"
type textarea "**********"
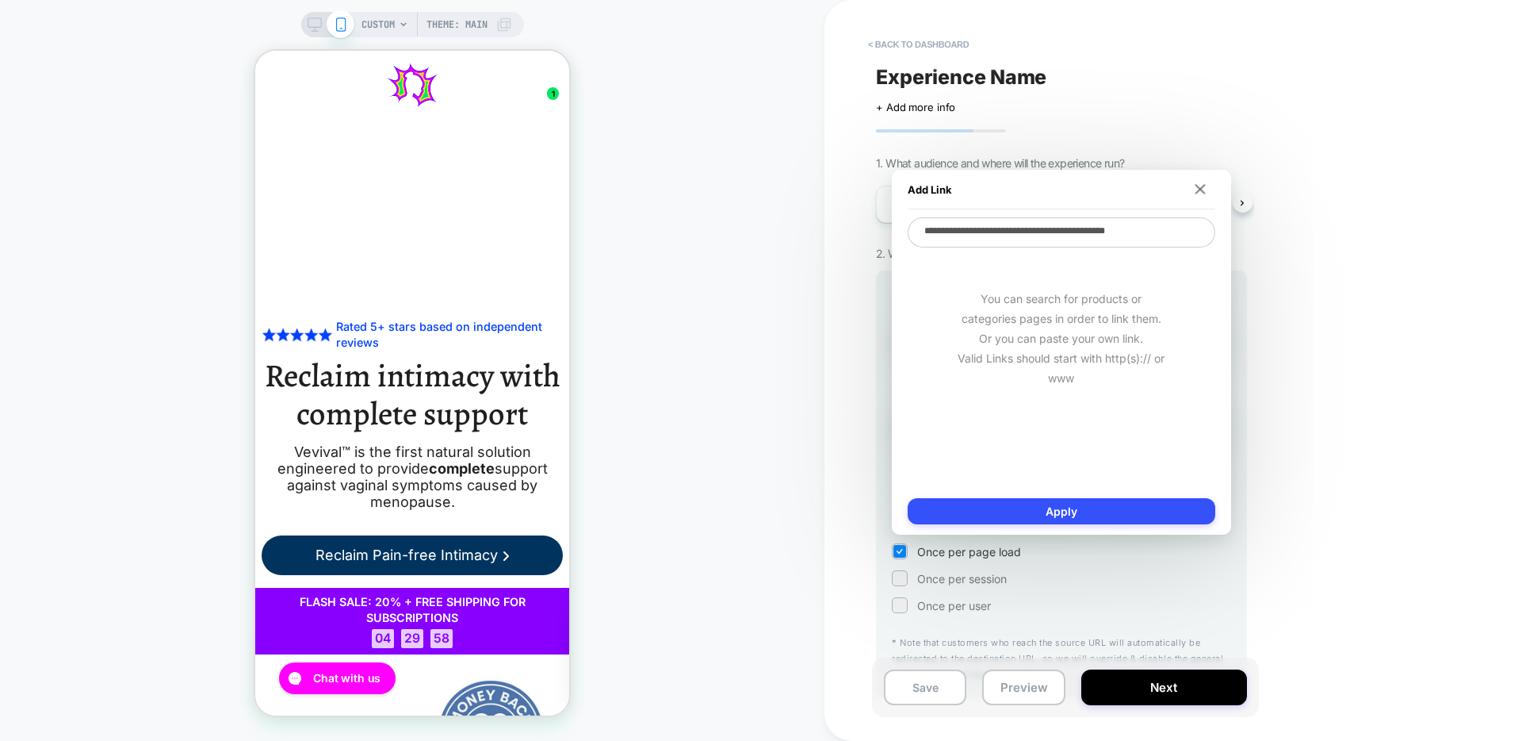
type textarea "*"
type textarea "**********"
type textarea "*"
type textarea "**********"
type textarea "*"
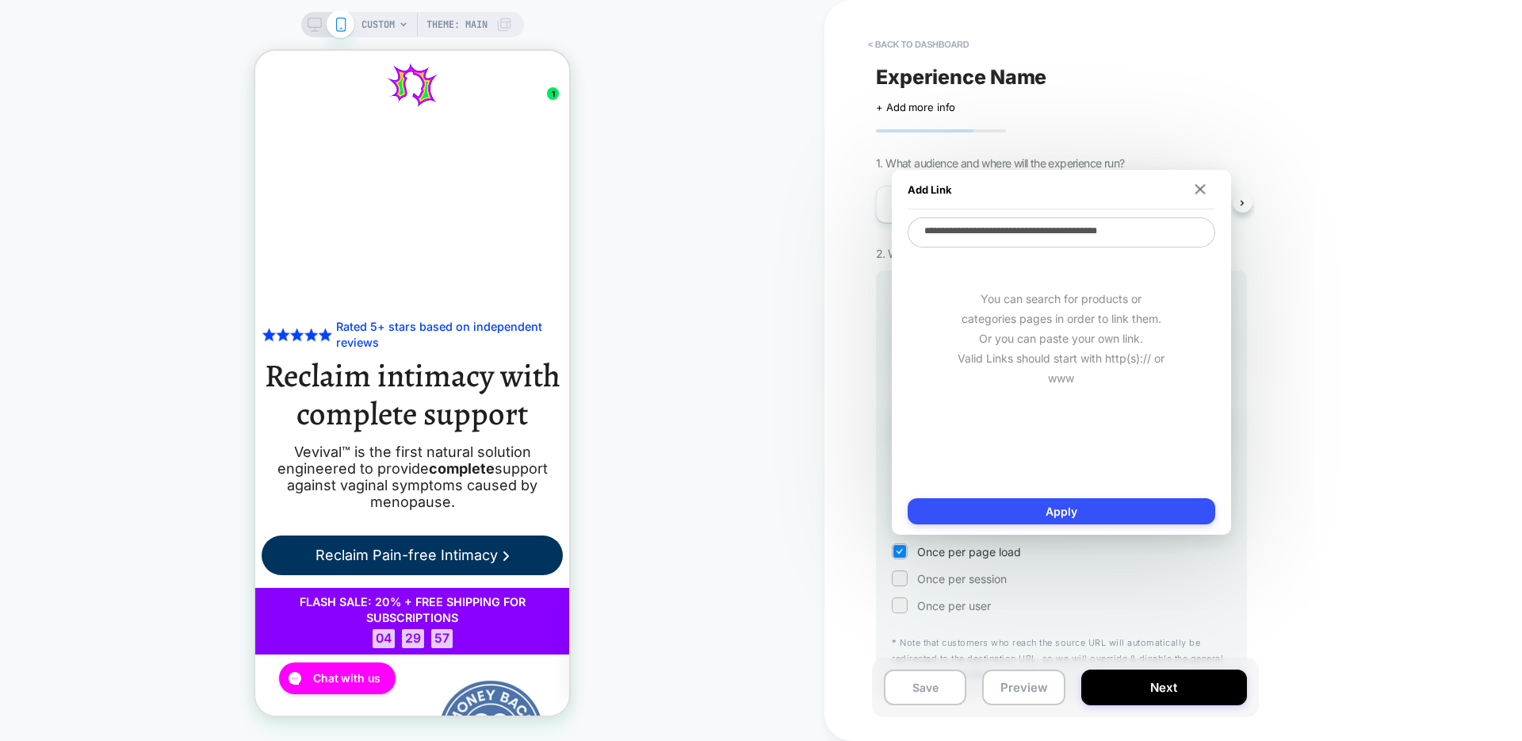
type textarea "**********"
type textarea "*"
type textarea "**********"
type textarea "*"
type textarea "**********"
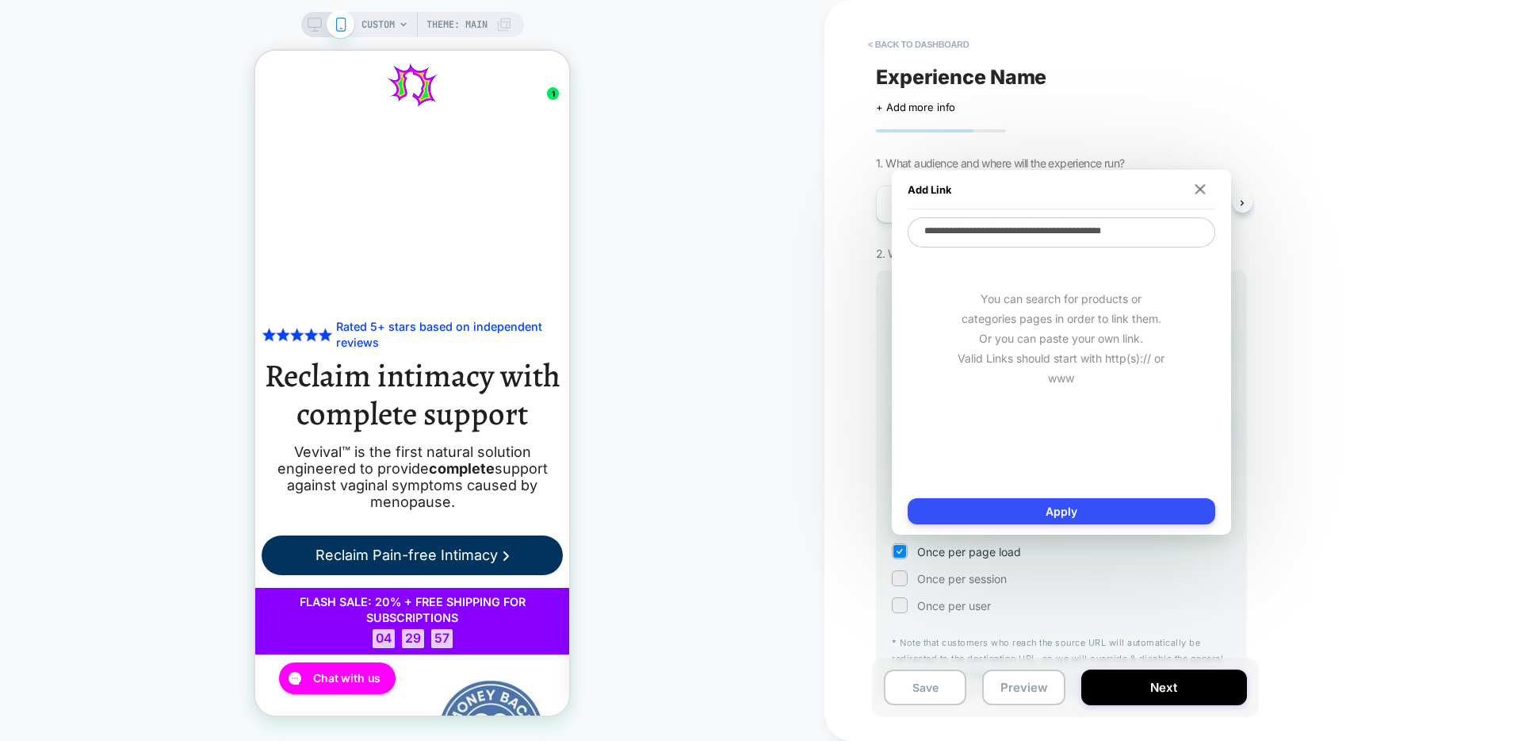
type textarea "*"
type textarea "**********"
click at [1083, 523] on button "Apply" at bounding box center [1062, 511] width 308 height 26
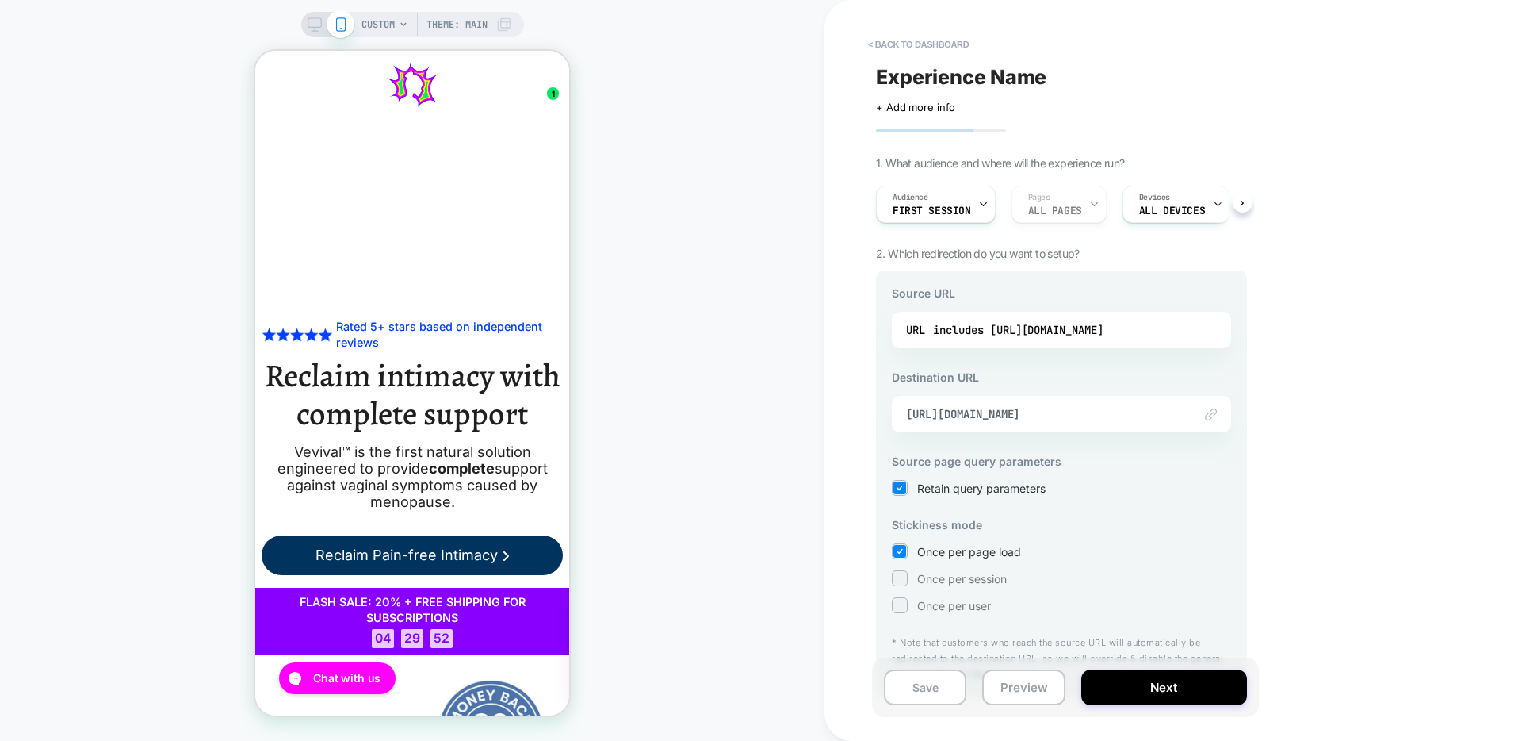
scroll to position [36, 0]
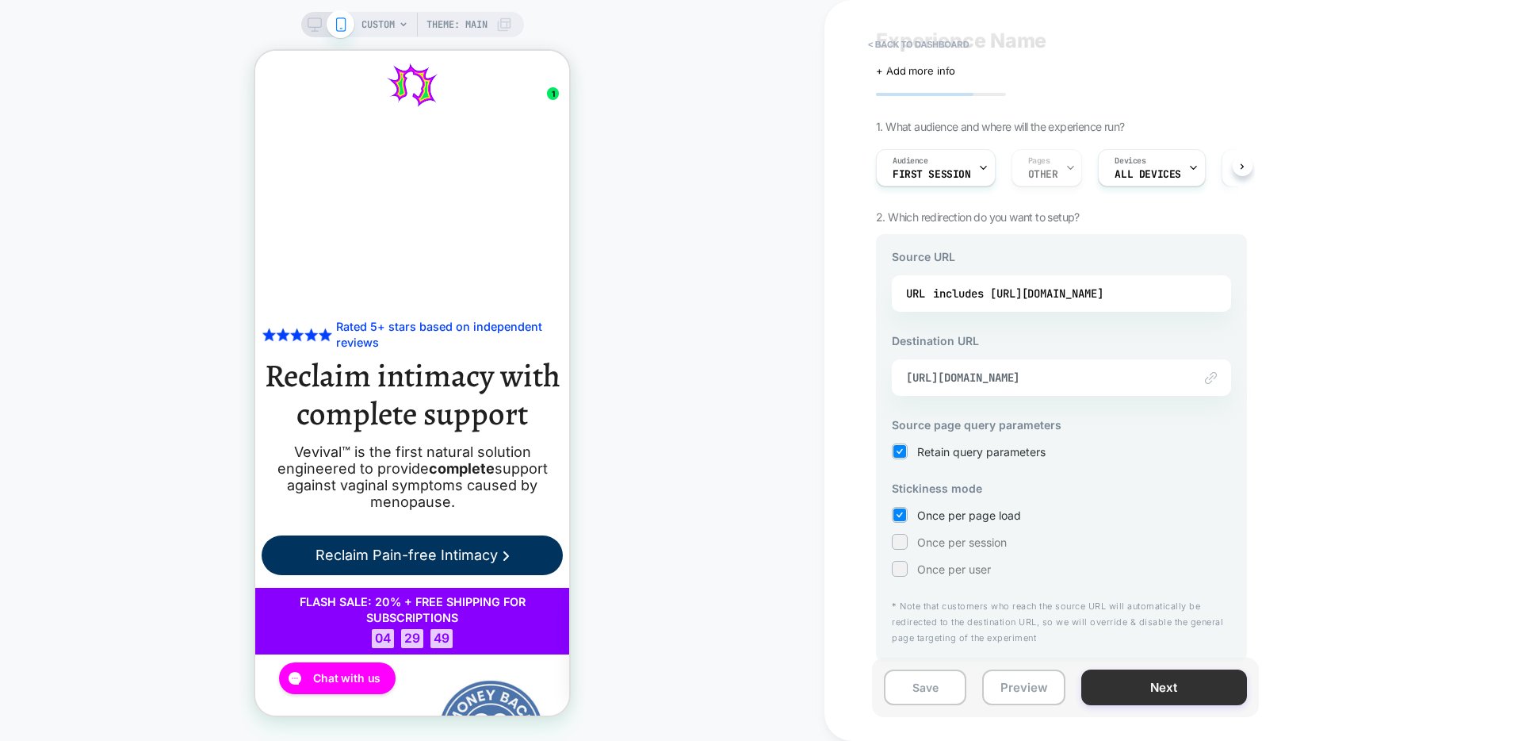
click at [1186, 683] on button "Next" at bounding box center [1164, 687] width 166 height 36
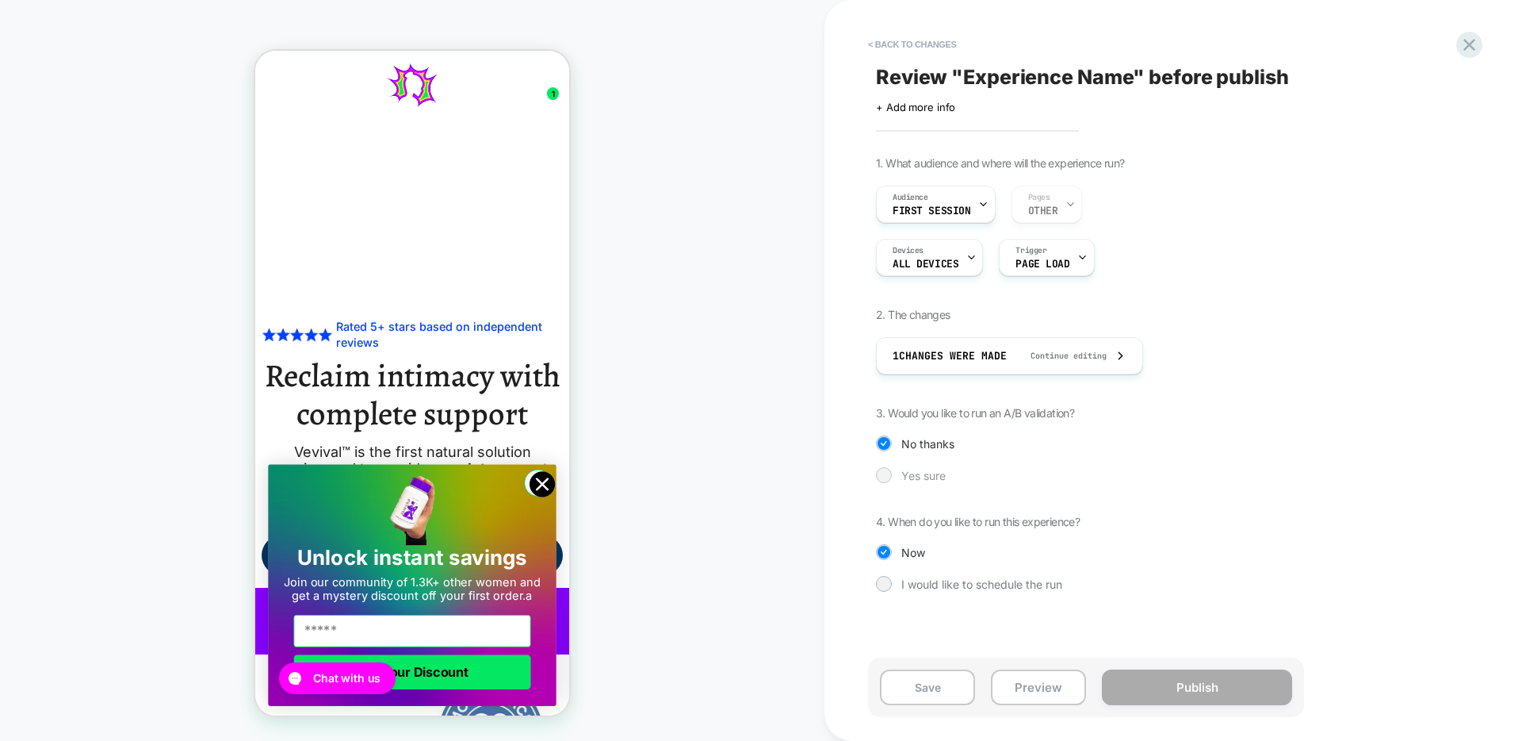
click at [923, 479] on span "Yes sure" at bounding box center [923, 475] width 44 height 13
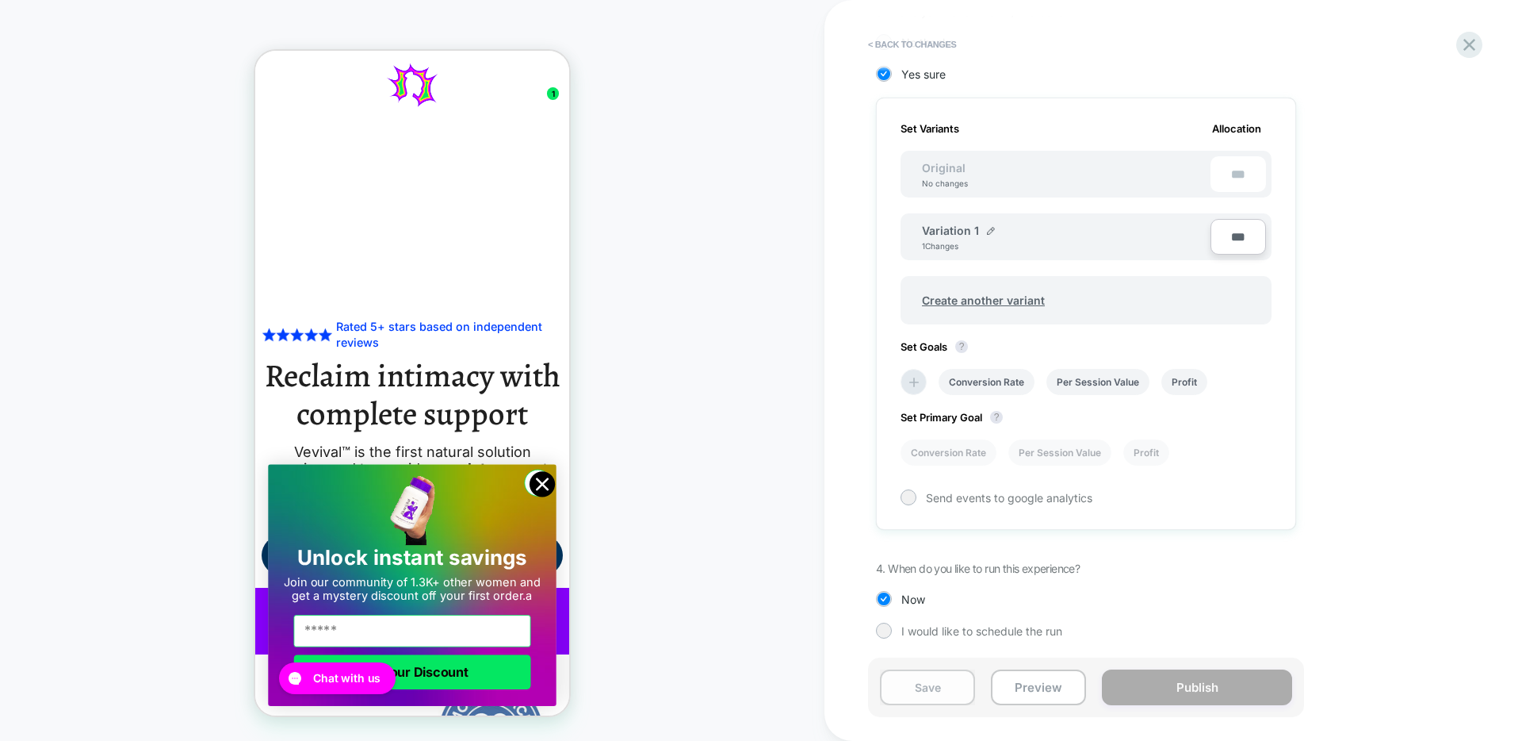
scroll to position [402, 0]
click at [920, 691] on button "Save" at bounding box center [927, 687] width 95 height 36
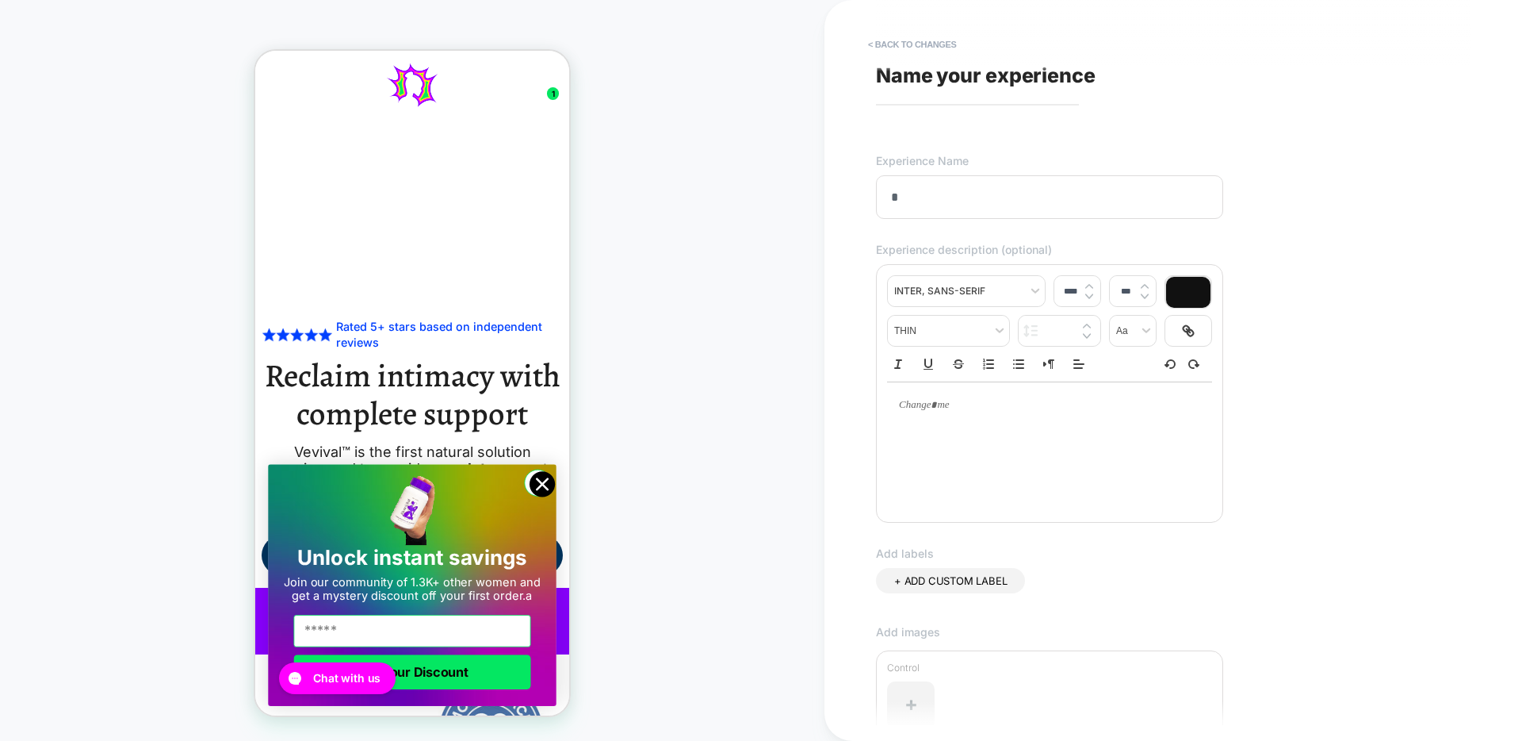
type input "**"
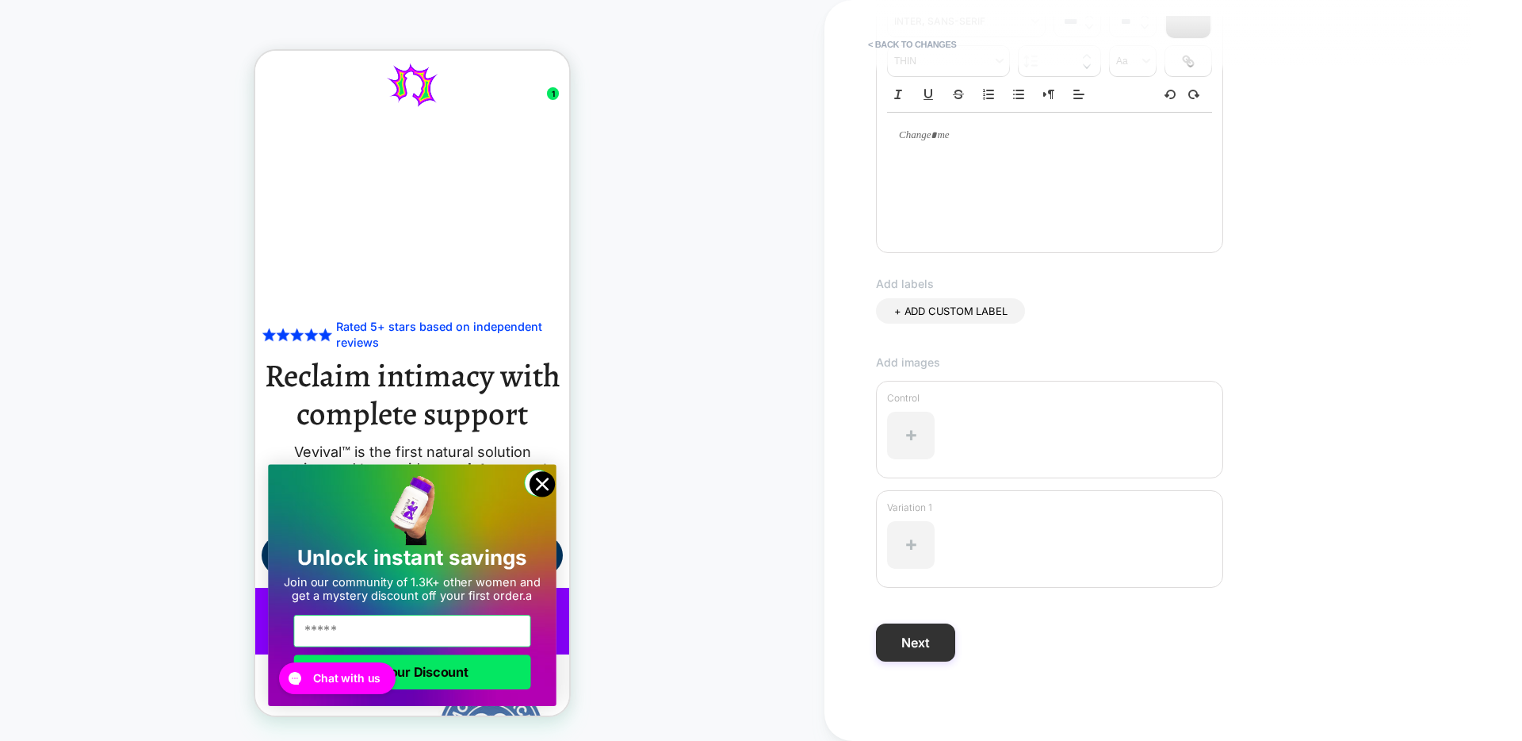
type input "**********"
click at [920, 656] on button "Next" at bounding box center [915, 642] width 79 height 38
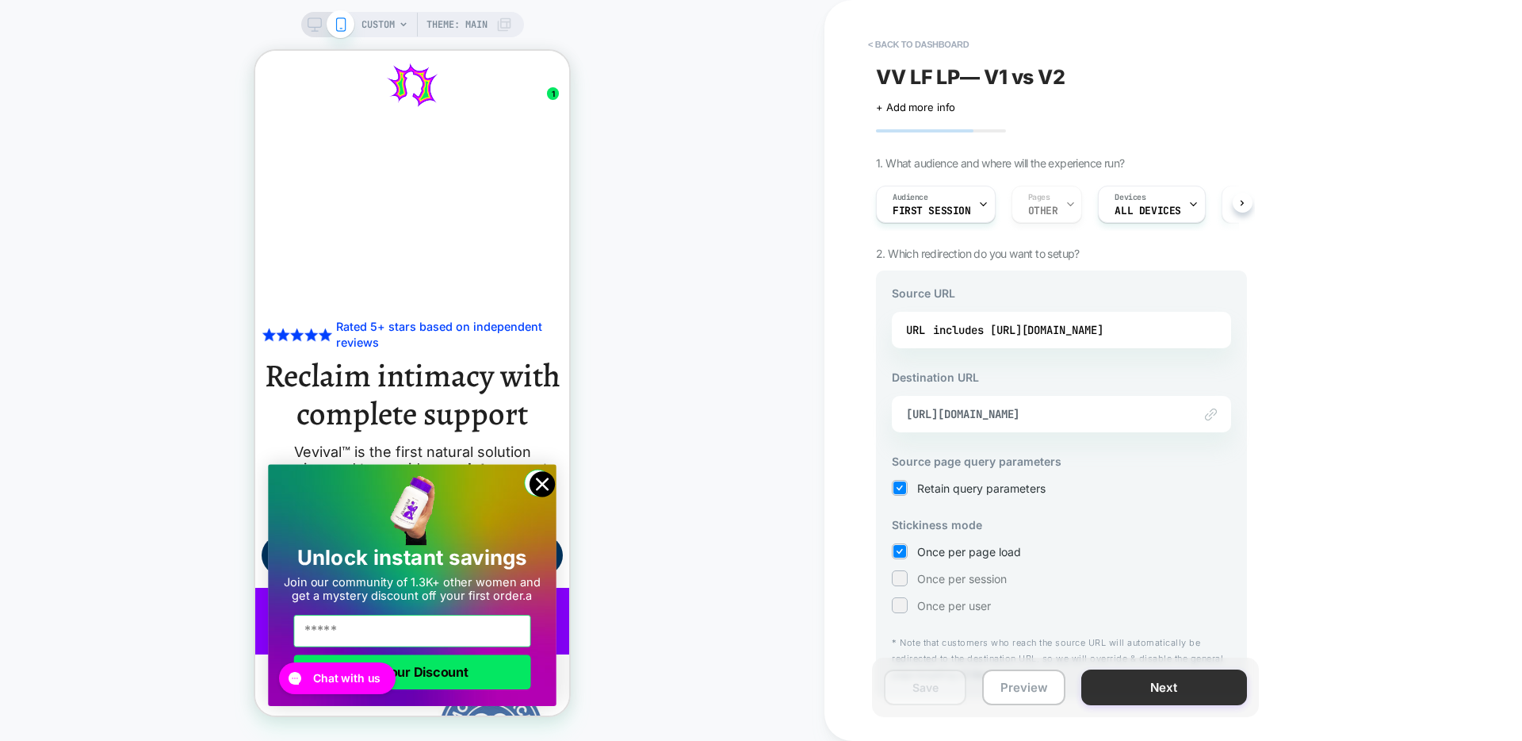
click at [1195, 694] on button "Next" at bounding box center [1164, 687] width 166 height 36
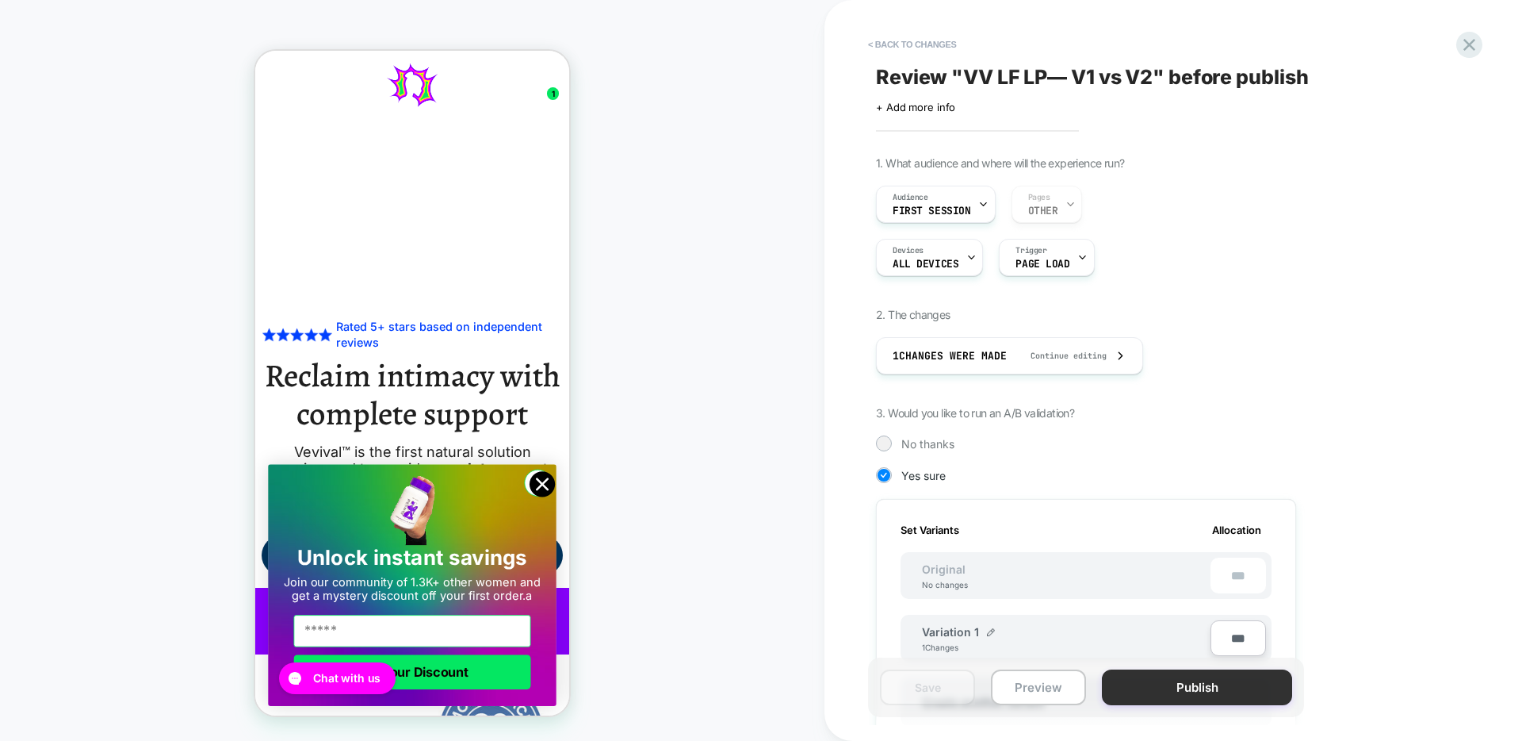
click at [1208, 690] on button "Publish" at bounding box center [1197, 687] width 190 height 36
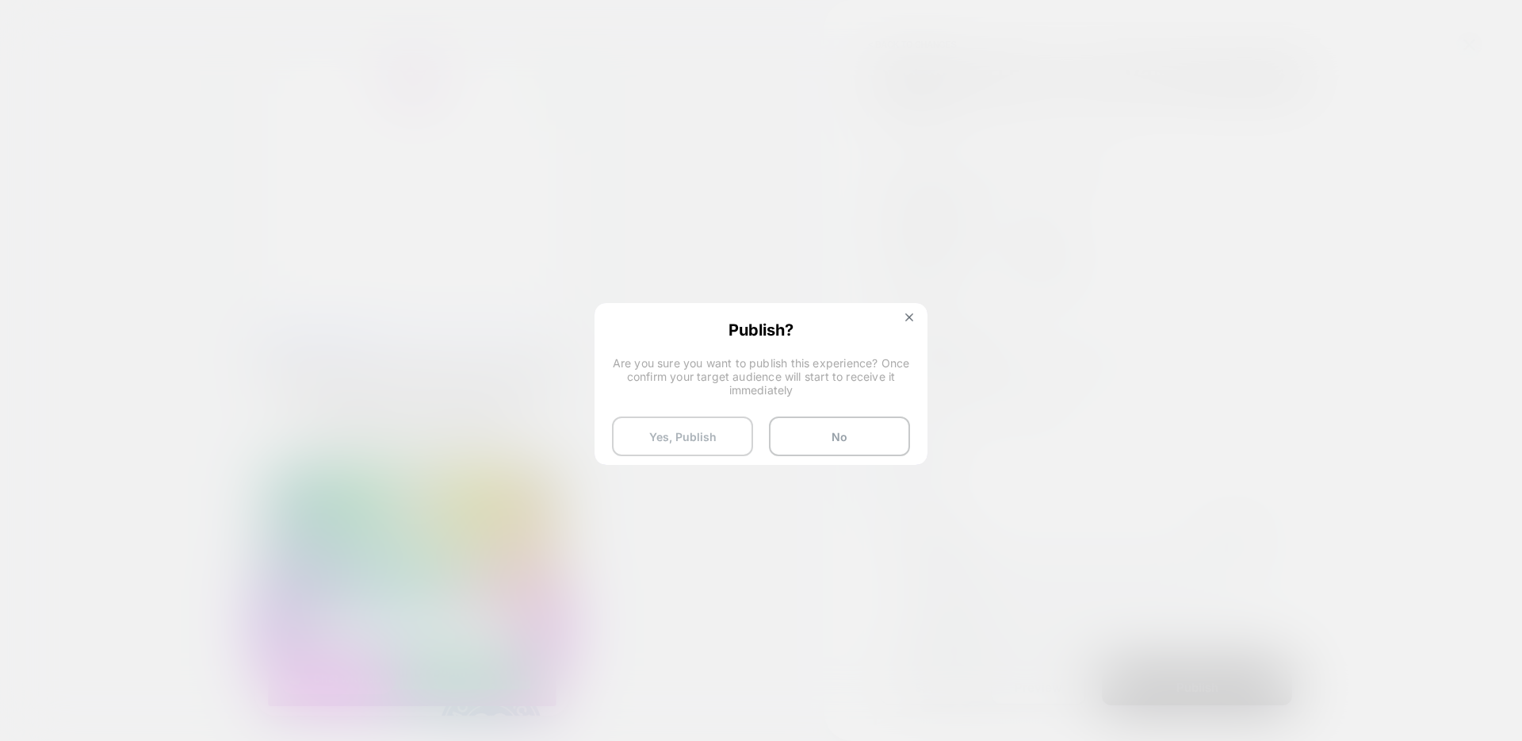
click at [659, 419] on button "Yes, Publish" at bounding box center [682, 436] width 141 height 40
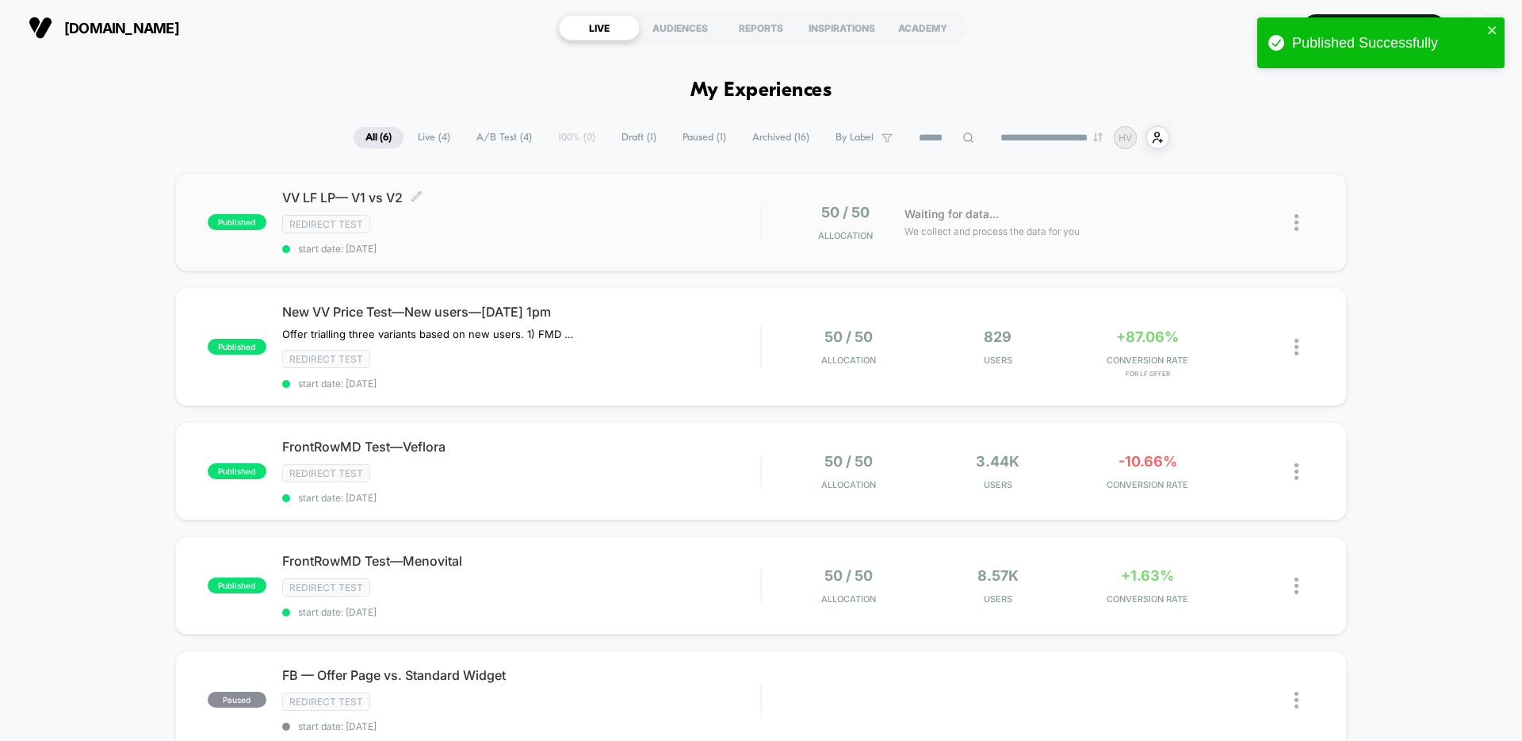
click at [498, 221] on div "Redirect Test" at bounding box center [521, 224] width 478 height 18
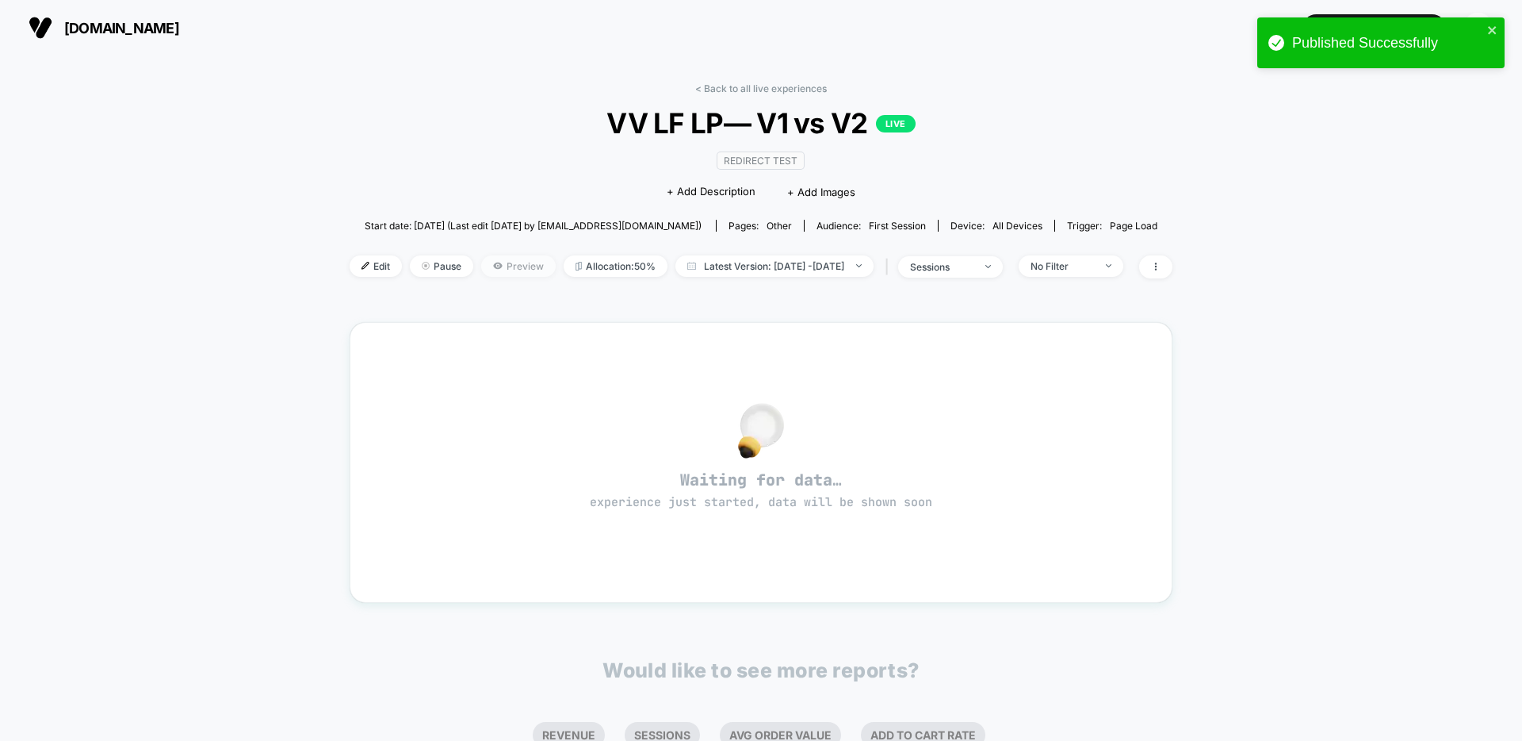
click at [499, 263] on span "Preview" at bounding box center [518, 265] width 75 height 21
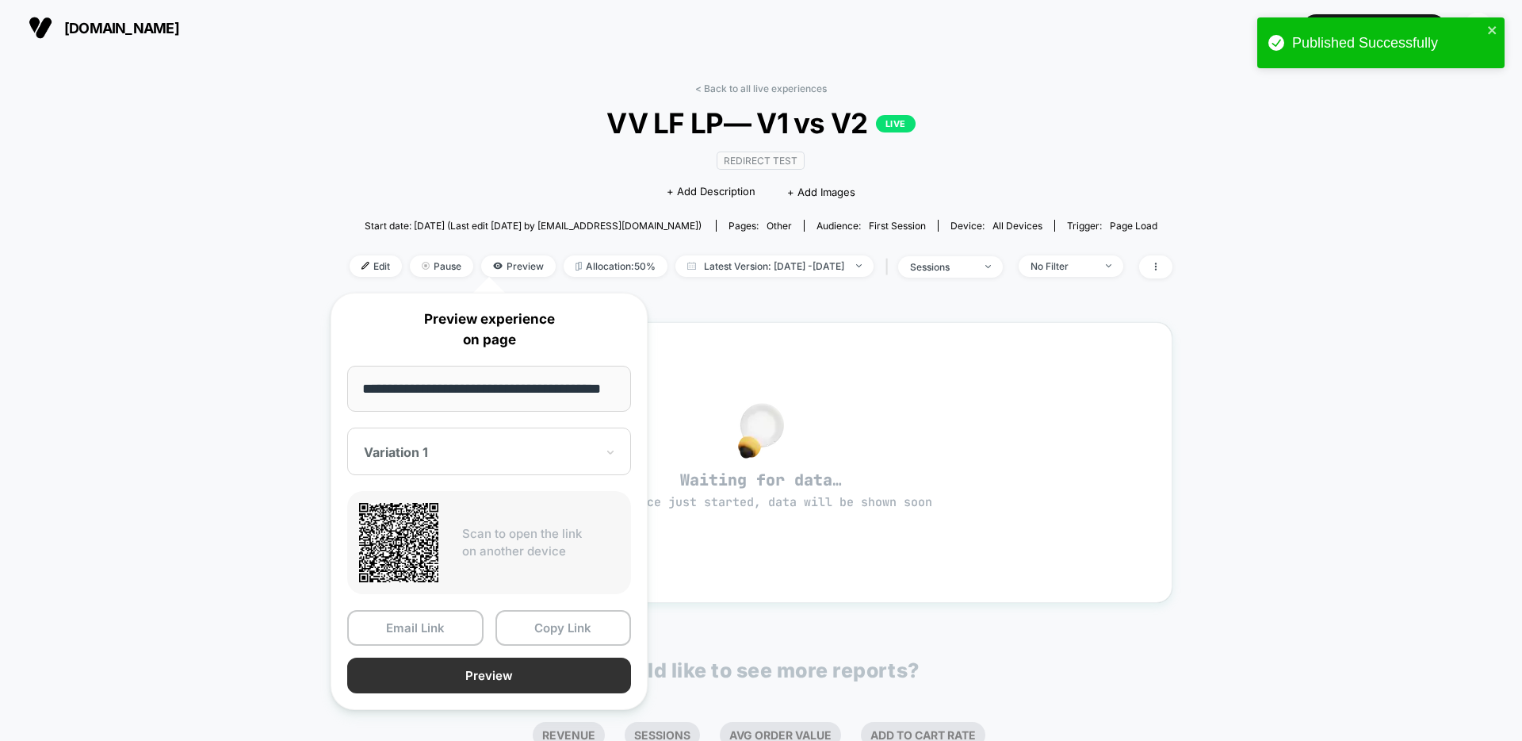
click at [529, 687] on button "Preview" at bounding box center [489, 675] width 284 height 36
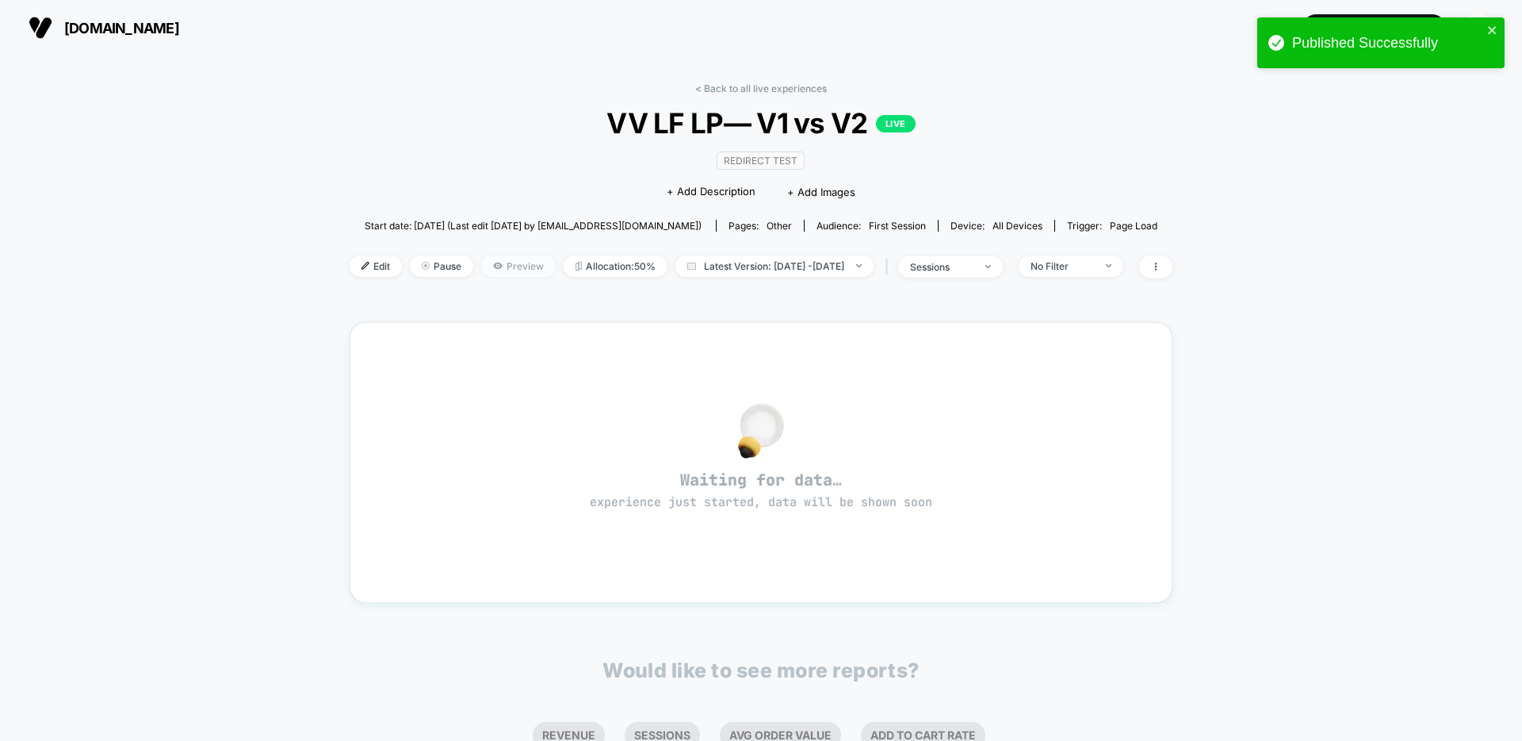
click at [495, 262] on span "Preview" at bounding box center [518, 265] width 75 height 21
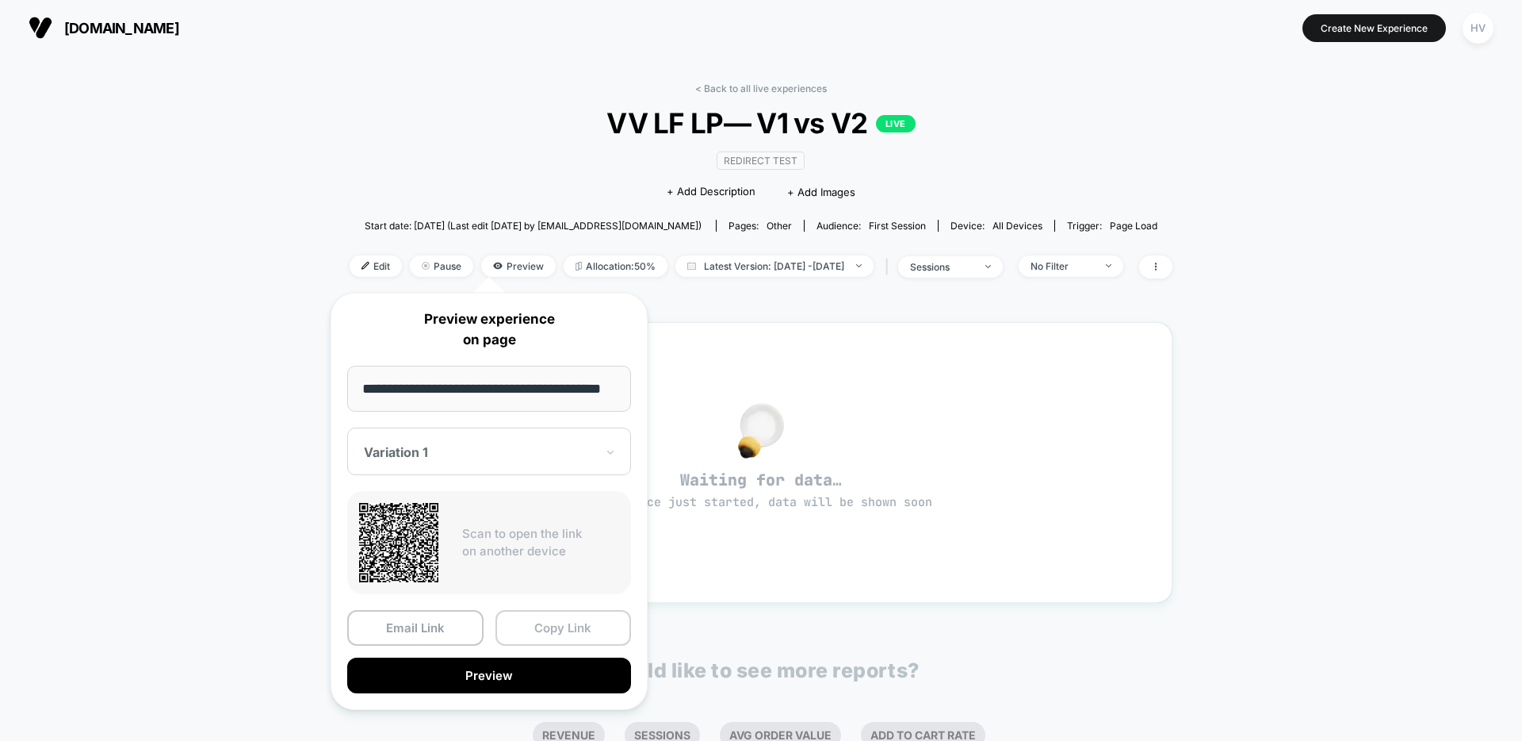
click at [538, 634] on button "Copy Link" at bounding box center [564, 628] width 136 height 36
